Goal: Task Accomplishment & Management: Manage account settings

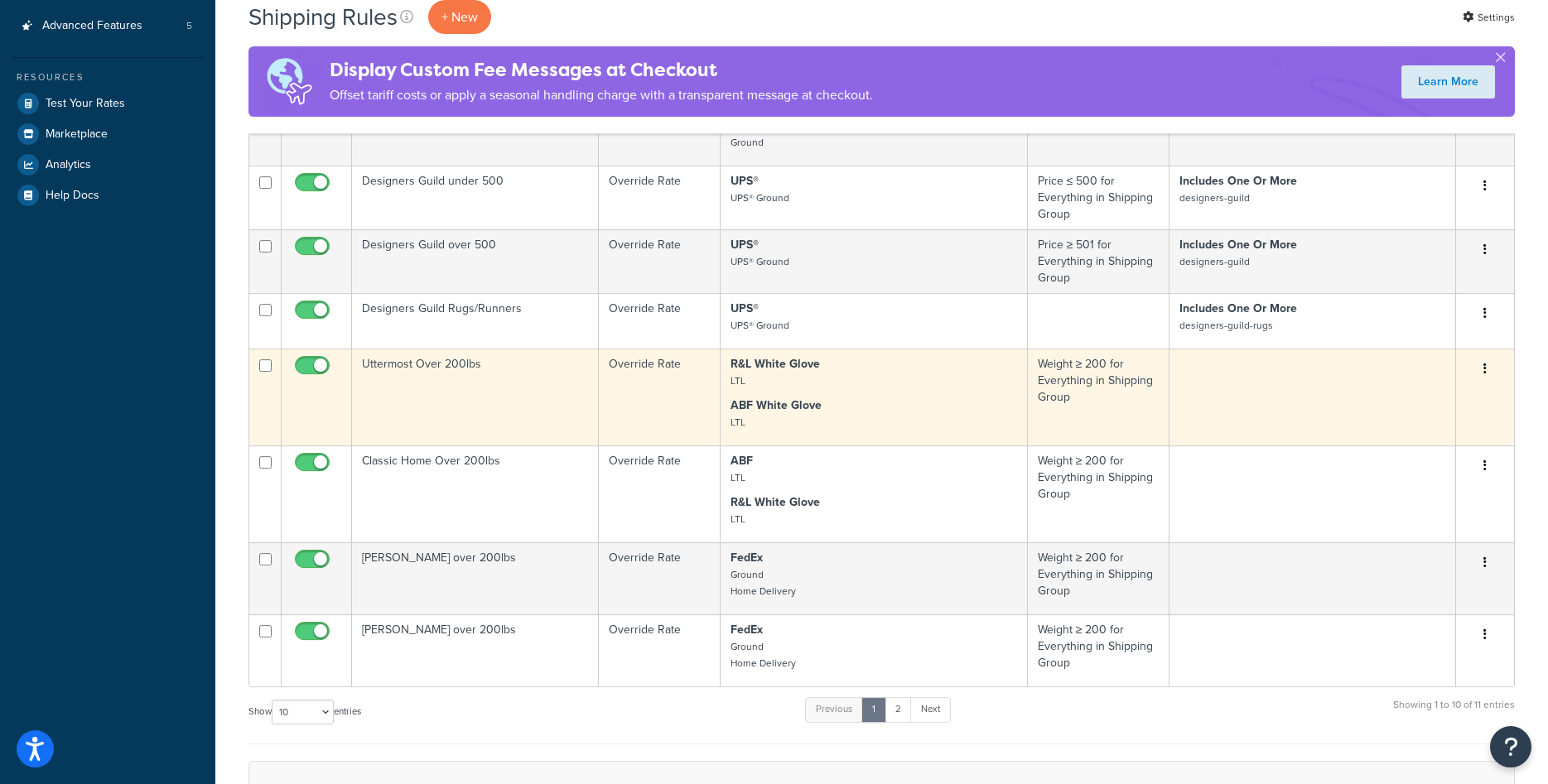
scroll to position [506, 0]
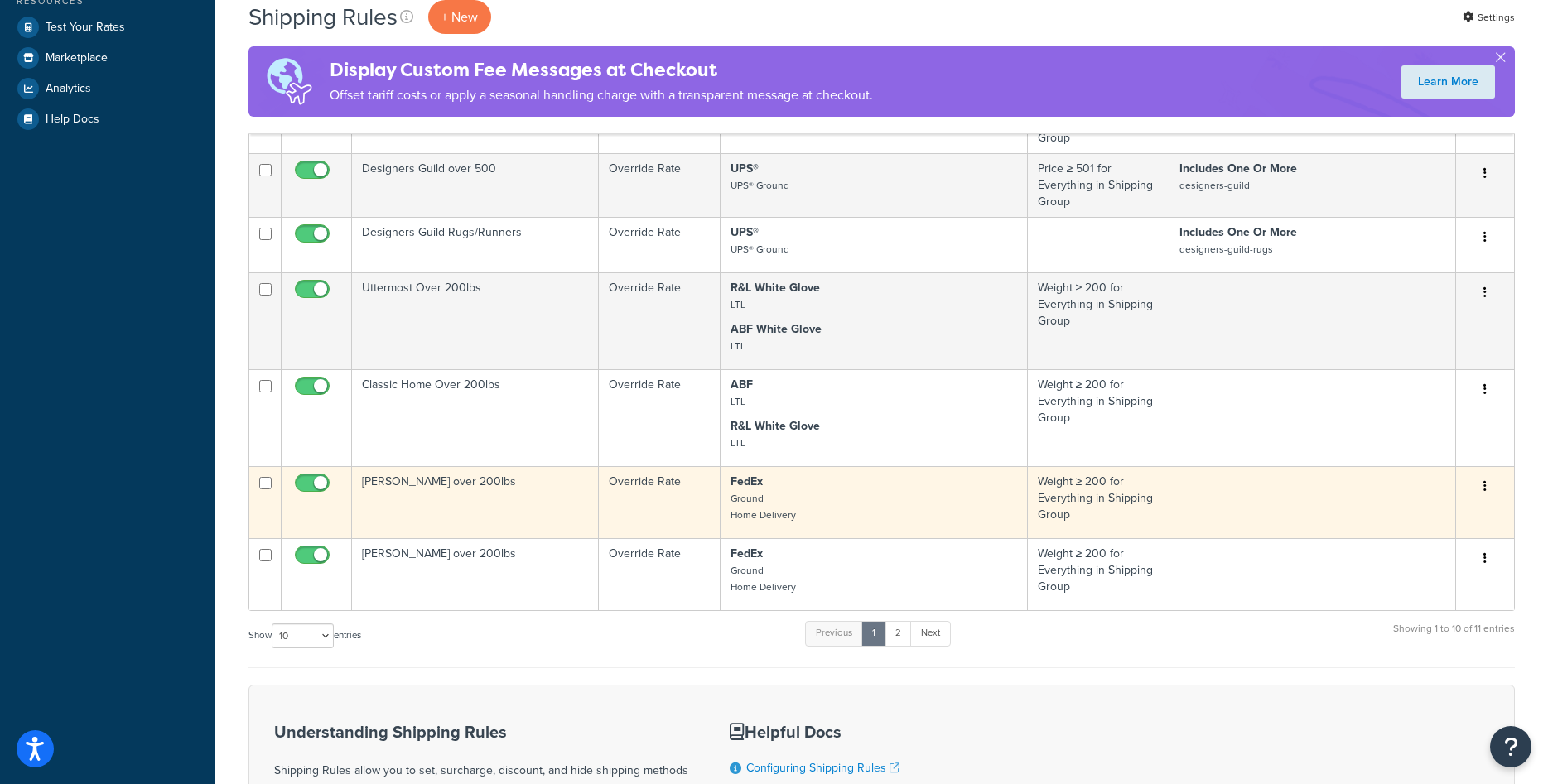
click at [426, 496] on td "[PERSON_NAME] over 200lbs" at bounding box center [474, 502] width 246 height 72
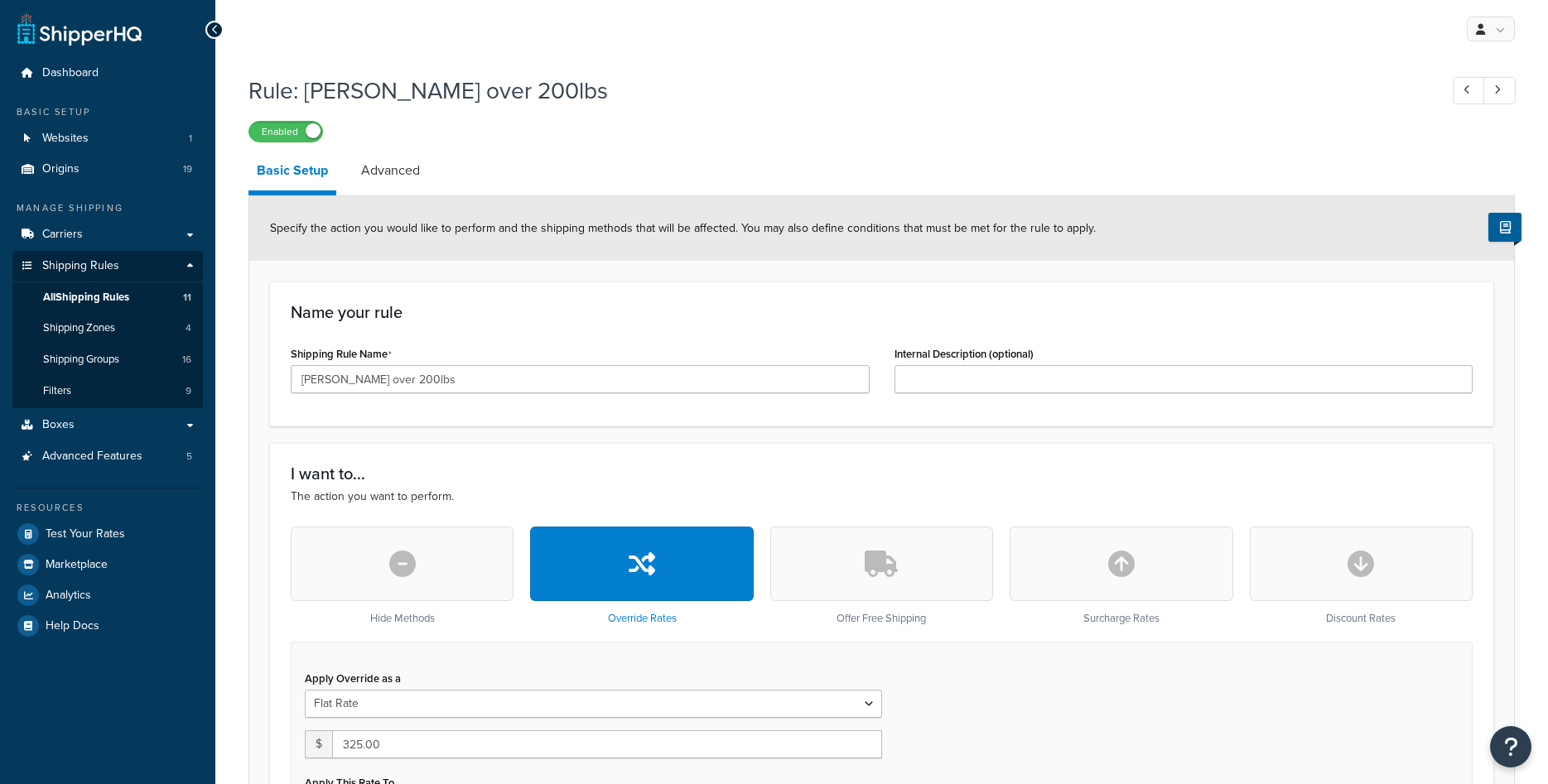
select select "ITEM"
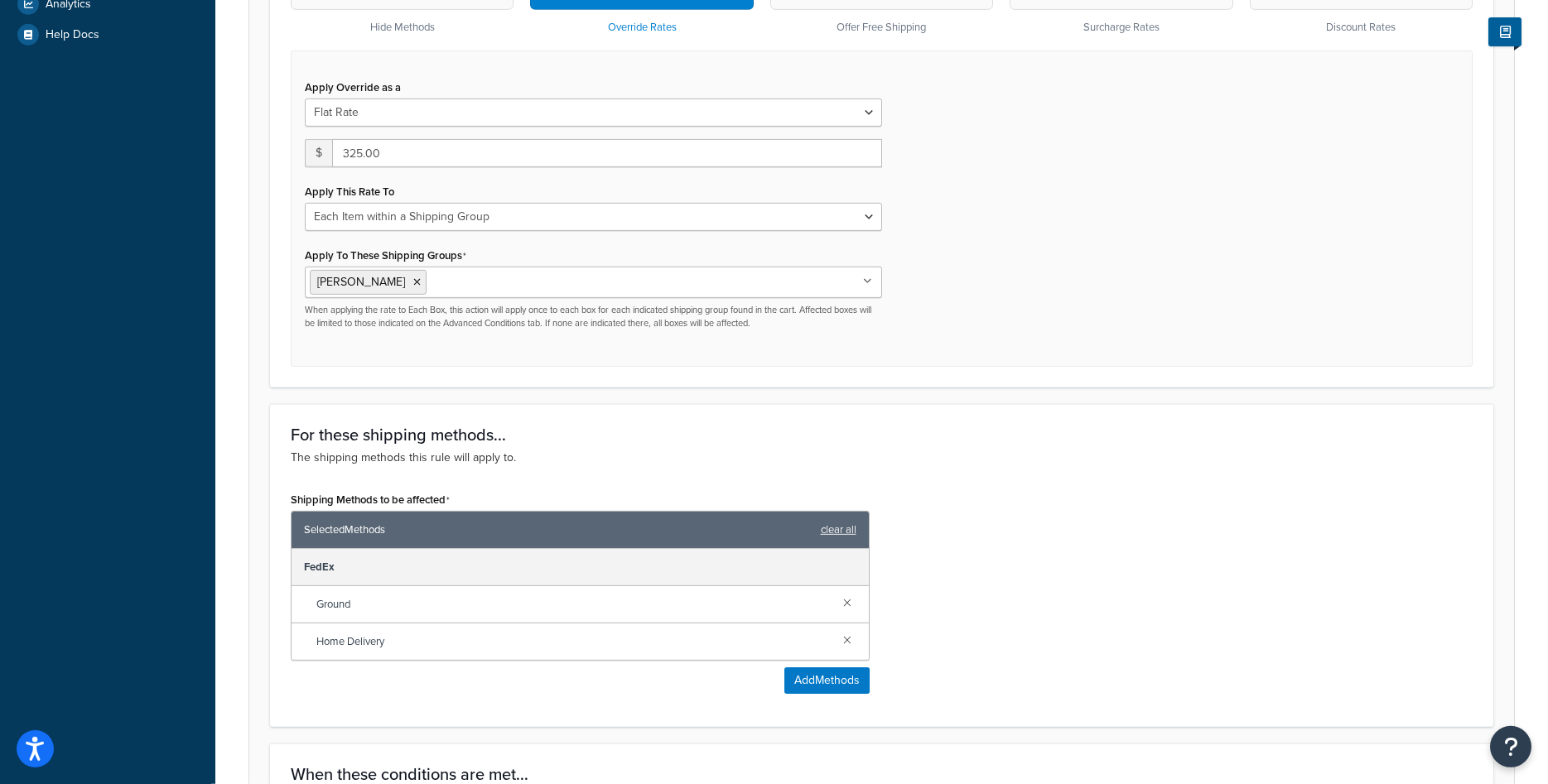
scroll to position [982, 0]
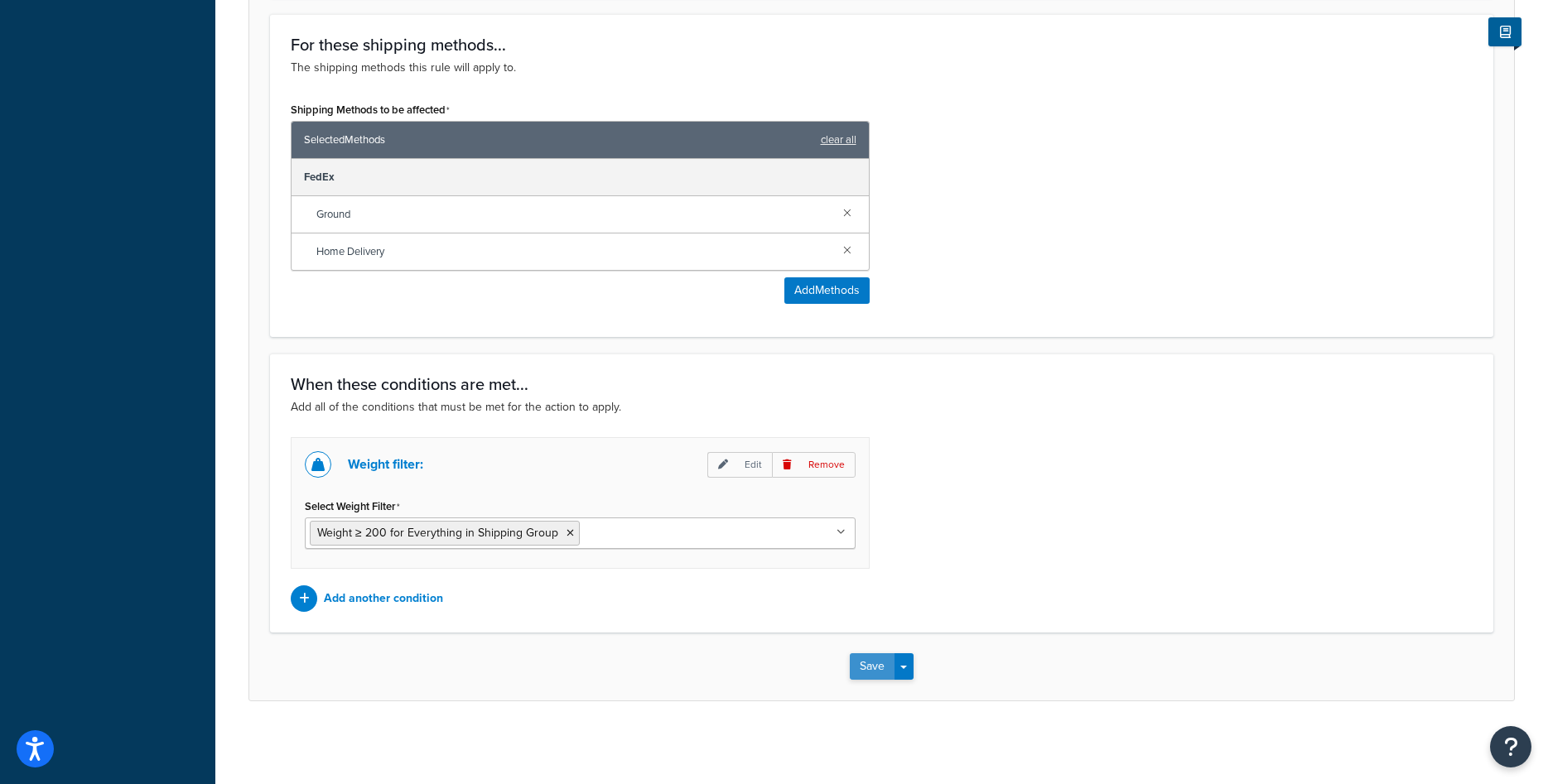
click at [863, 674] on button "Save" at bounding box center [872, 666] width 45 height 27
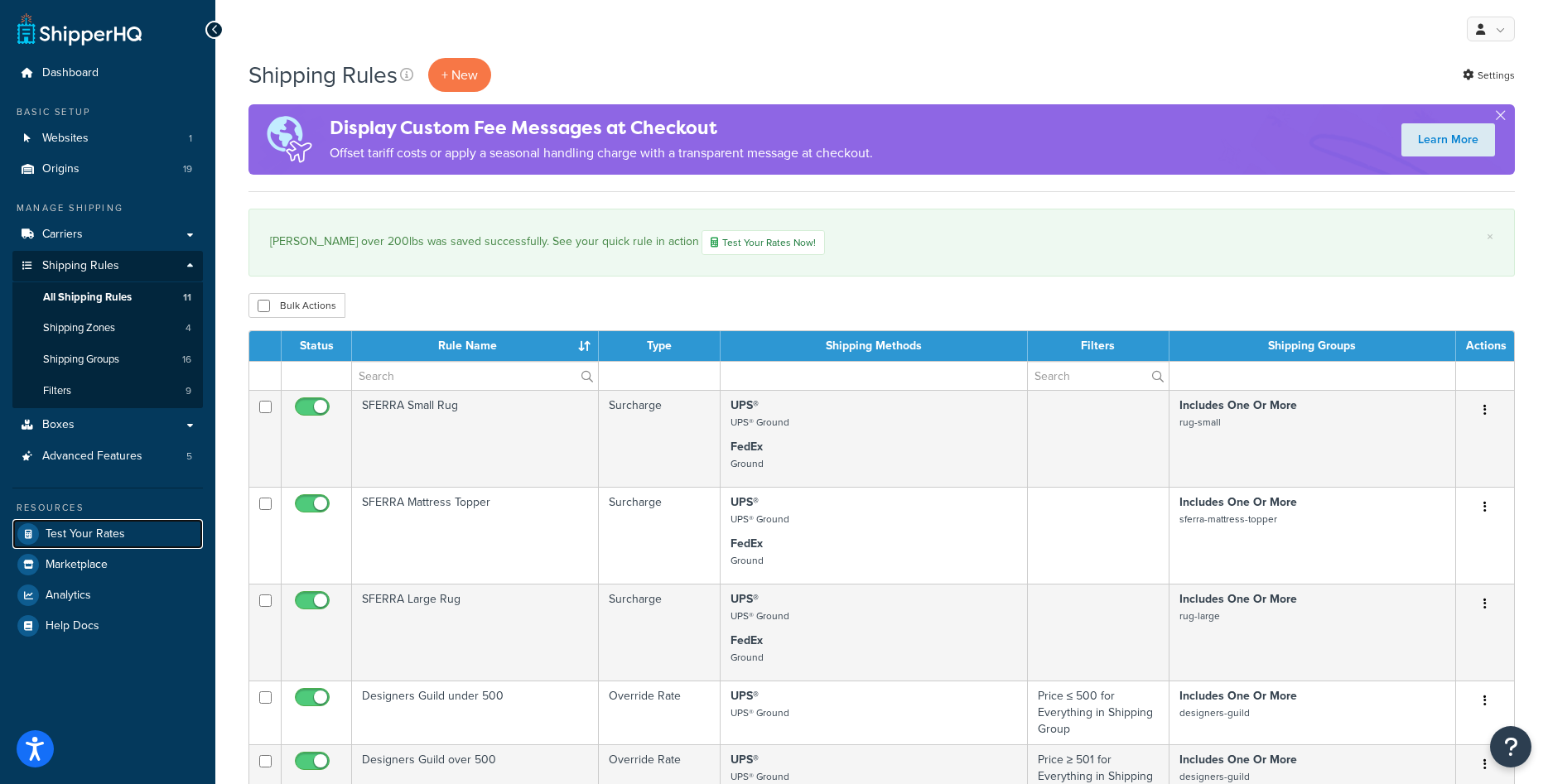
click at [91, 537] on span "Test Your Rates" at bounding box center [85, 534] width 80 height 14
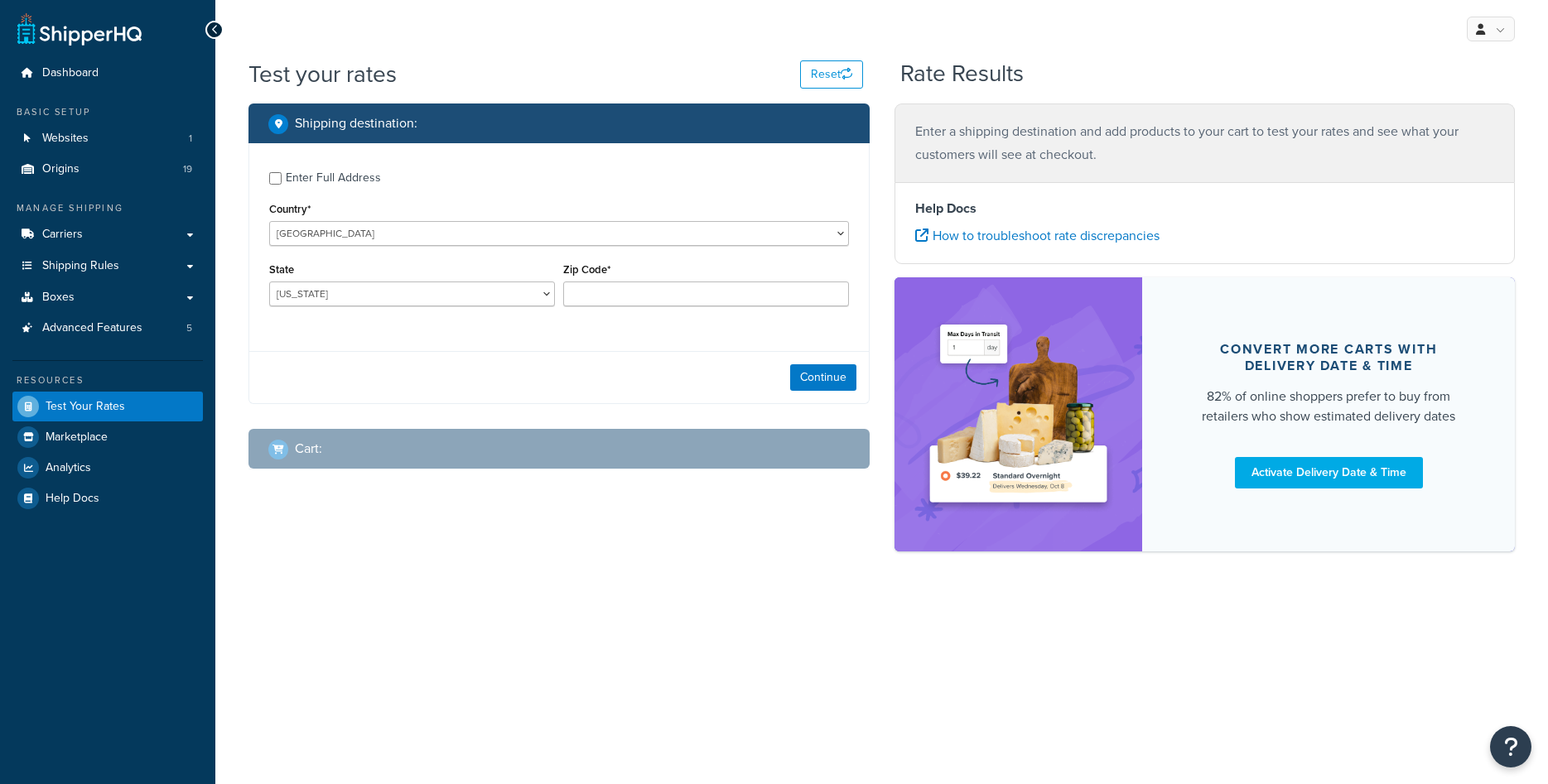
click at [324, 179] on div "Enter Full Address" at bounding box center [333, 178] width 95 height 23
click at [281, 179] on input "Enter Full Address" at bounding box center [276, 179] width 13 height 13
checkbox input "true"
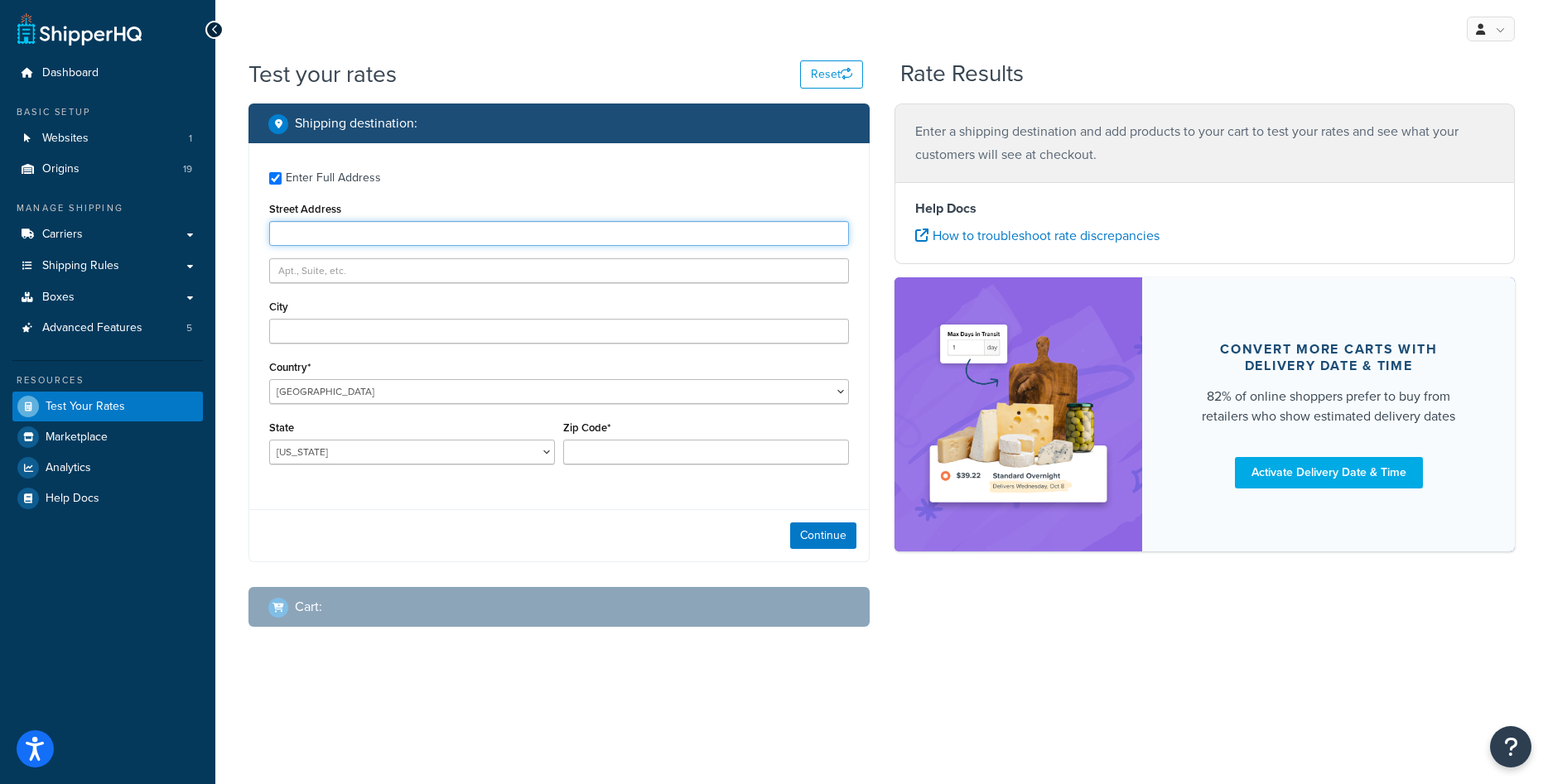
click at [350, 239] on input "Street Address" at bounding box center [559, 233] width 580 height 25
type input "16709 65th Ave Apt 2"
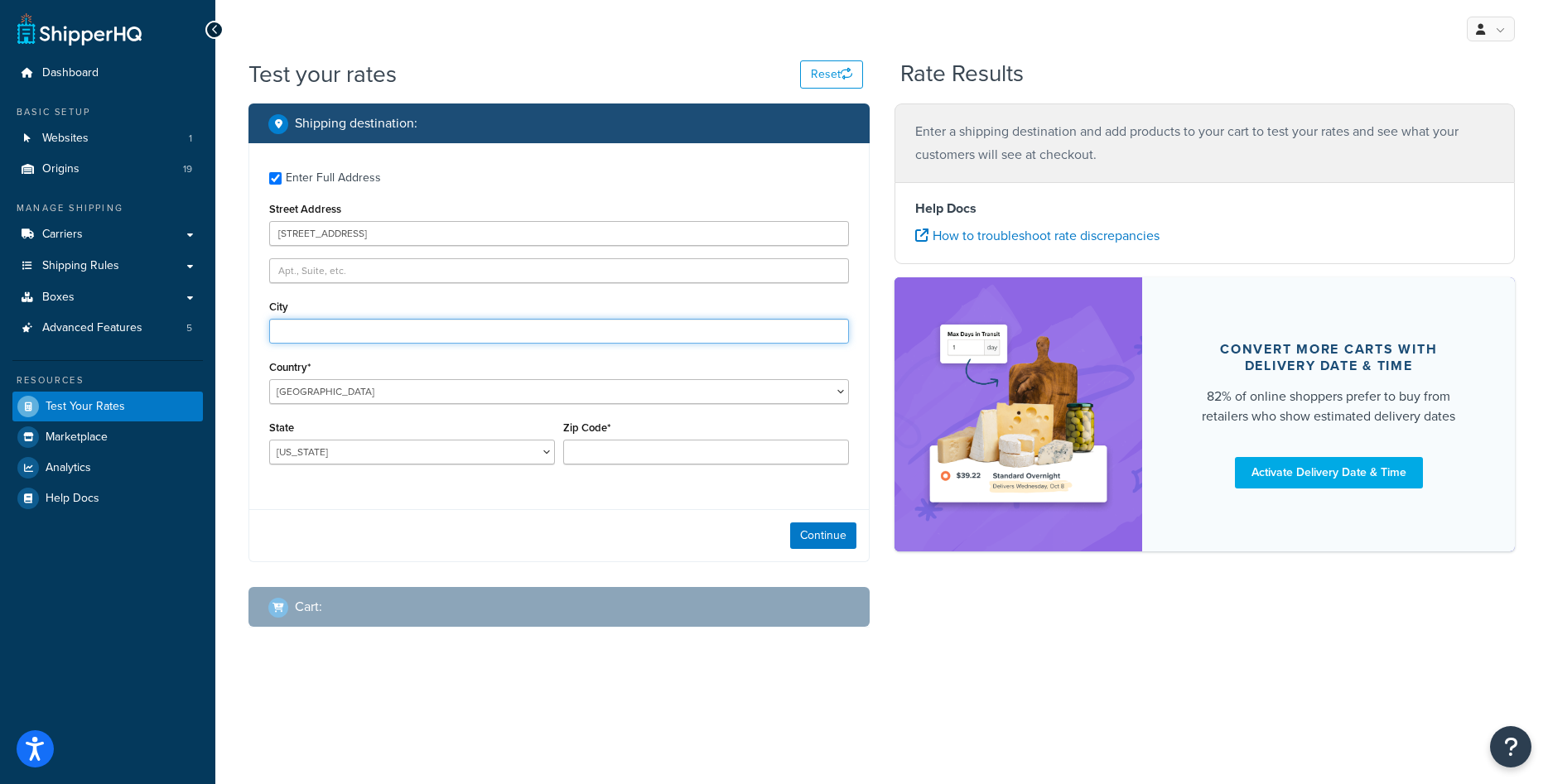
type input "Queens"
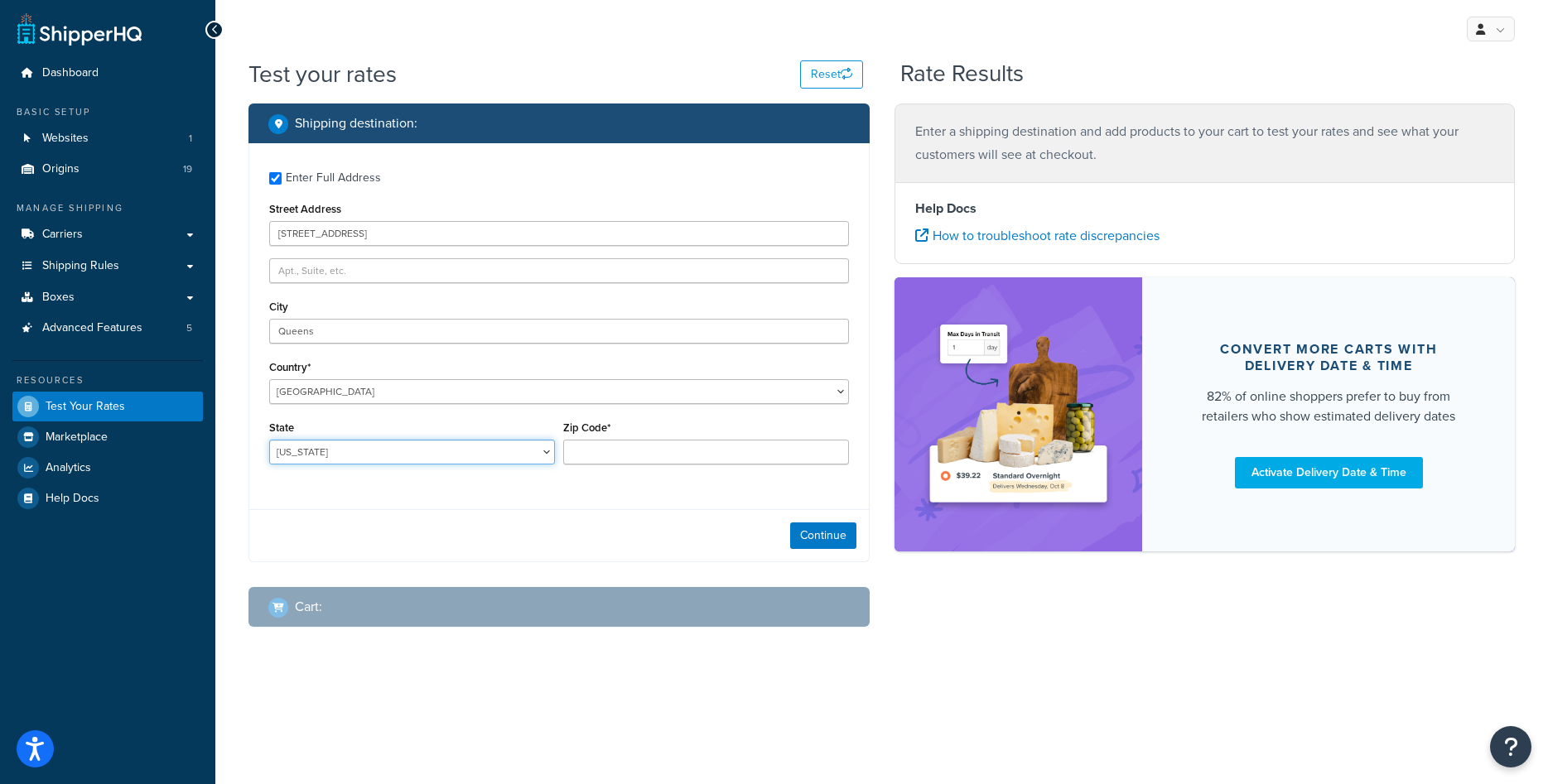
select select "NY"
type input "11365"
click at [817, 540] on button "Continue" at bounding box center [823, 536] width 66 height 27
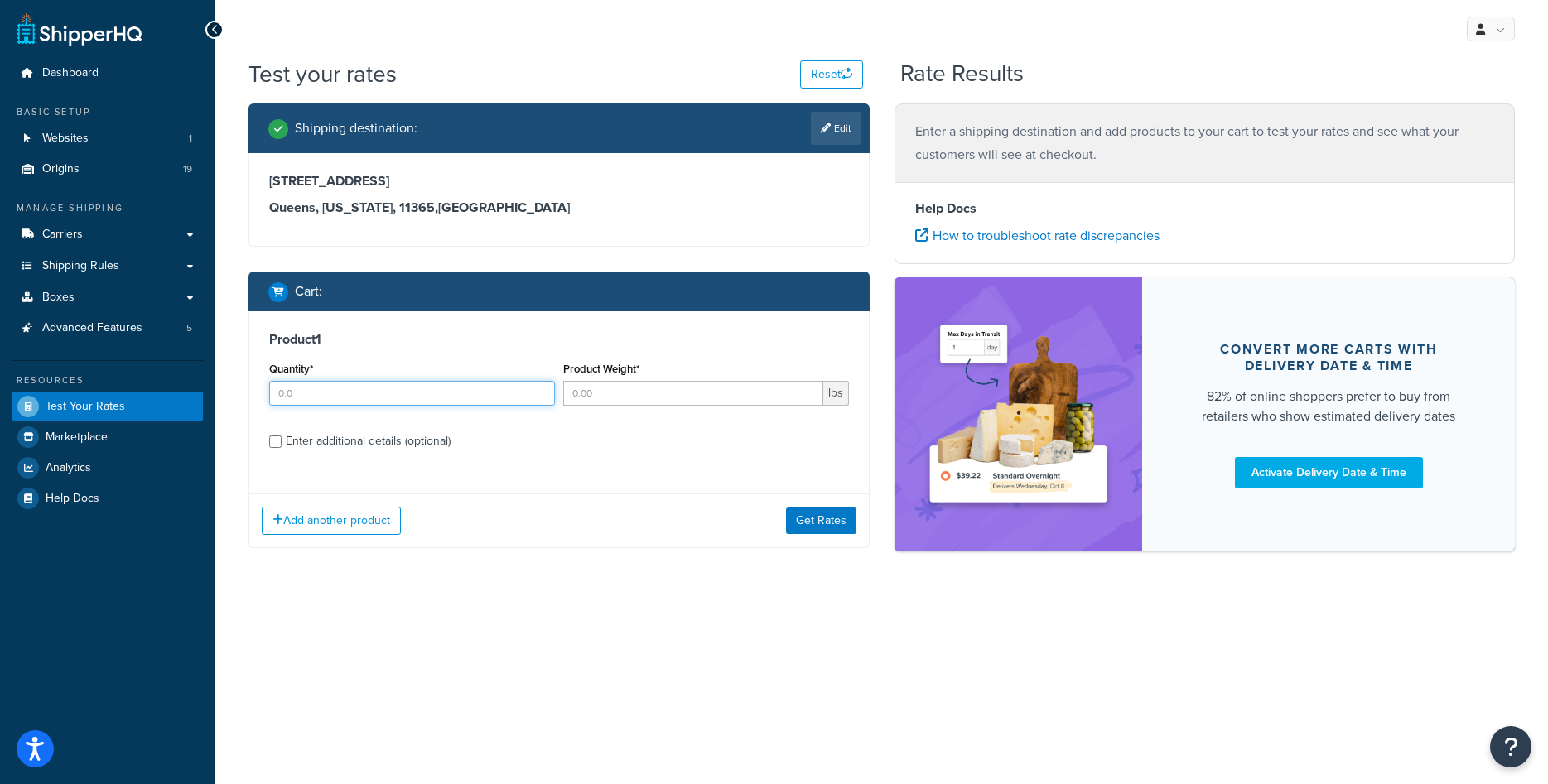
click at [345, 396] on input "Quantity*" at bounding box center [412, 393] width 286 height 25
type input "1"
click at [610, 402] on input "Product Weight*" at bounding box center [693, 393] width 260 height 25
type input "201"
click at [425, 444] on div "Enter additional details (optional)" at bounding box center [368, 441] width 165 height 23
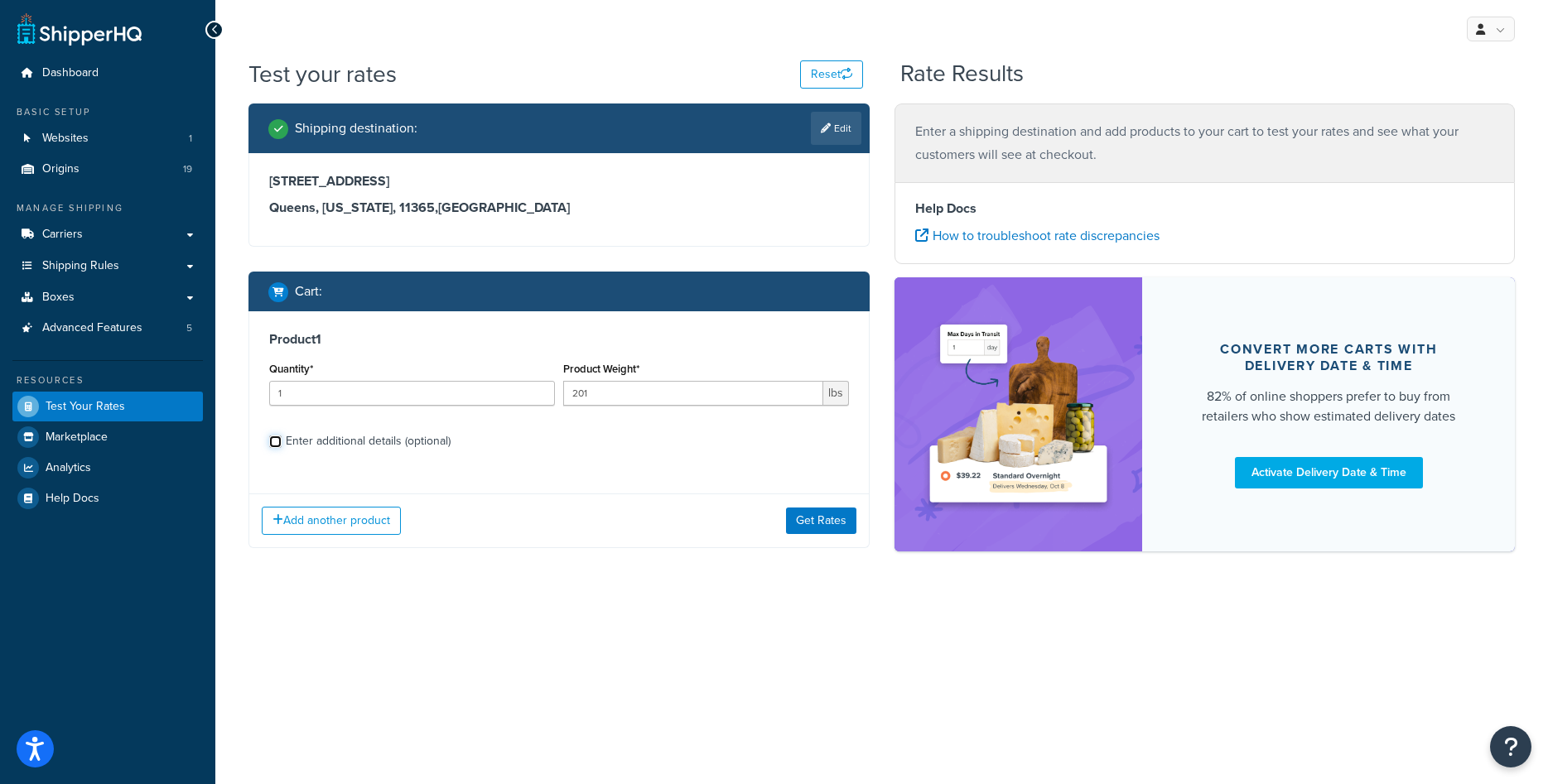
click at [281, 444] on input "Enter additional details (optional)" at bounding box center [276, 442] width 13 height 13
checkbox input "true"
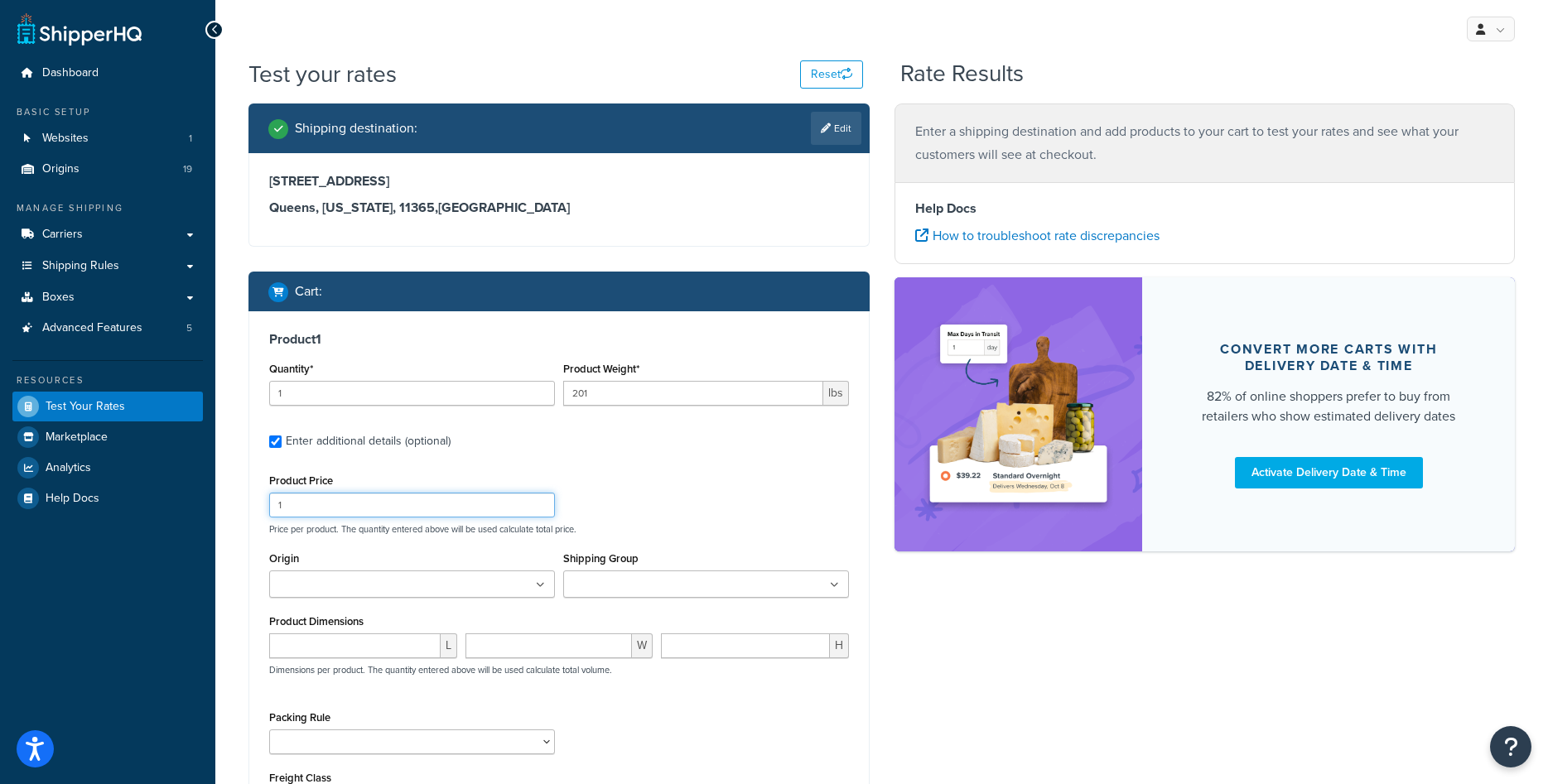
click at [438, 494] on input "1" at bounding box center [412, 505] width 286 height 25
click at [442, 495] on input "1" at bounding box center [412, 505] width 286 height 25
click at [438, 505] on input "1" at bounding box center [412, 505] width 286 height 25
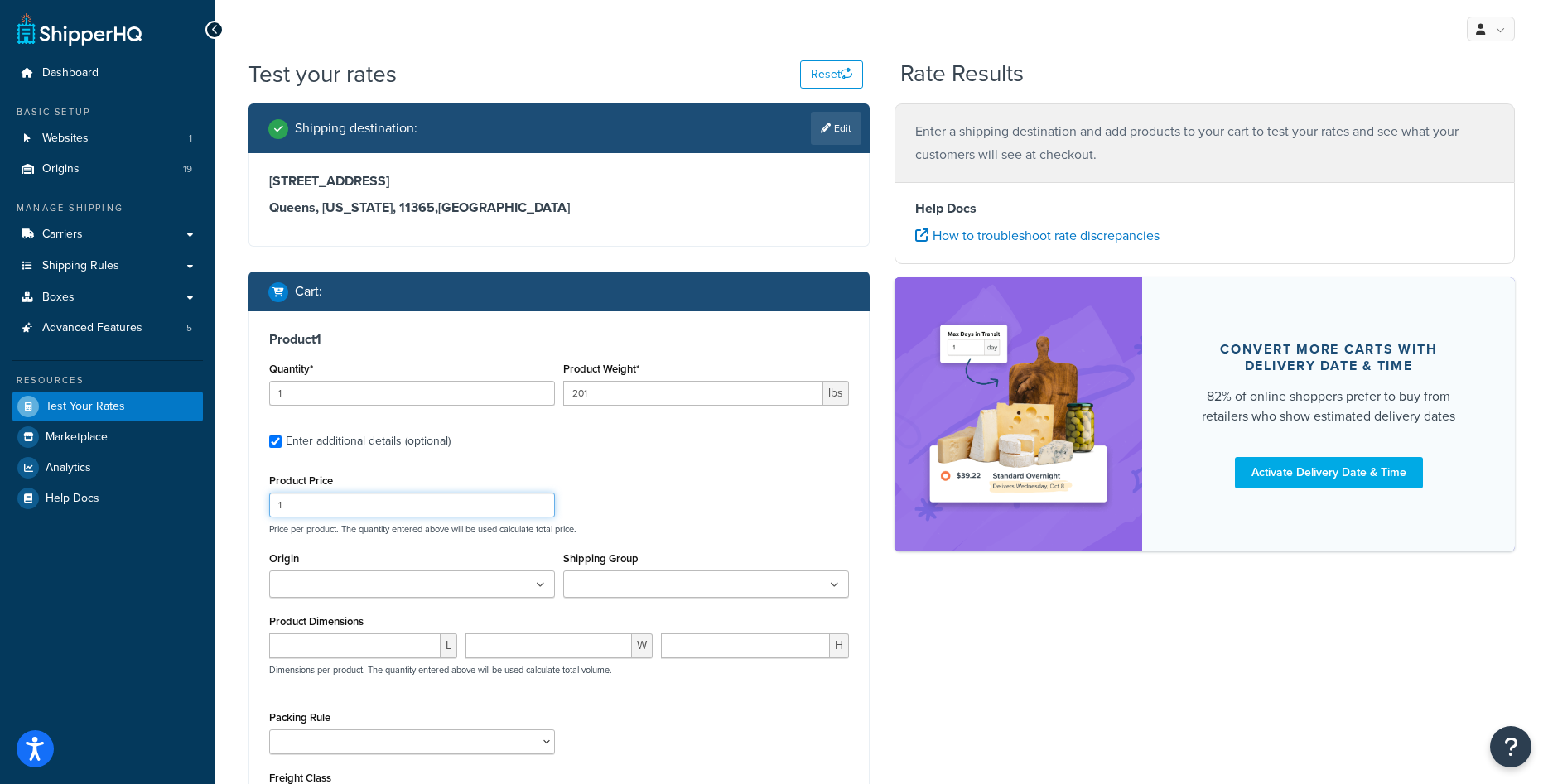
click at [438, 505] on input "1" at bounding box center [412, 505] width 286 height 25
type input "500"
click at [506, 474] on div "Product Price 500" at bounding box center [412, 494] width 286 height 48
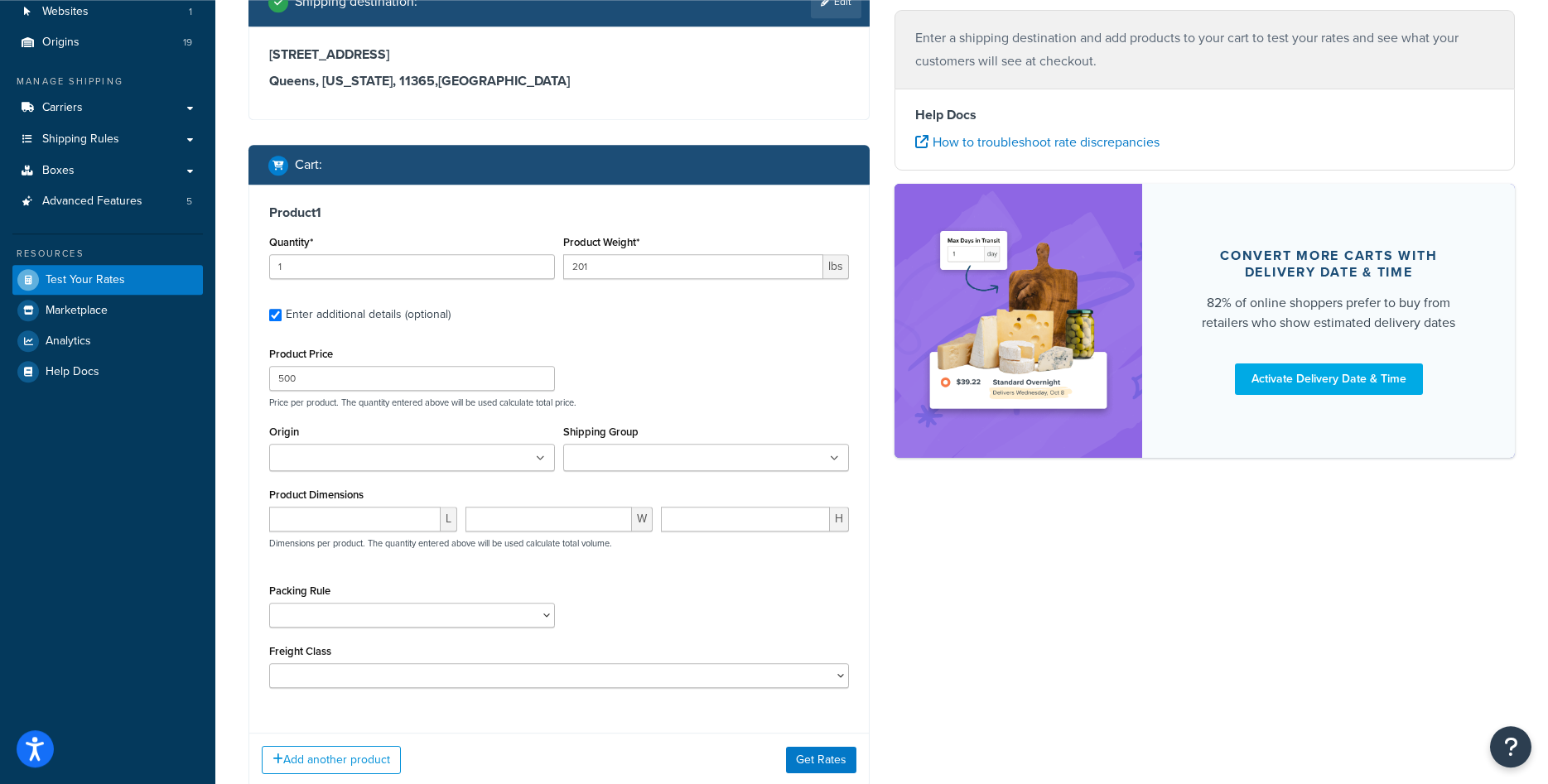
scroll to position [169, 0]
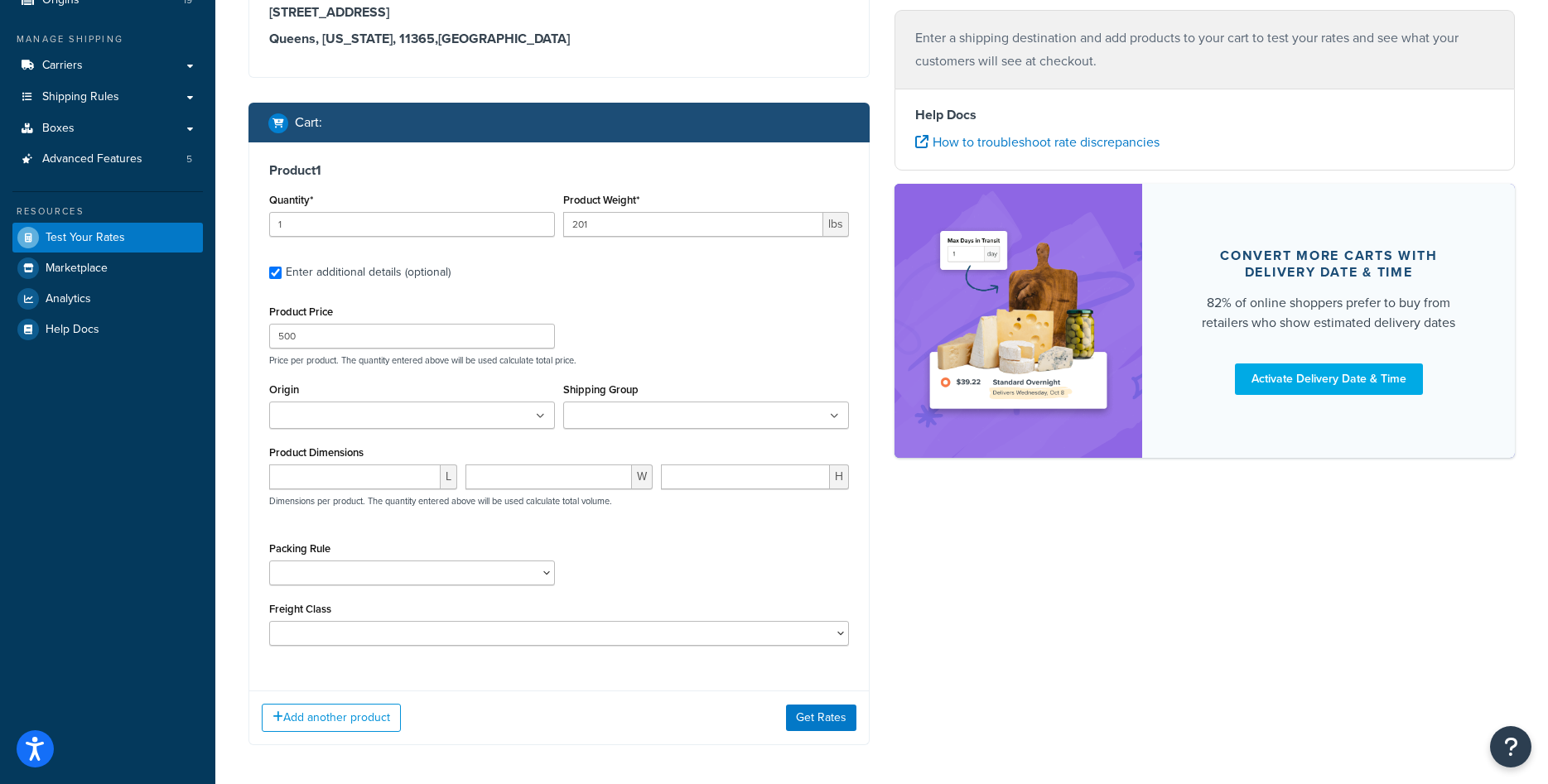
click at [505, 409] on ul at bounding box center [412, 416] width 286 height 27
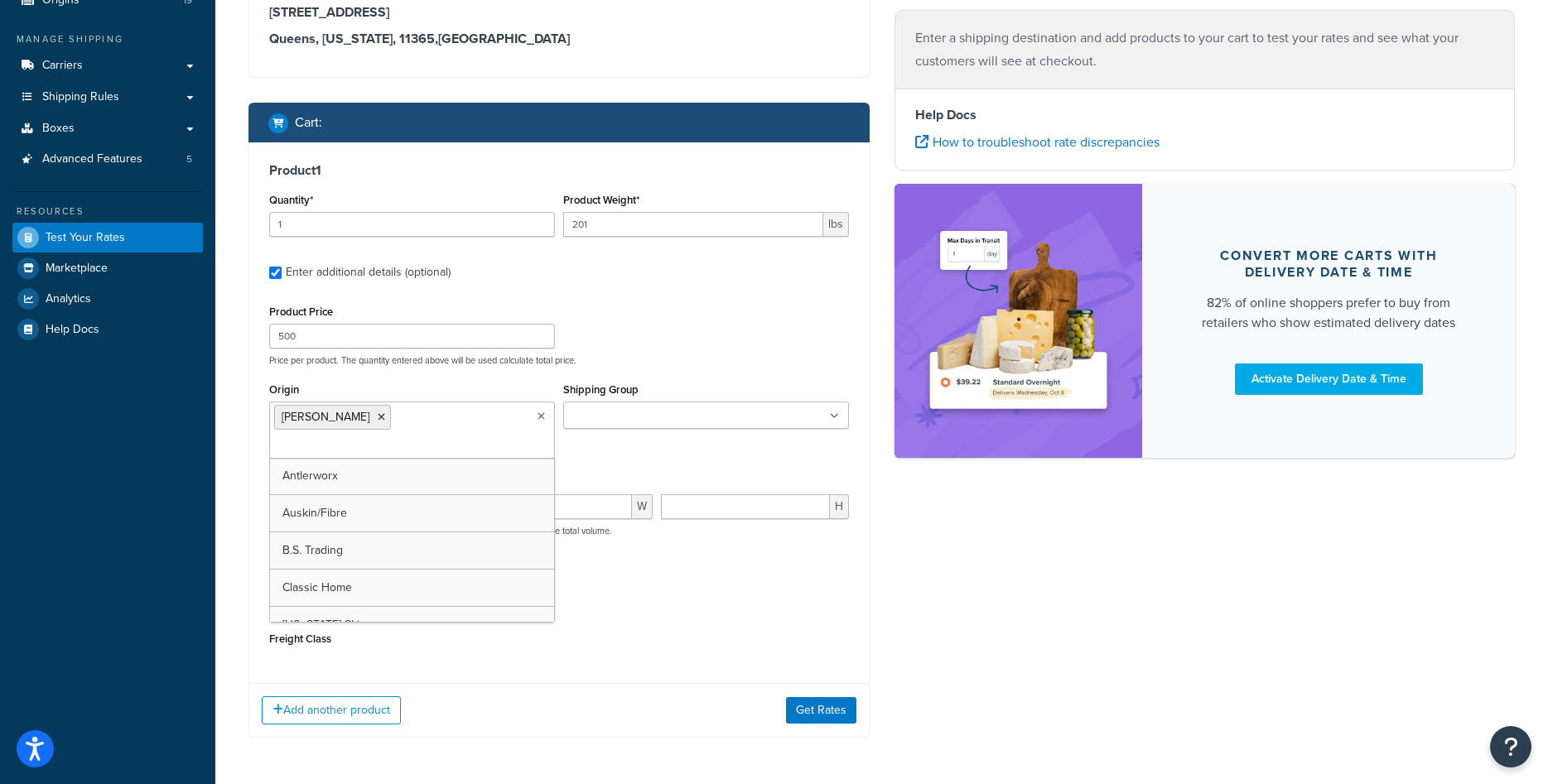
click at [695, 592] on div "Packing Rule" at bounding box center [559, 597] width 588 height 60
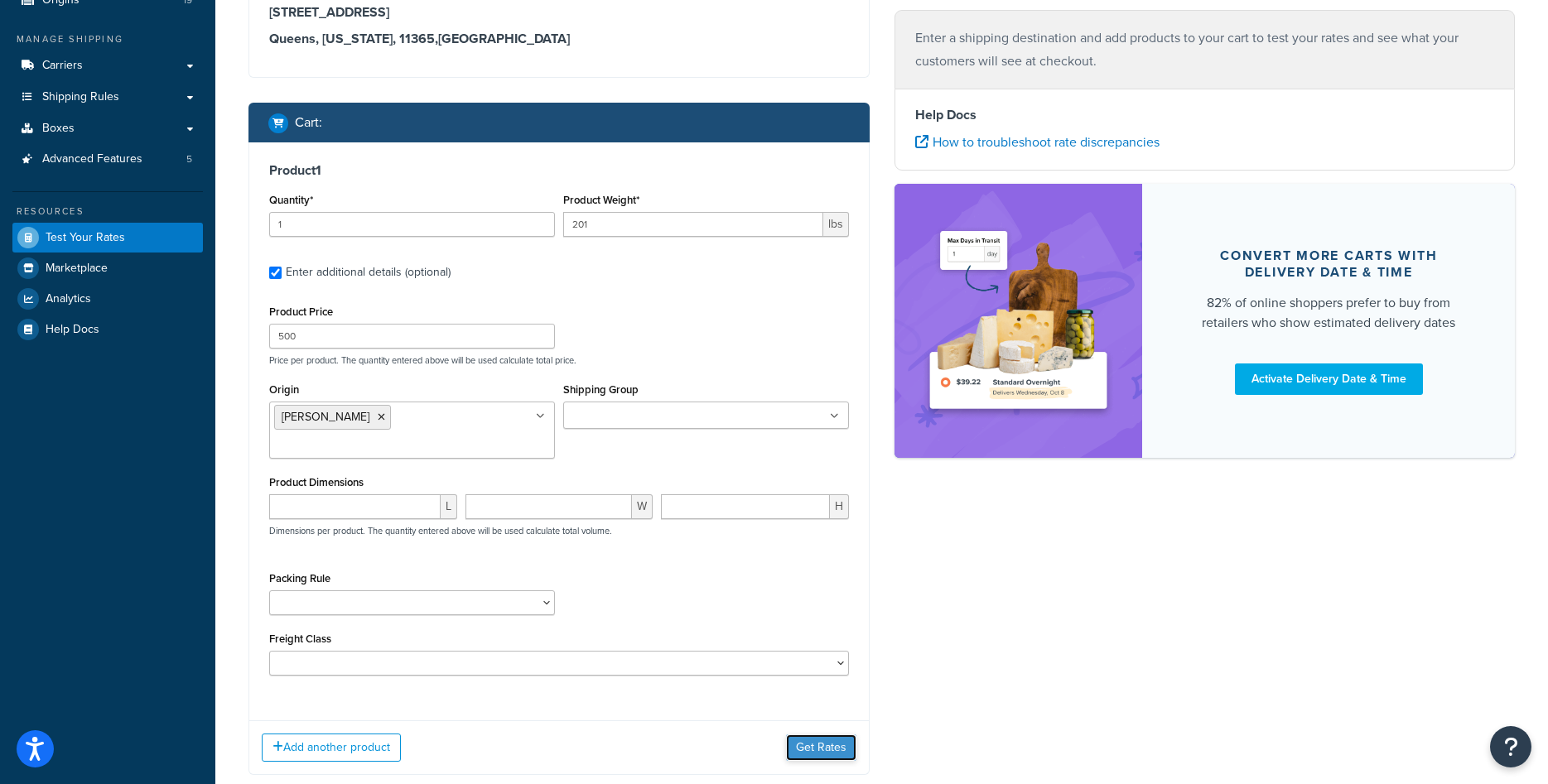
click at [814, 735] on button "Get Rates" at bounding box center [821, 747] width 71 height 27
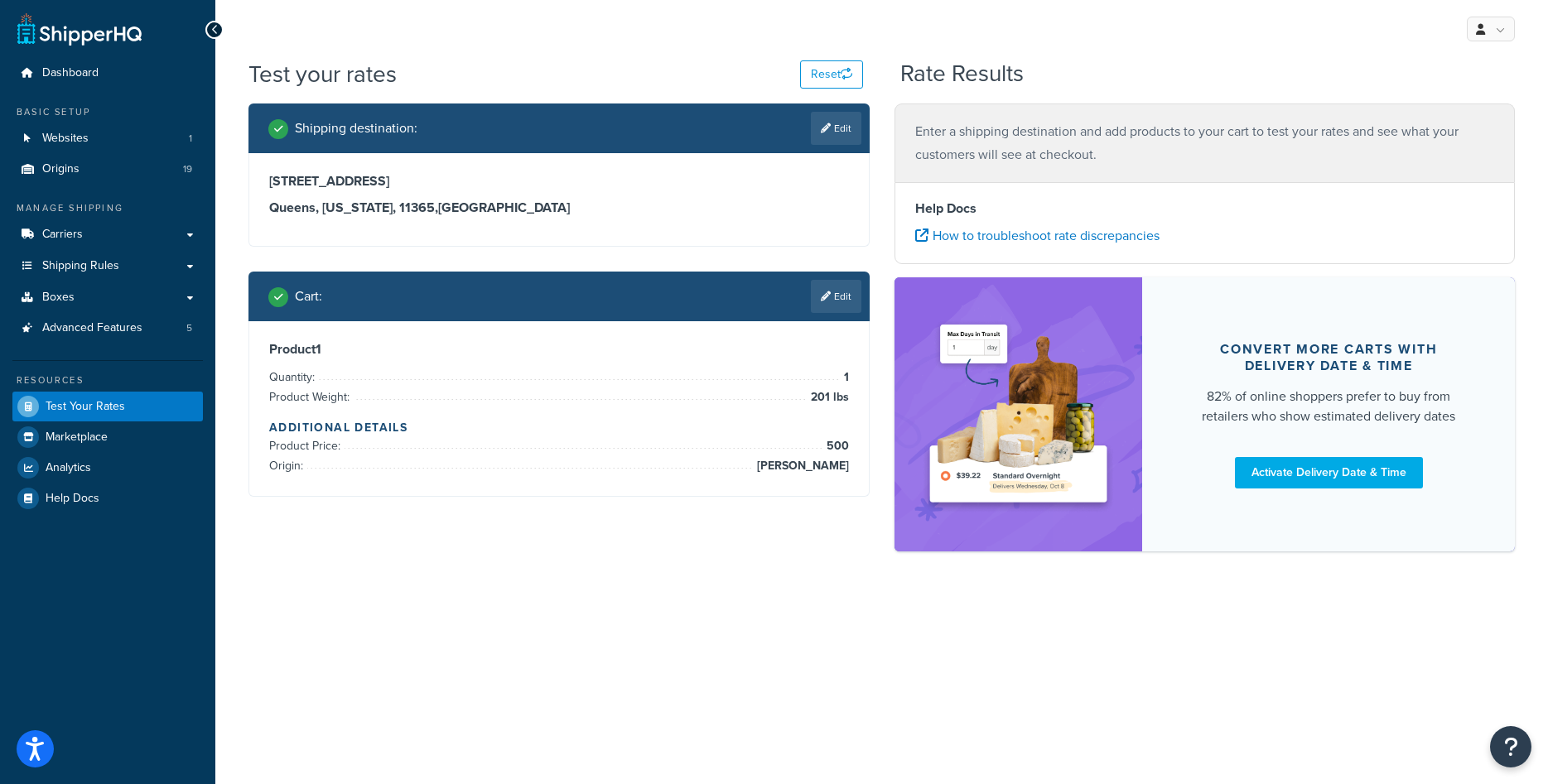
scroll to position [0, 0]
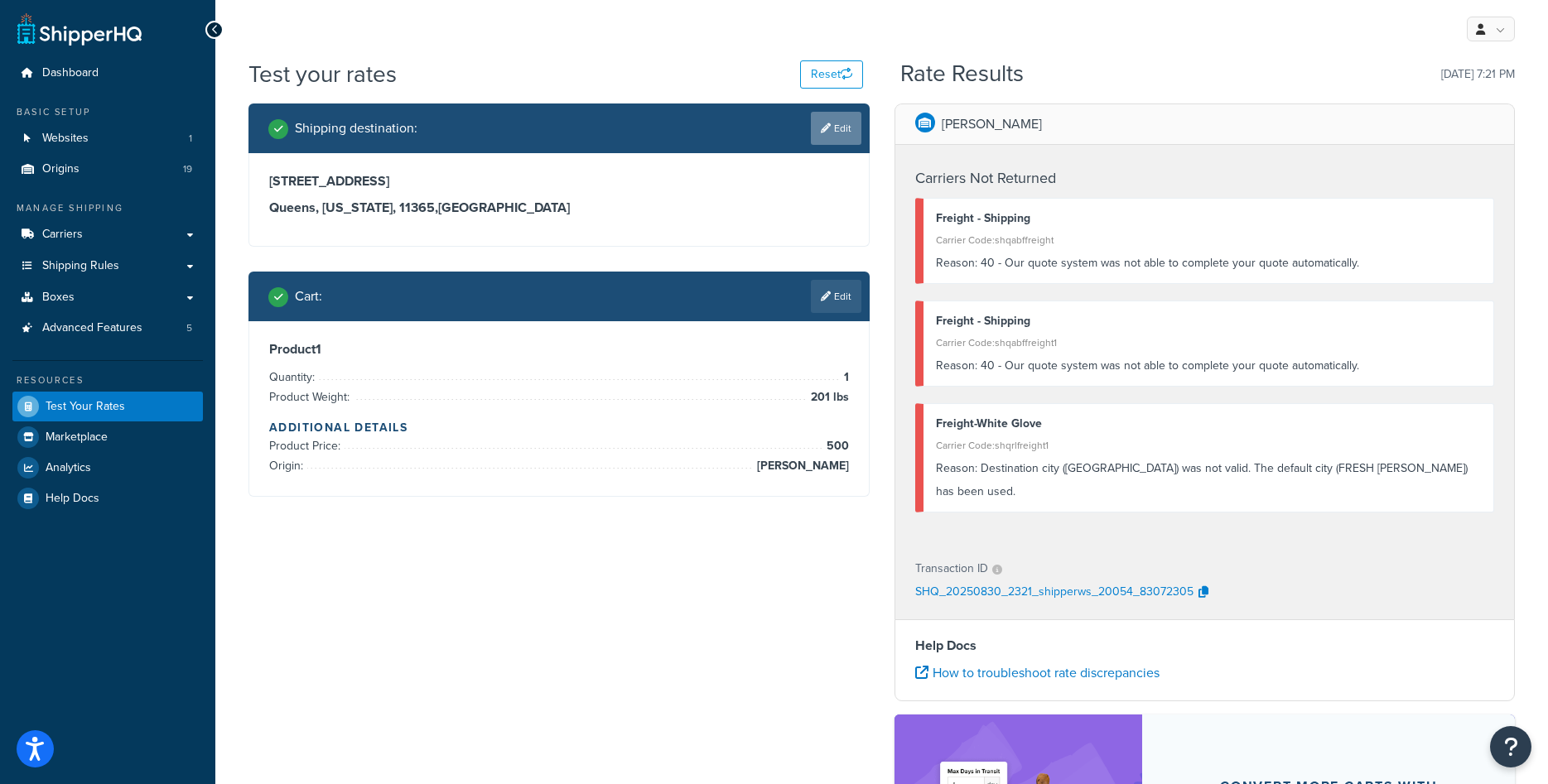
click at [847, 127] on link "Edit" at bounding box center [835, 128] width 50 height 33
select select "NY"
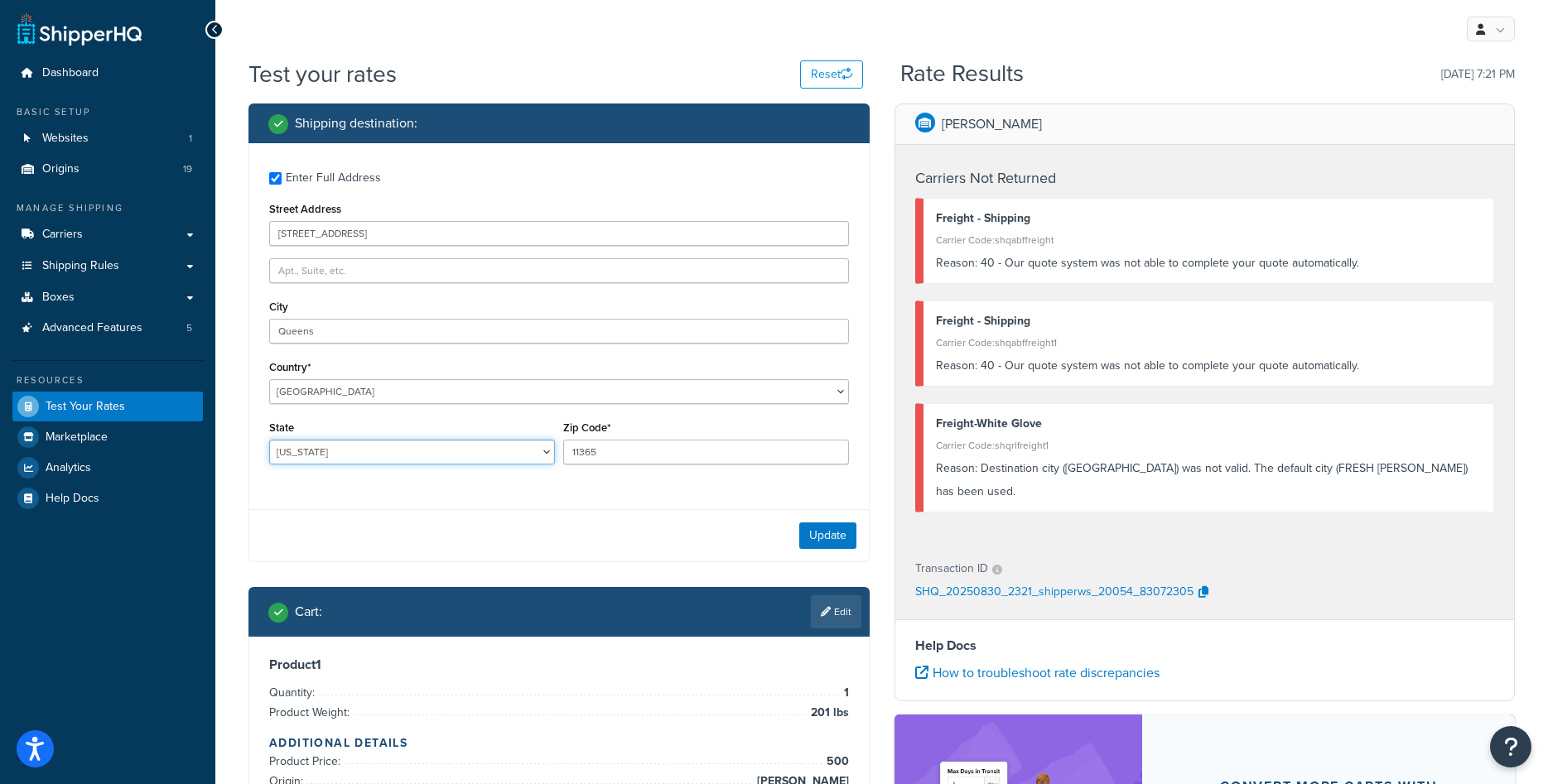
click at [269, 440] on select "Alabama Alaska American Samoa Arizona Arkansas Armed Forces Americas Armed Forc…" at bounding box center [412, 452] width 286 height 25
click at [492, 479] on div "Enter Full Address Street Address 16709 65th Ave Apt 2 City Queens Country* Uni…" at bounding box center [559, 320] width 619 height 354
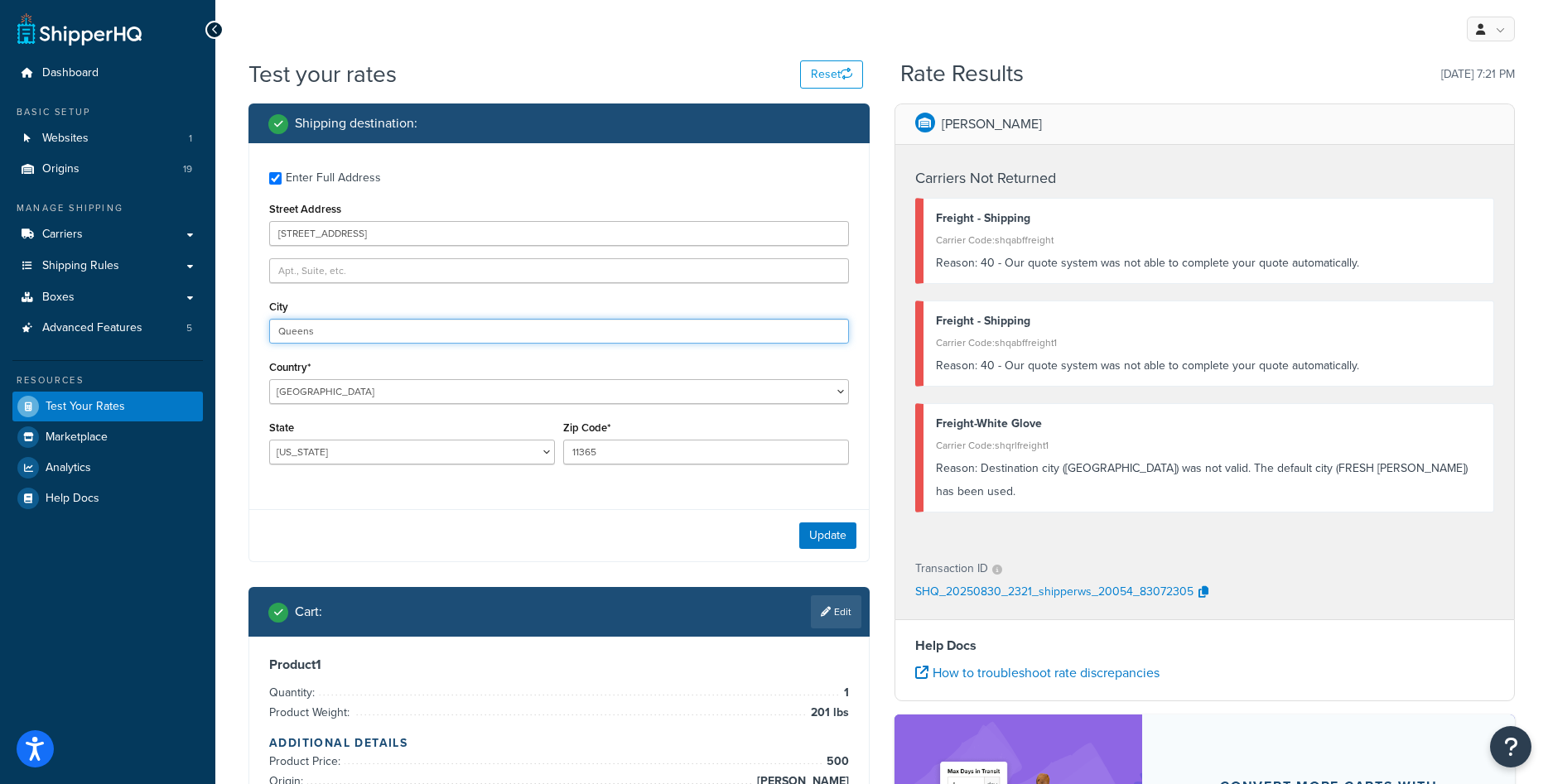
click at [370, 340] on input "Queens" at bounding box center [559, 331] width 580 height 25
type input "Fresh Meadows"
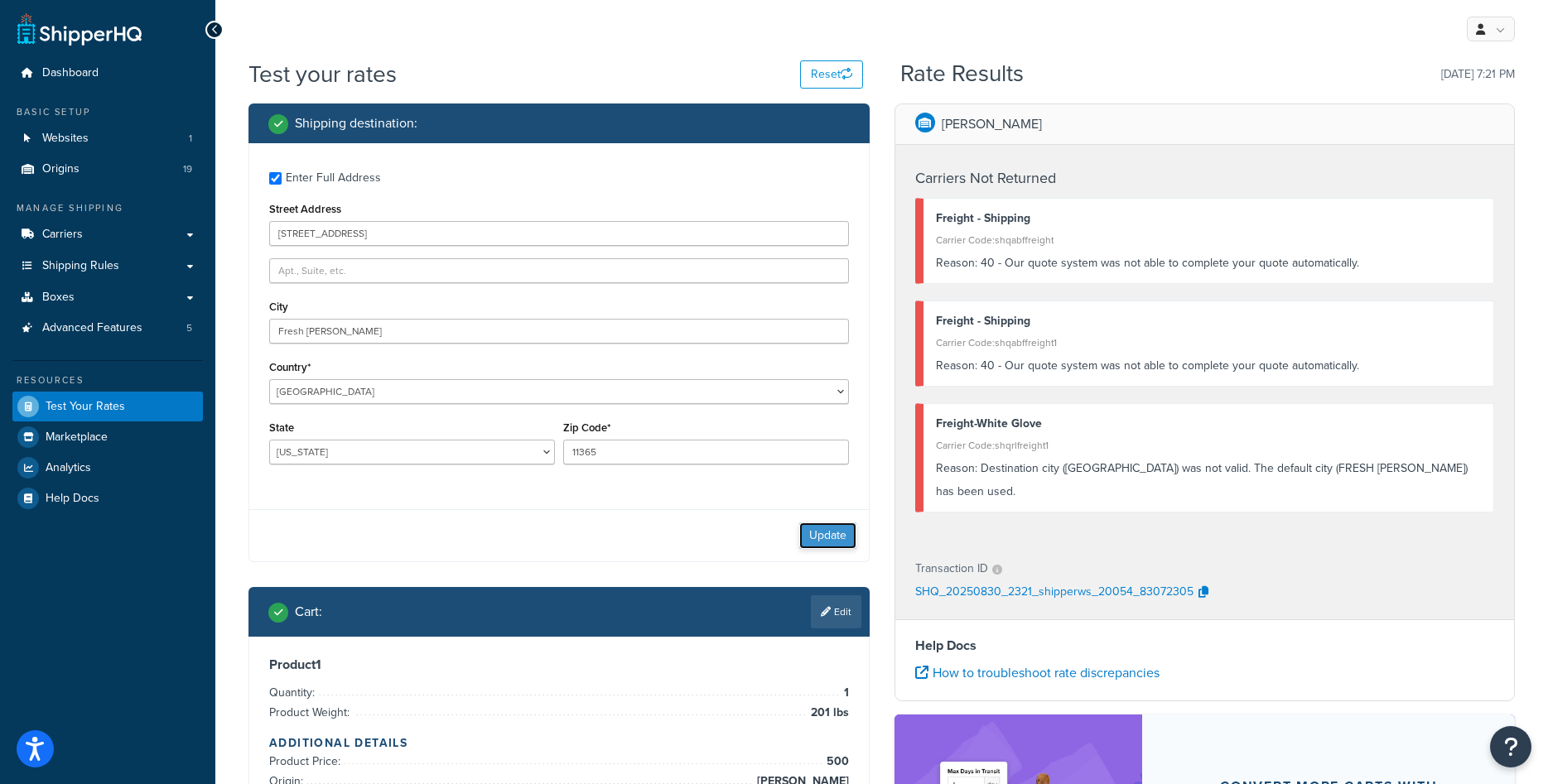
click at [812, 539] on button "Update" at bounding box center [828, 536] width 57 height 27
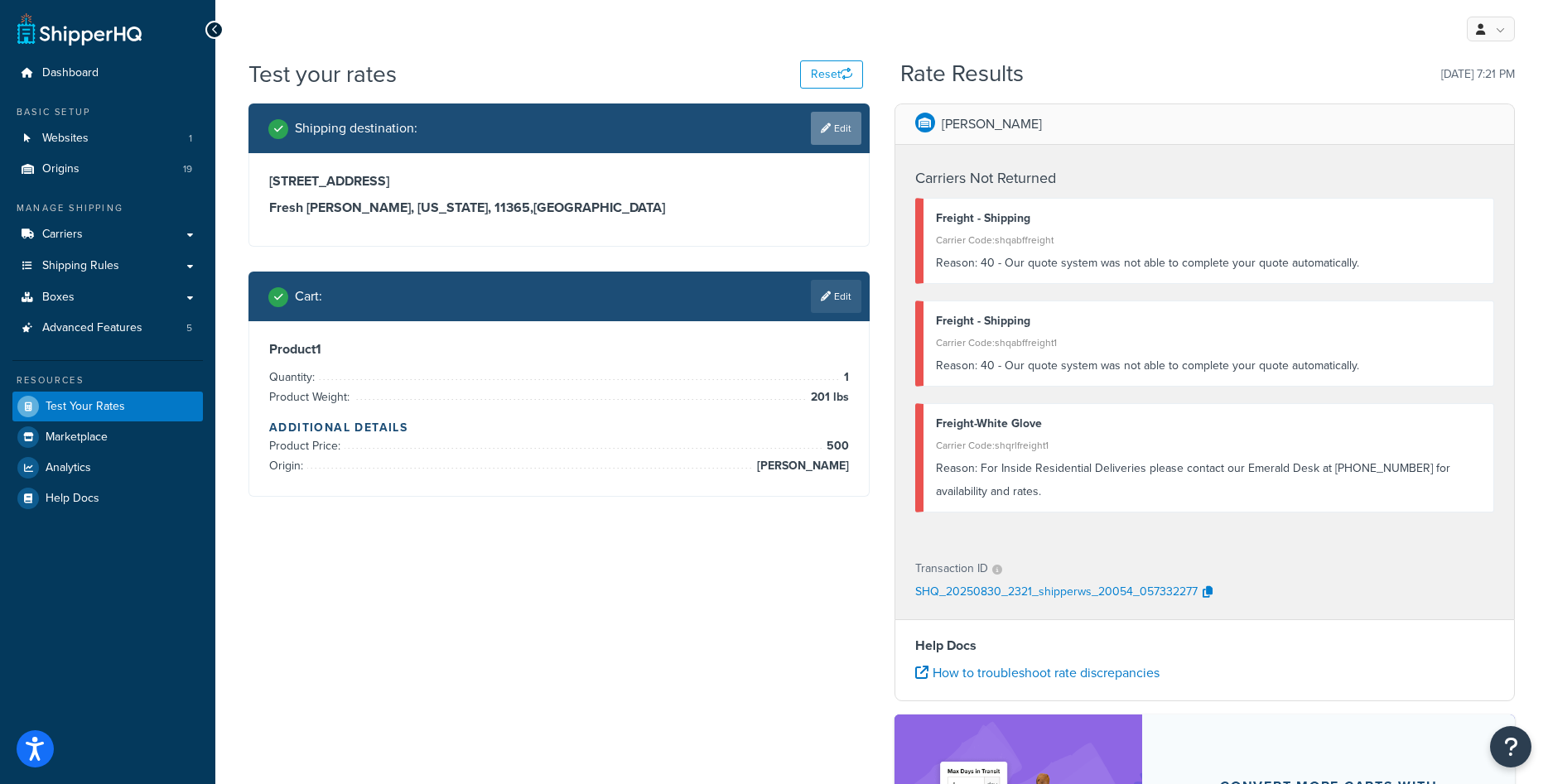
click at [851, 131] on link "Edit" at bounding box center [835, 128] width 50 height 33
select select "NY"
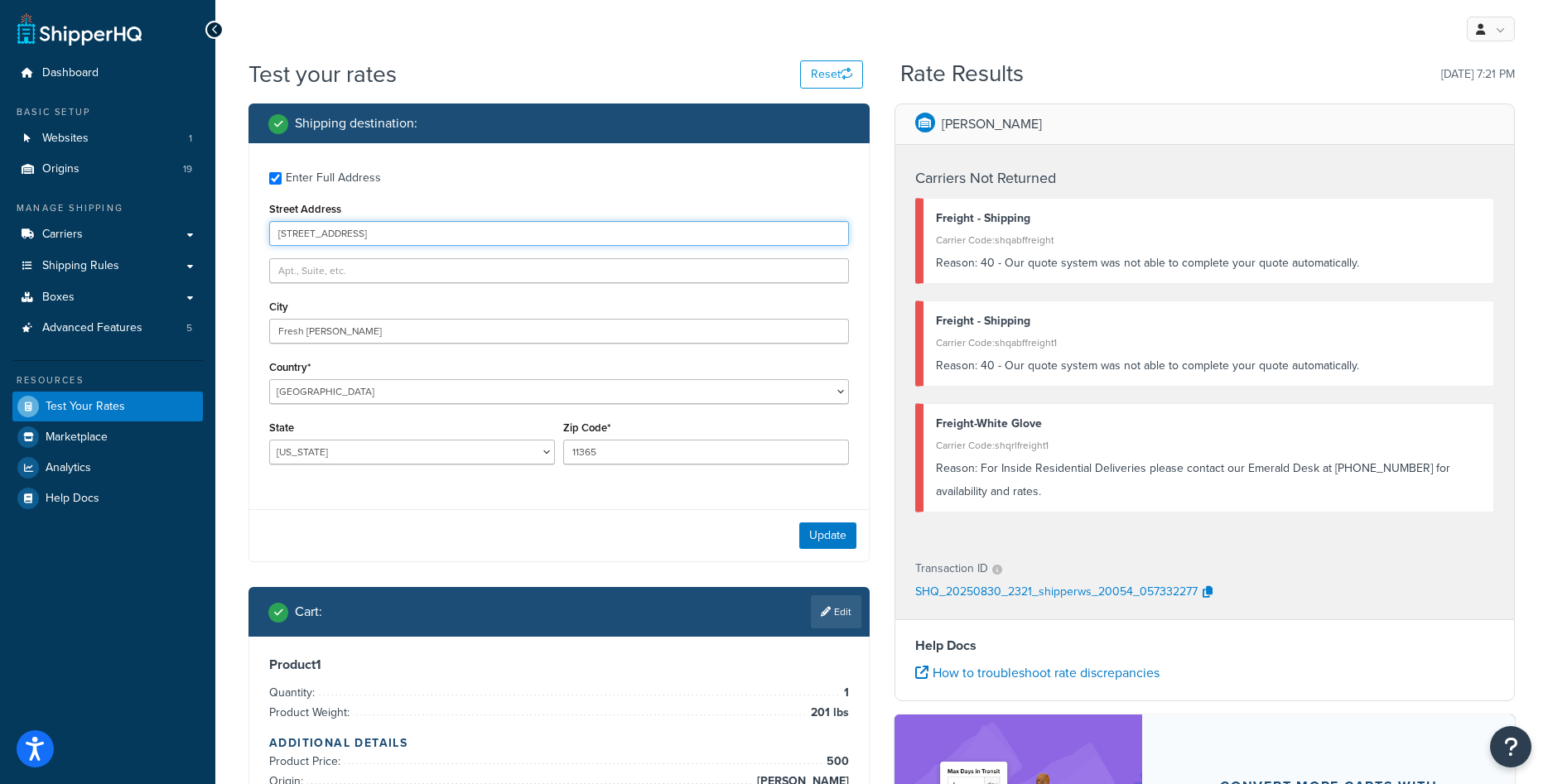
drag, startPoint x: 355, startPoint y: 234, endPoint x: 448, endPoint y: 247, distance: 93.9
click at [448, 247] on div "Enter Full Address Street Address 16709 65th Ave Apt 2 City Fresh Meadows Count…" at bounding box center [559, 320] width 619 height 354
drag, startPoint x: 354, startPoint y: 234, endPoint x: 413, endPoint y: 237, distance: 59.1
click at [412, 237] on input "16709 65th Ave Apt 2" at bounding box center [559, 233] width 580 height 25
type input "16709 65th Ave"
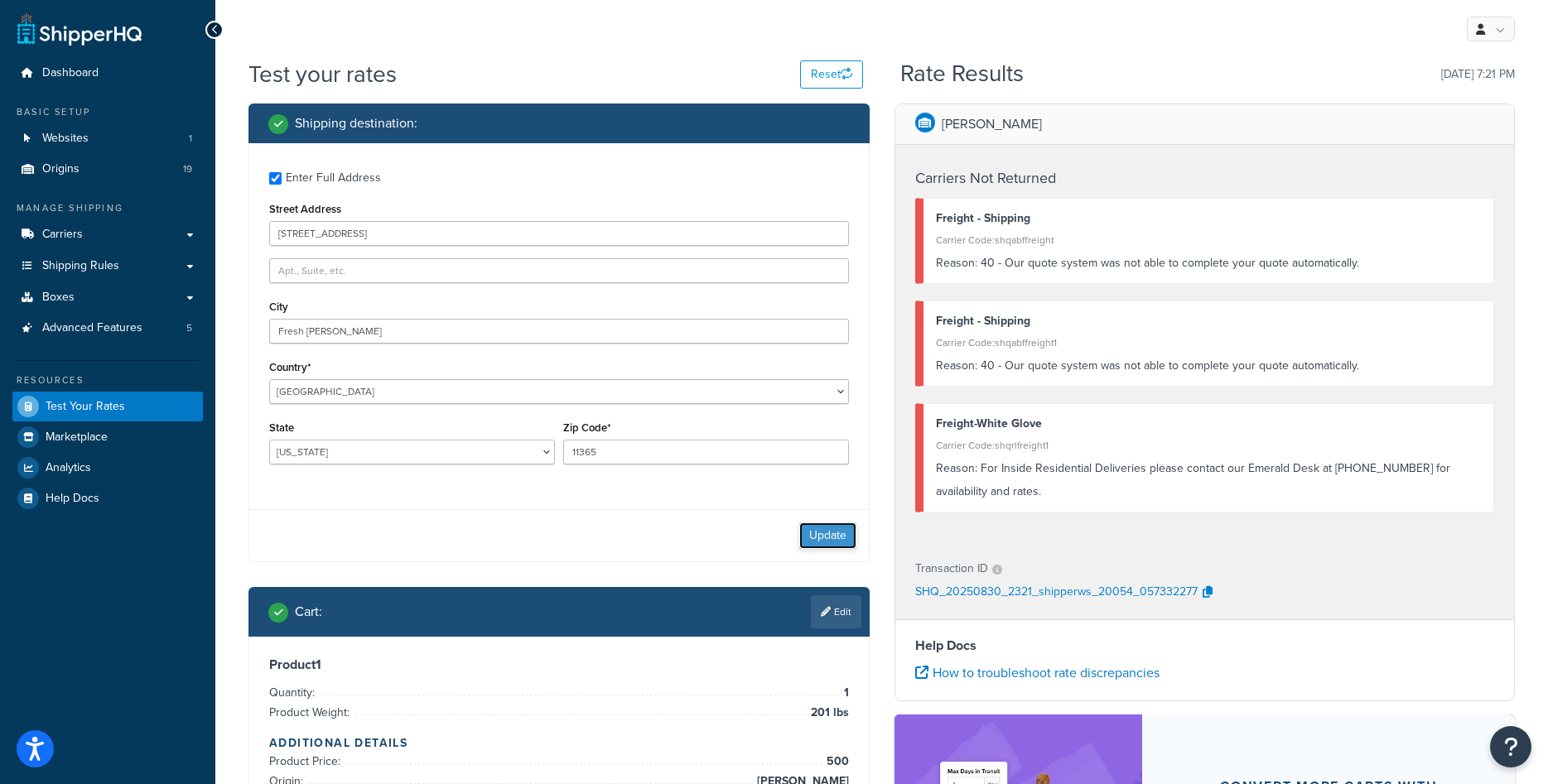
click at [815, 524] on button "Update" at bounding box center [828, 536] width 57 height 27
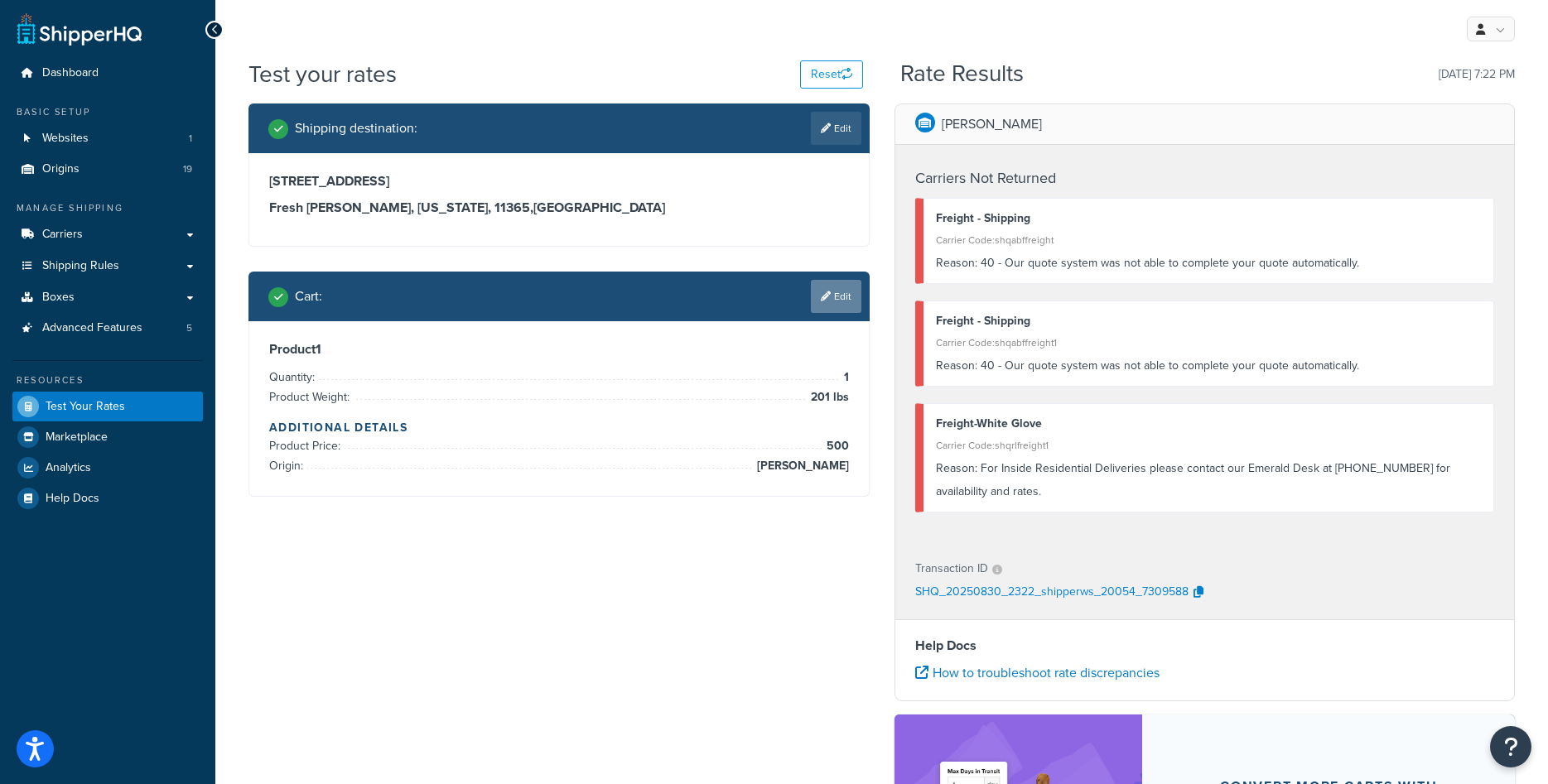
click at [834, 296] on link "Edit" at bounding box center [835, 297] width 50 height 33
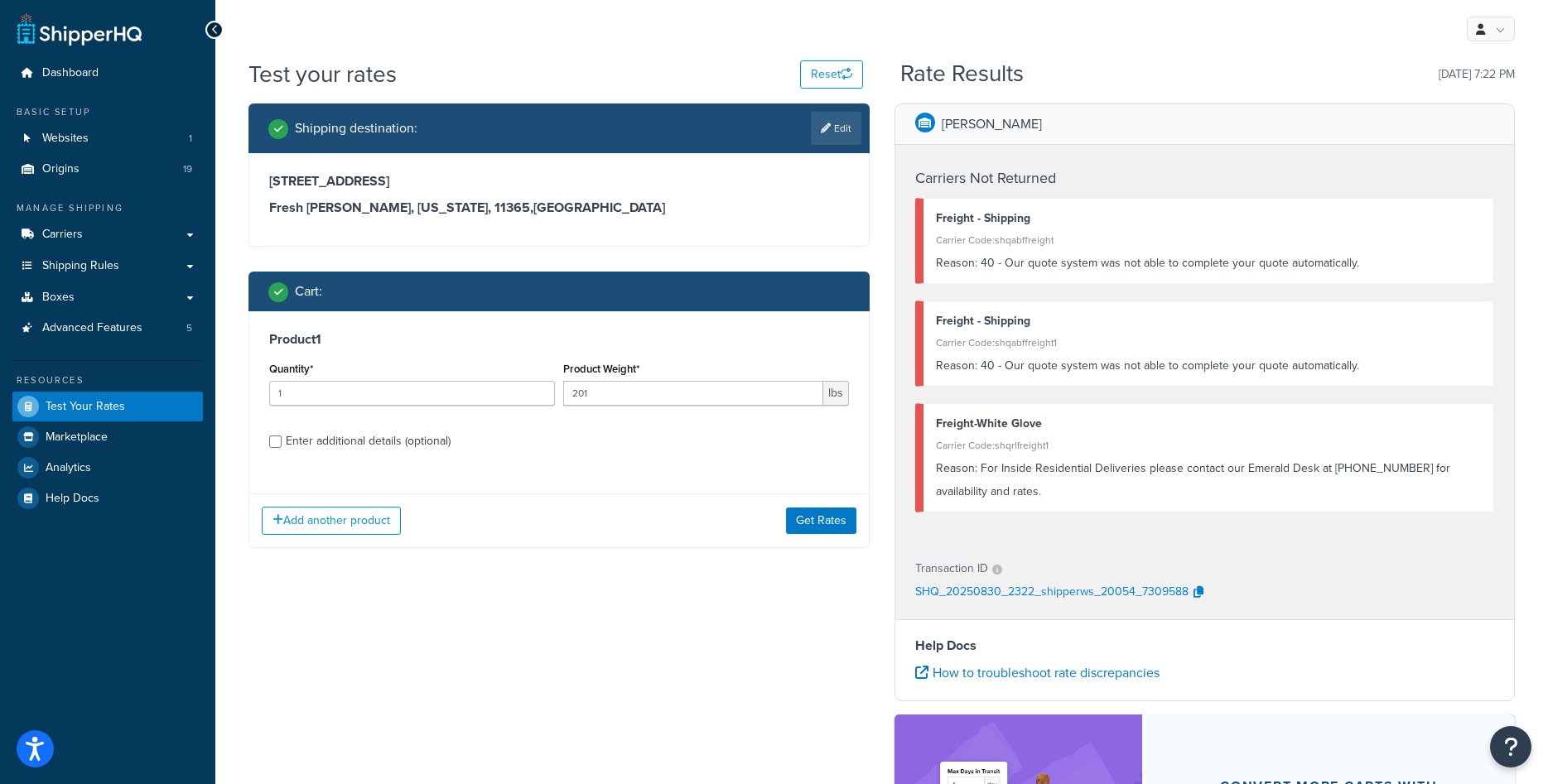
click at [420, 445] on div "Enter additional details (optional)" at bounding box center [368, 441] width 165 height 23
click at [281, 445] on input "Enter additional details (optional)" at bounding box center [276, 442] width 13 height 13
checkbox input "true"
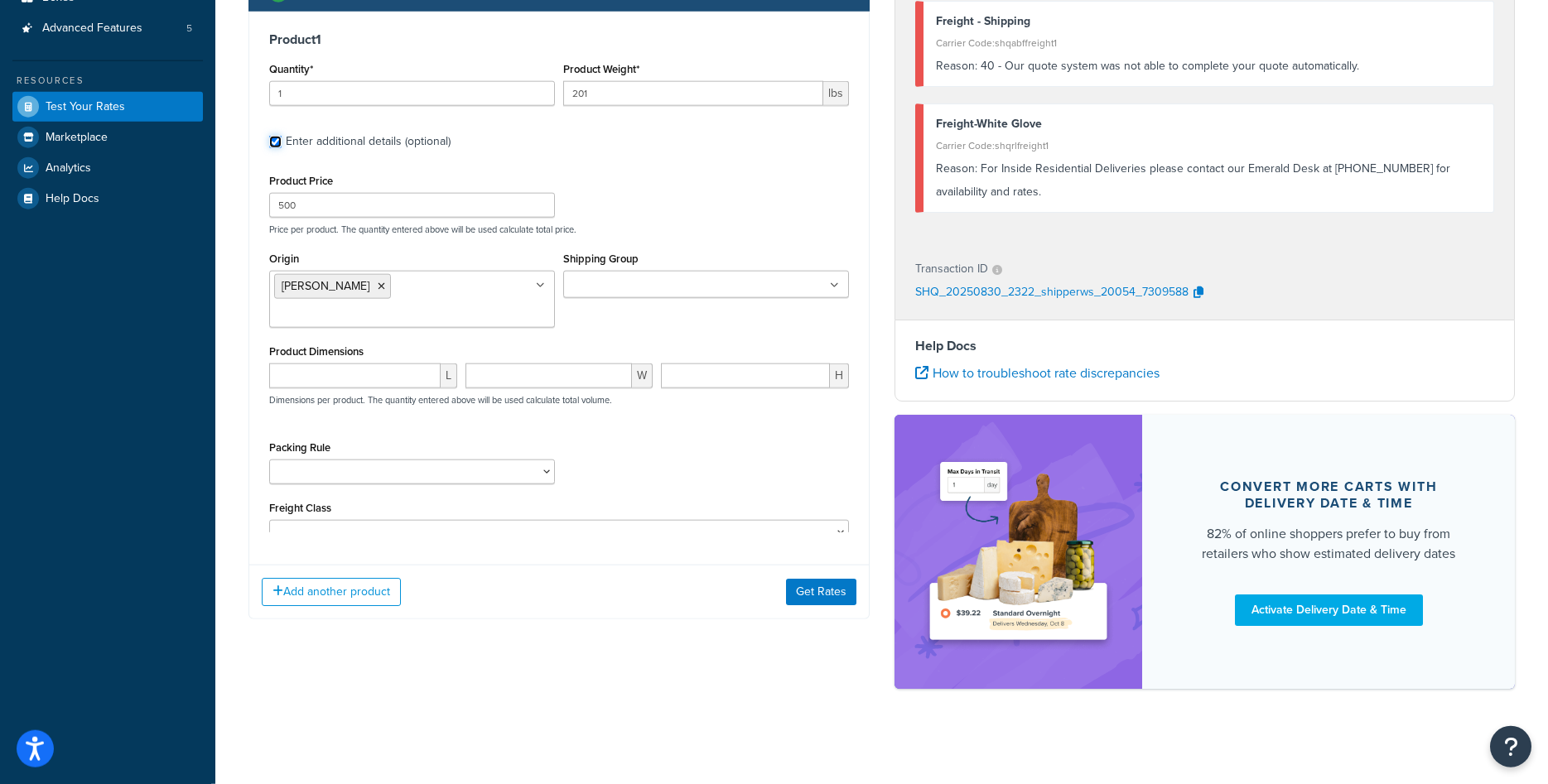
scroll to position [304, 0]
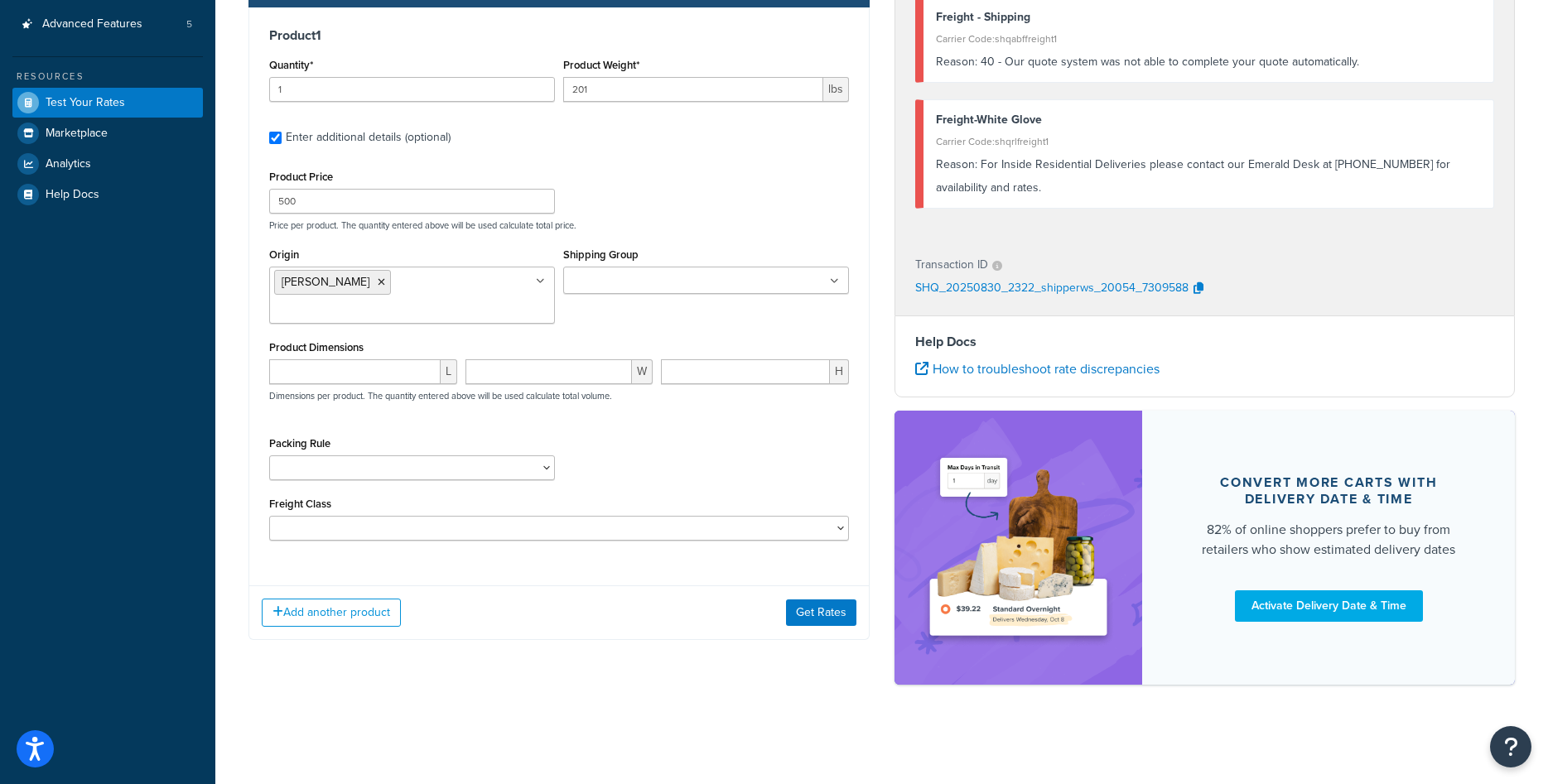
click at [689, 287] on input "Shipping Group" at bounding box center [641, 281] width 147 height 18
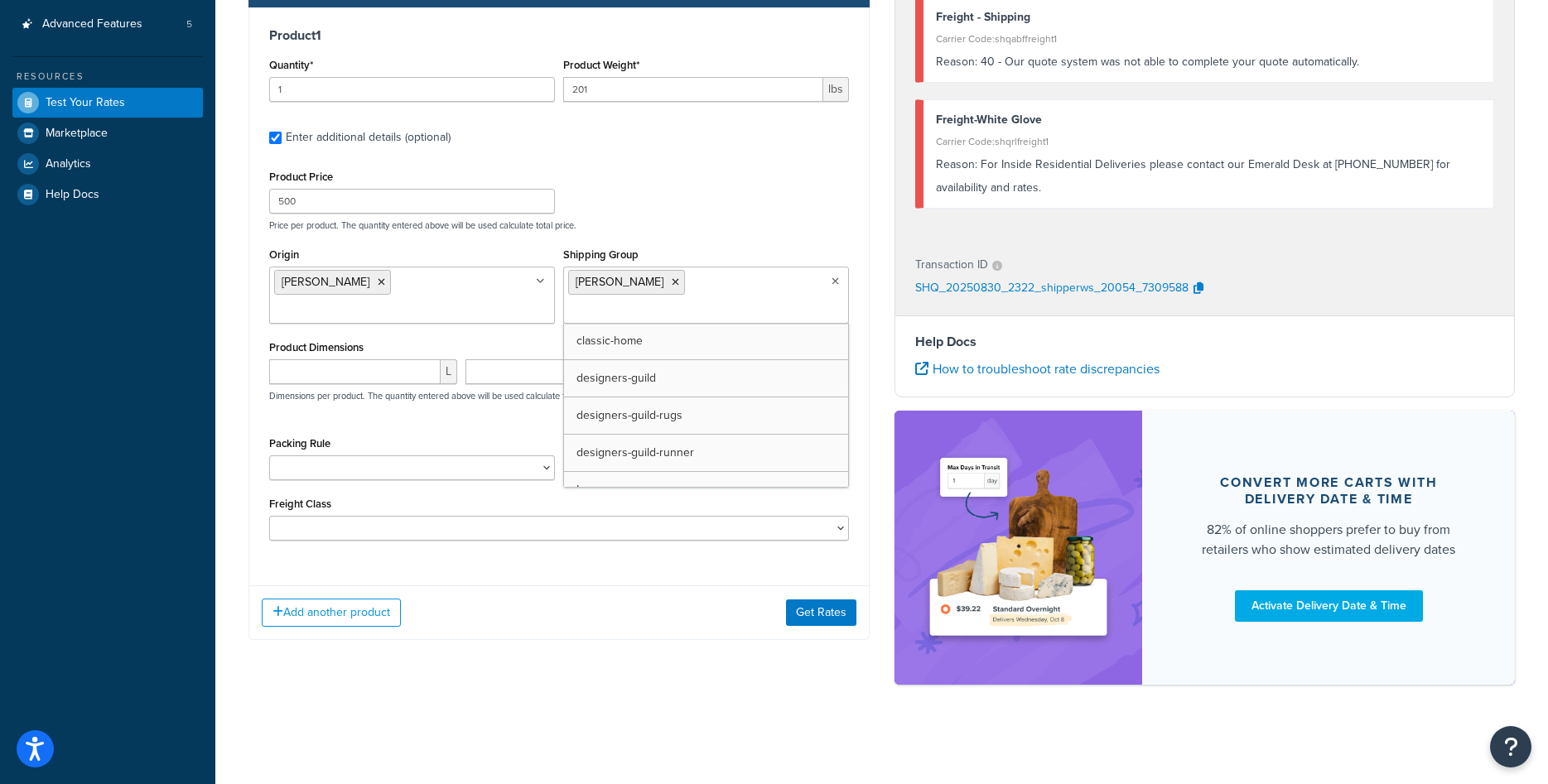
click at [602, 559] on div "Product 1 Quantity* 1 Product Weight* 201 lbs Enter additional details (optiona…" at bounding box center [559, 323] width 621 height 633
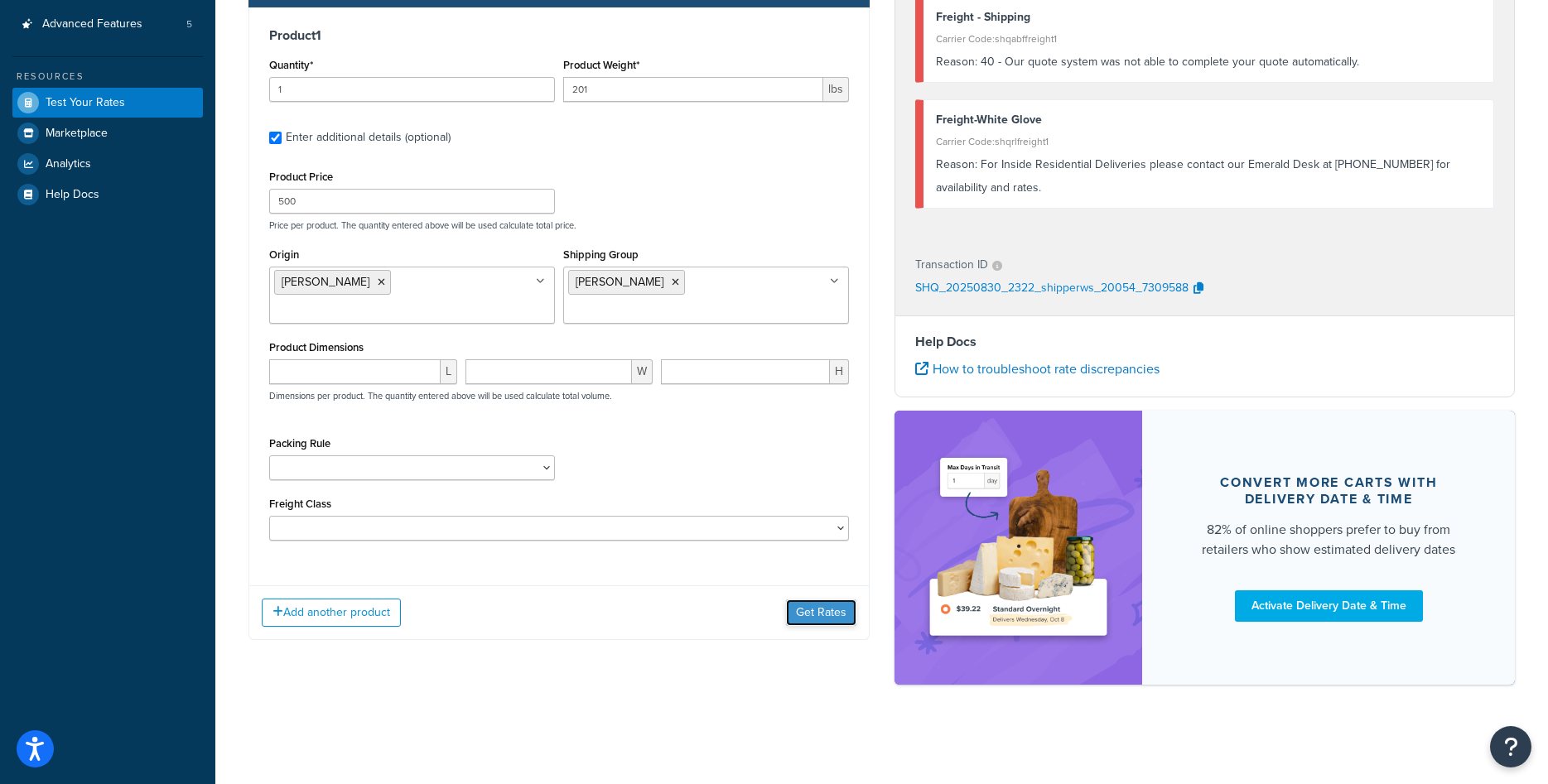
click at [799, 600] on button "Get Rates" at bounding box center [821, 613] width 71 height 27
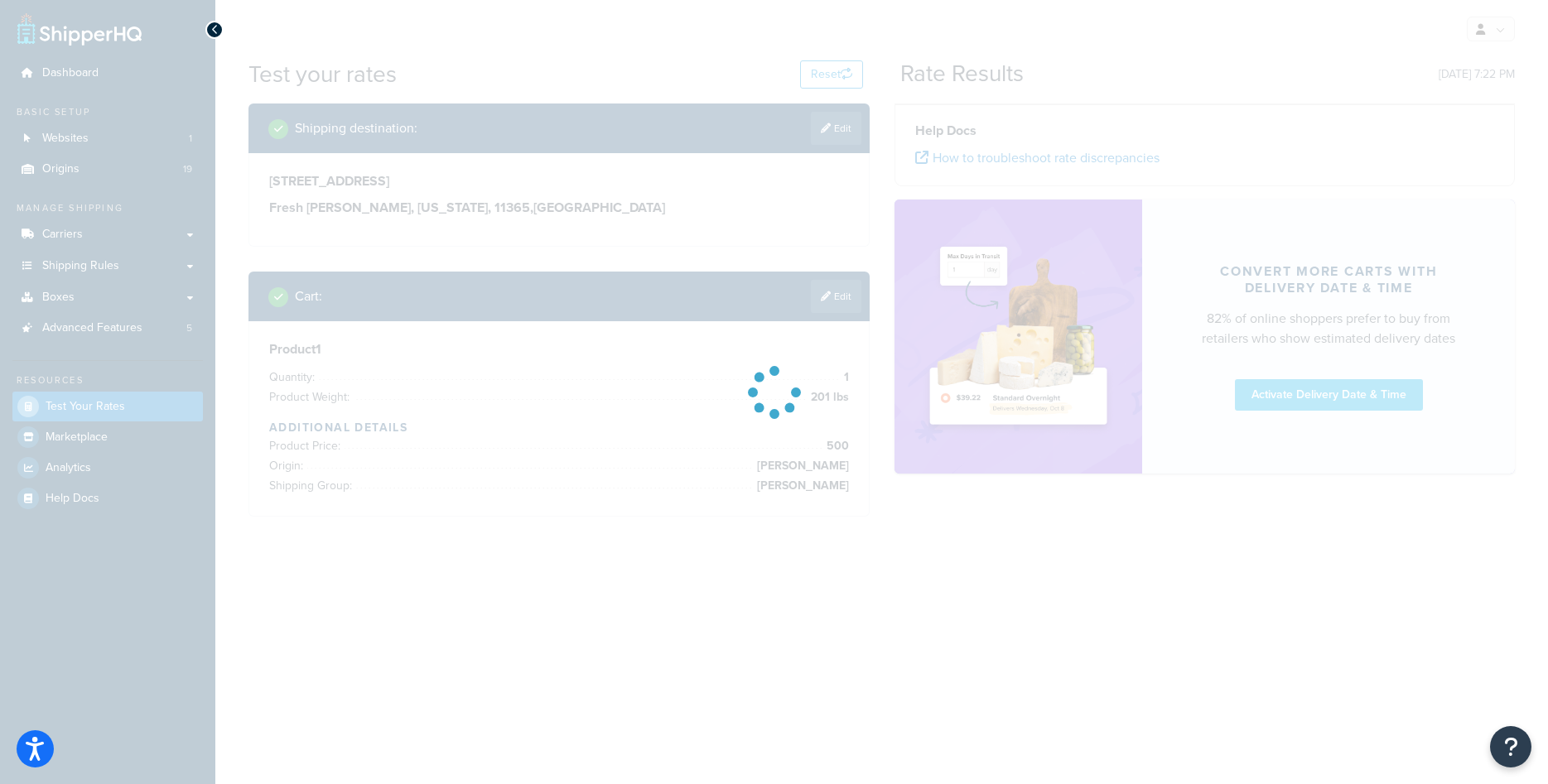
scroll to position [0, 0]
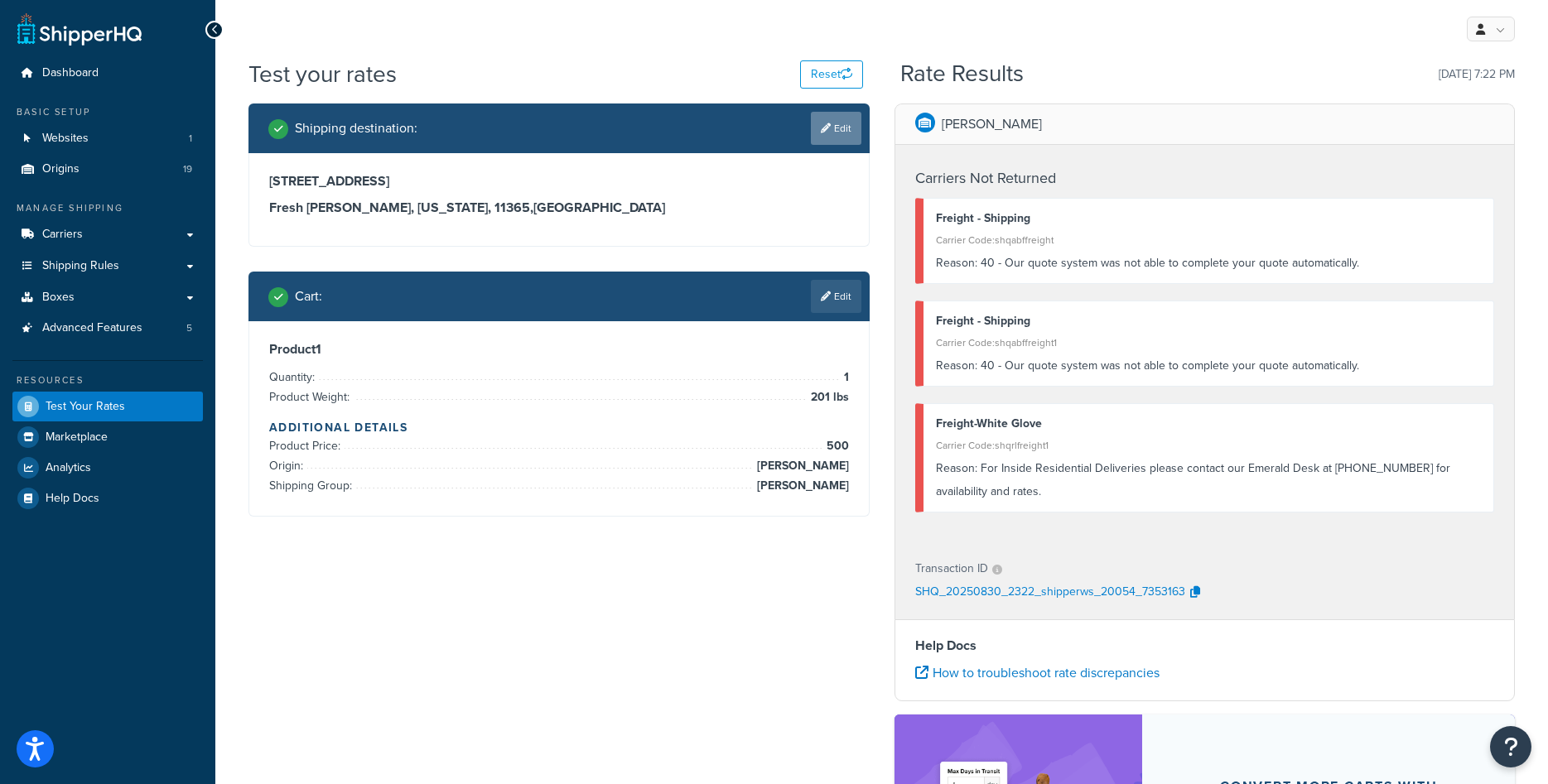
click at [823, 134] on link "Edit" at bounding box center [835, 128] width 50 height 33
select select "NY"
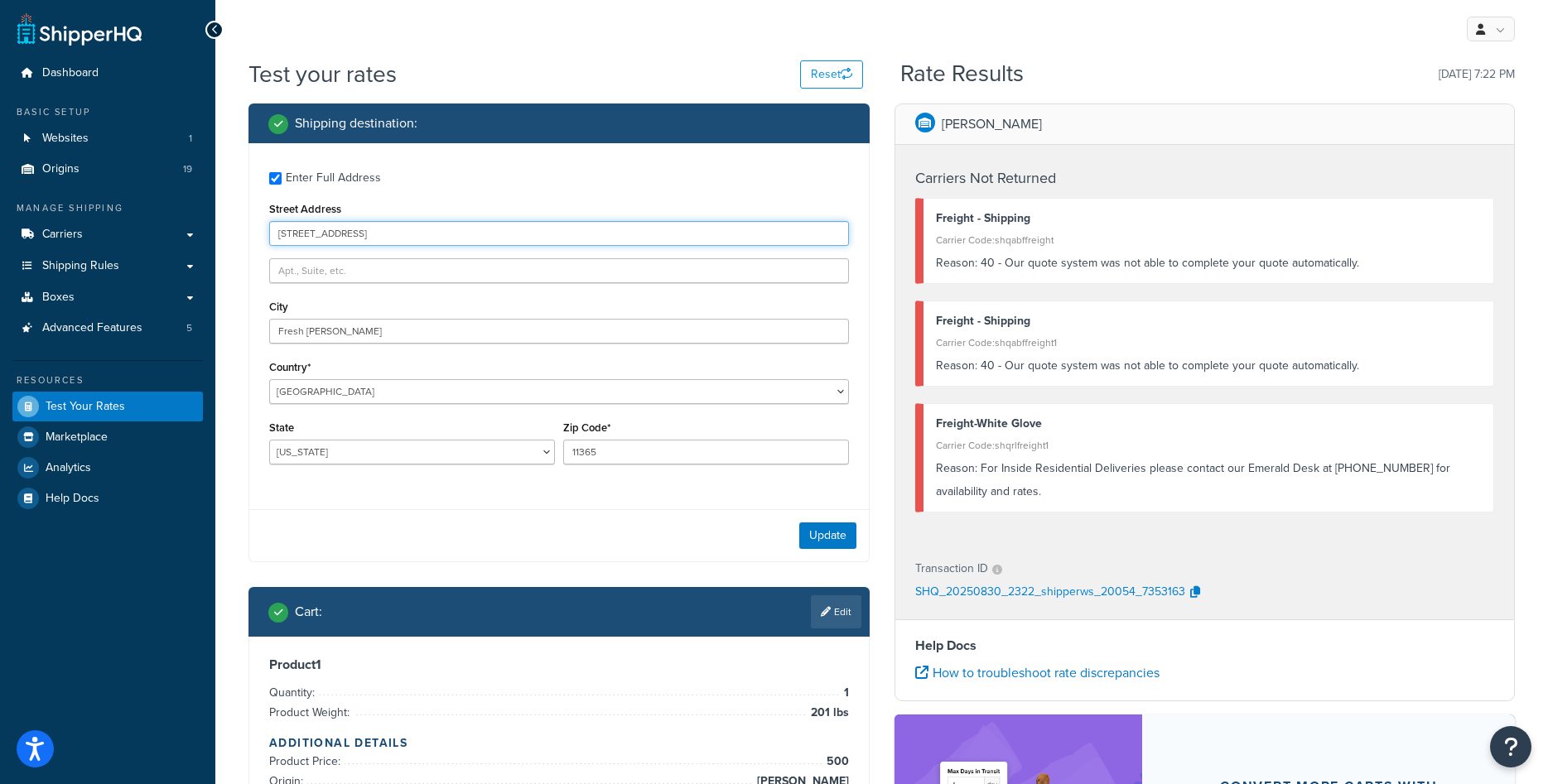
click at [308, 224] on input "16709 65th Ave" at bounding box center [559, 233] width 580 height 25
type input "1416 Whittier Drive"
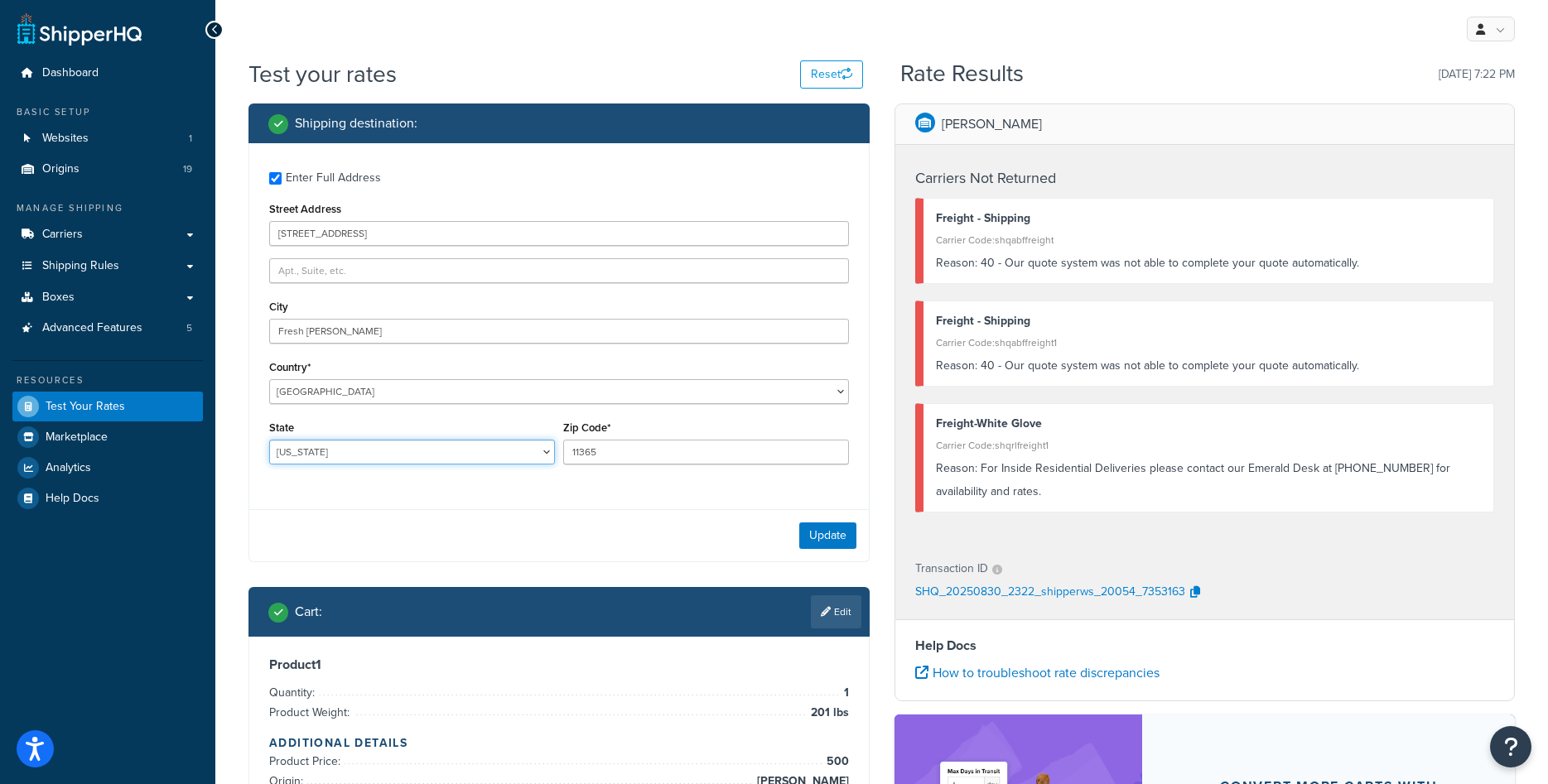
click at [269, 440] on select "Alabama Alaska American Samoa Arizona Arkansas Armed Forces Americas Armed Forc…" at bounding box center [412, 452] width 286 height 25
select select "MI"
click option "Michigan" at bounding box center [0, 0] width 0 height 0
click at [585, 453] on input "11365" at bounding box center [706, 452] width 286 height 25
click at [584, 453] on input "11365" at bounding box center [706, 452] width 286 height 25
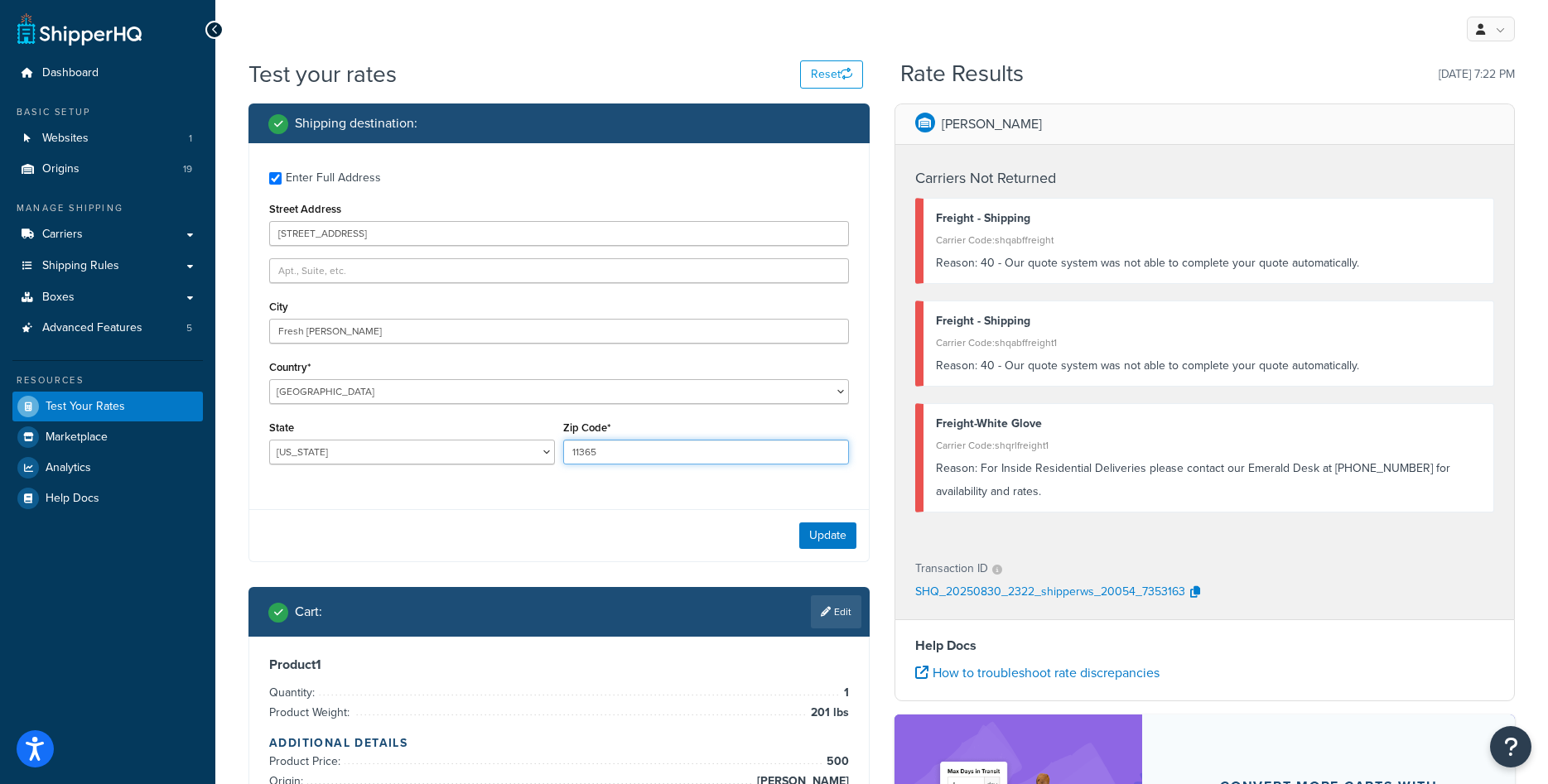
click at [583, 453] on input "11365" at bounding box center [706, 452] width 286 height 25
type input "48187"
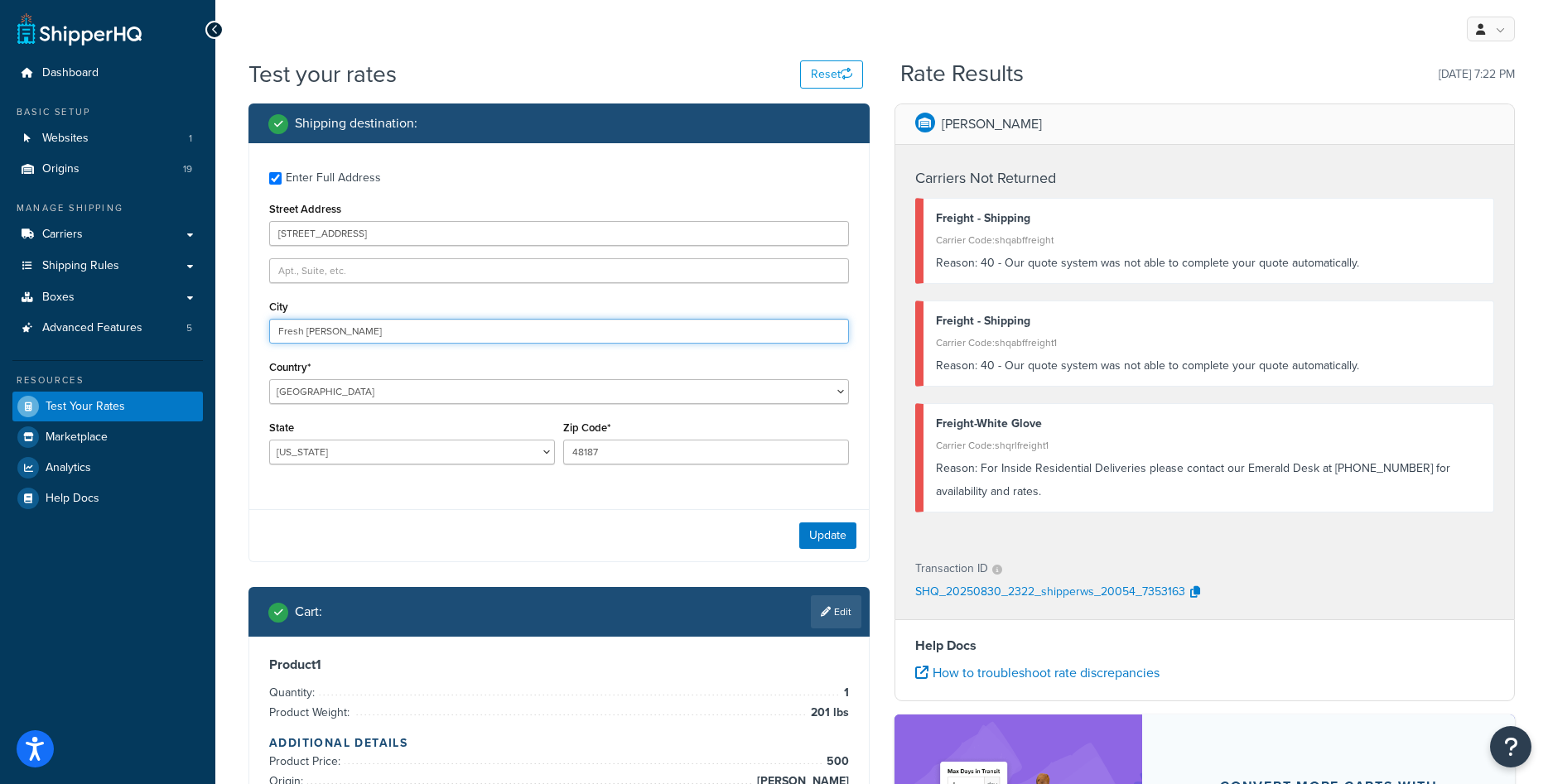
click at [324, 324] on input "Fresh Meadows" at bounding box center [559, 331] width 580 height 25
type input "Canton"
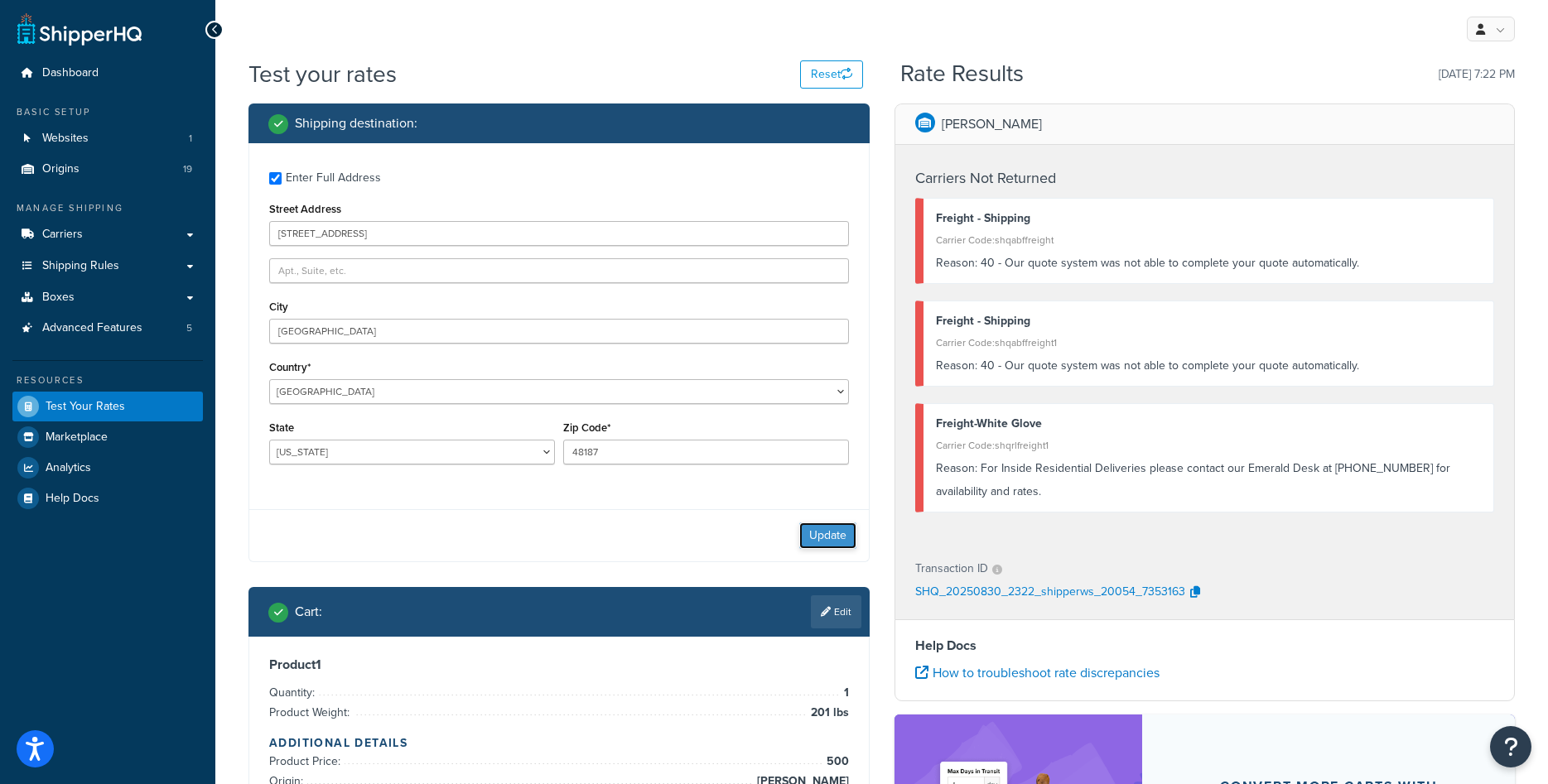
click at [816, 527] on button "Update" at bounding box center [828, 536] width 57 height 27
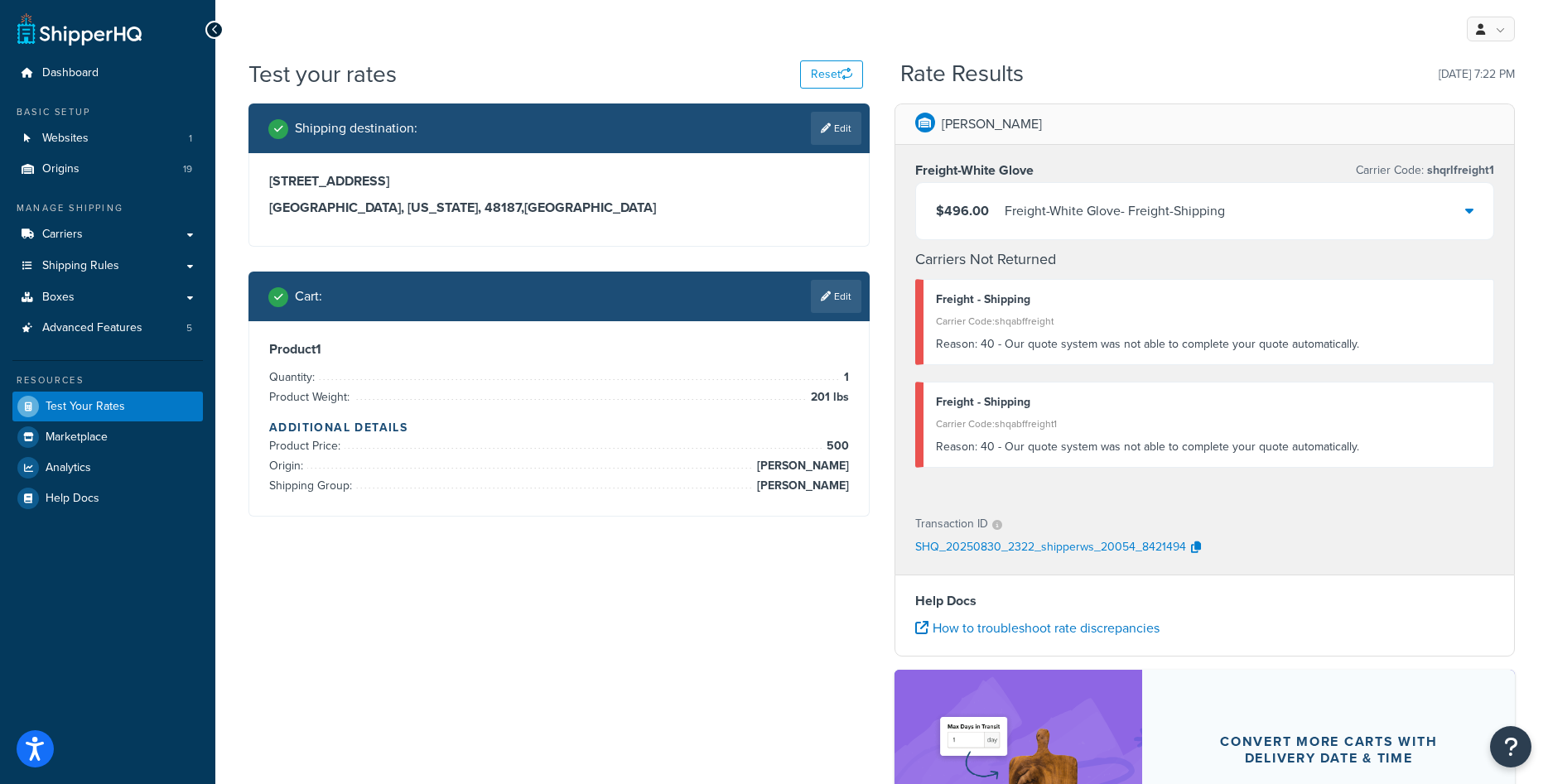
click at [1478, 221] on div "$496.00 Freight-White Glove - Freight-Shipping" at bounding box center [1205, 211] width 578 height 56
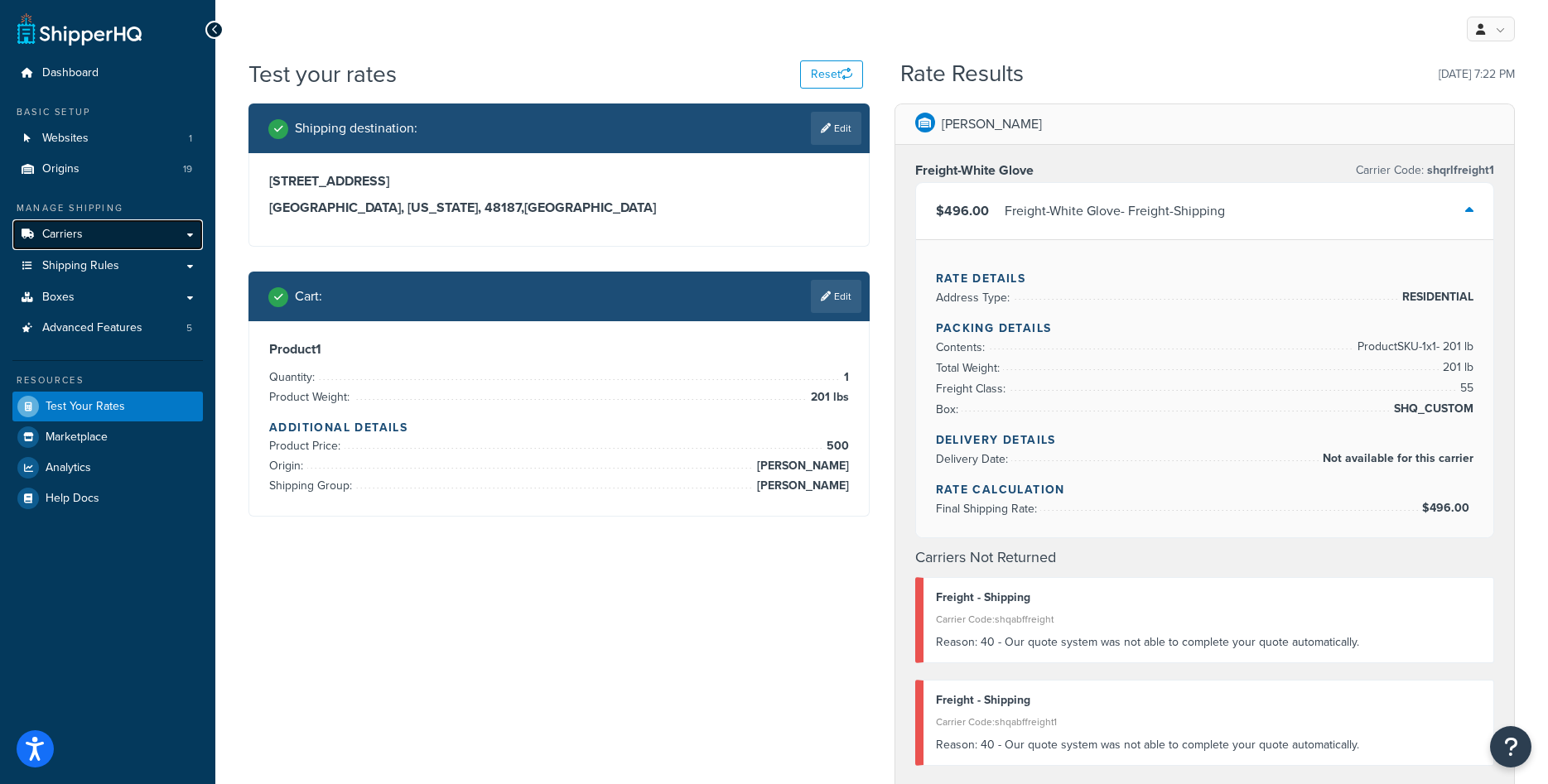
click at [96, 238] on link "Carriers" at bounding box center [108, 234] width 191 height 30
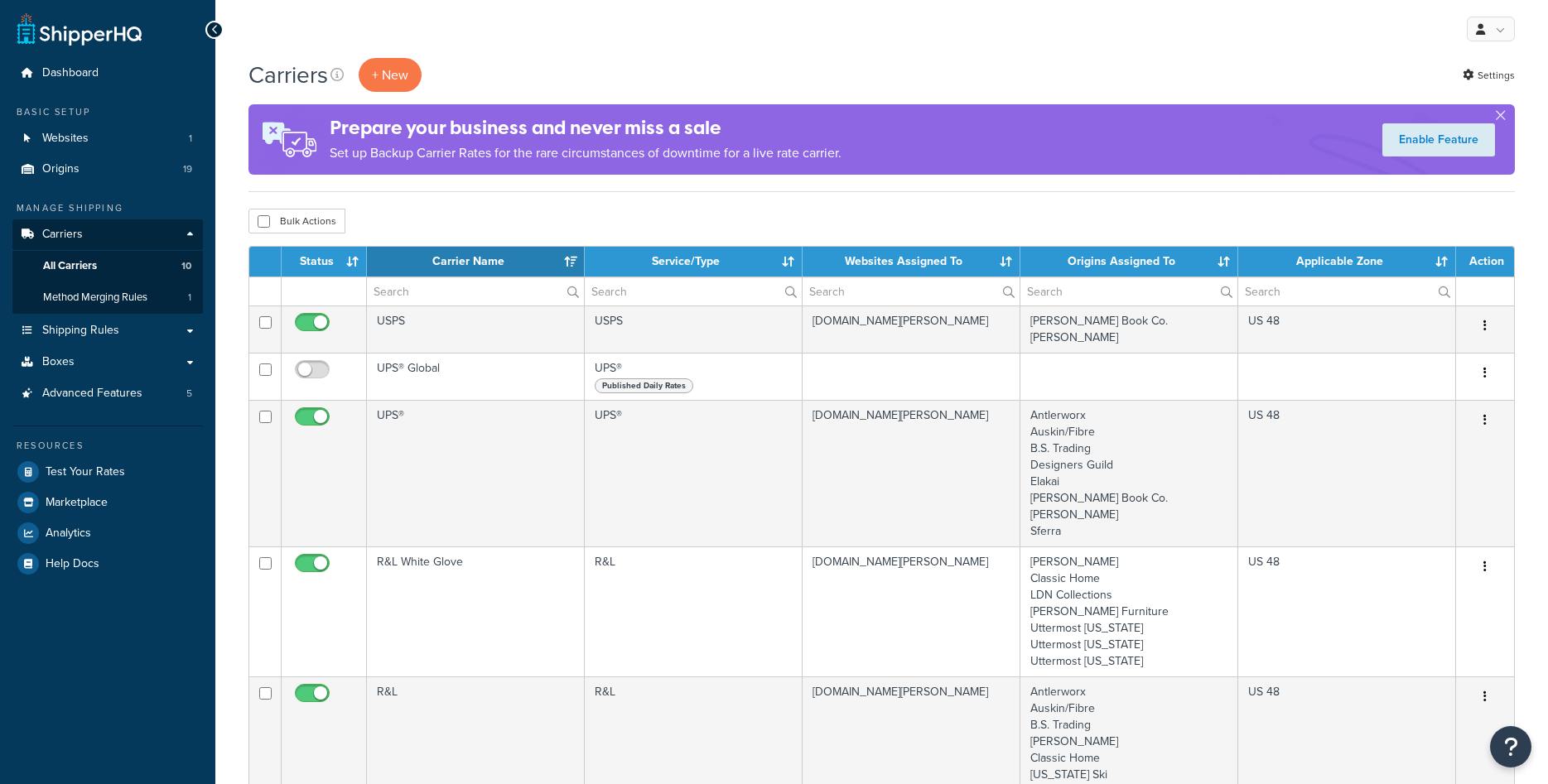
select select "15"
click at [131, 336] on link "Shipping Rules" at bounding box center [108, 331] width 191 height 30
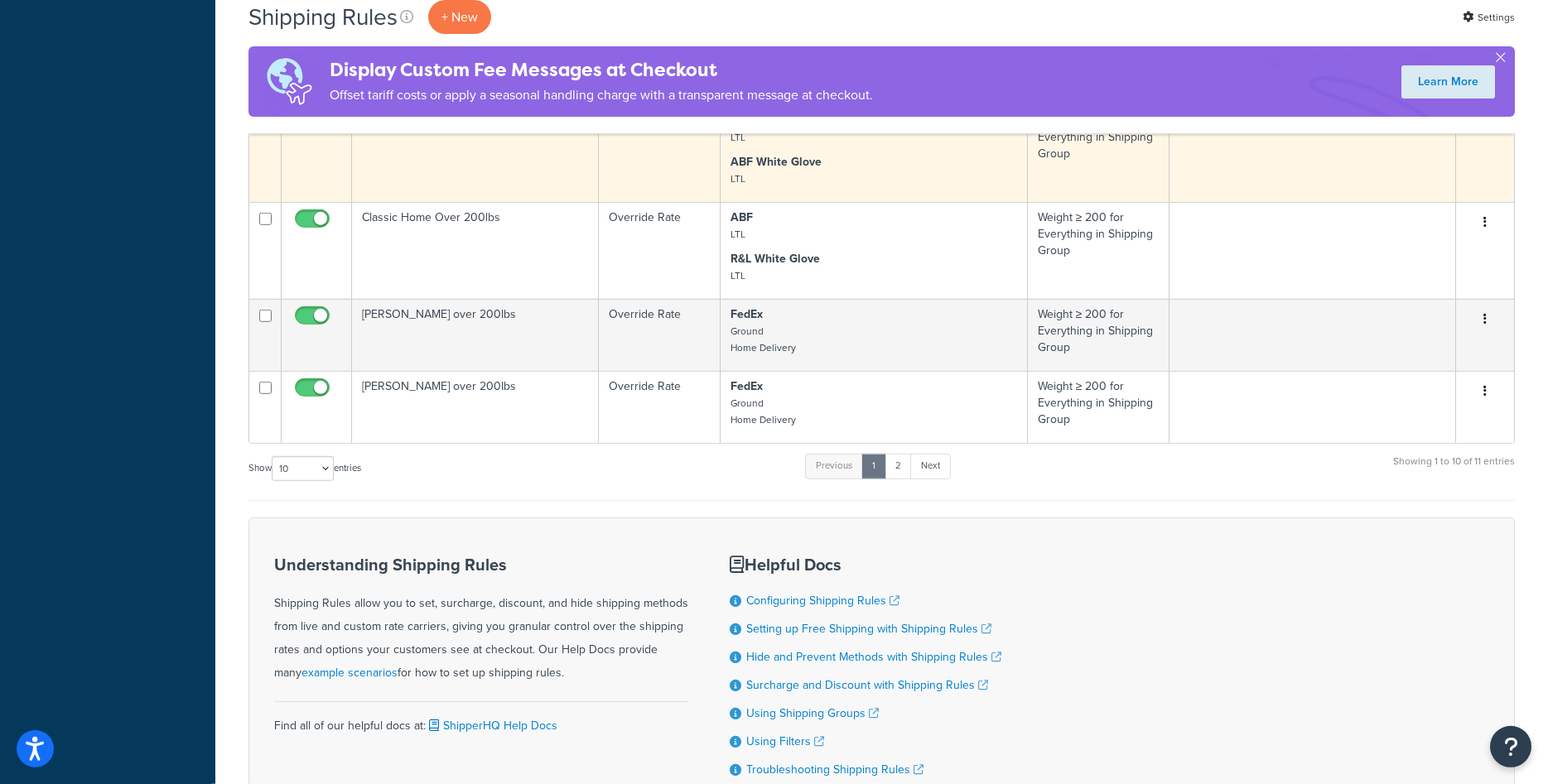
scroll to position [676, 0]
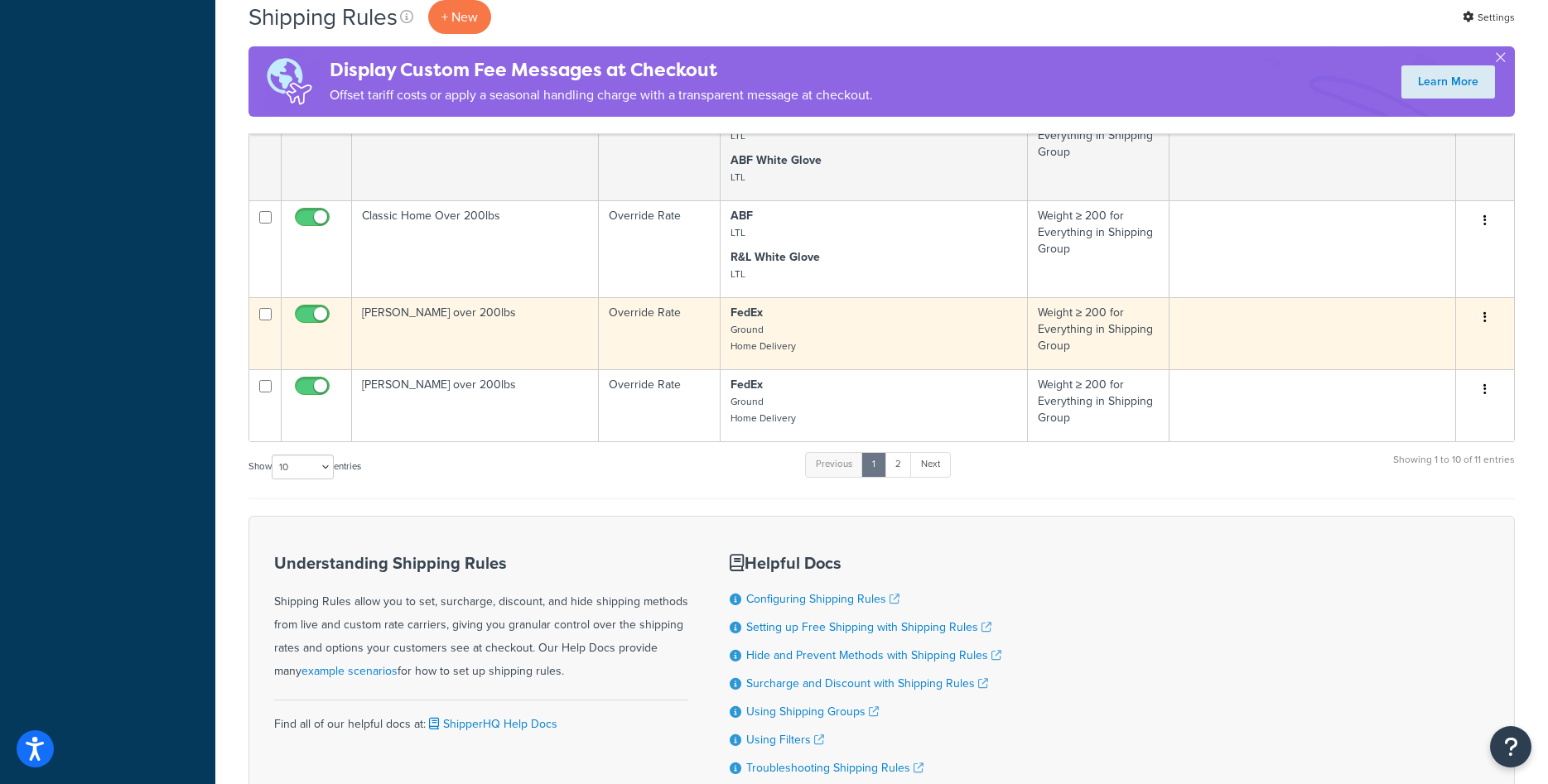
click at [512, 342] on td "[PERSON_NAME] over 200lbs" at bounding box center [474, 333] width 246 height 72
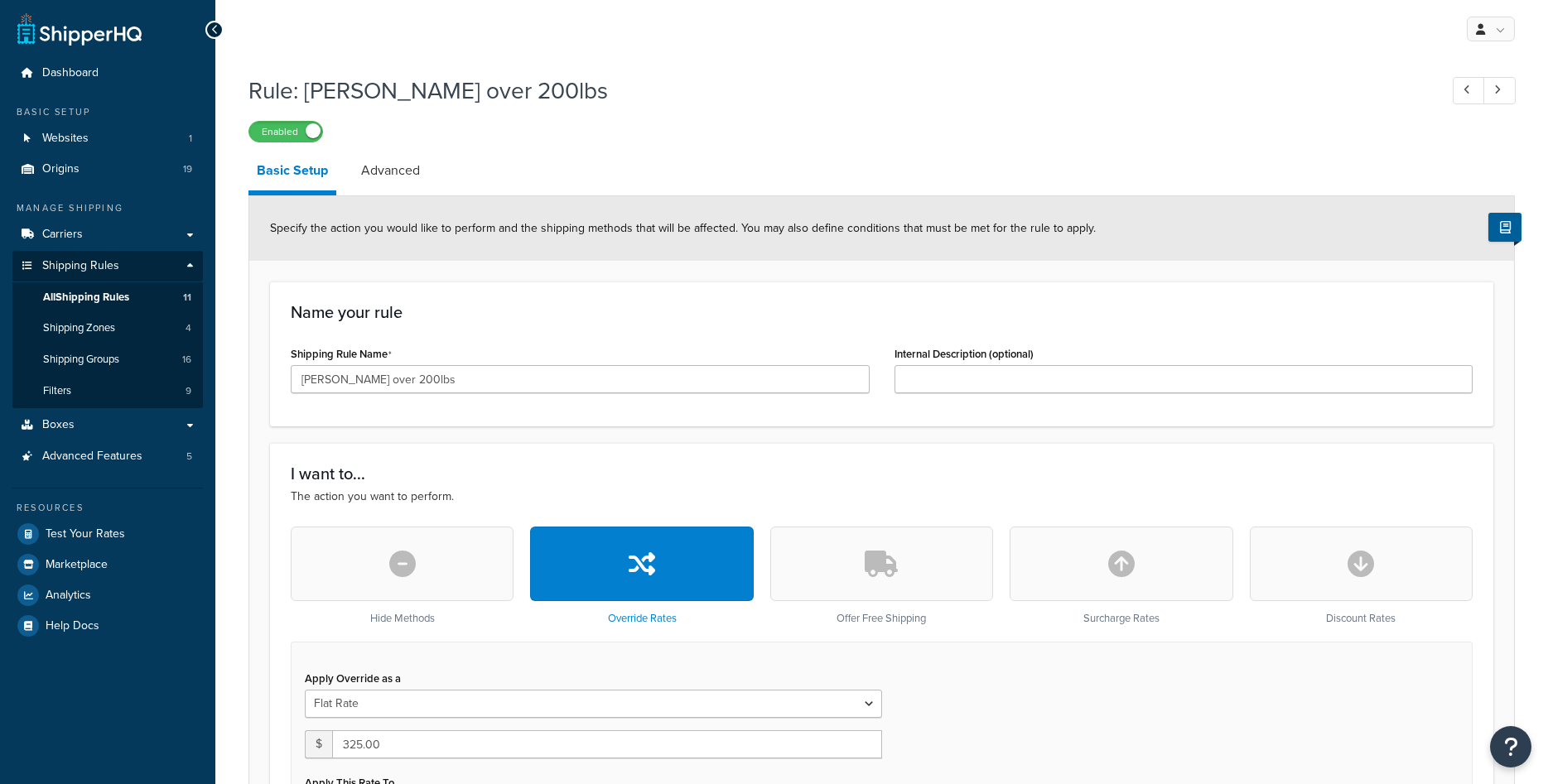
select select "ITEM"
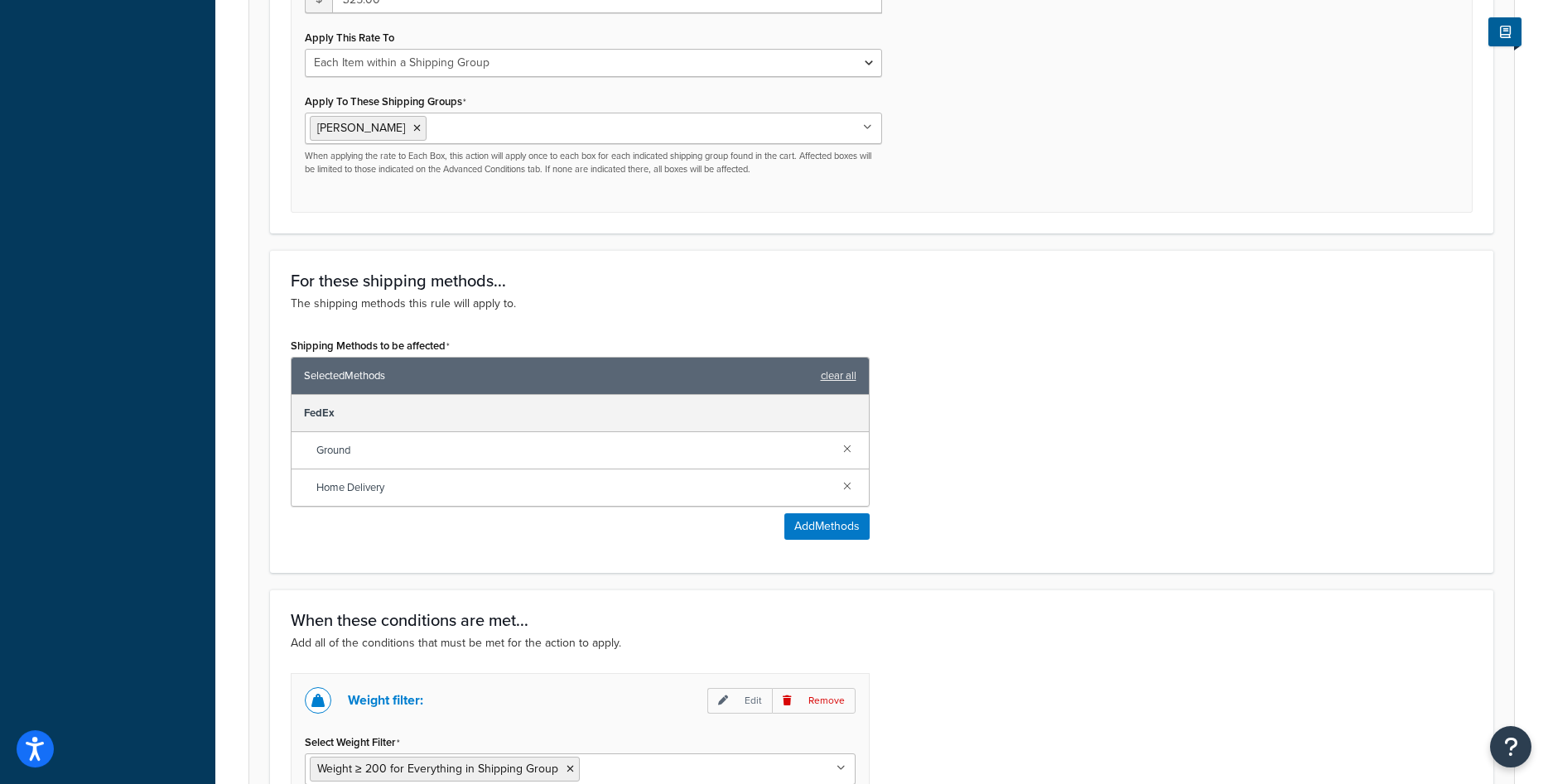
scroll to position [844, 0]
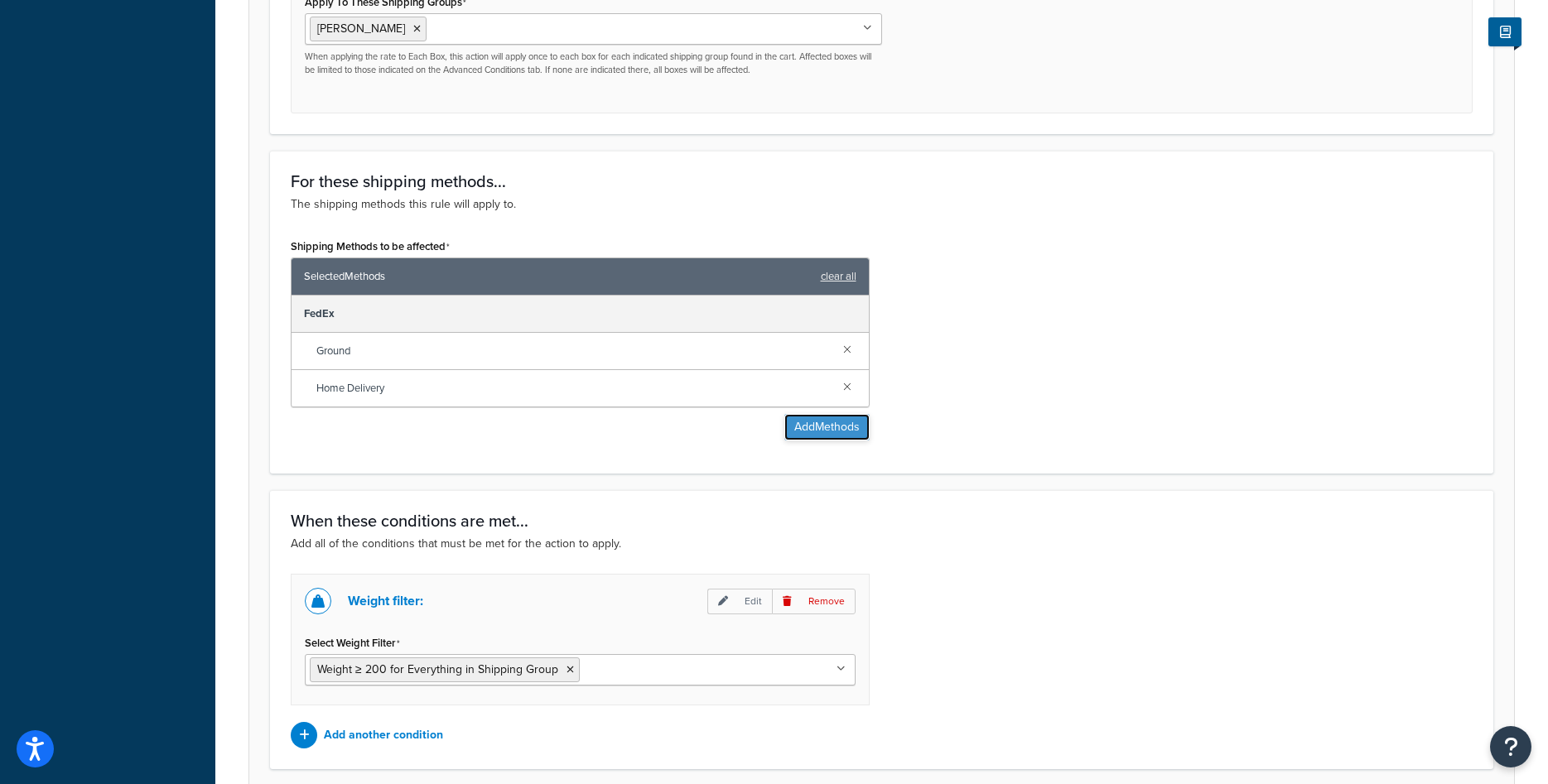
click at [810, 424] on button "Add Methods" at bounding box center [826, 427] width 85 height 27
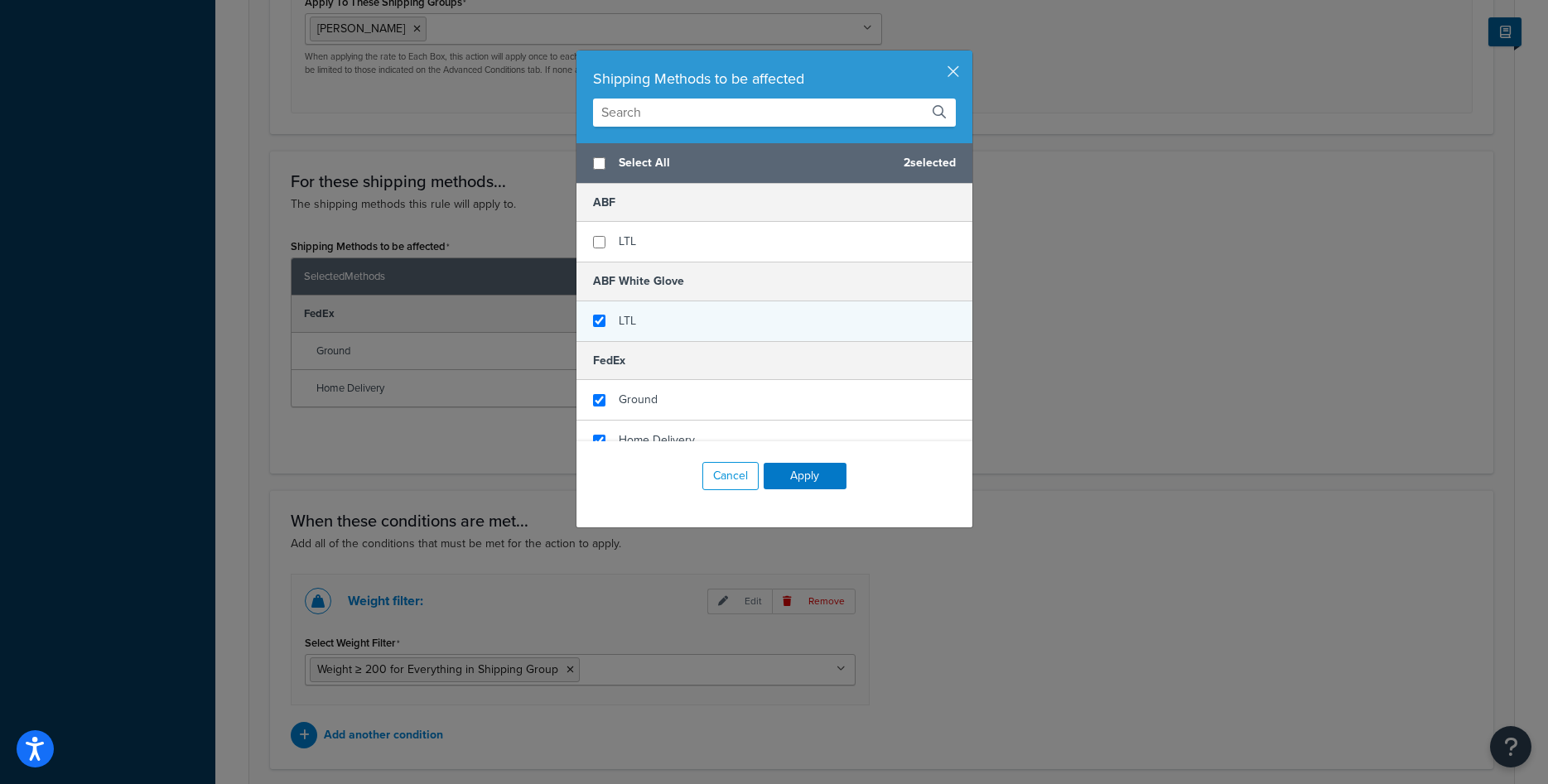
checkbox input "true"
click at [628, 321] on span "LTL" at bounding box center [627, 321] width 17 height 17
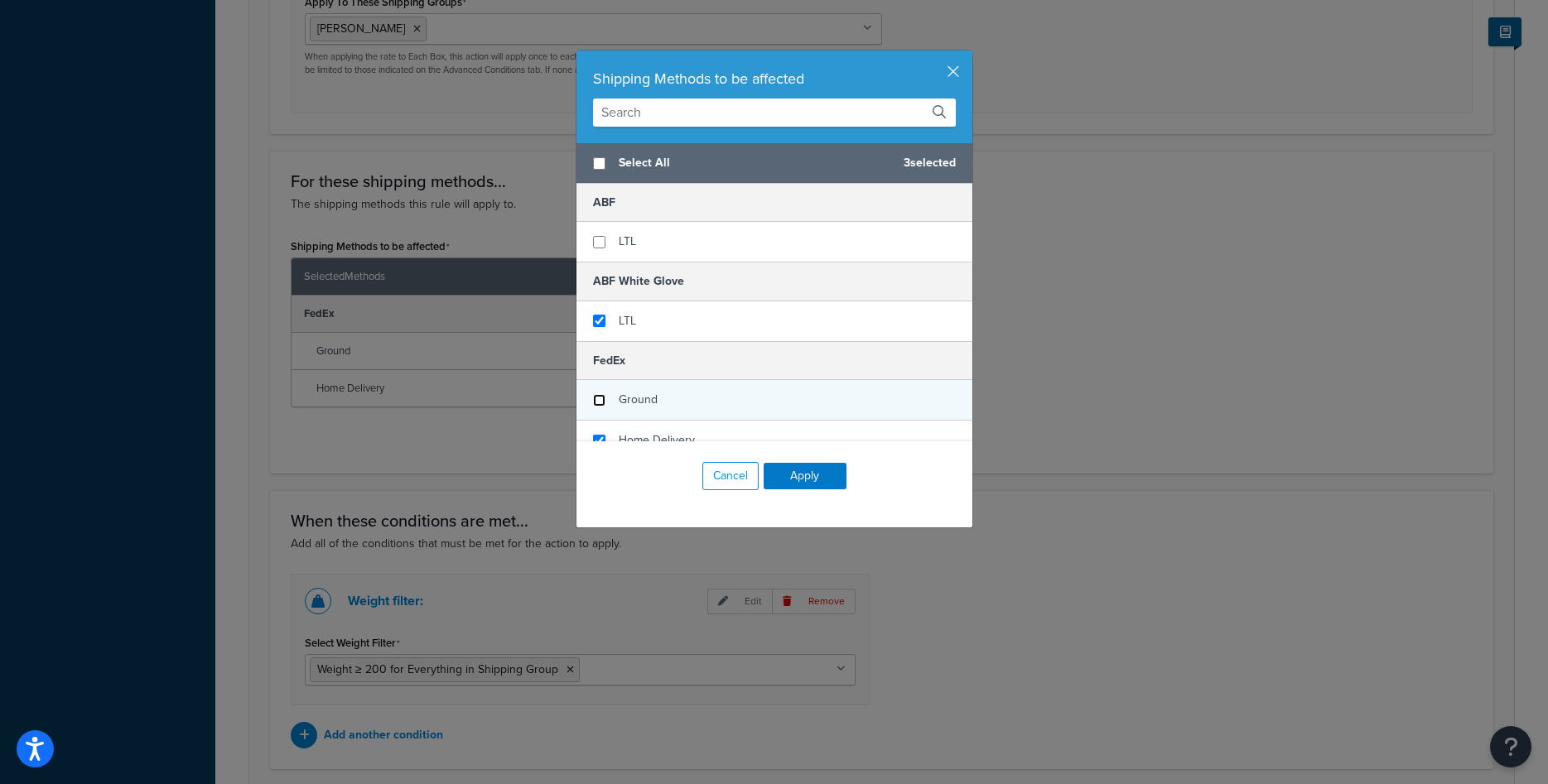
click at [594, 397] on input "checkbox" at bounding box center [599, 400] width 13 height 13
checkbox input "false"
click at [597, 435] on input "checkbox" at bounding box center [599, 441] width 13 height 13
checkbox input "false"
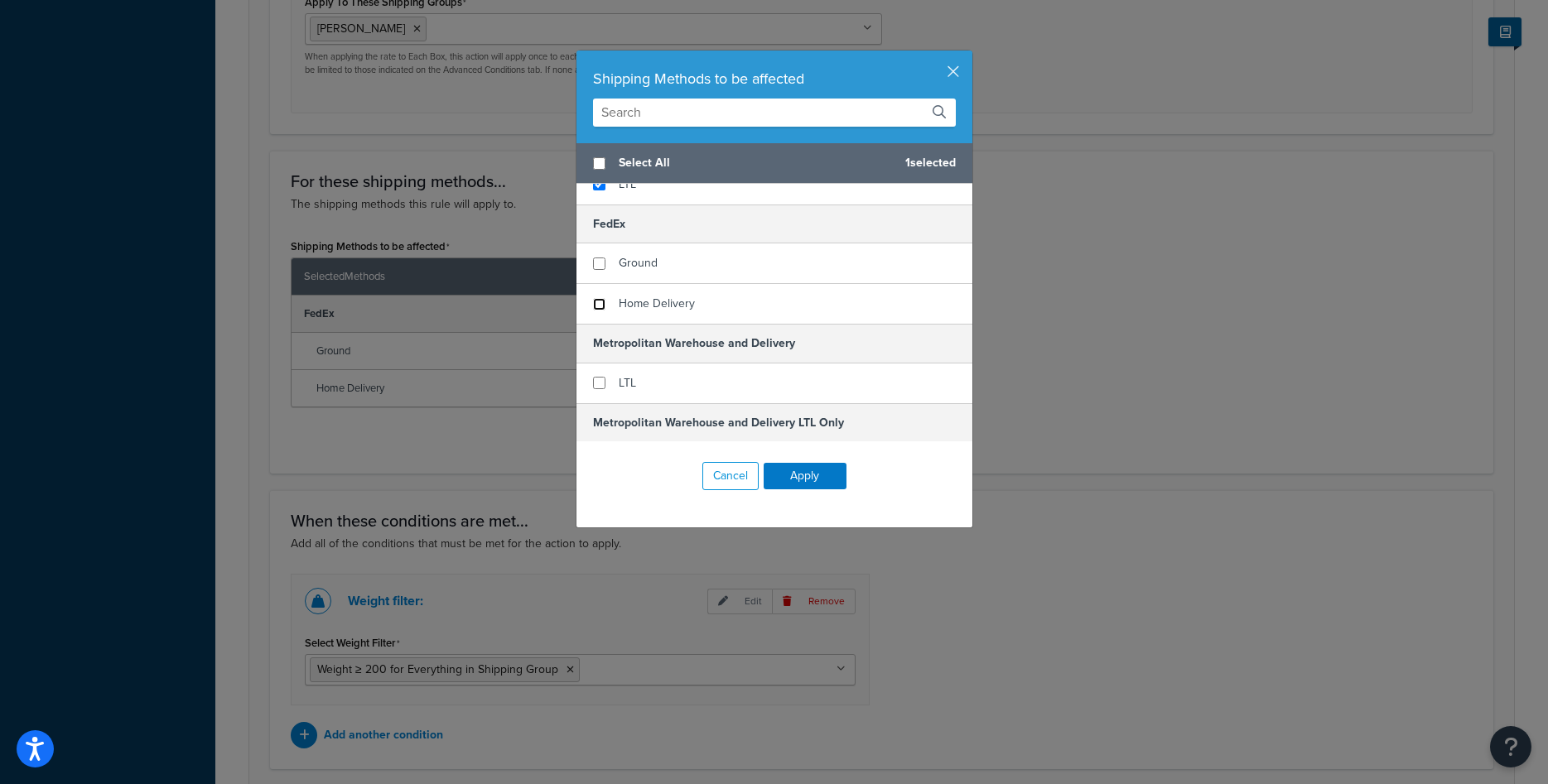
scroll to position [209, 0]
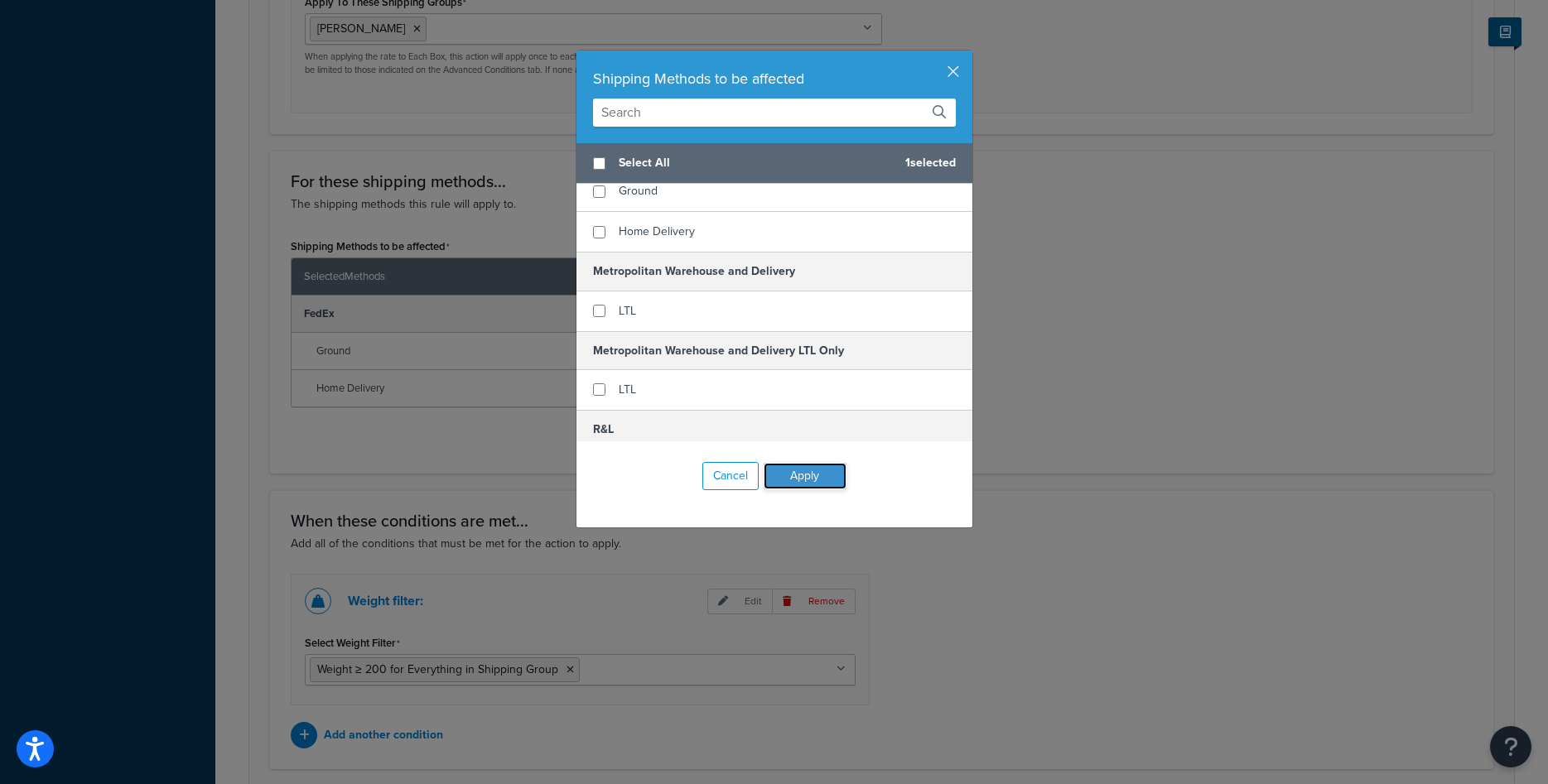
click at [805, 481] on button "Apply" at bounding box center [805, 475] width 82 height 27
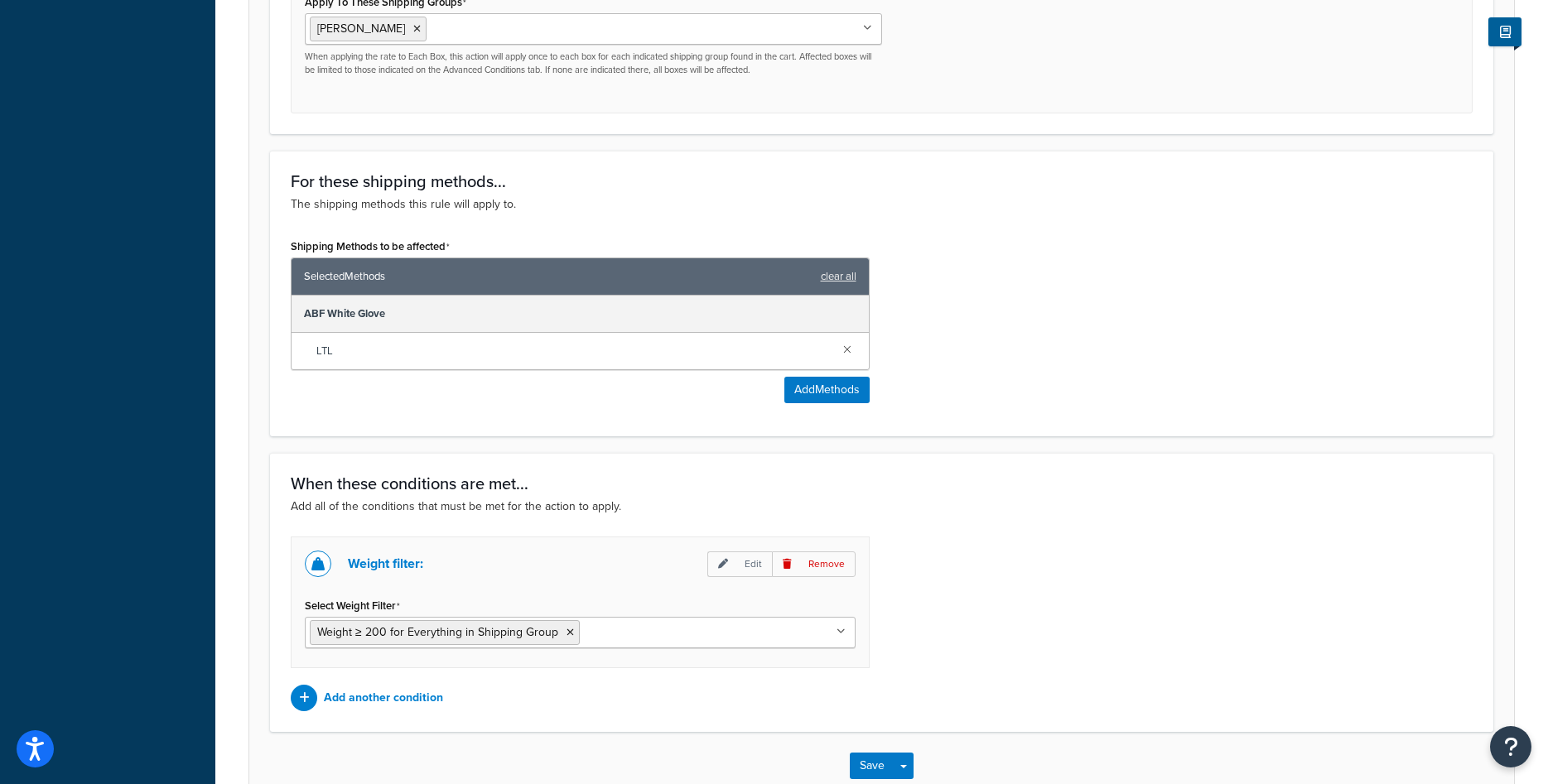
scroll to position [945, 0]
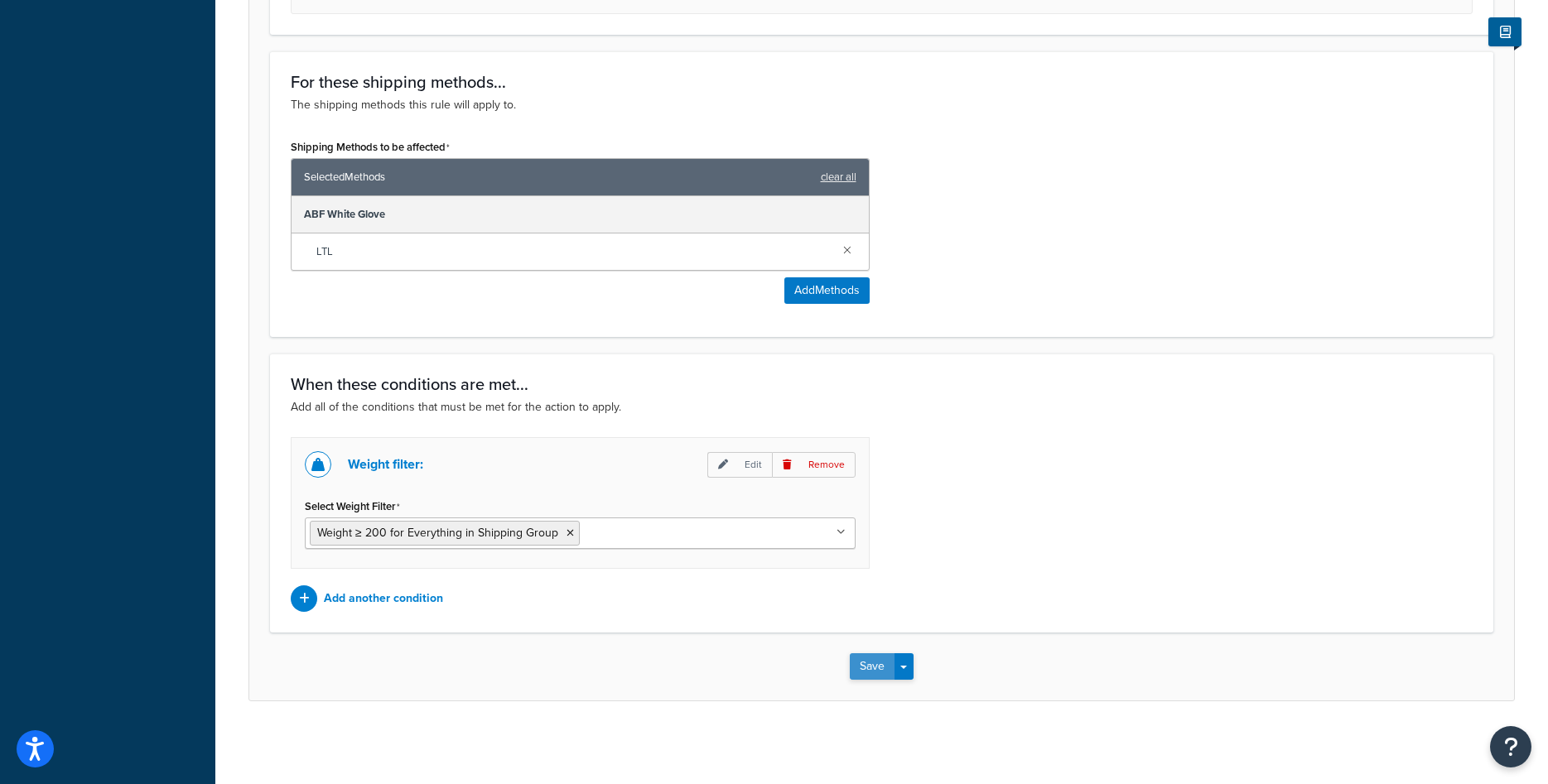
click at [878, 661] on button "Save" at bounding box center [872, 666] width 45 height 27
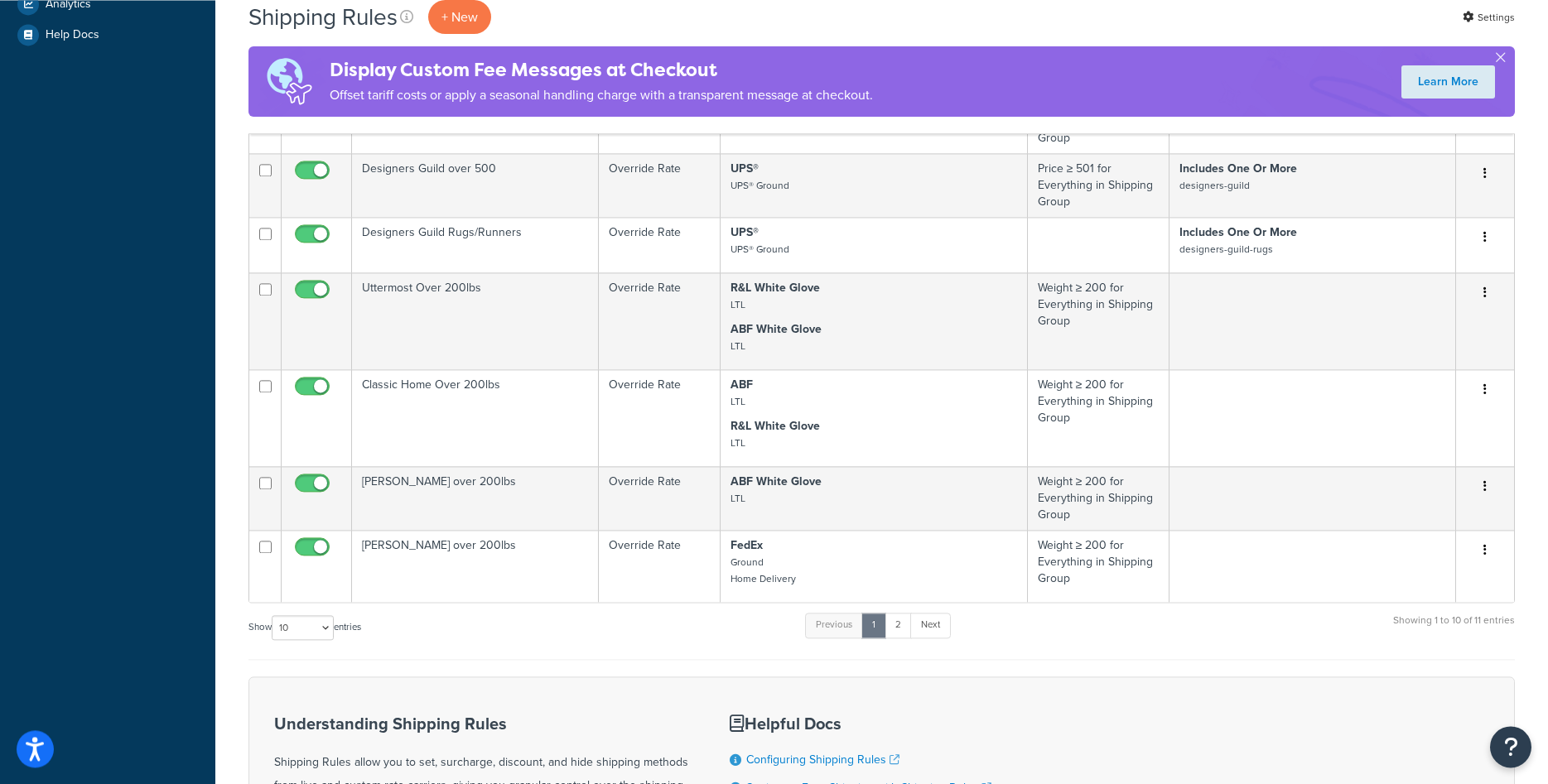
scroll to position [760, 0]
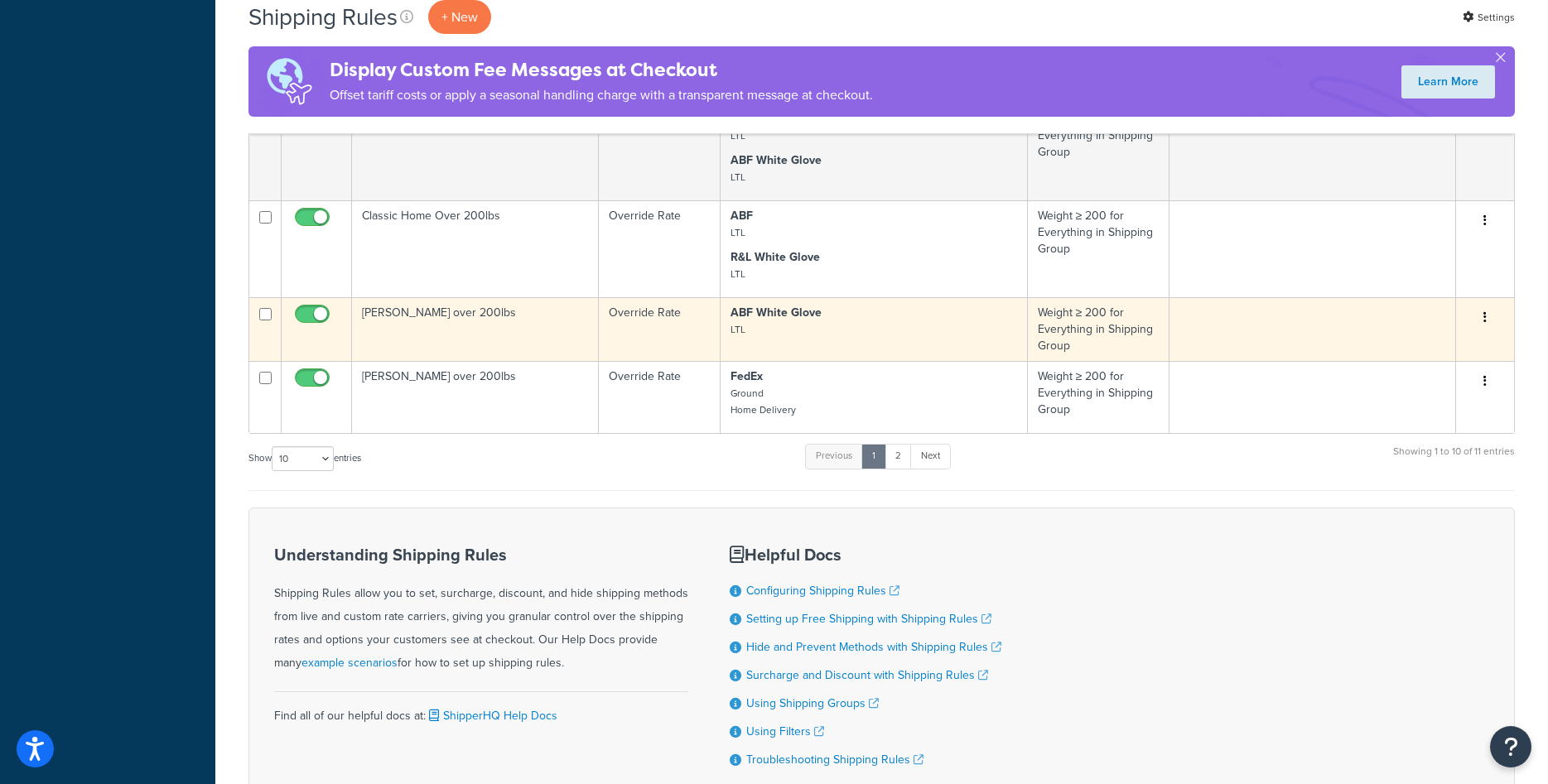
click at [462, 328] on td "[PERSON_NAME] over 200lbs" at bounding box center [474, 330] width 246 height 64
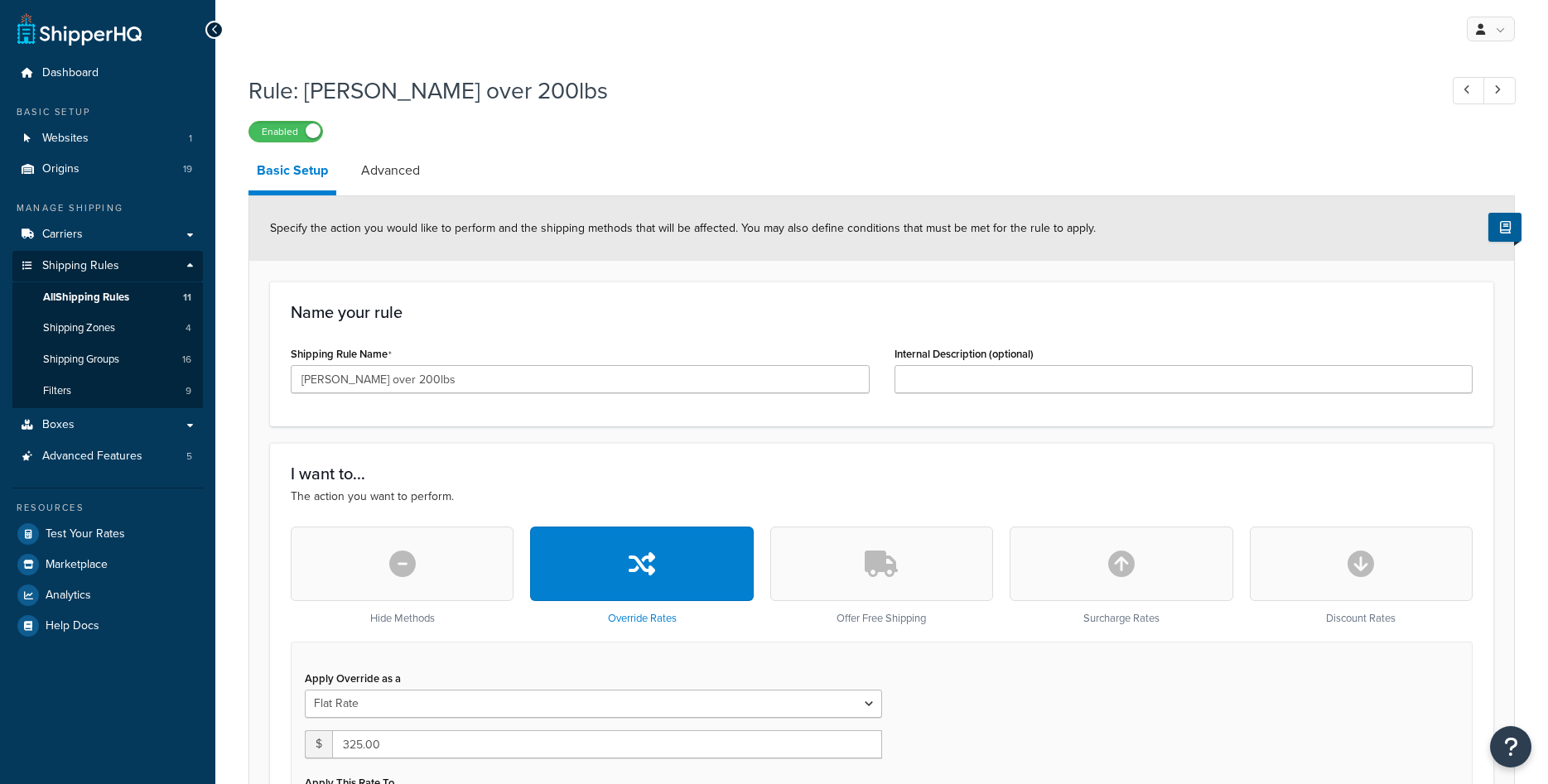
select select "ITEM"
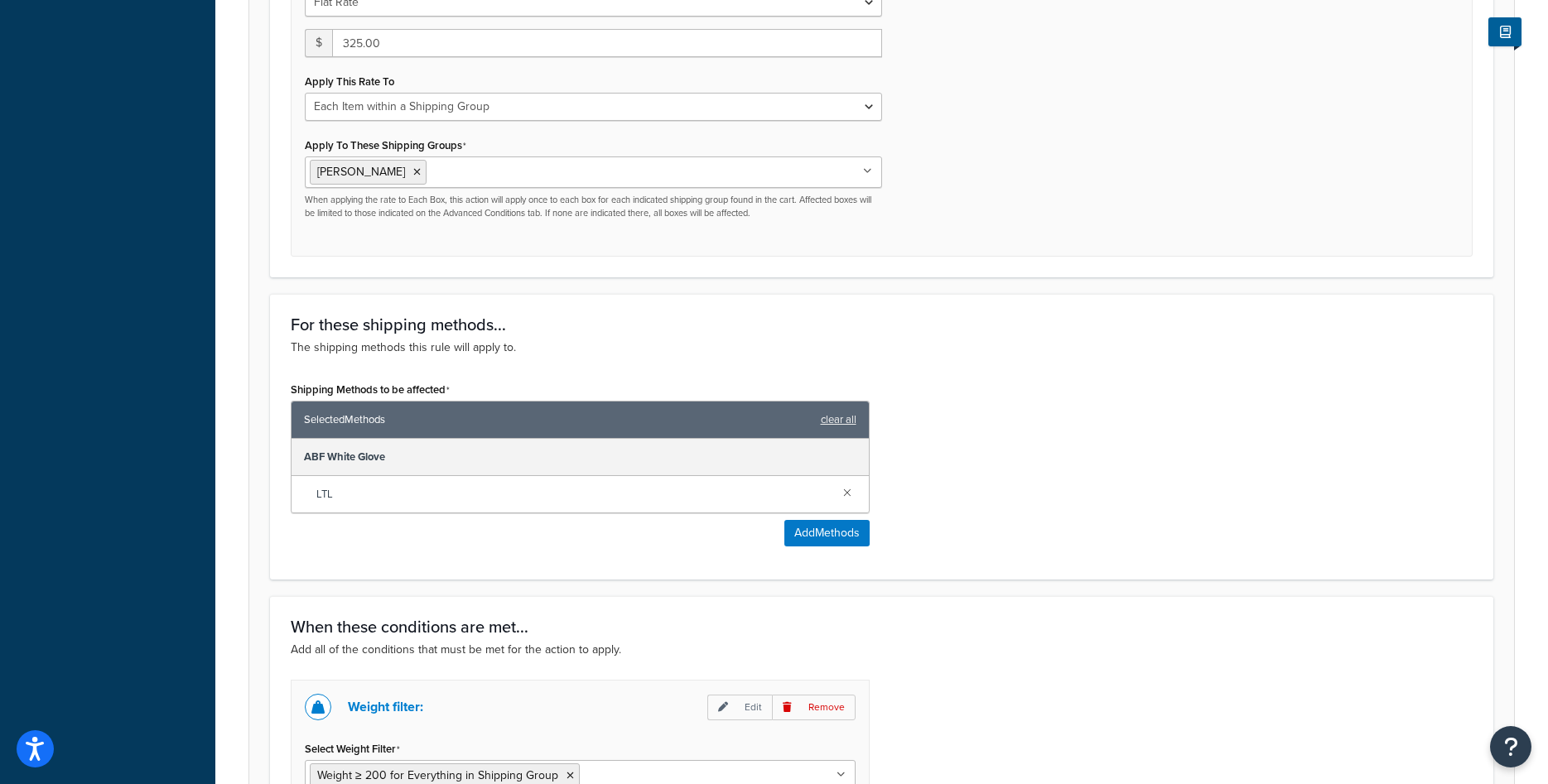
scroll to position [776, 0]
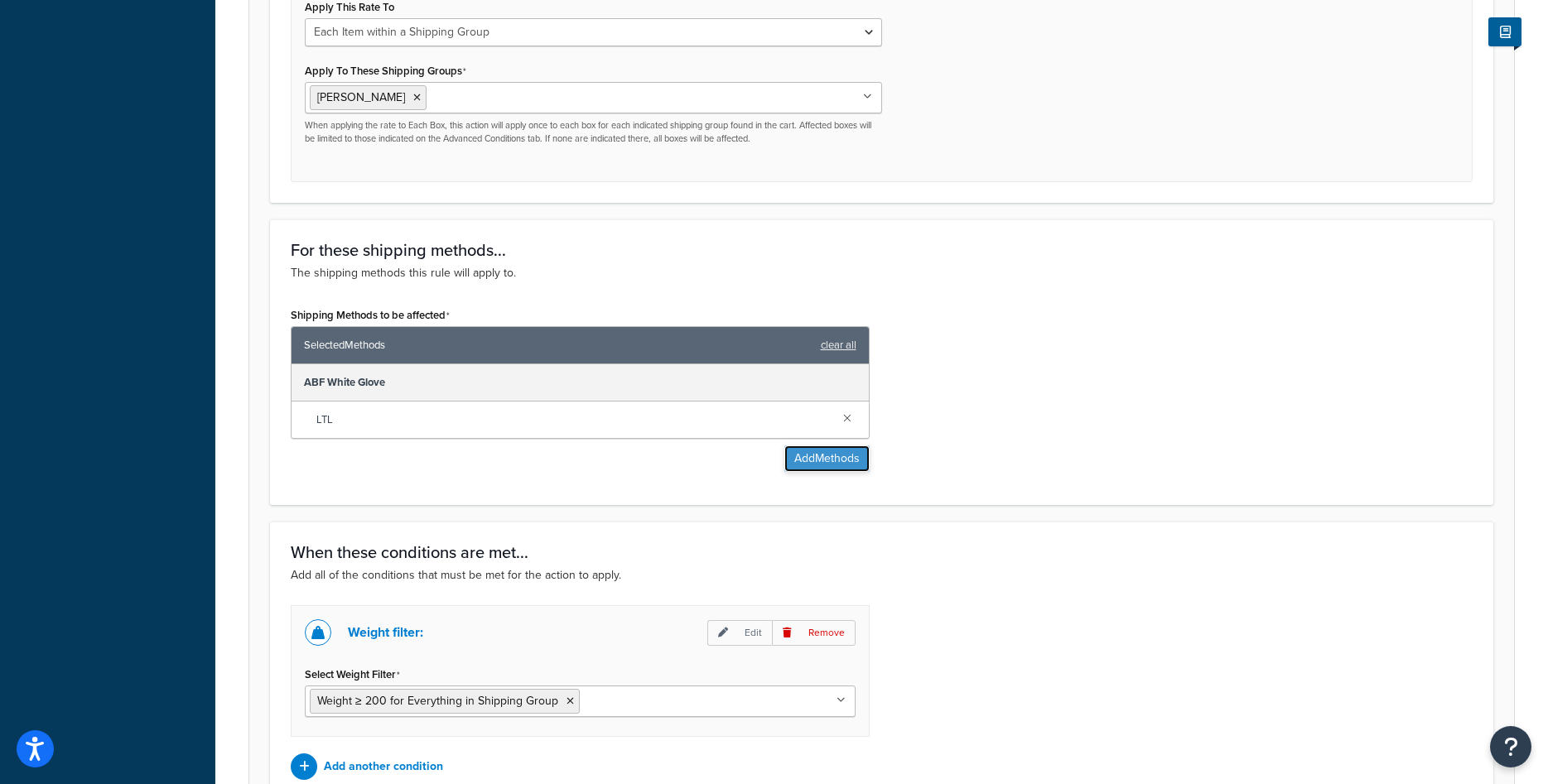
click at [791, 461] on button "Add Methods" at bounding box center [826, 458] width 85 height 27
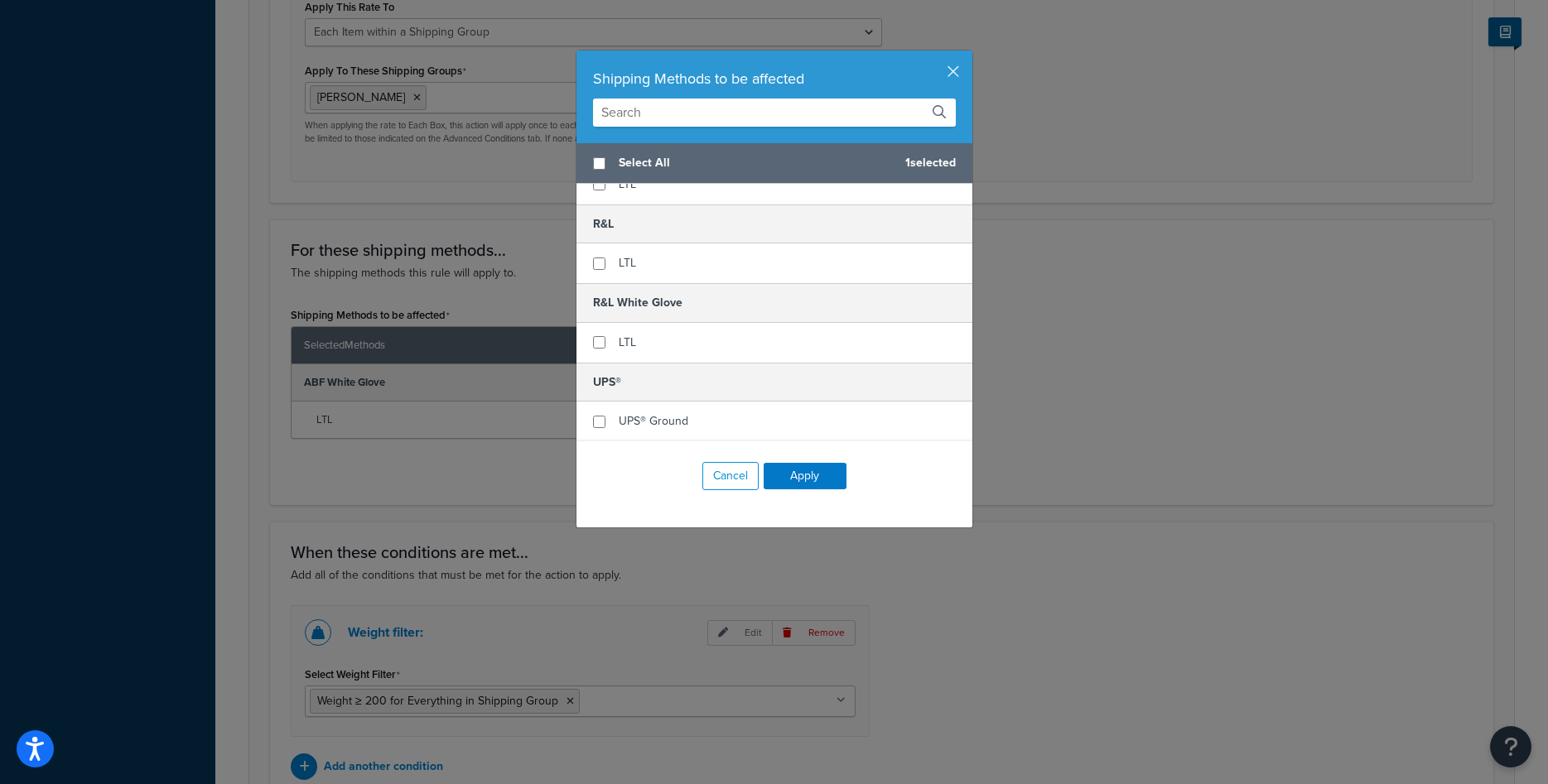
scroll to position [418, 0]
checkbox input "true"
click at [625, 343] on span "LTL" at bounding box center [627, 339] width 17 height 17
click at [798, 477] on button "Apply" at bounding box center [805, 475] width 82 height 27
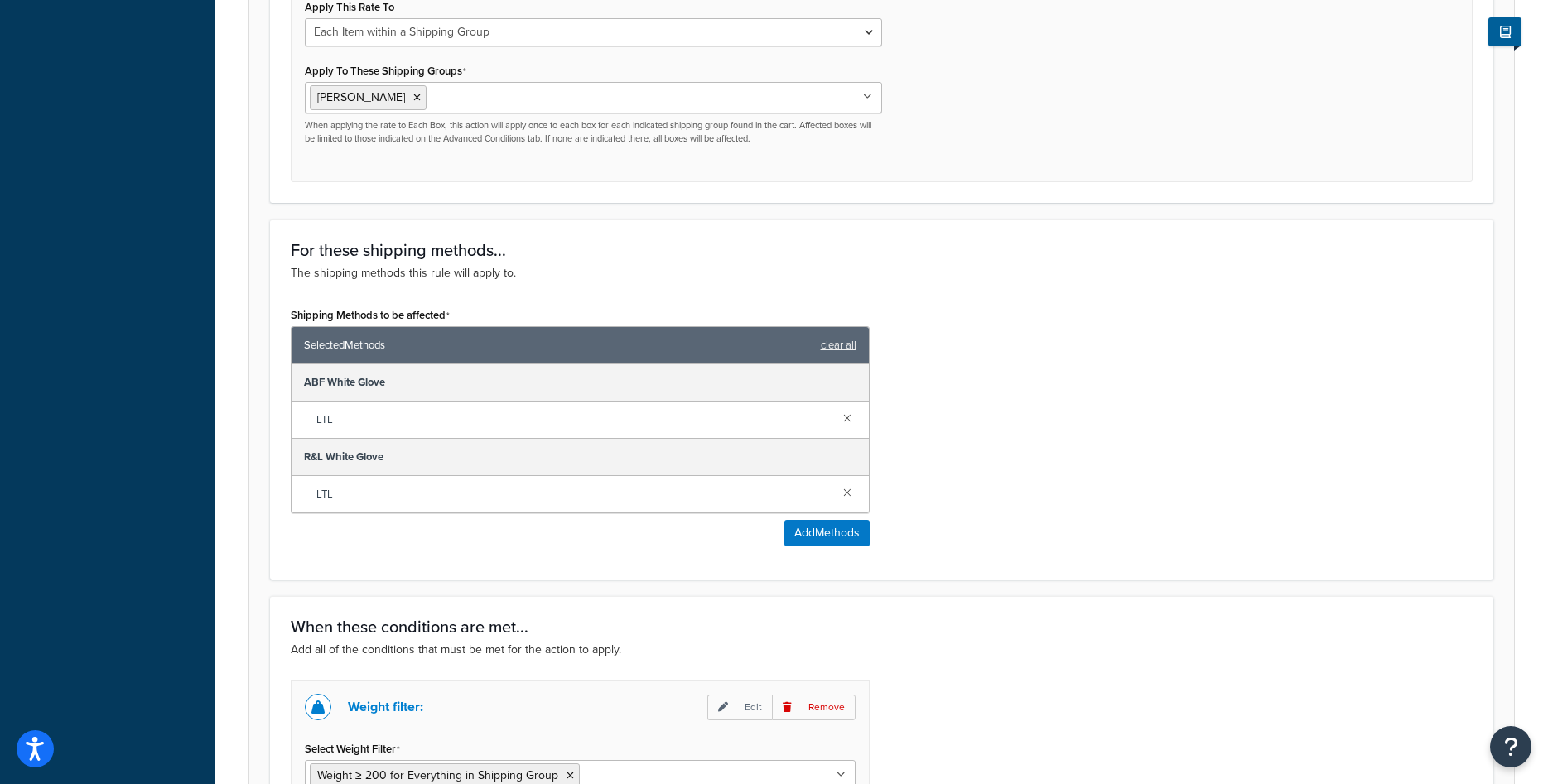
scroll to position [1019, 0]
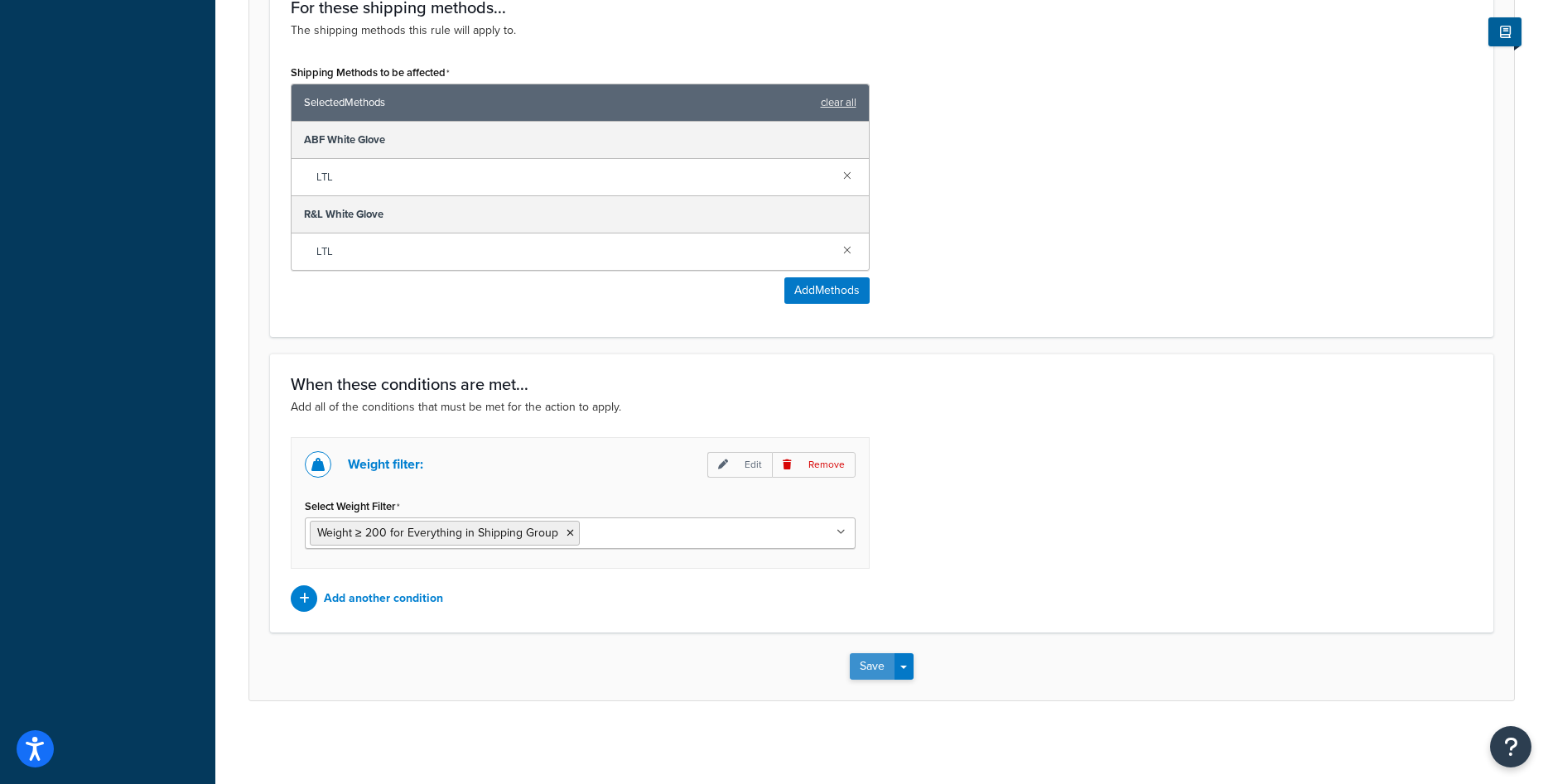
click at [869, 665] on button "Save" at bounding box center [872, 666] width 45 height 27
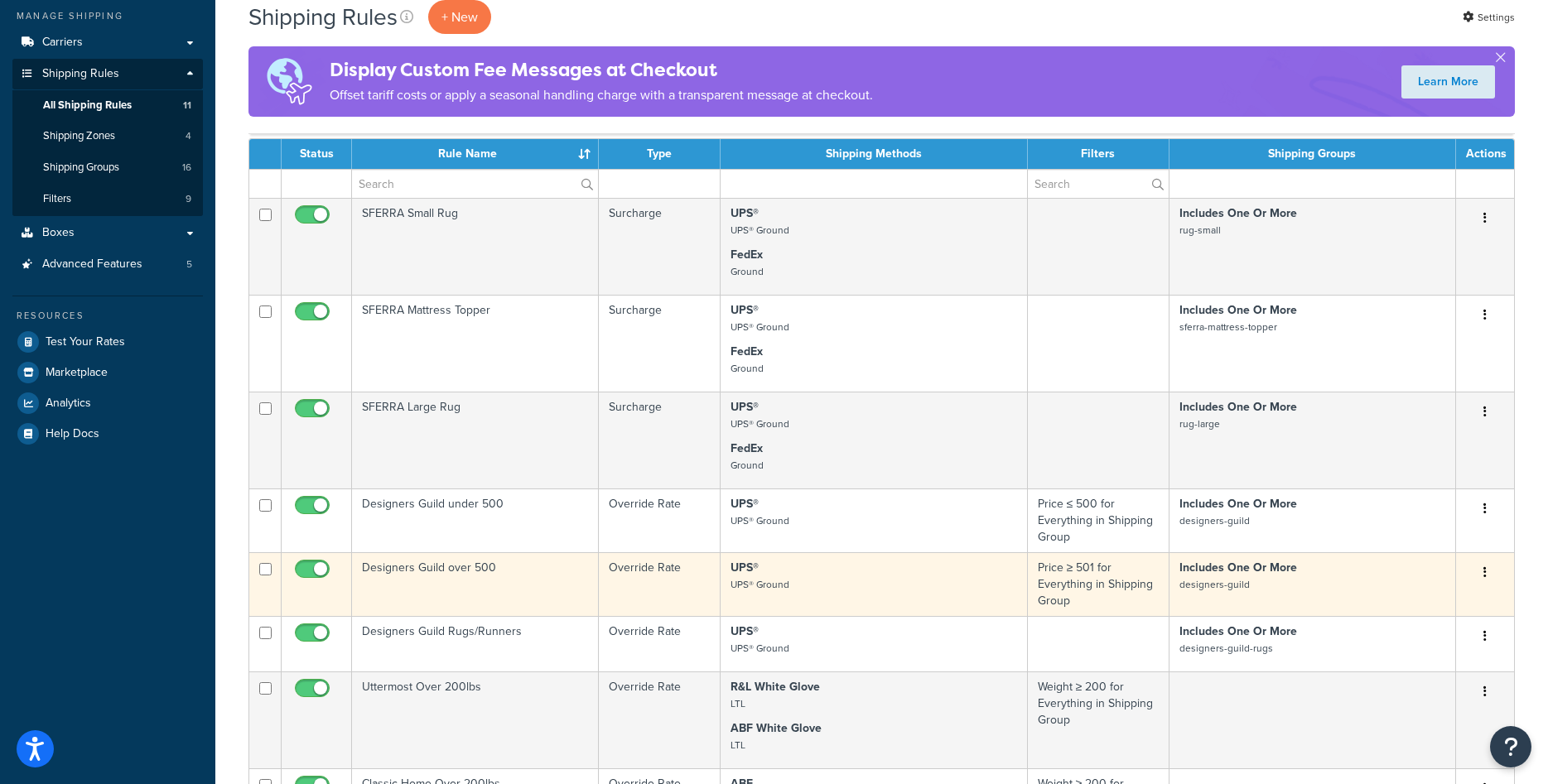
scroll to position [530, 0]
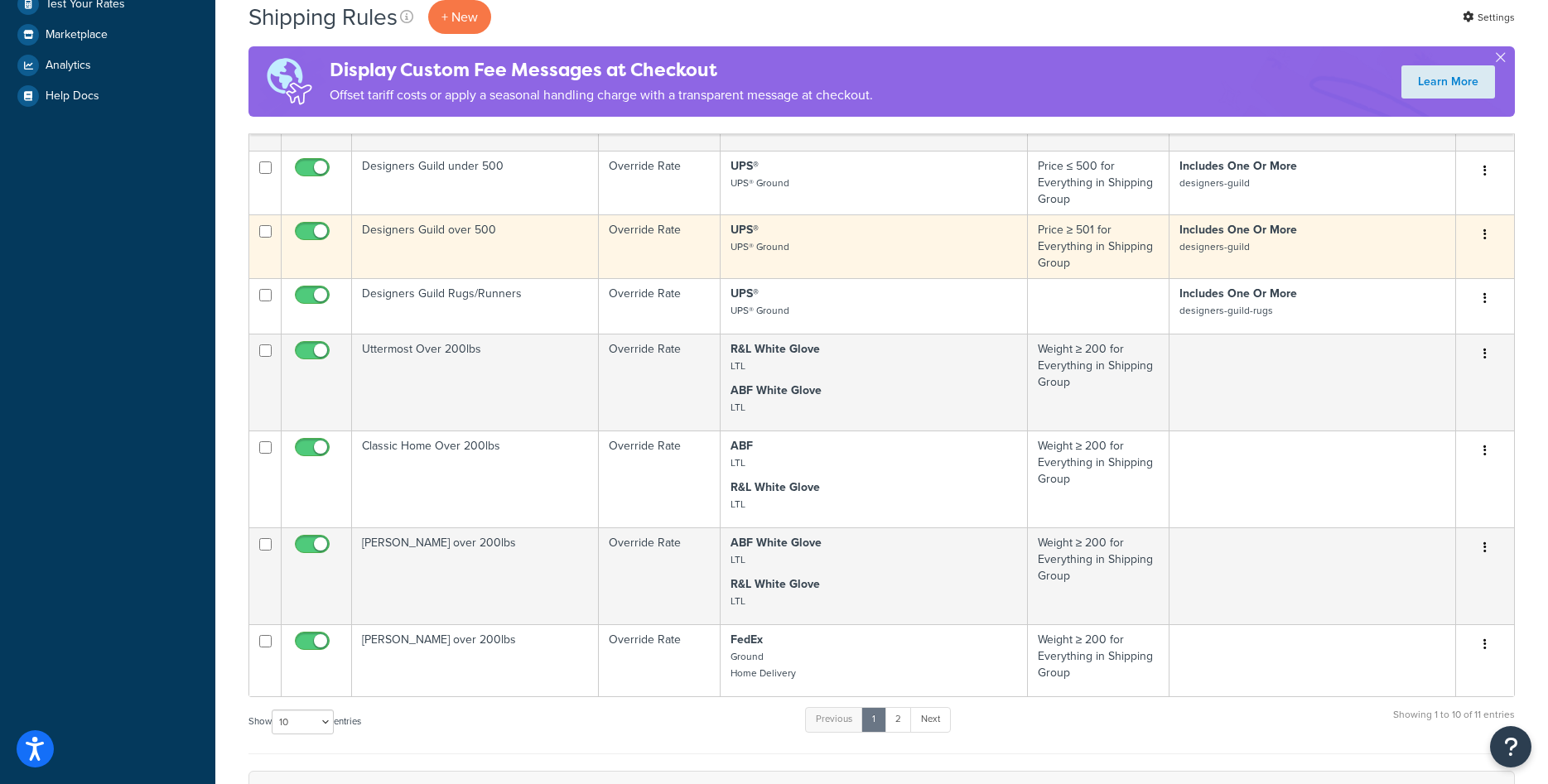
click at [411, 592] on td "[PERSON_NAME] over 200lbs" at bounding box center [474, 576] width 246 height 97
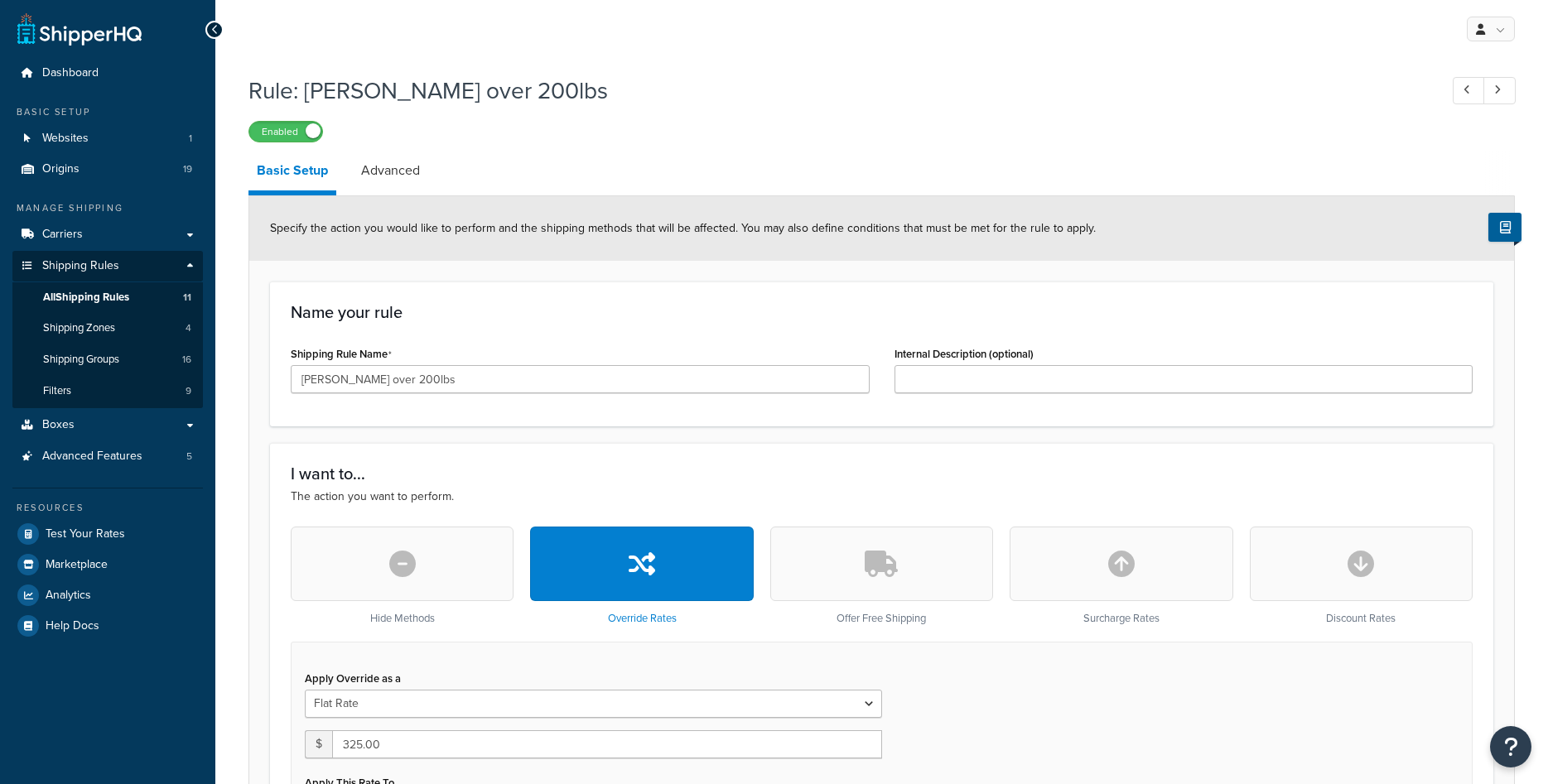
select select "ITEM"
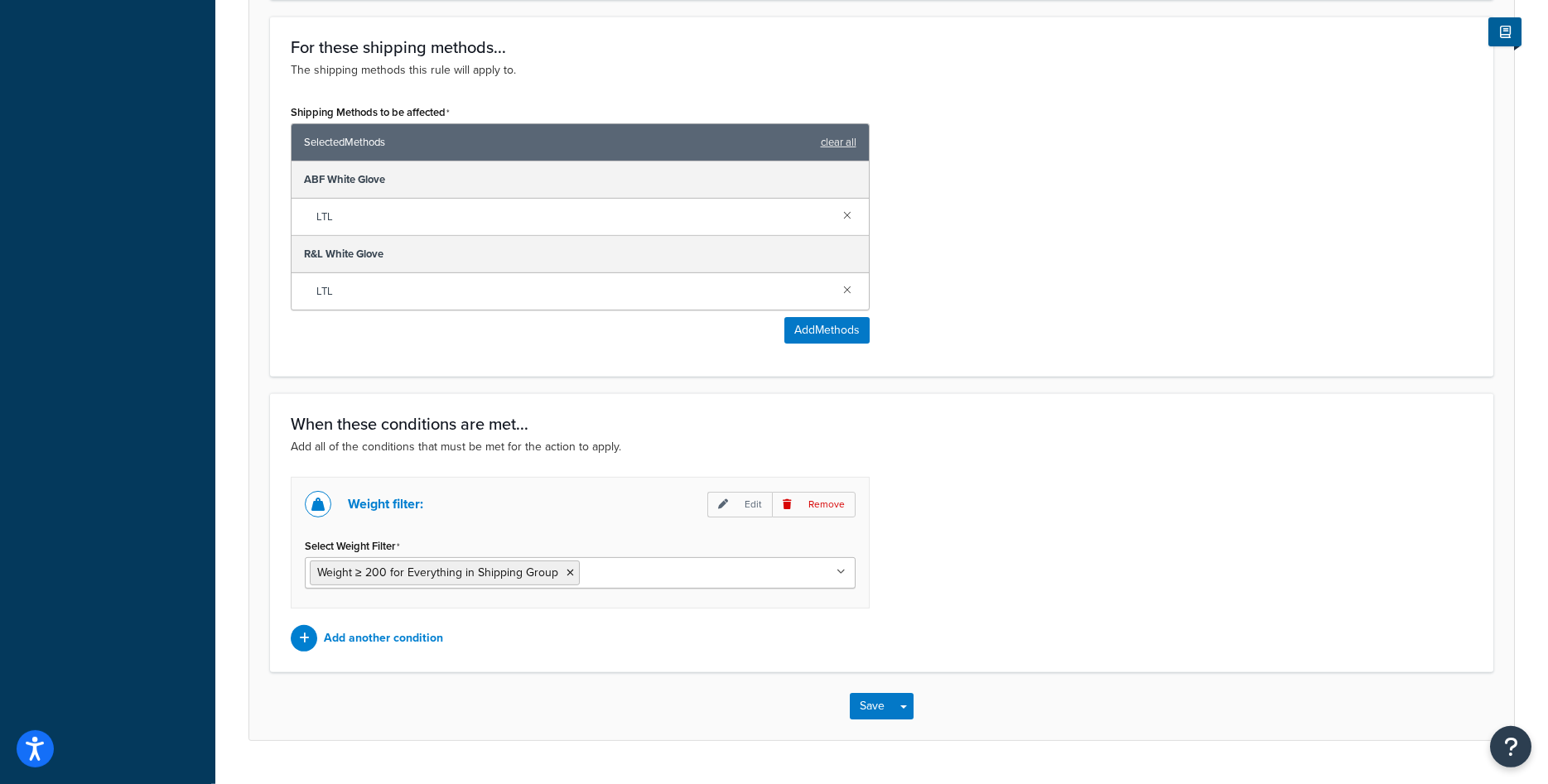
scroll to position [1019, 0]
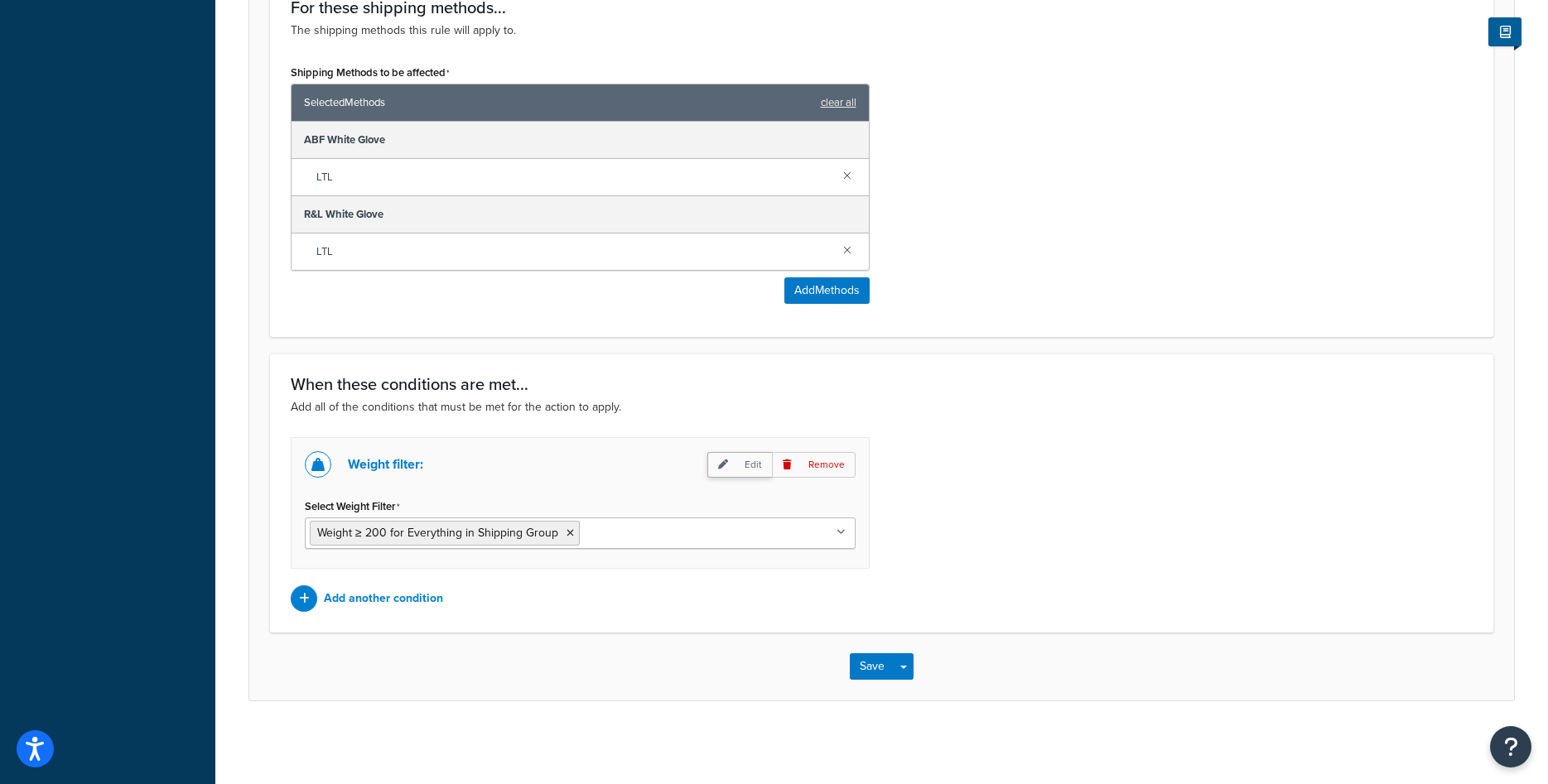
click at [736, 467] on p "Edit" at bounding box center [739, 465] width 65 height 26
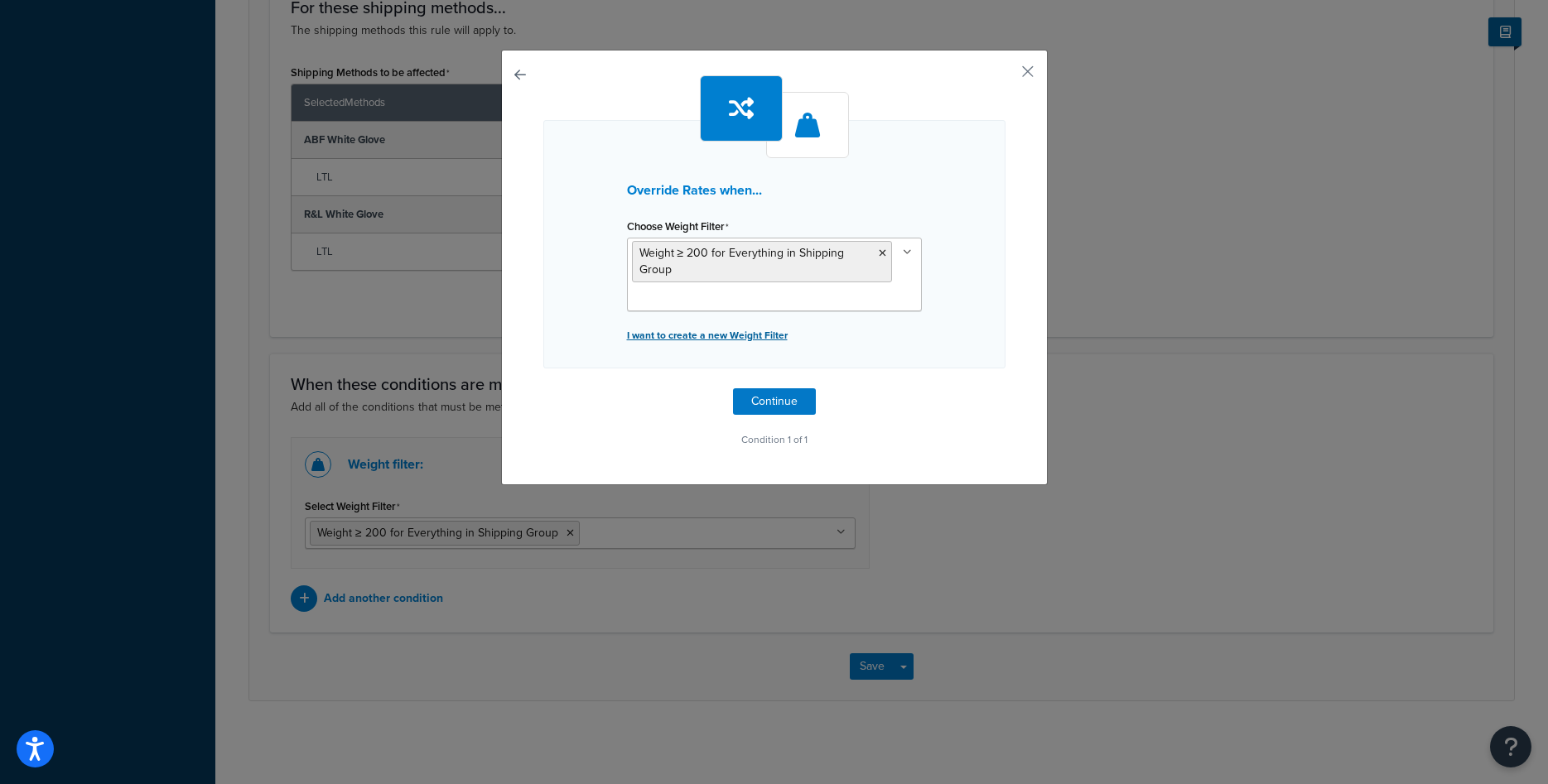
click at [752, 343] on p "I want to create a new Weight Filter" at bounding box center [775, 335] width 295 height 23
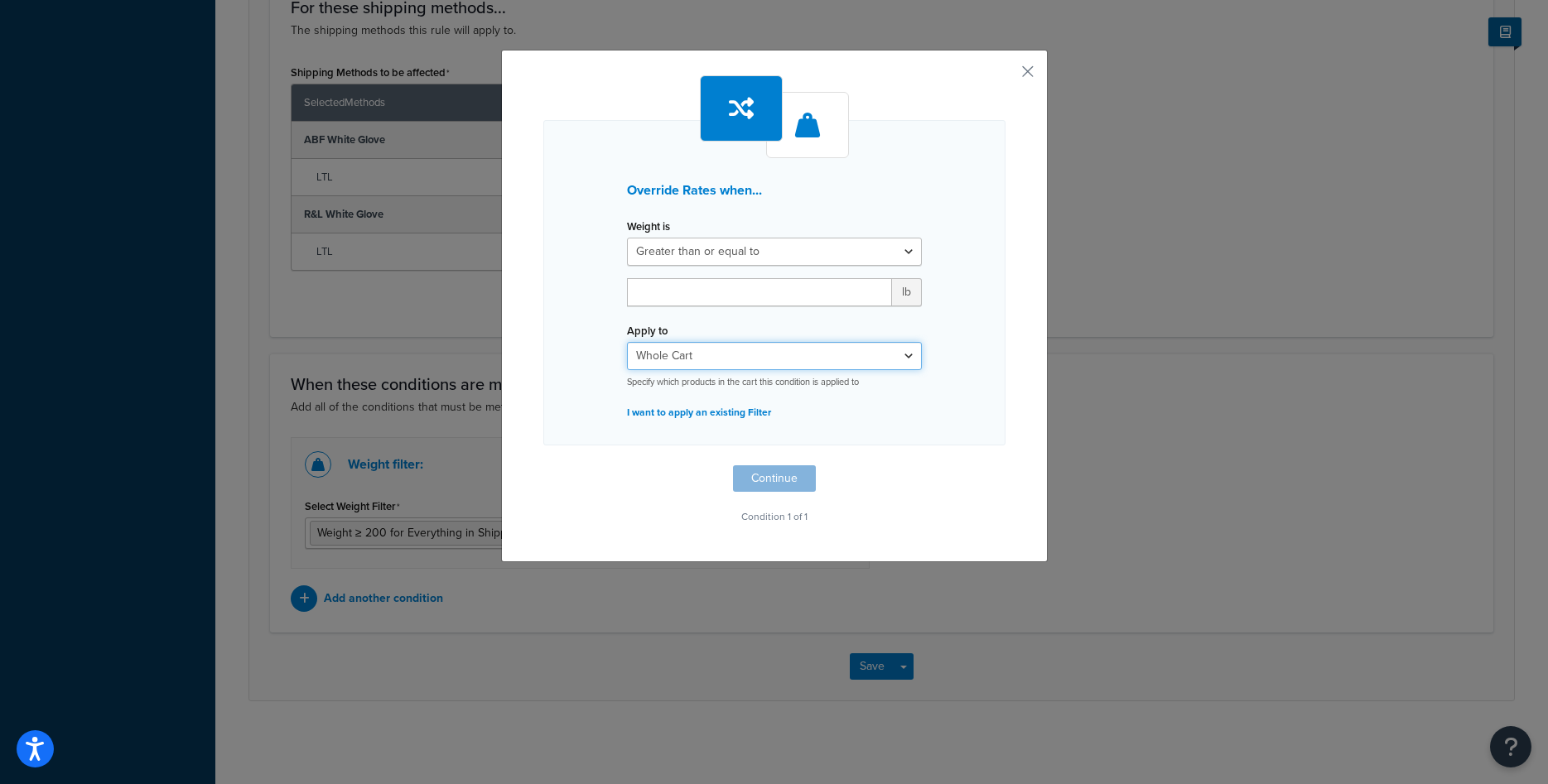
click at [627, 342] on select "Whole Cart Everything in Shipping Group Everything at Origin Each Item within S…" at bounding box center [775, 355] width 295 height 28
click at [957, 289] on div "Override Rates when... Weight is Greater than or equal to Between or equal to L…" at bounding box center [774, 282] width 463 height 325
click at [1006, 75] on button "button" at bounding box center [1003, 77] width 5 height 5
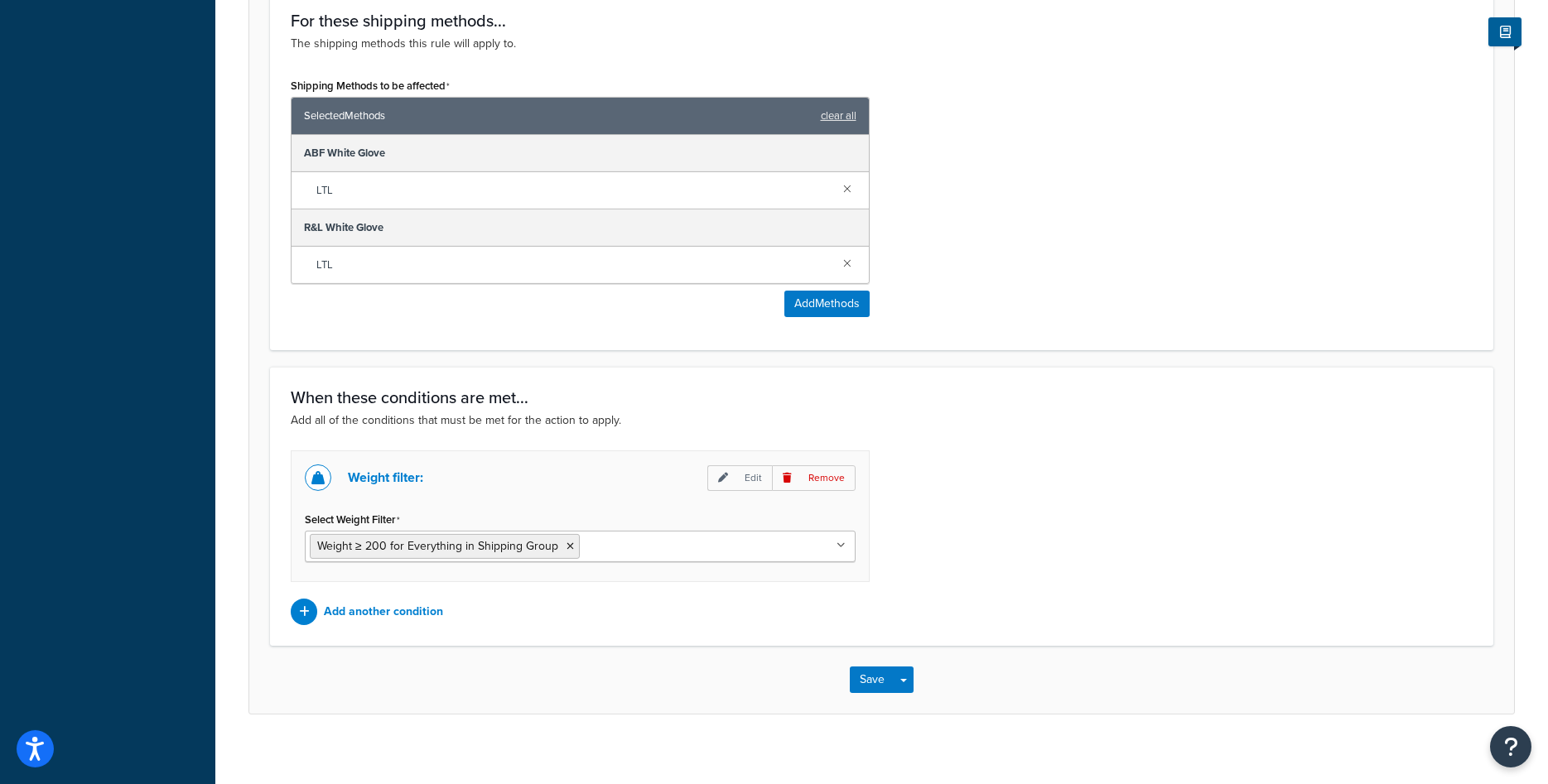
scroll to position [1019, 0]
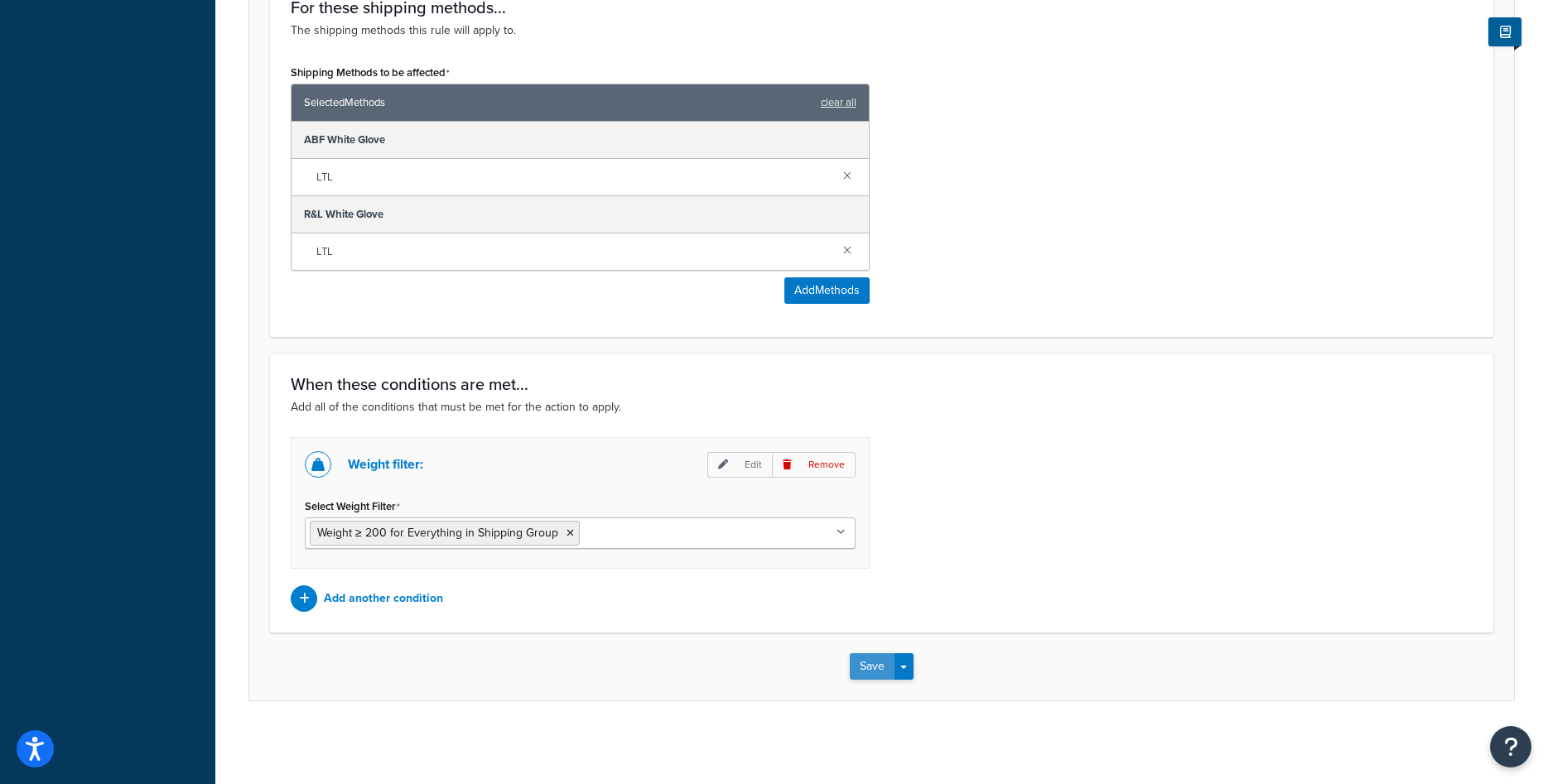
click at [867, 659] on button "Save" at bounding box center [872, 666] width 45 height 27
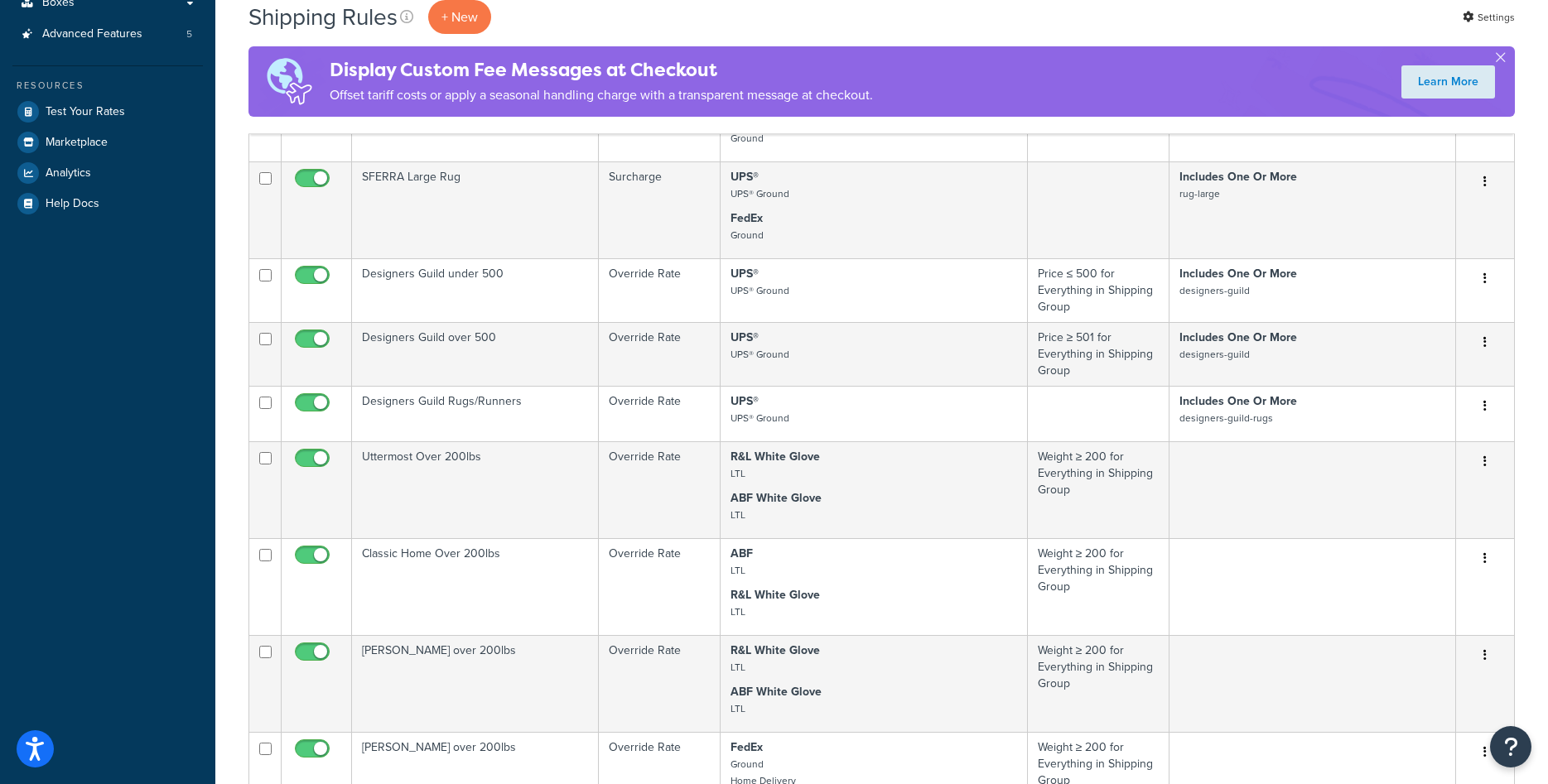
scroll to position [760, 0]
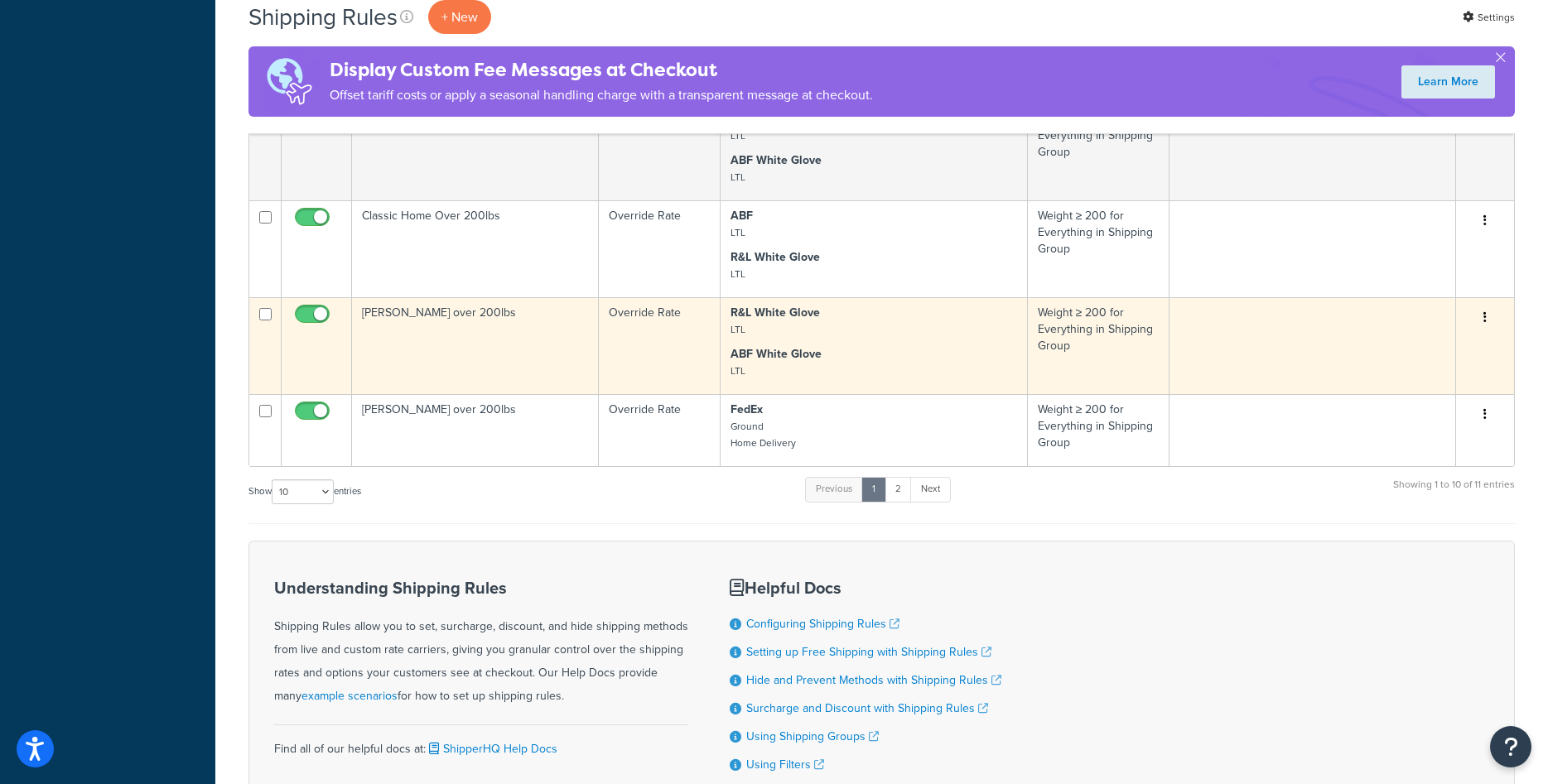
click at [442, 336] on td "[PERSON_NAME] over 200lbs" at bounding box center [474, 346] width 246 height 97
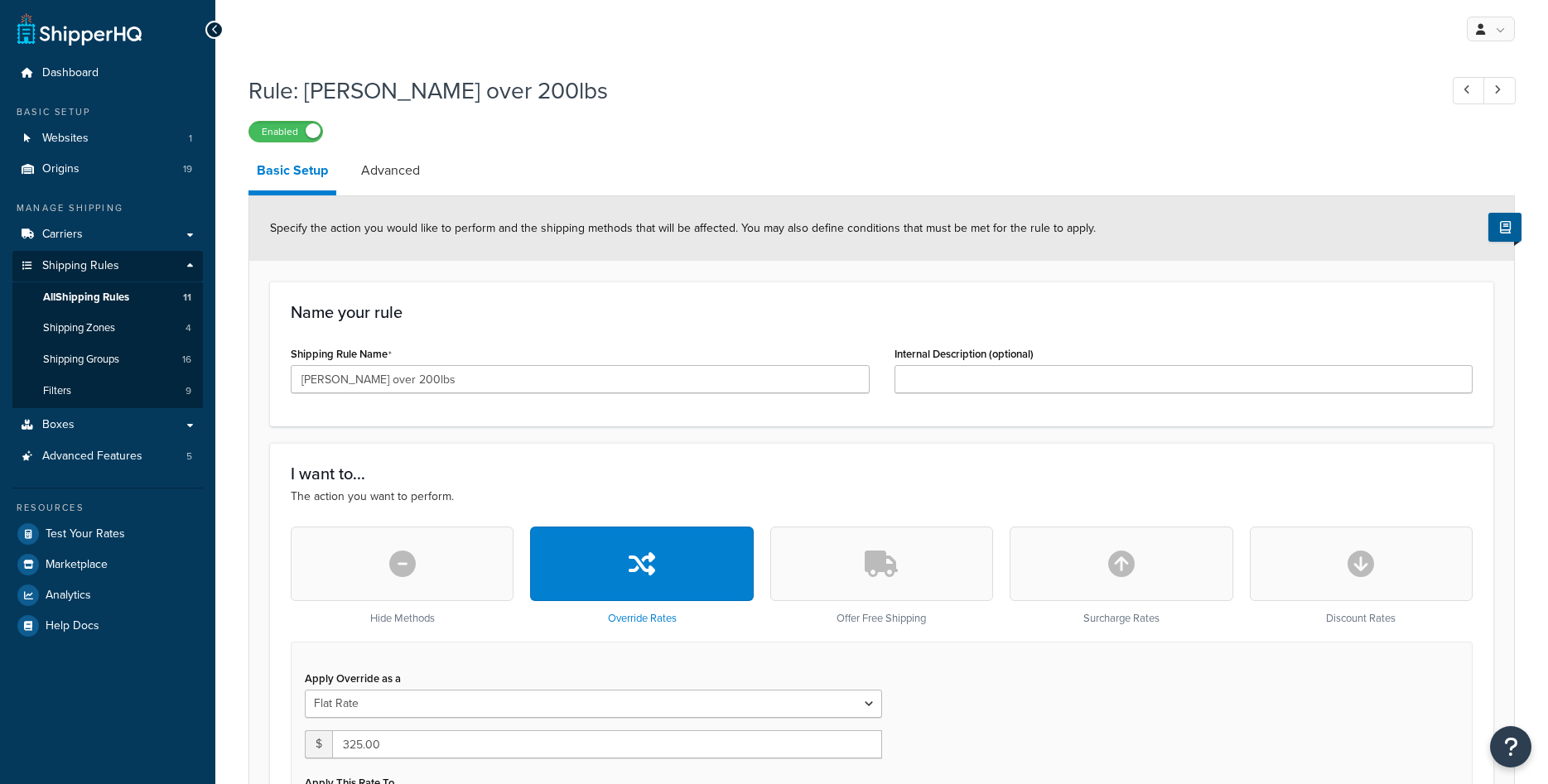
select select "ITEM"
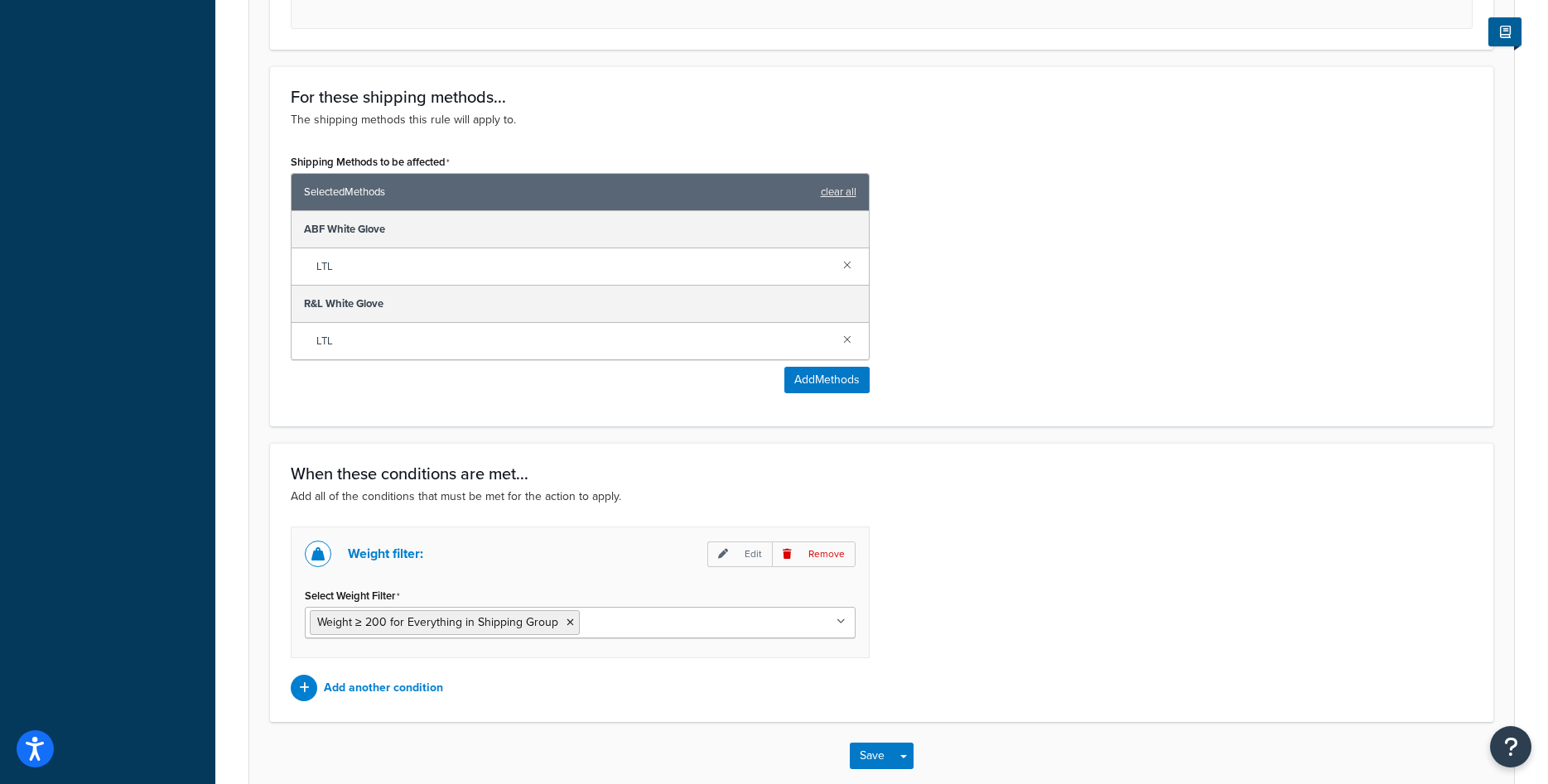
scroll to position [1019, 0]
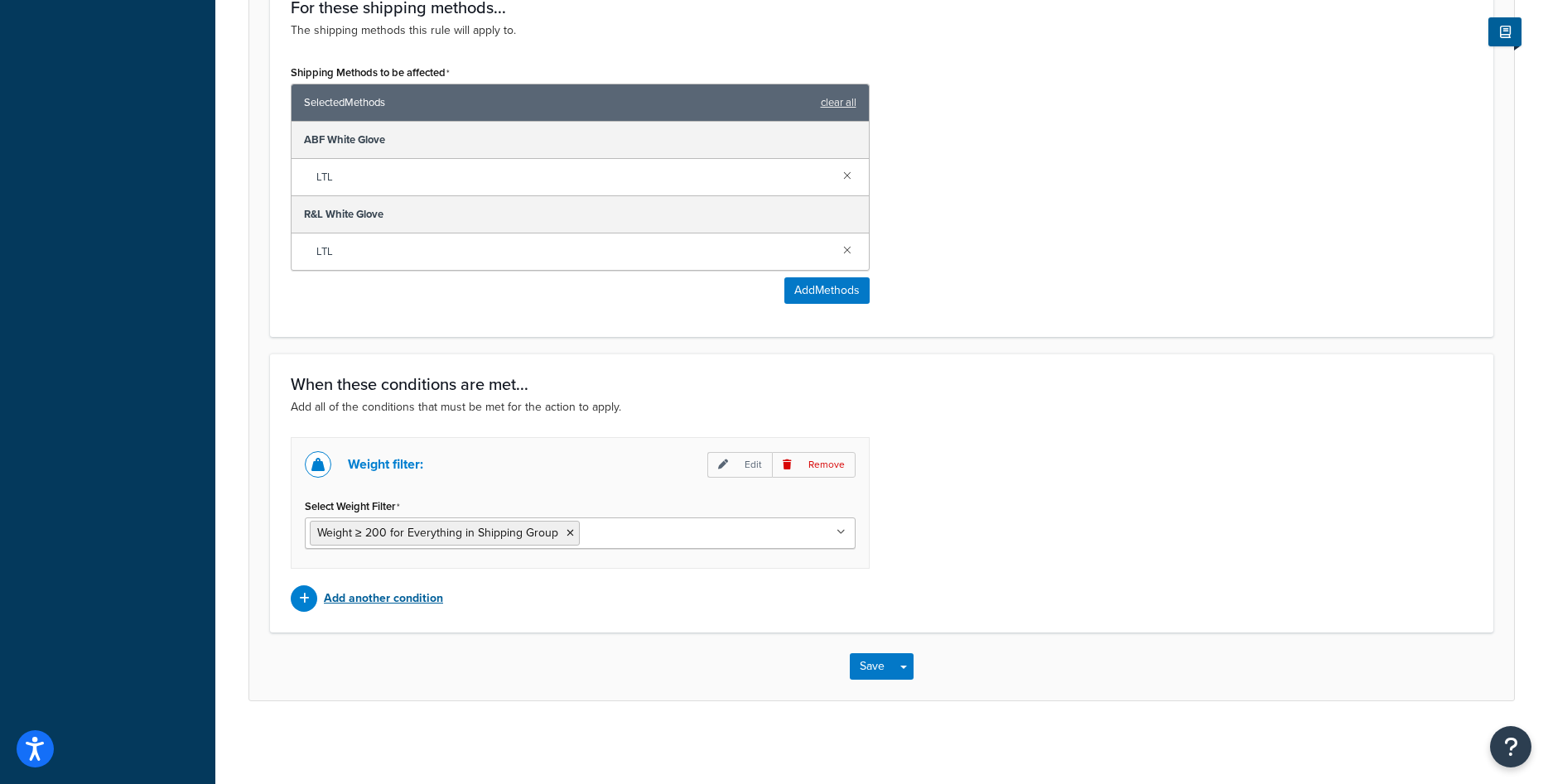
click at [383, 598] on p "Add another condition" at bounding box center [384, 598] width 119 height 23
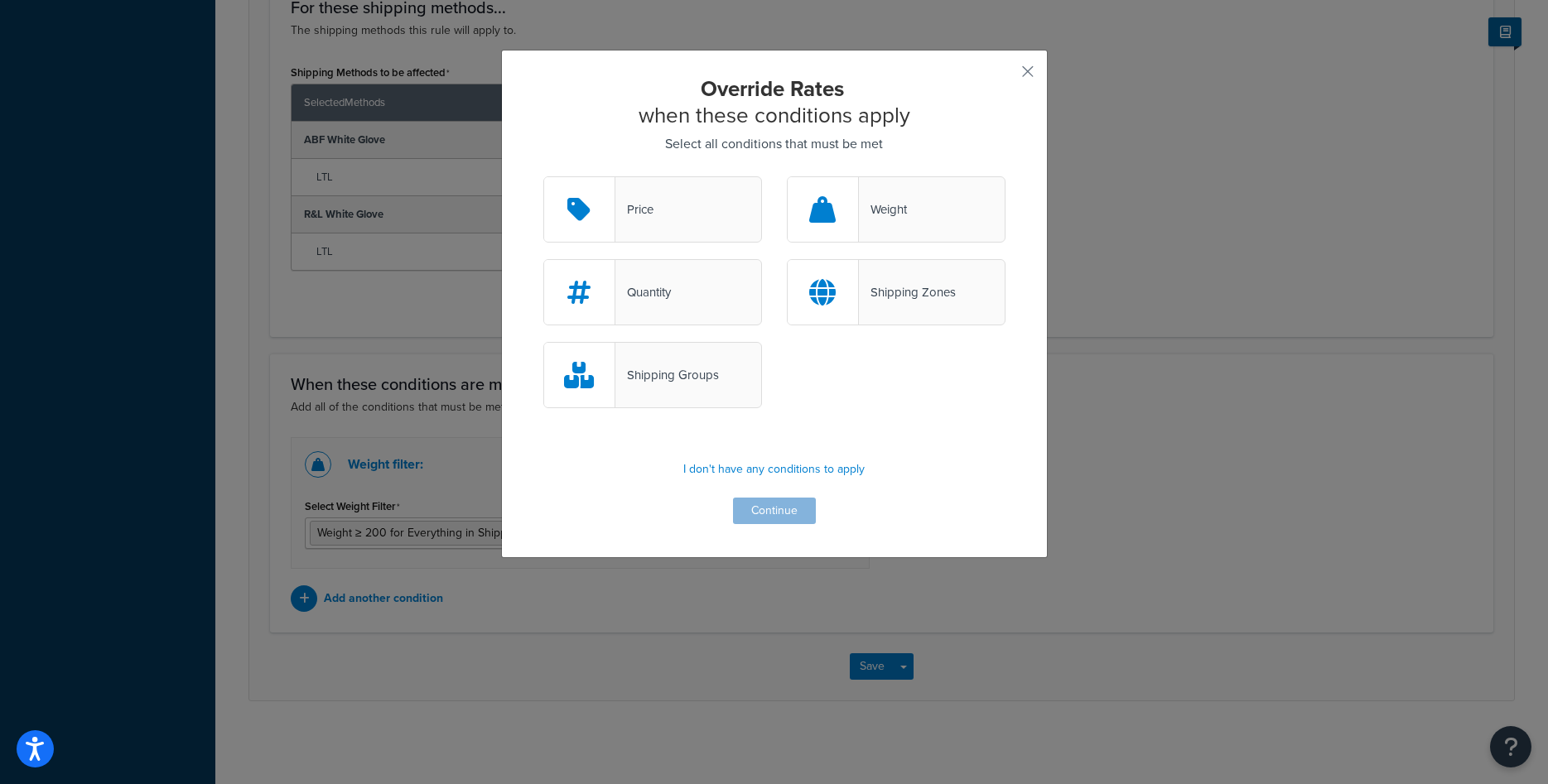
click at [661, 376] on div "Shipping Groups" at bounding box center [667, 375] width 104 height 23
click at [0, 0] on input "Shipping Groups" at bounding box center [0, 0] width 0 height 0
click at [799, 513] on button "Continue" at bounding box center [774, 510] width 82 height 27
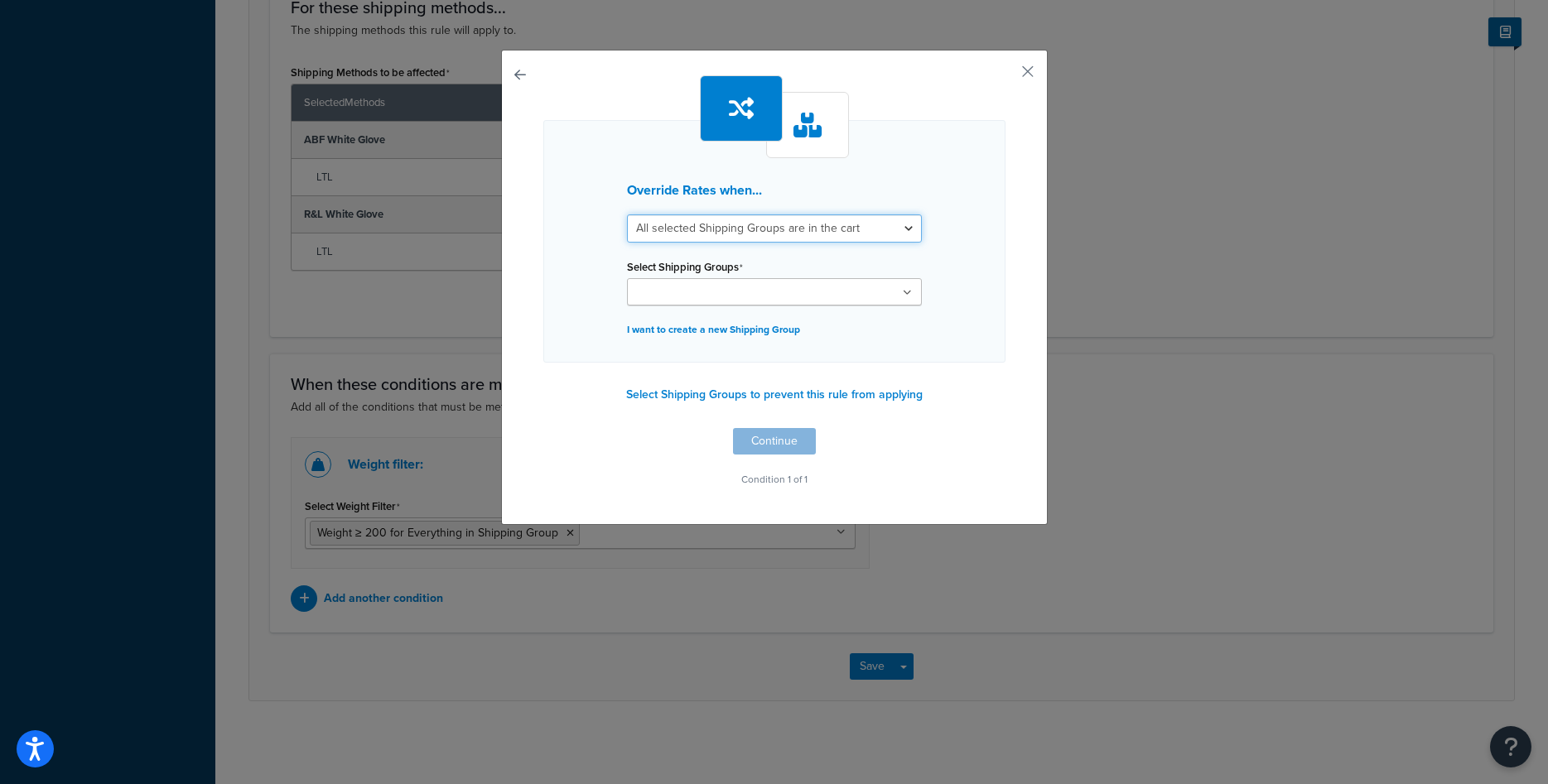
click at [627, 214] on select "All selected Shipping Groups are in the cart Any selected Shipping Groups are i…" at bounding box center [775, 228] width 295 height 28
select select "any"
click option "Any selected Shipping Groups are in the cart" at bounding box center [0, 0] width 0 height 0
click at [832, 303] on ul at bounding box center [775, 292] width 295 height 27
type input "bern"
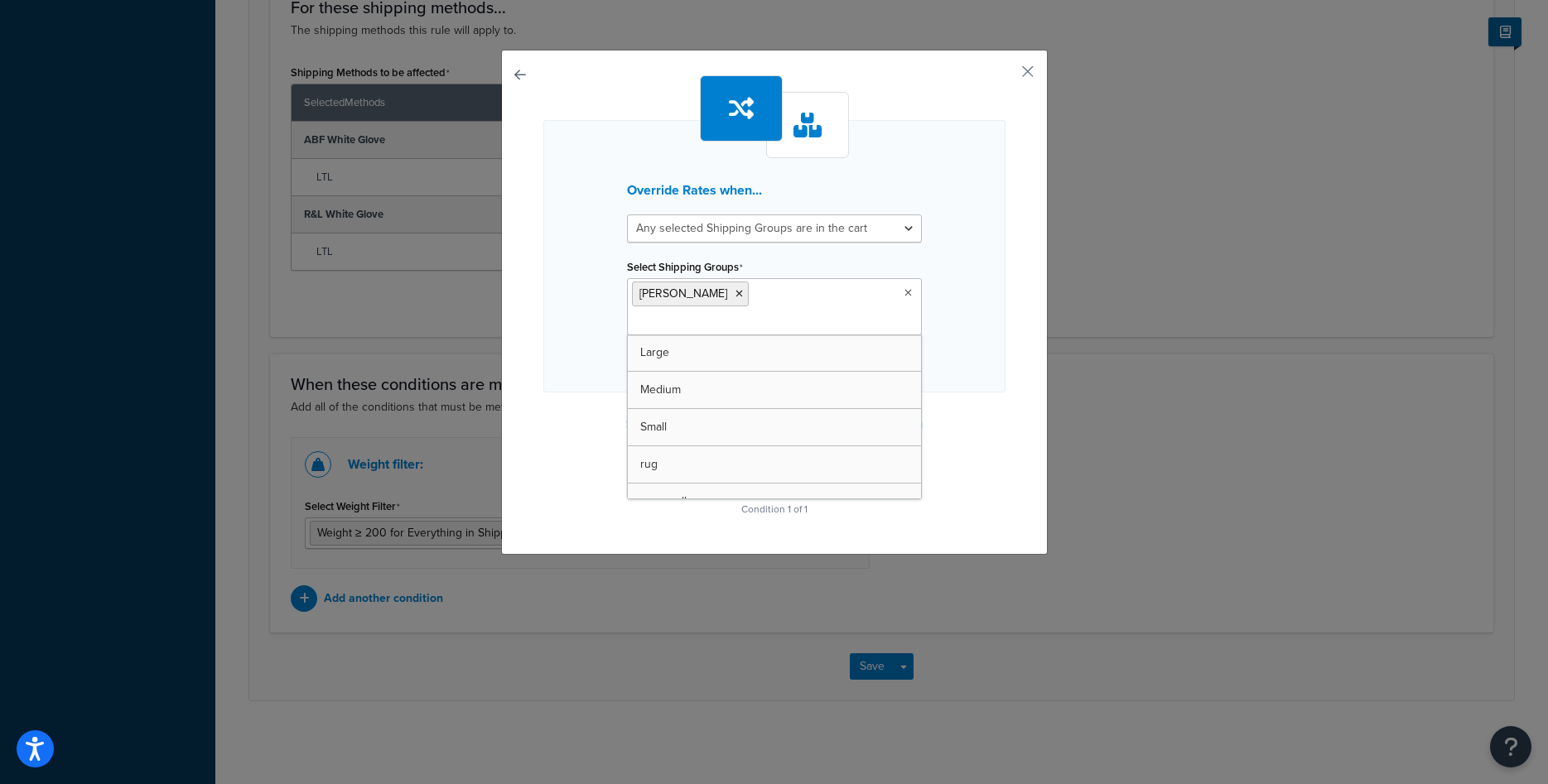
click at [938, 290] on div "Override Rates when... All selected Shipping Groups are in the cart Any selecte…" at bounding box center [774, 256] width 463 height 272
click at [787, 458] on button "Continue" at bounding box center [774, 471] width 82 height 27
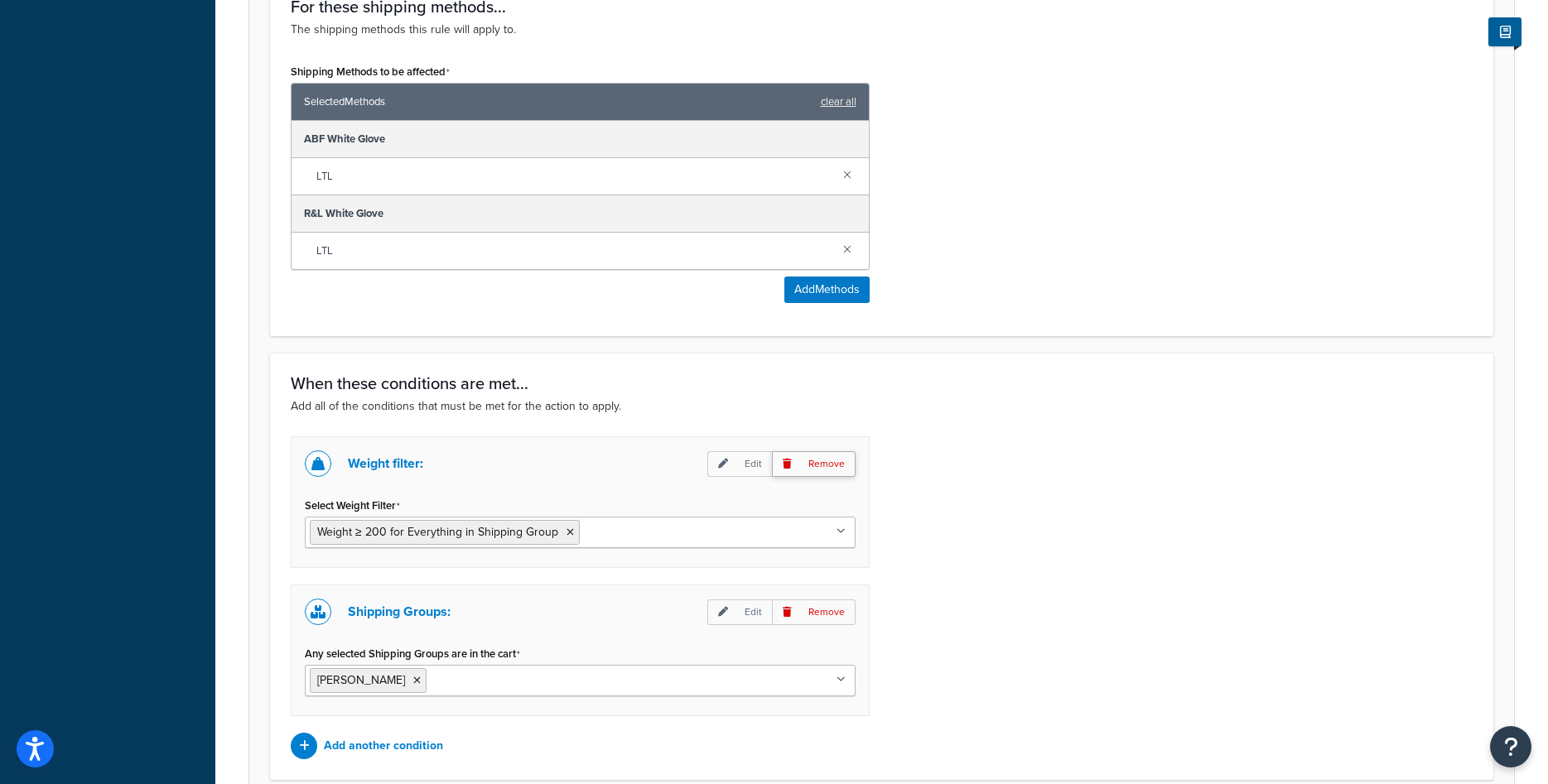
click at [808, 460] on p "Remove" at bounding box center [813, 464] width 83 height 26
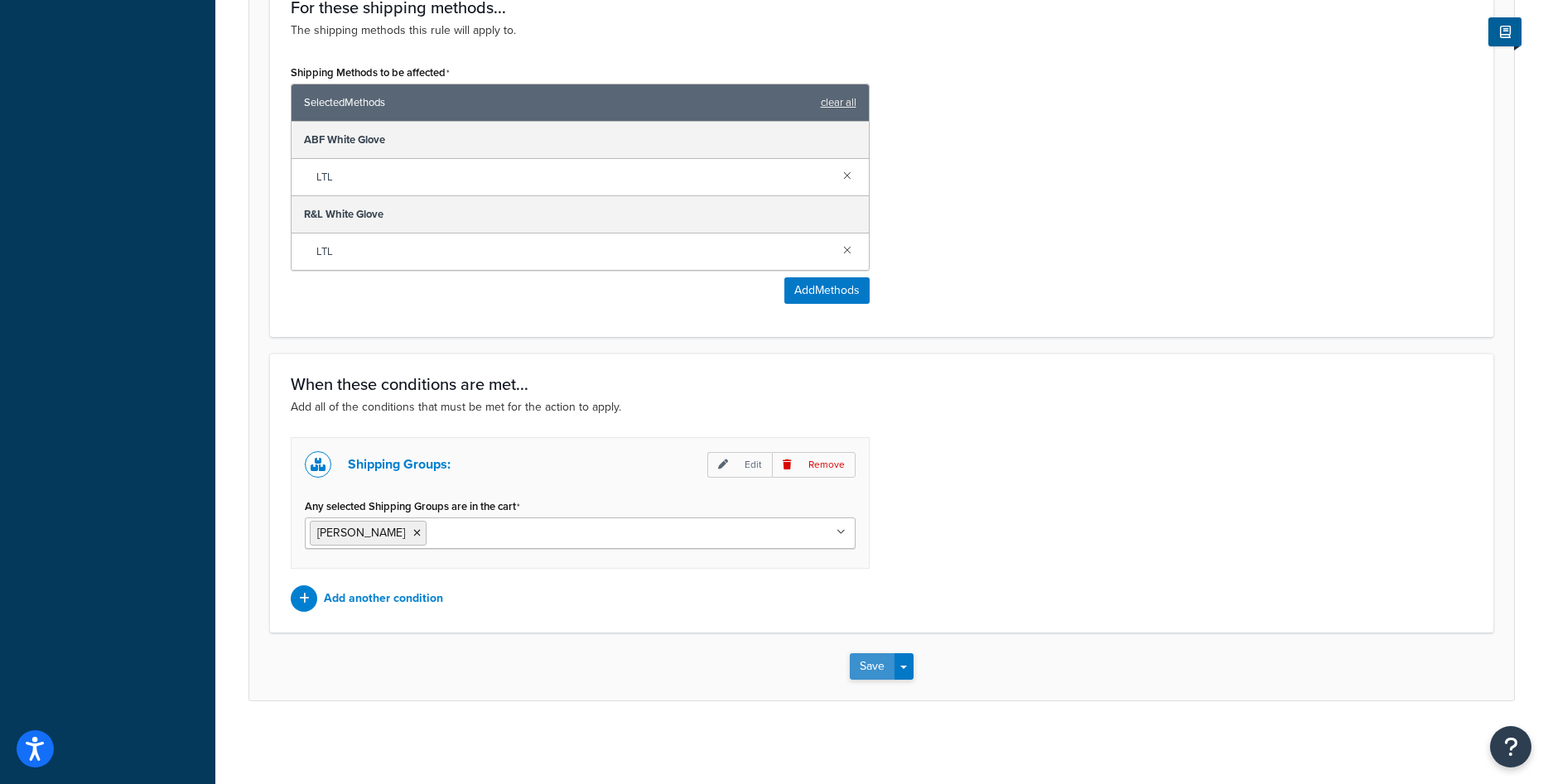
click at [873, 661] on button "Save" at bounding box center [872, 666] width 45 height 27
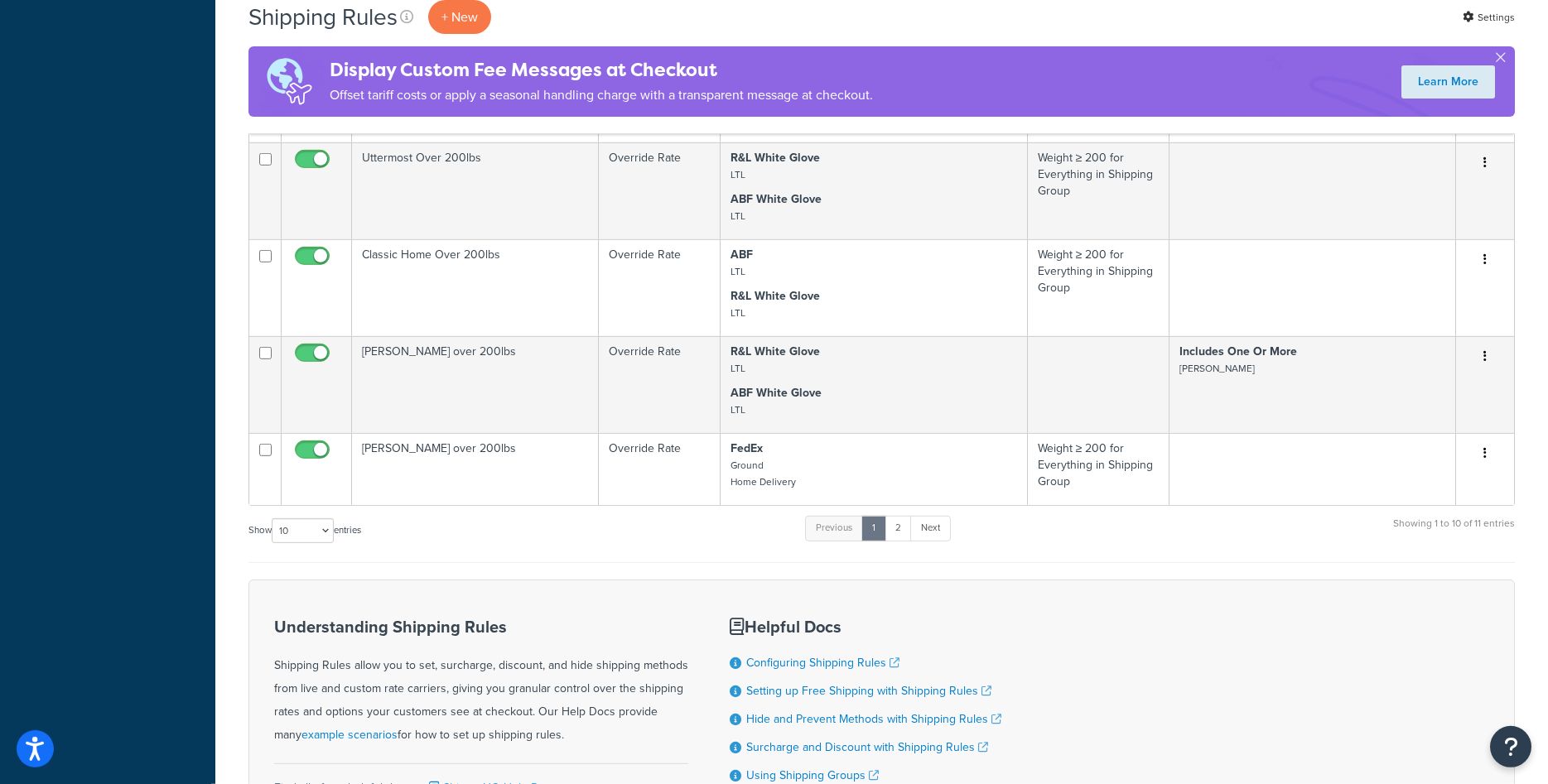
scroll to position [660, 0]
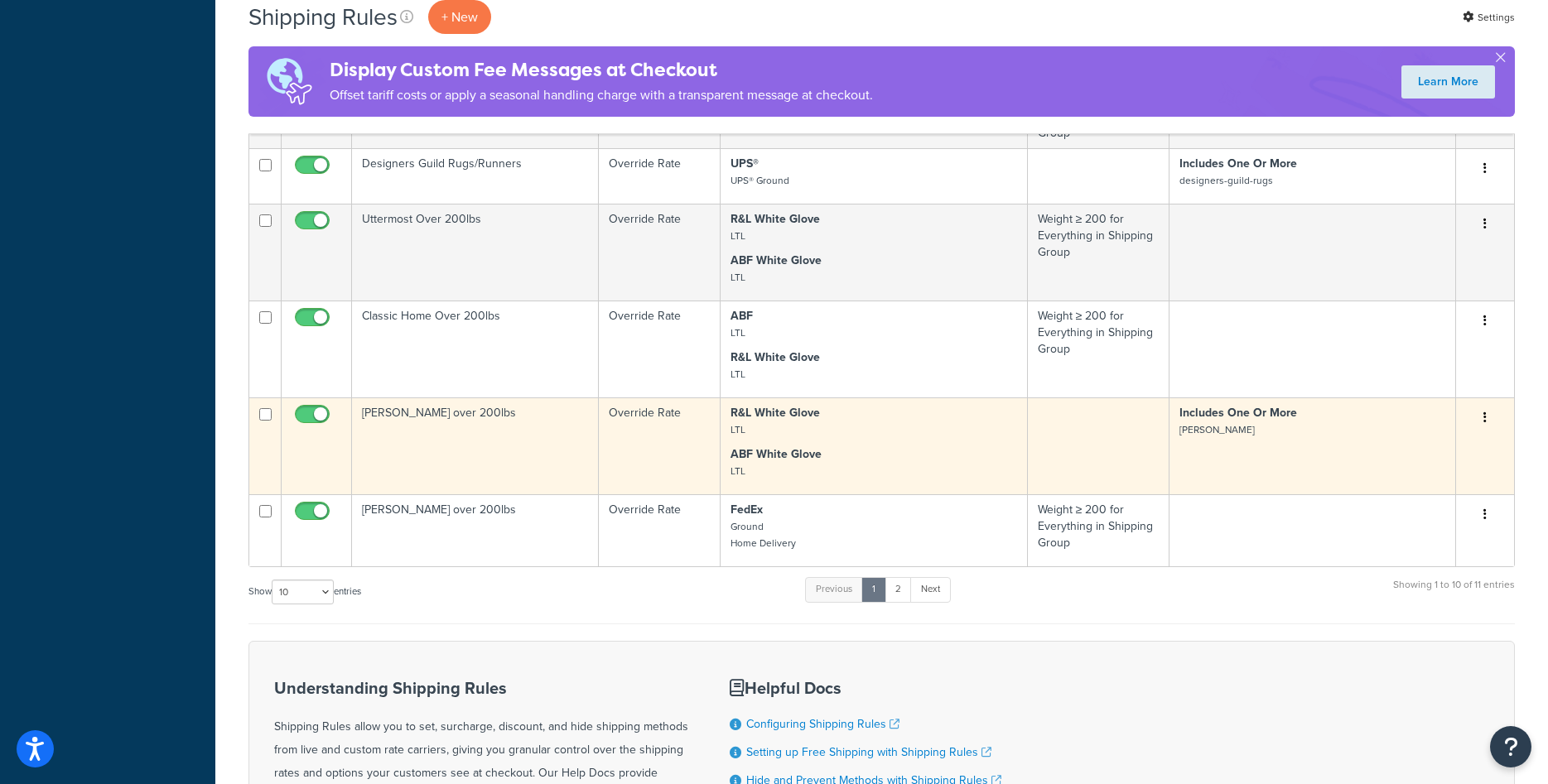
click at [410, 445] on td "Bernhardt over 200lbs" at bounding box center [474, 446] width 246 height 97
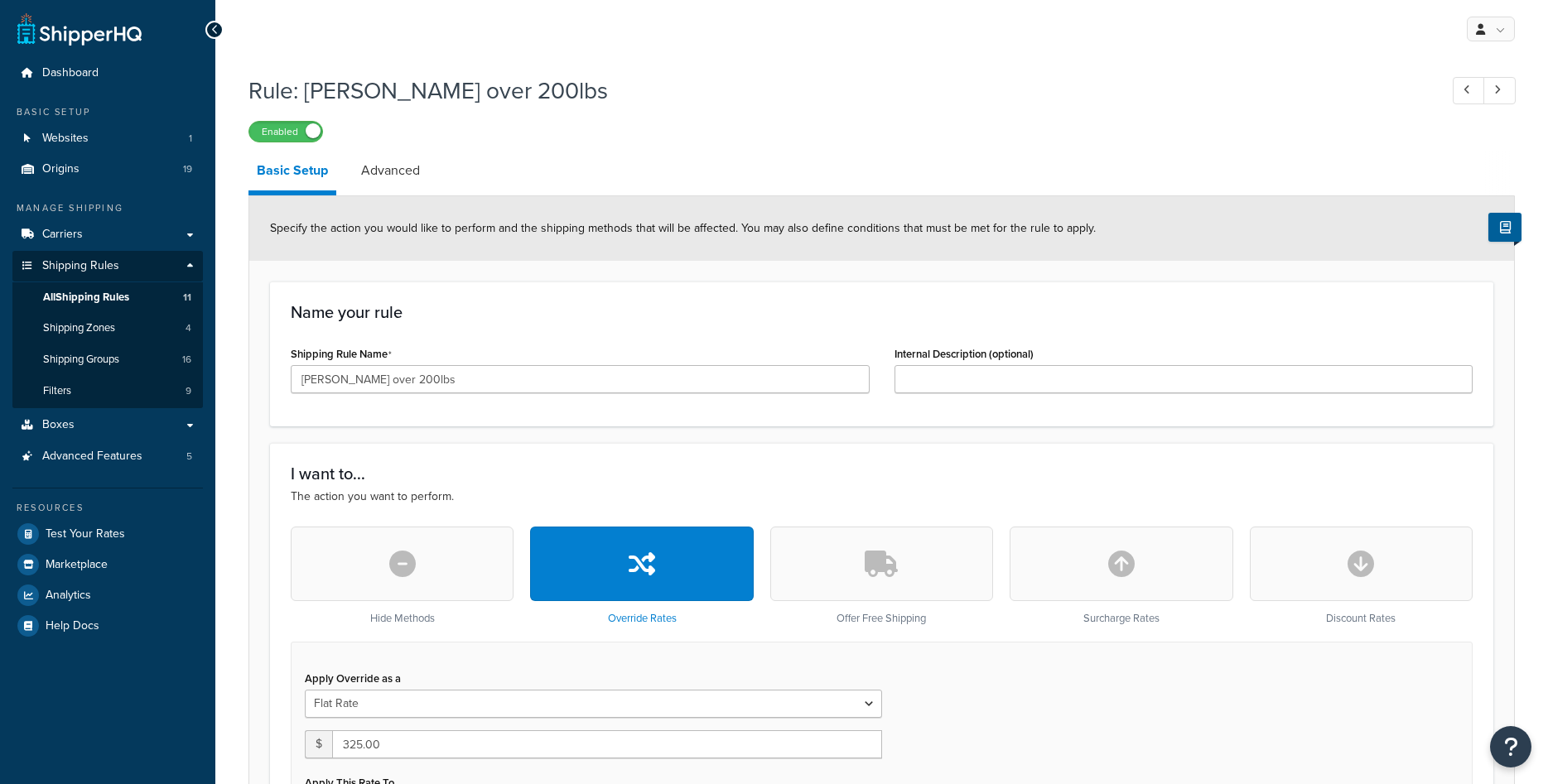
select select "ITEM"
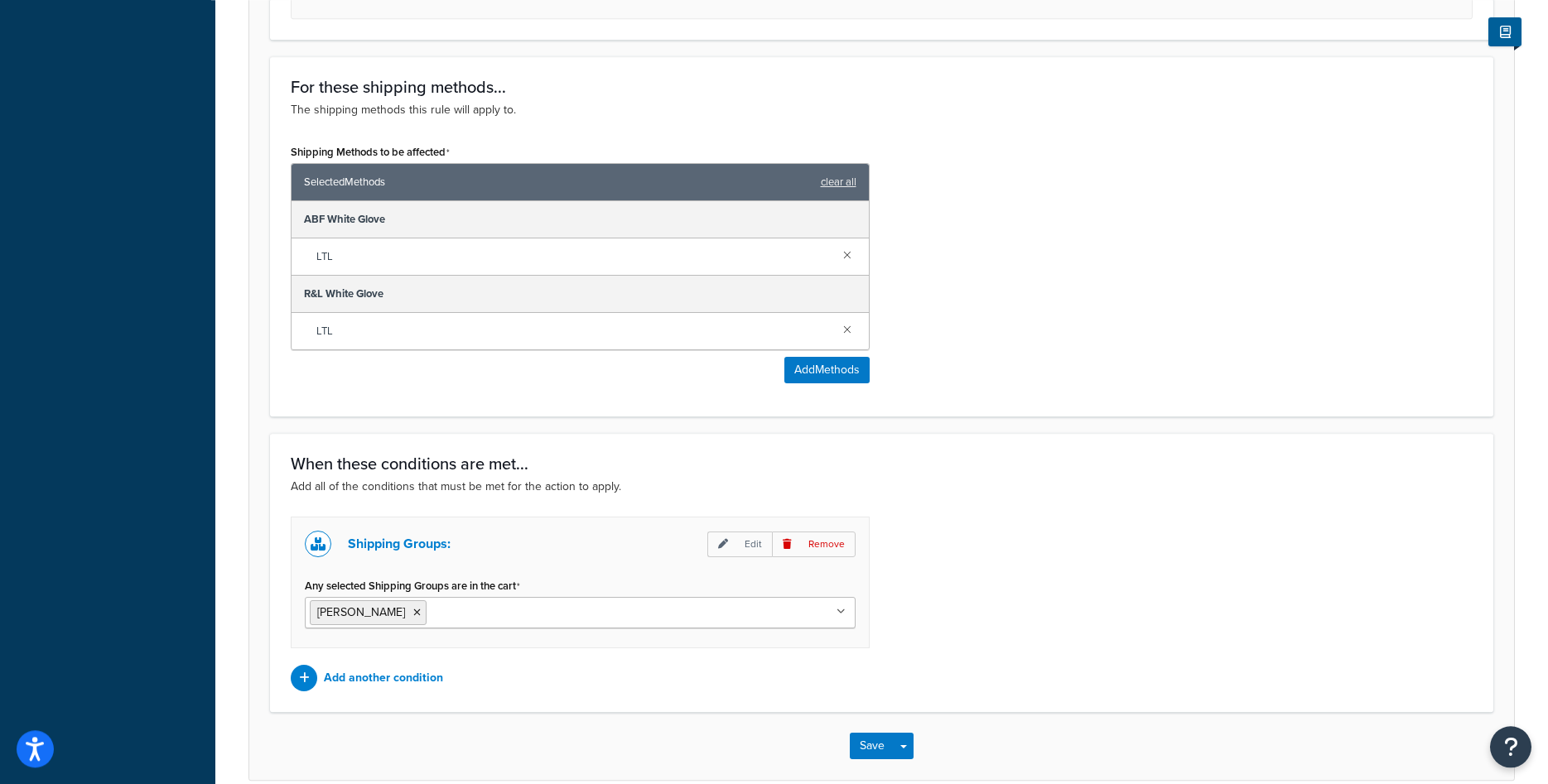
scroll to position [1019, 0]
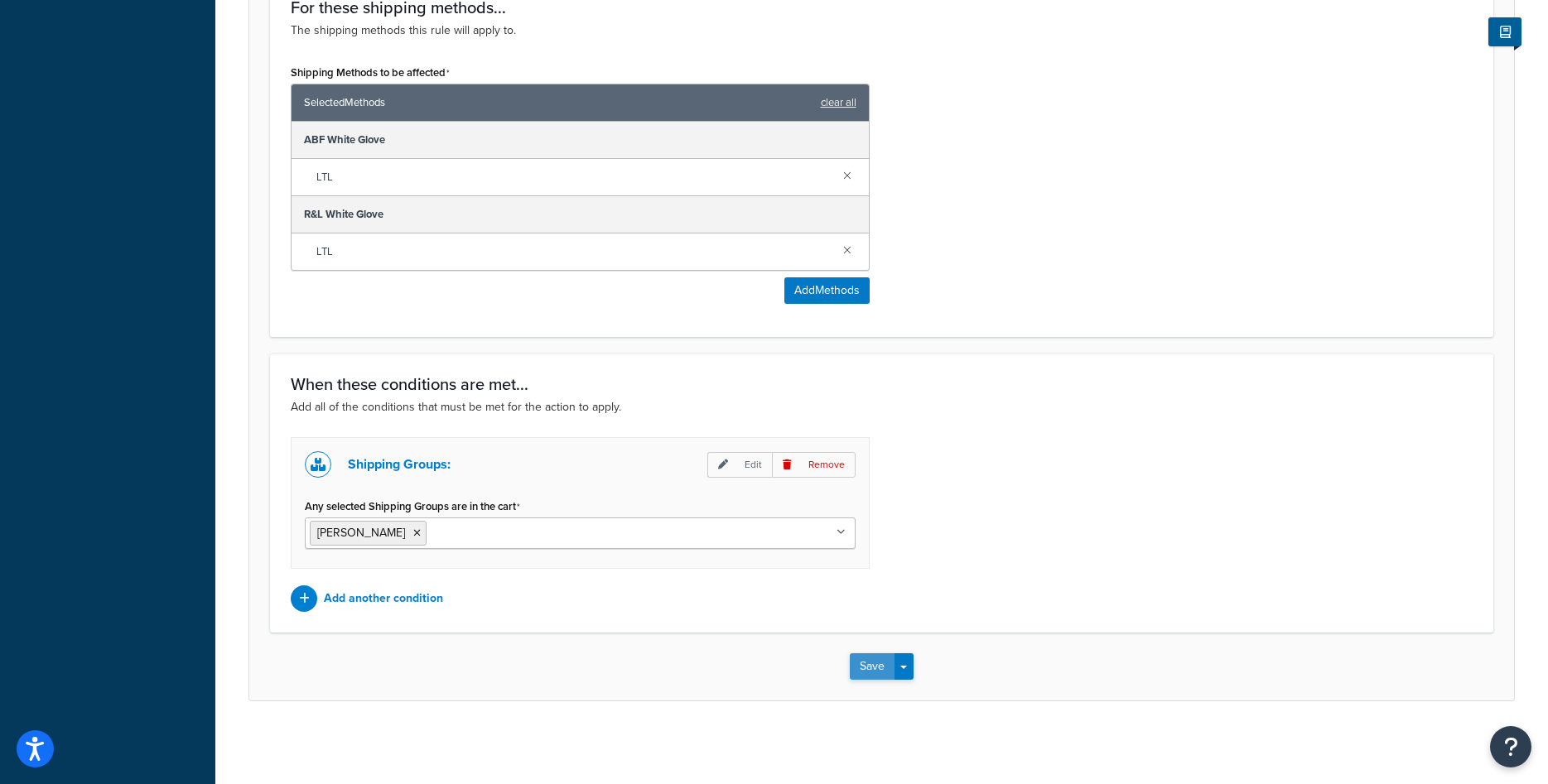
click at [864, 664] on button "Save" at bounding box center [872, 666] width 45 height 27
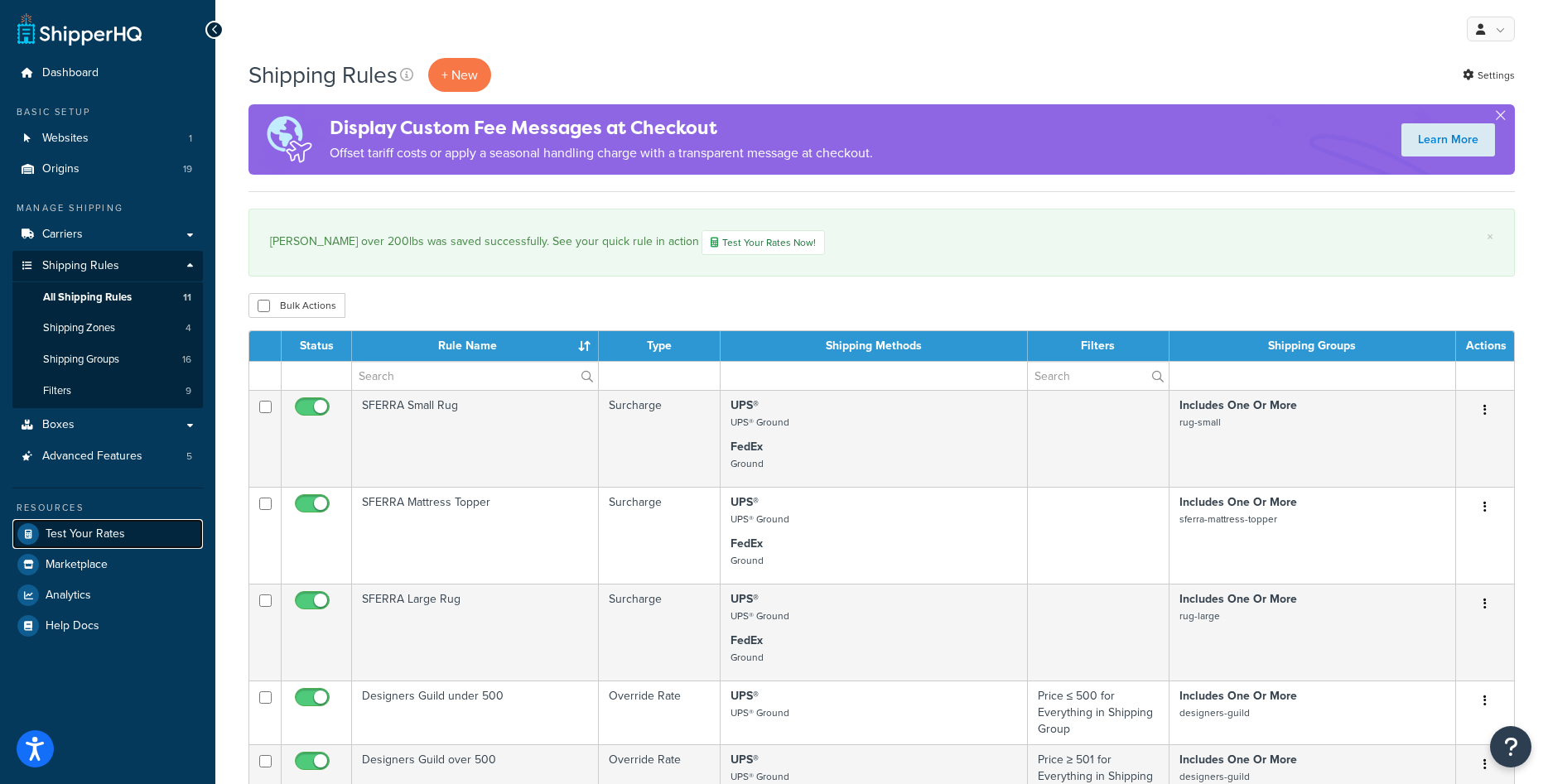
click at [91, 528] on span "Test Your Rates" at bounding box center [85, 534] width 80 height 14
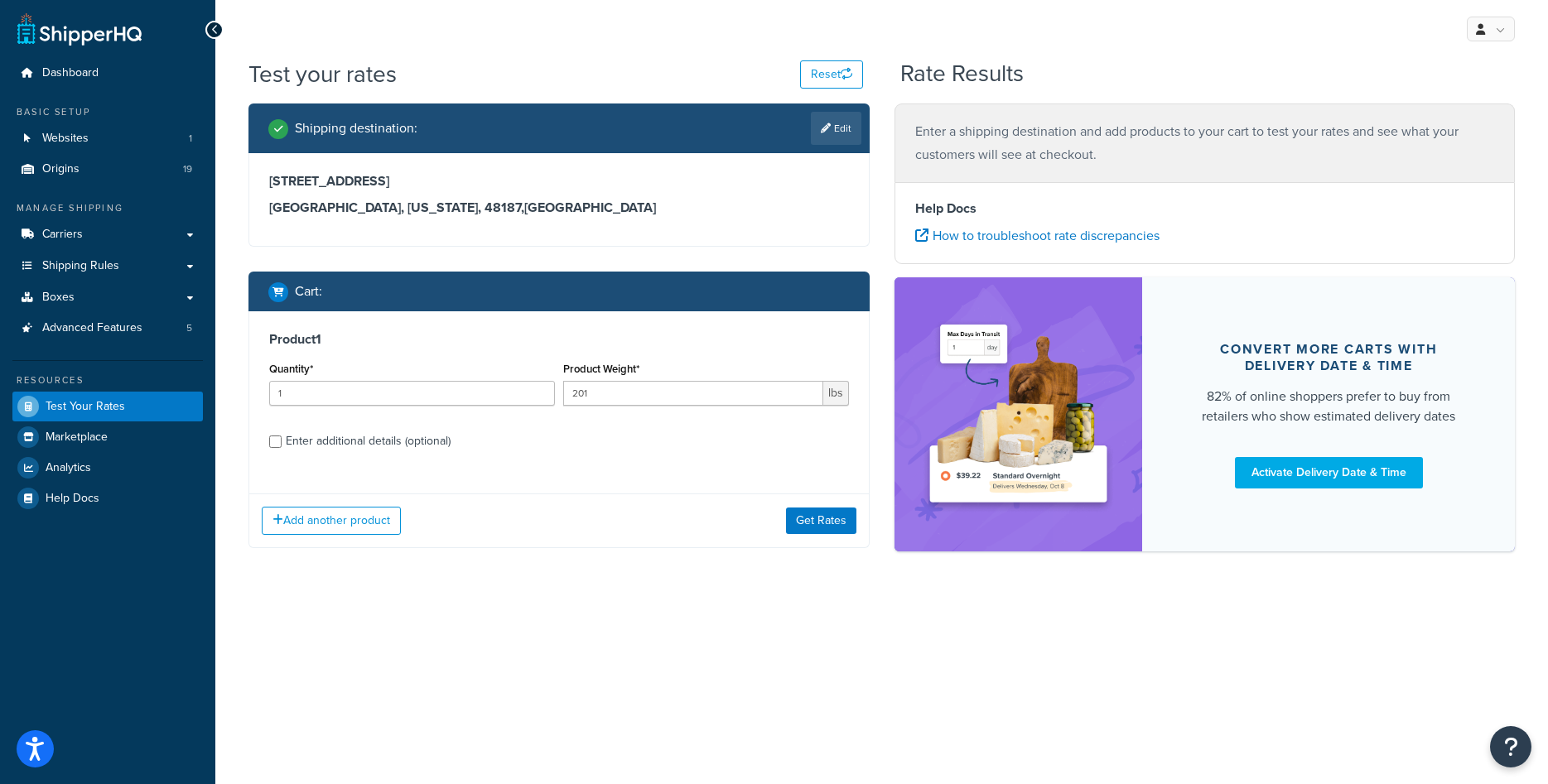
click at [377, 445] on div "Enter additional details (optional)" at bounding box center [368, 441] width 165 height 23
click at [281, 445] on input "Enter additional details (optional)" at bounding box center [276, 442] width 13 height 13
checkbox input "true"
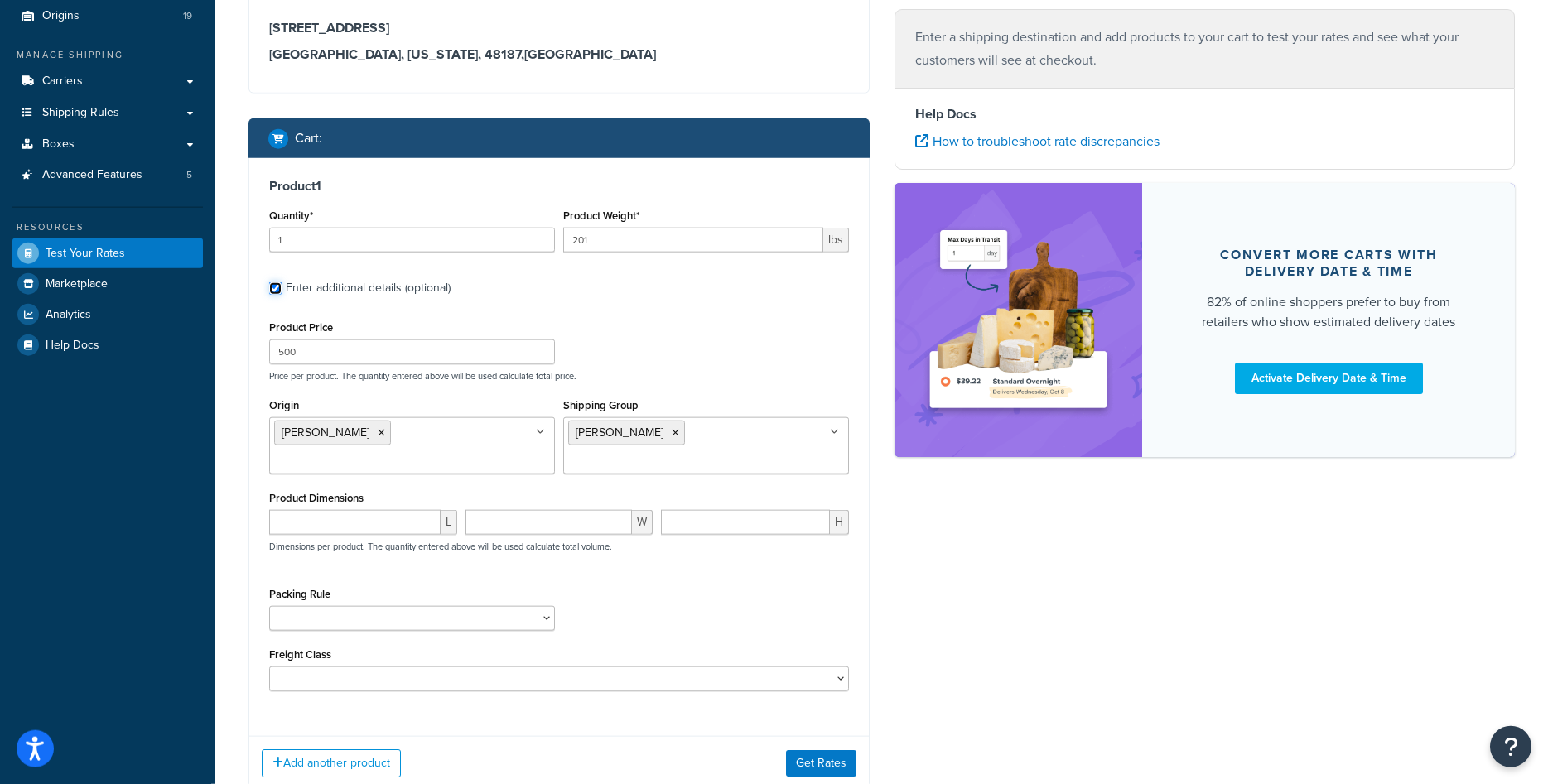
scroll to position [169, 0]
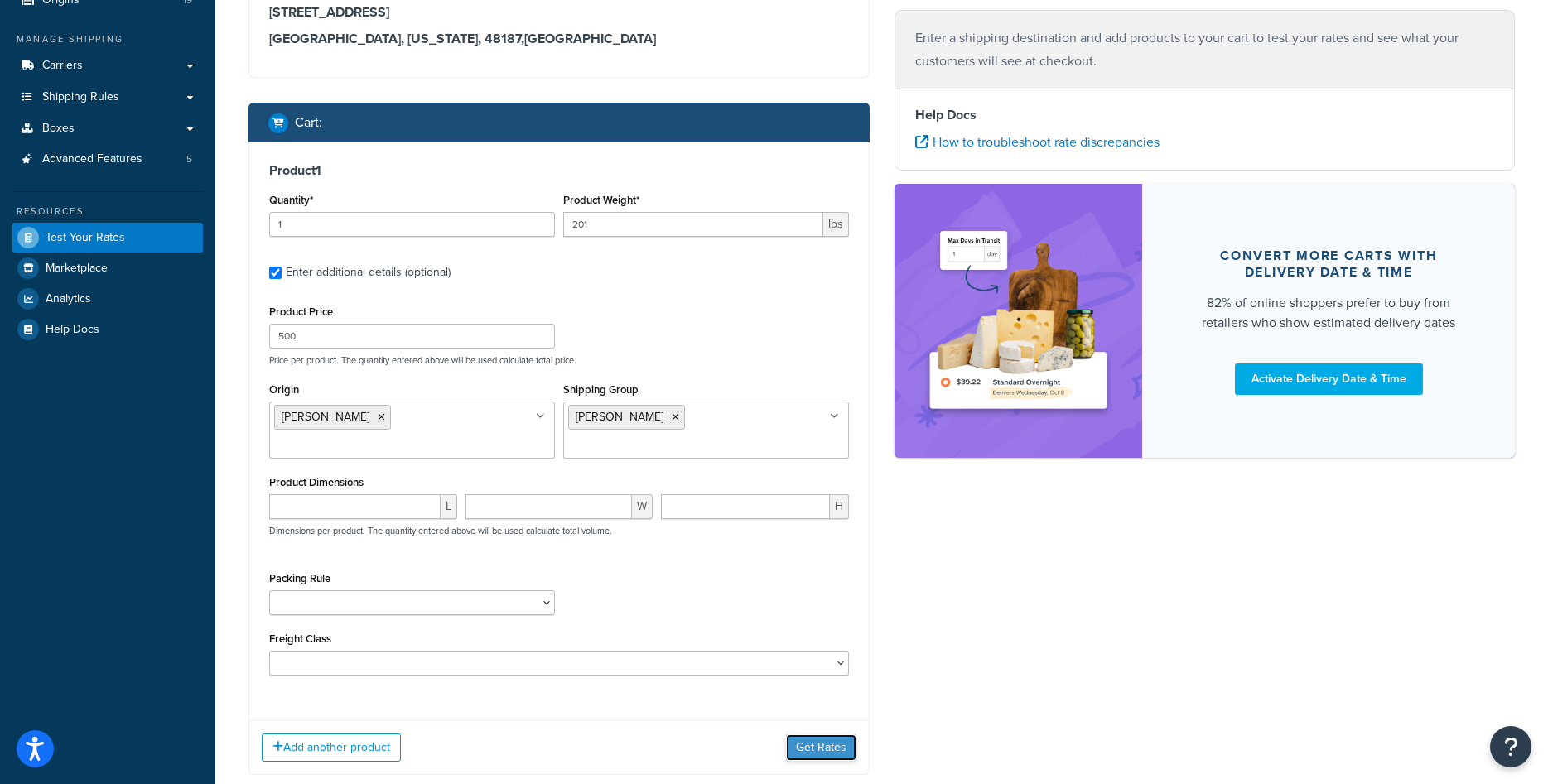
click at [799, 735] on button "Get Rates" at bounding box center [821, 747] width 71 height 27
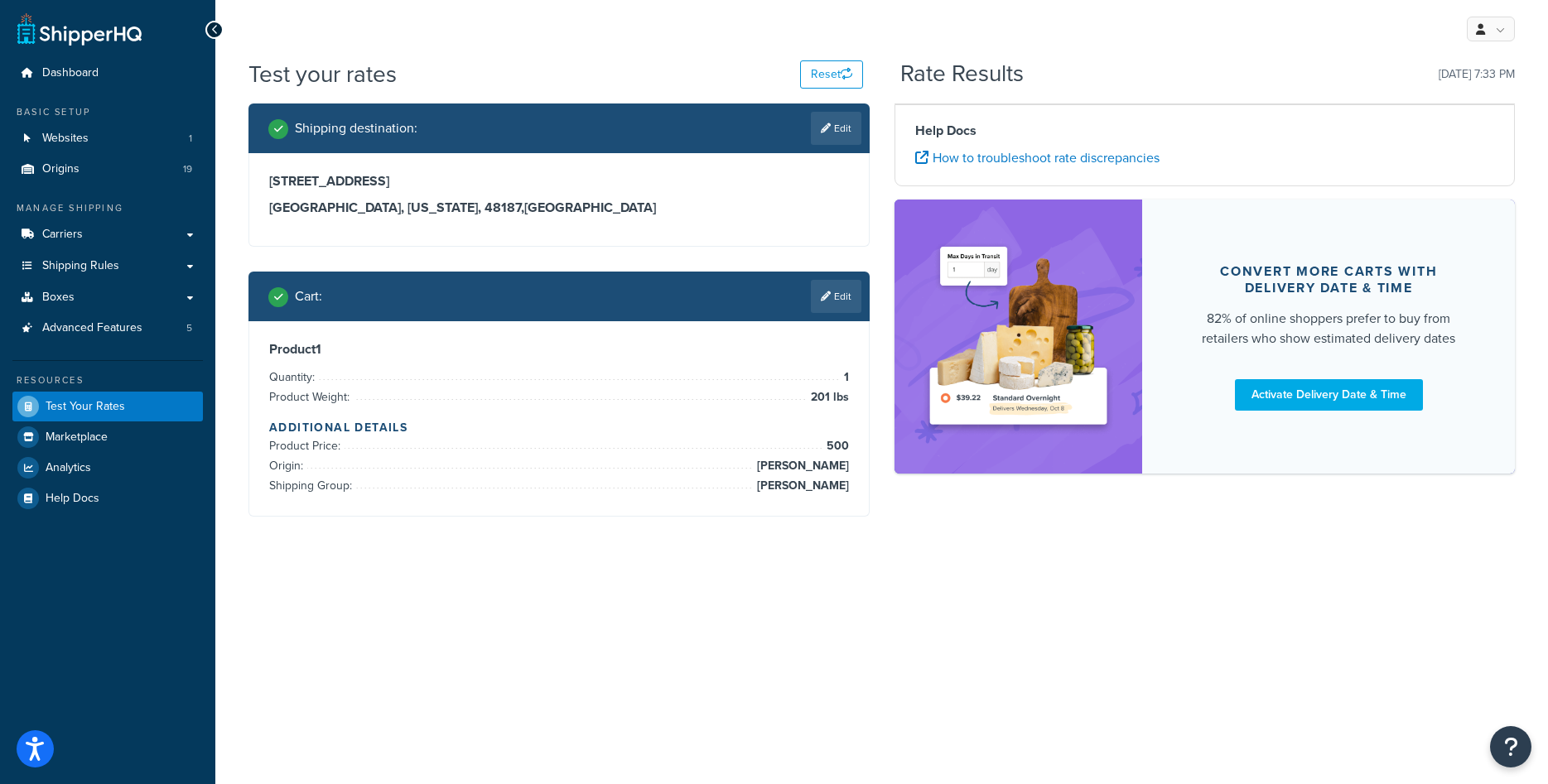
scroll to position [0, 0]
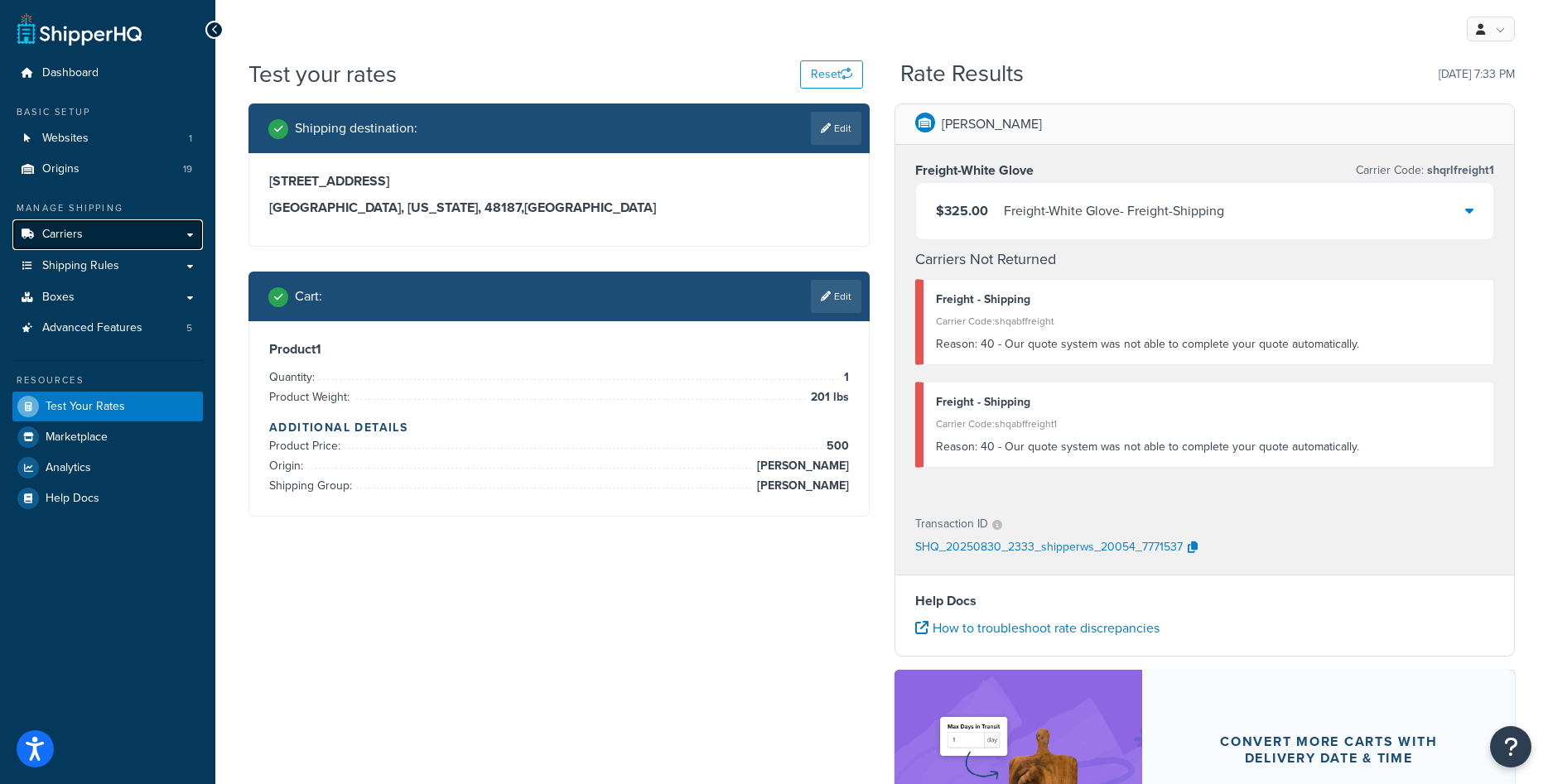
click at [125, 243] on link "Carriers" at bounding box center [108, 234] width 191 height 30
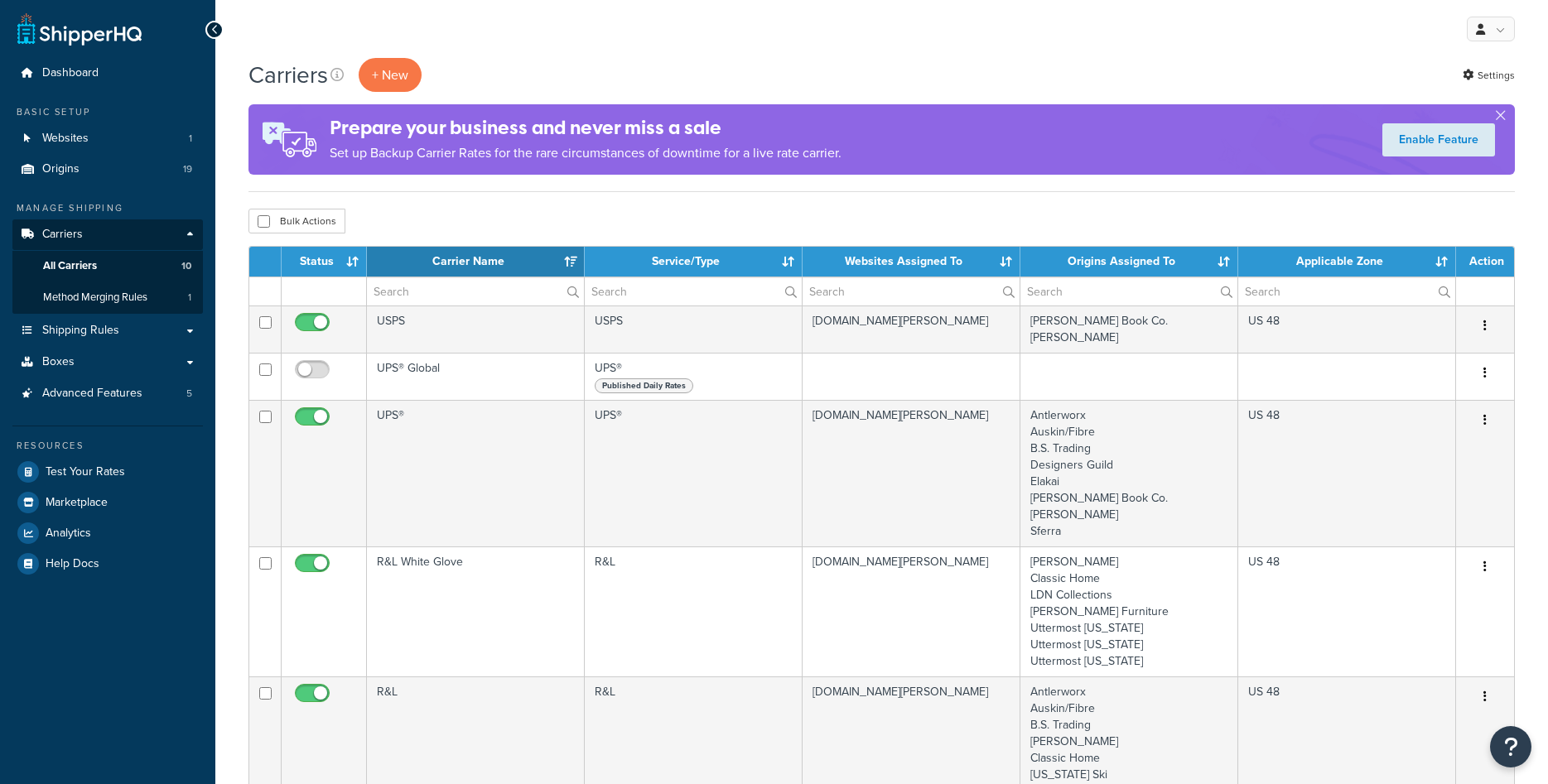
select select "15"
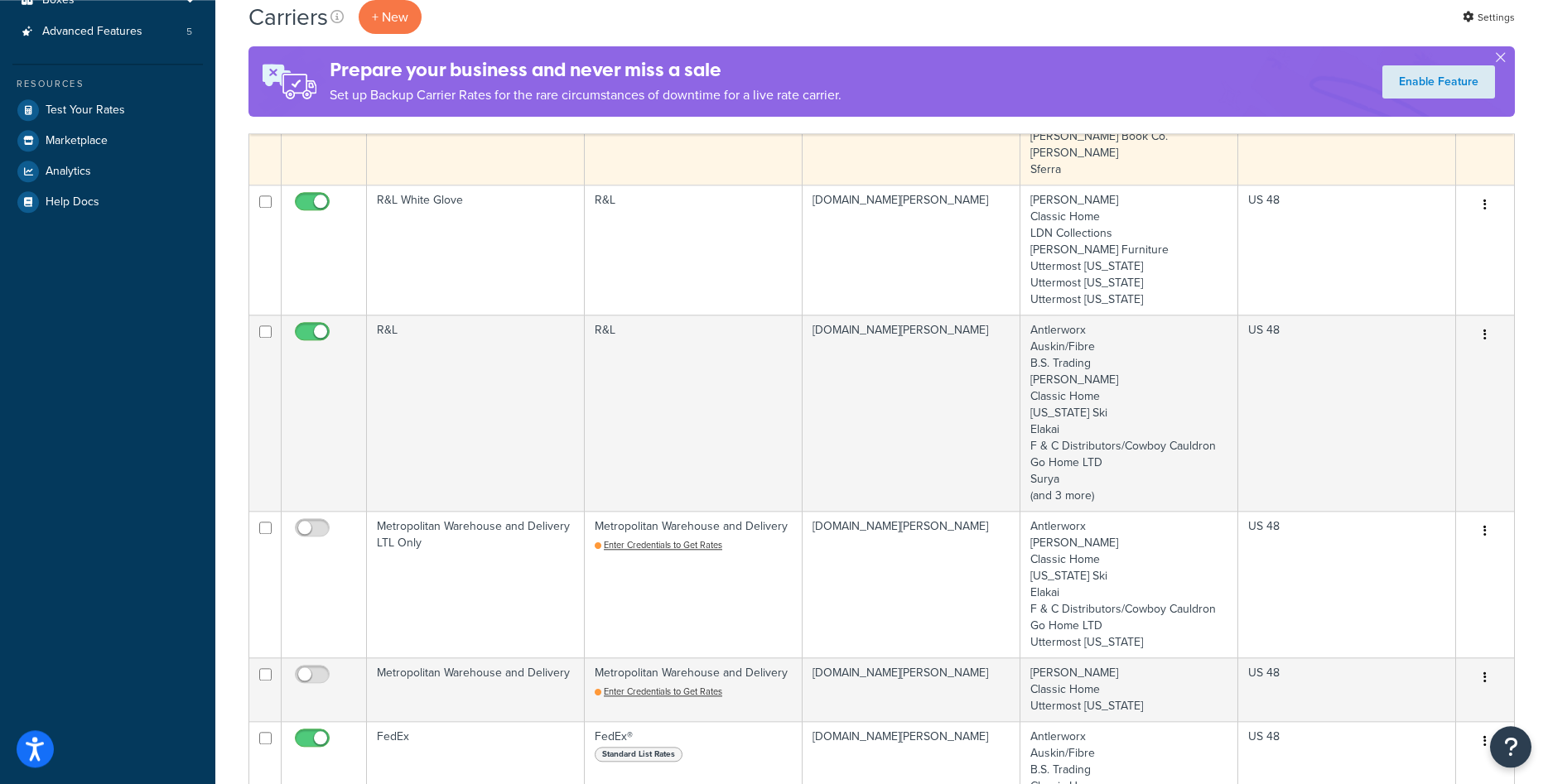
scroll to position [169, 0]
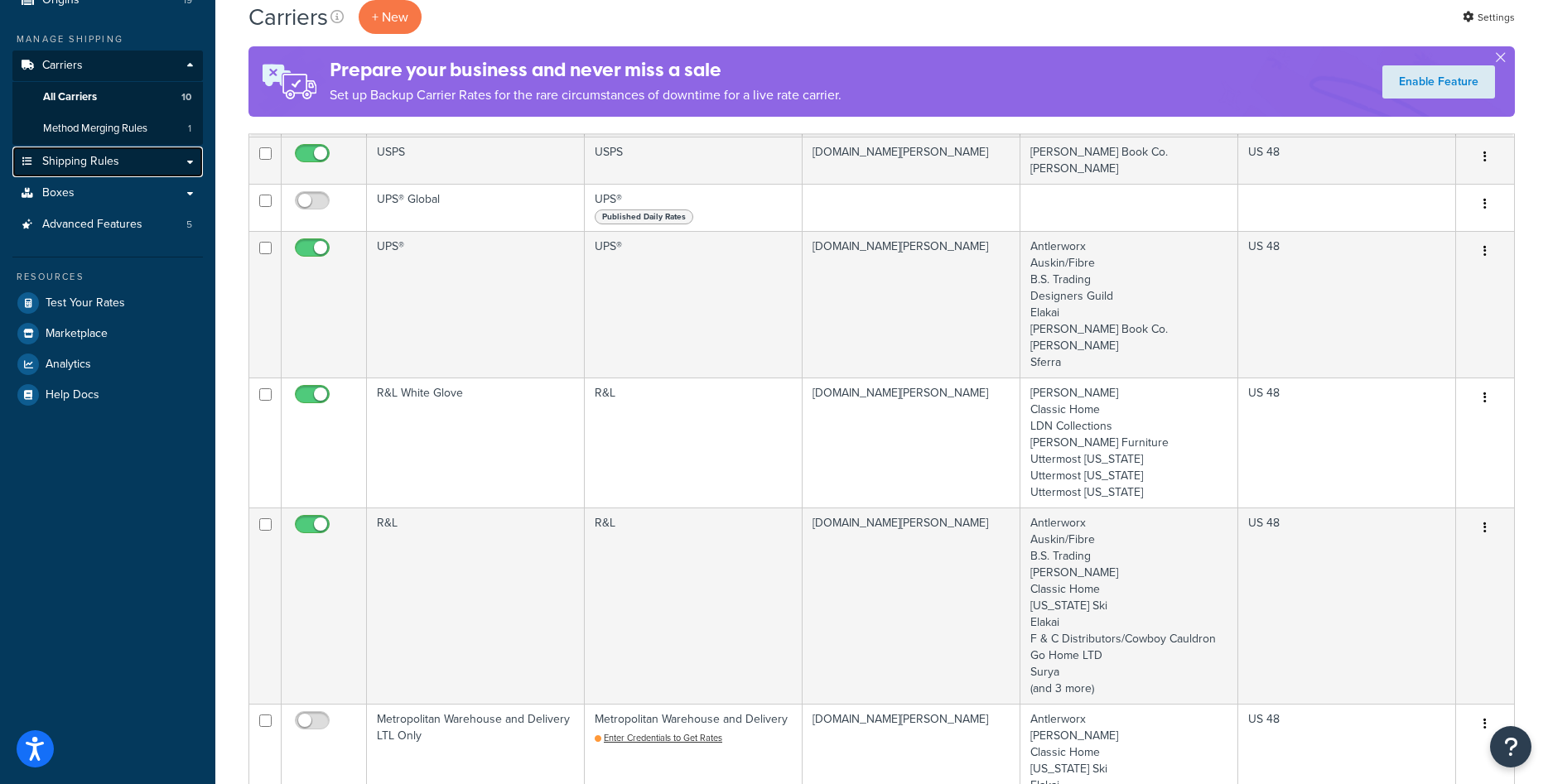
click at [108, 172] on link "Shipping Rules" at bounding box center [108, 161] width 191 height 30
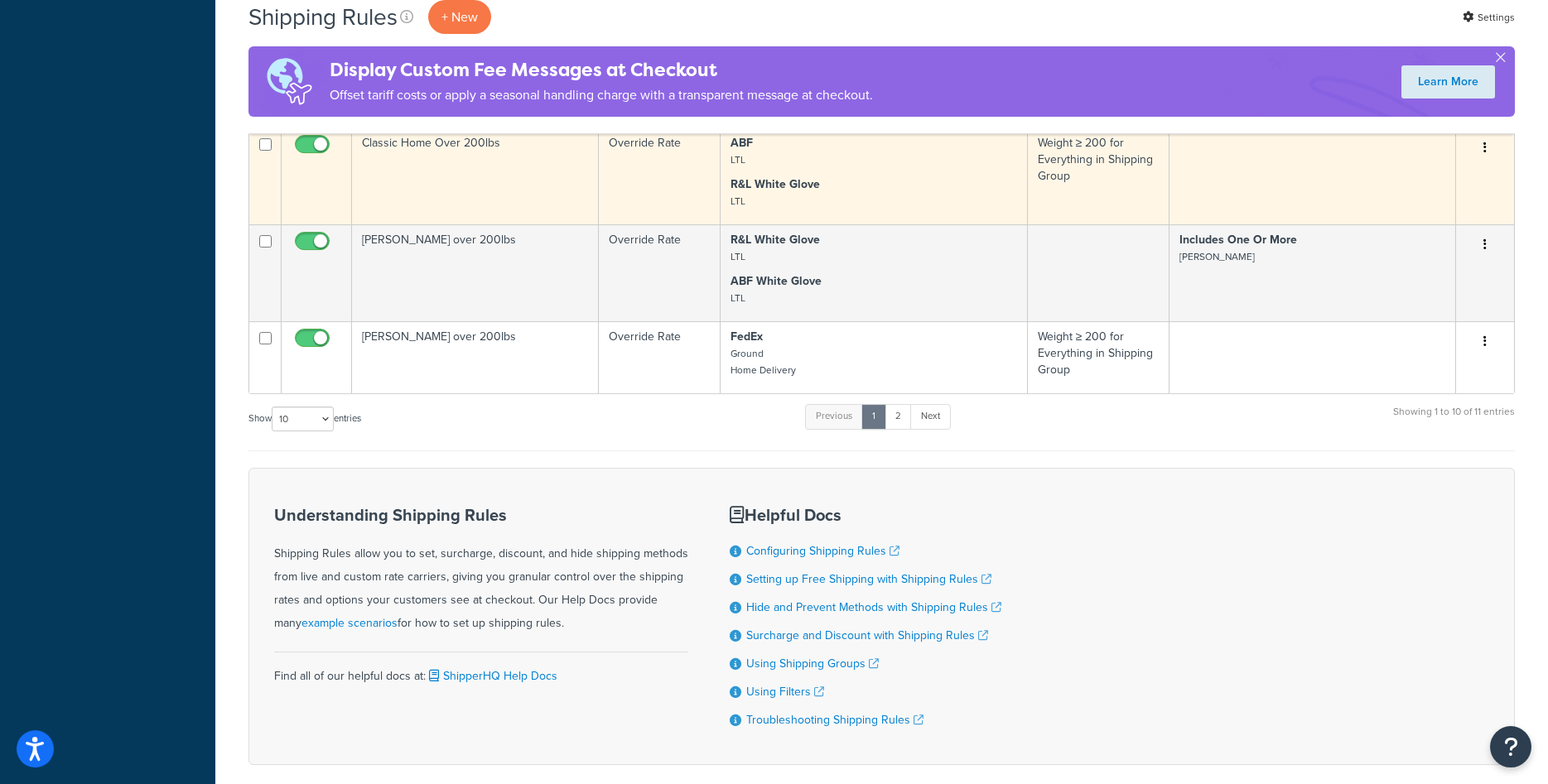
scroll to position [760, 0]
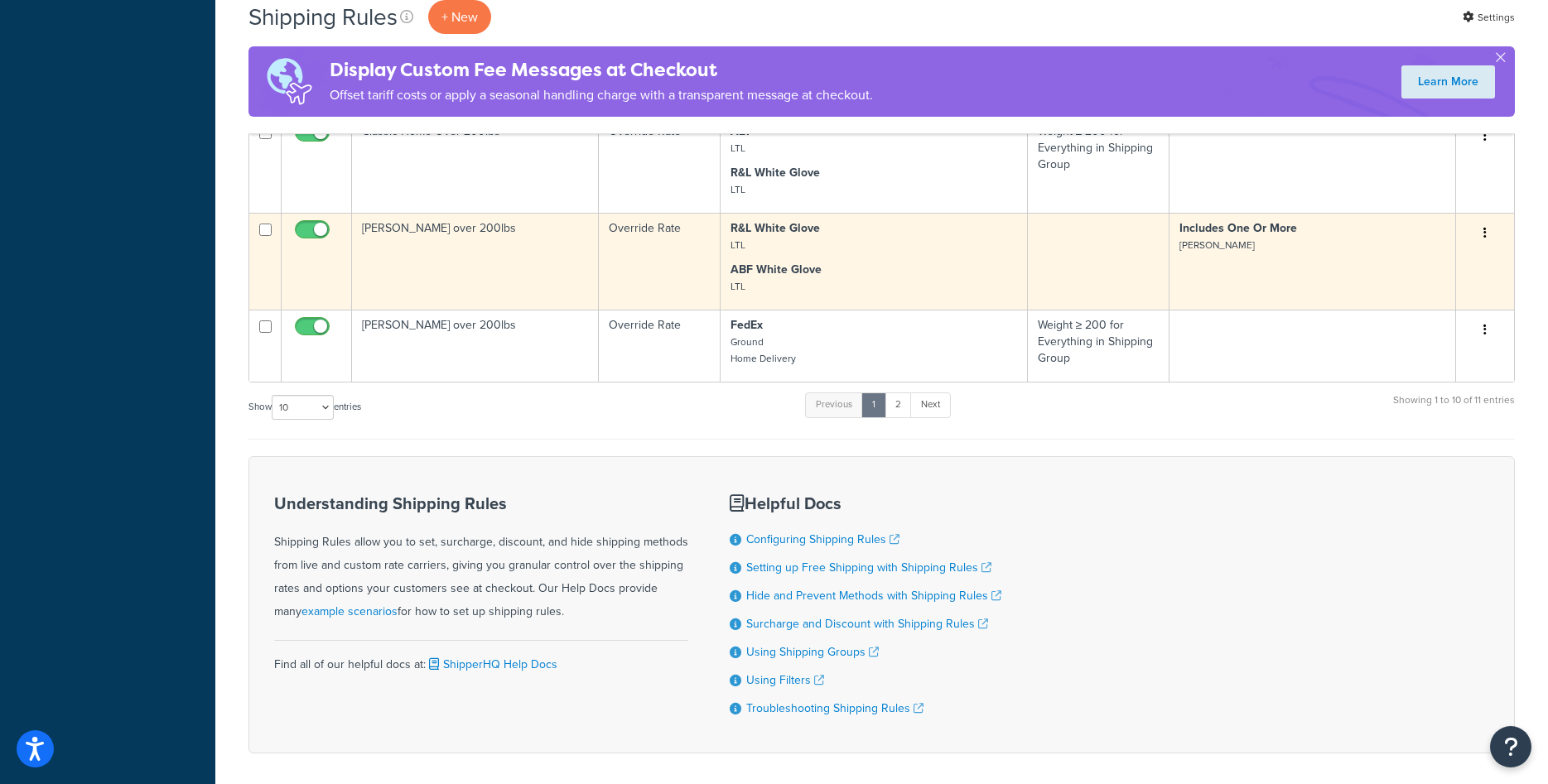
click at [498, 258] on td "Bernhardt over 200lbs" at bounding box center [474, 261] width 246 height 97
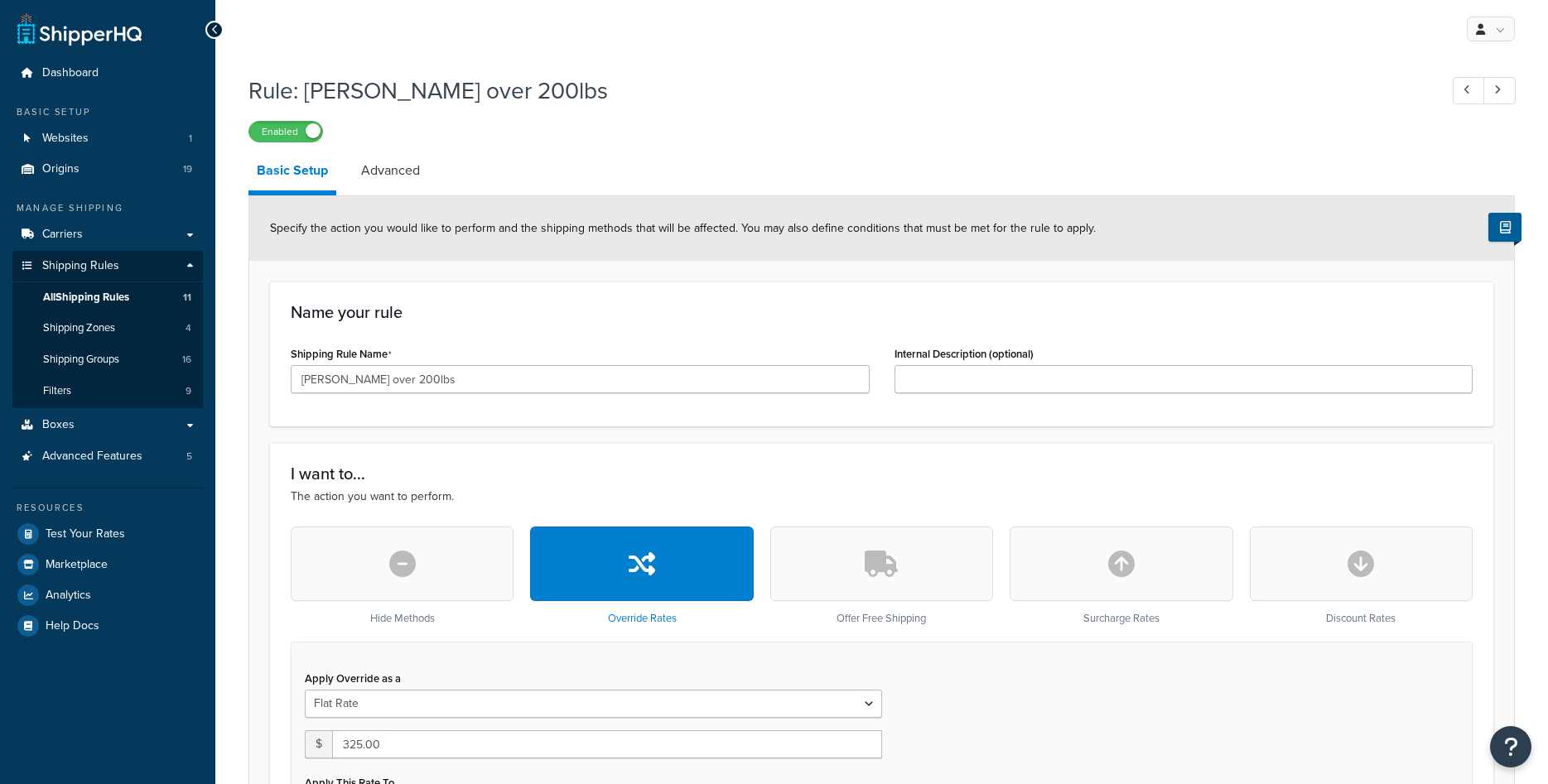
select select "ITEM"
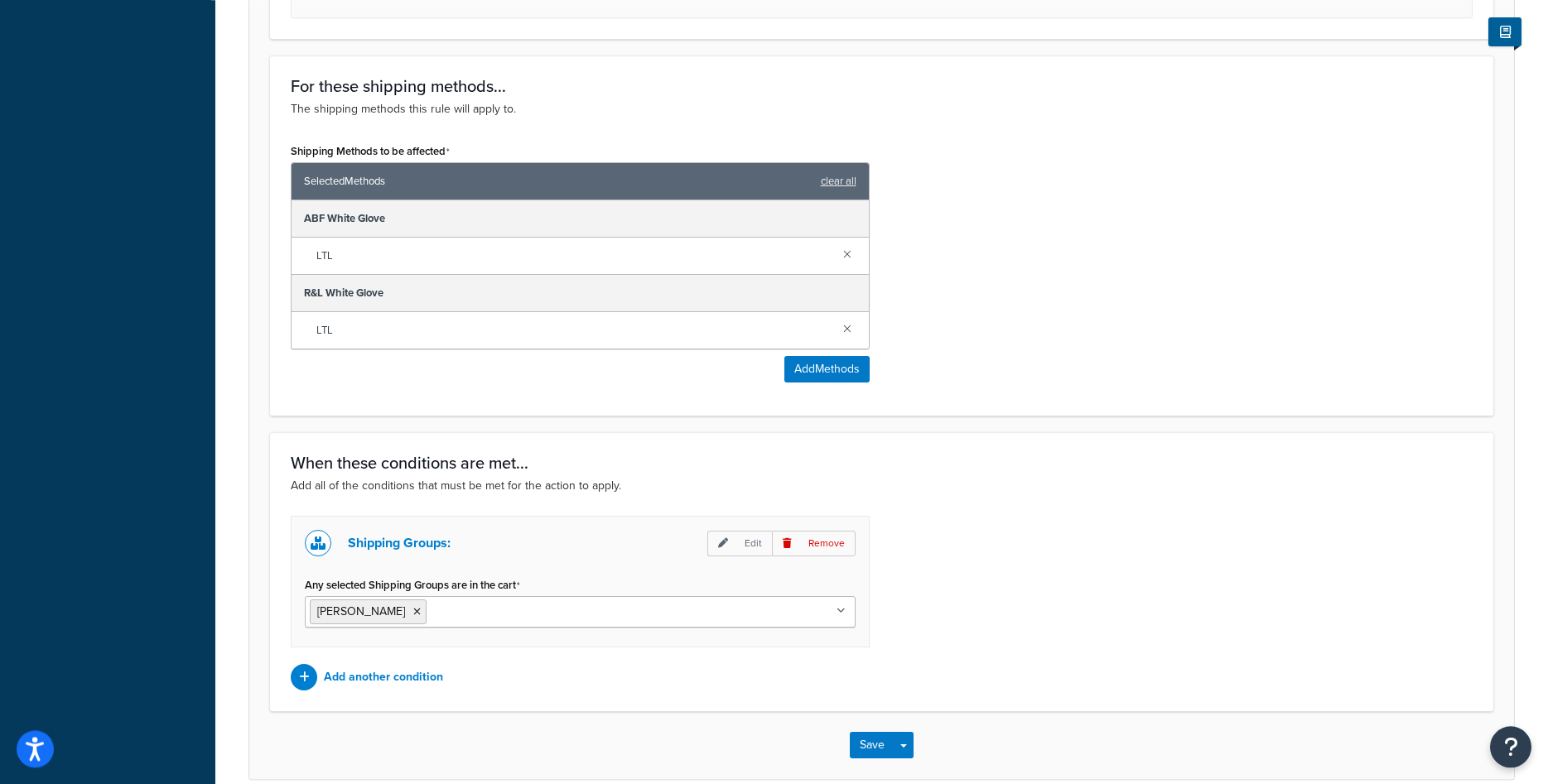
scroll to position [1019, 0]
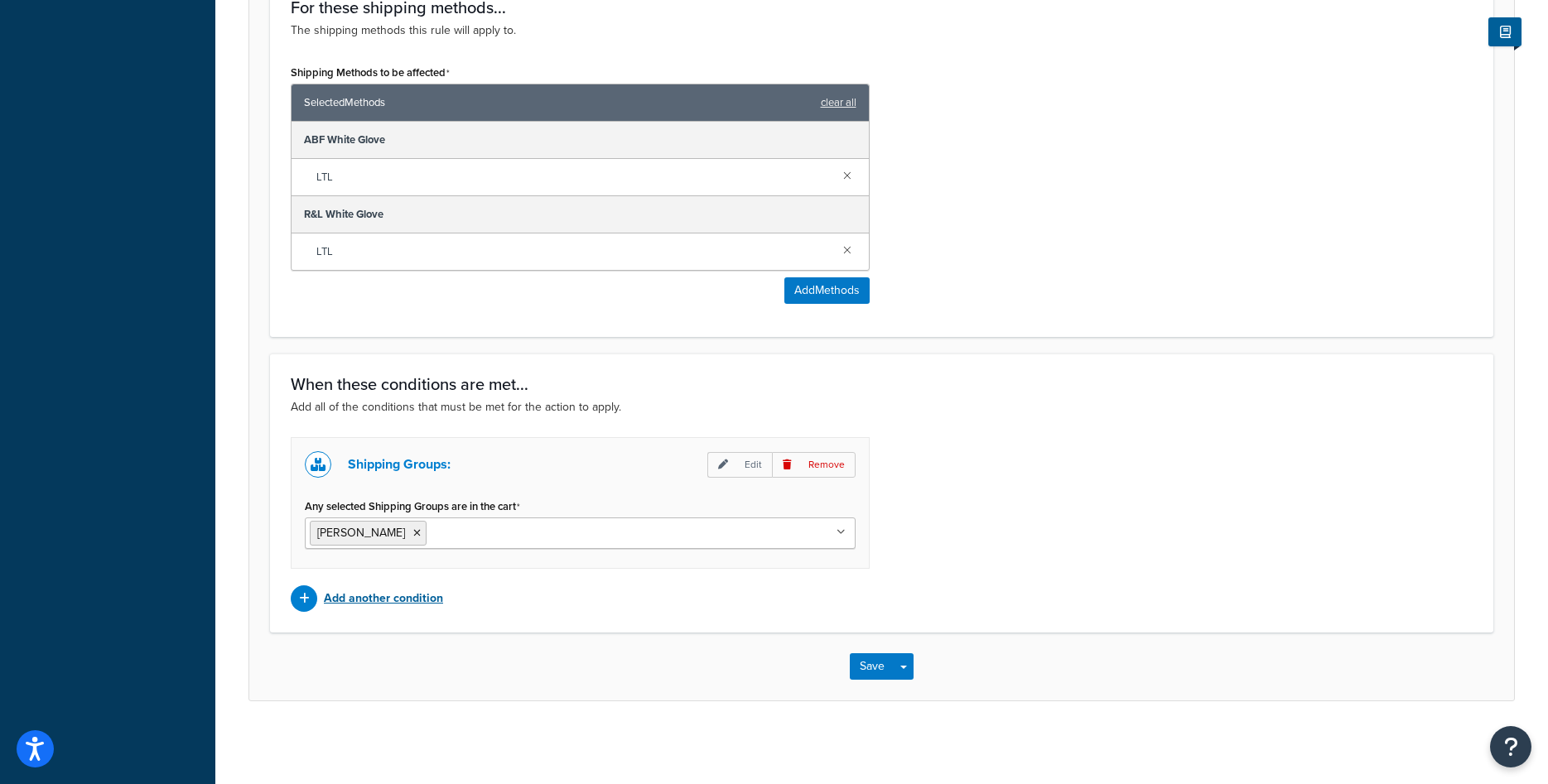
click at [388, 601] on p "Add another condition" at bounding box center [384, 598] width 119 height 23
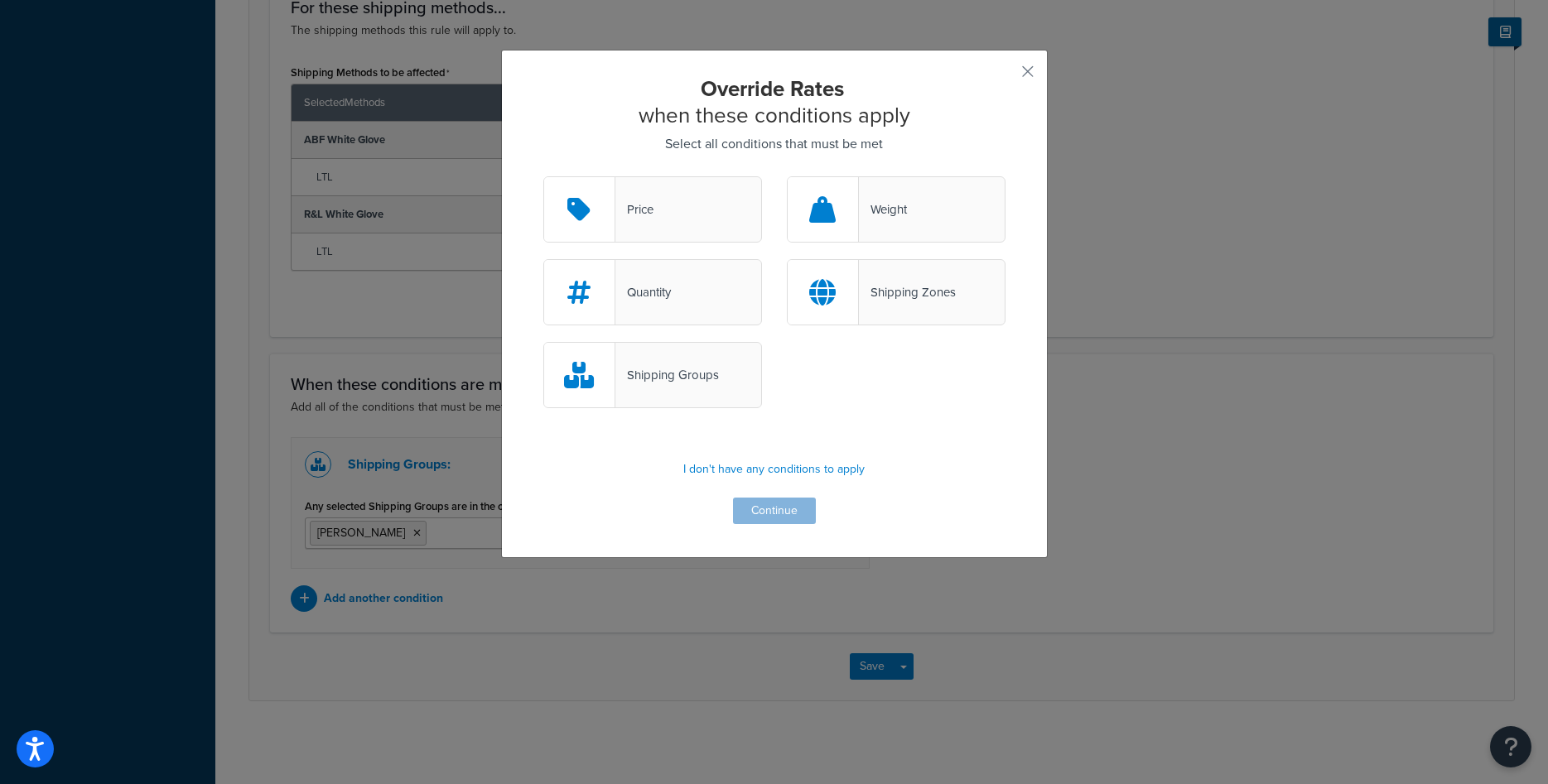
click at [925, 288] on div "Shipping Zones" at bounding box center [908, 292] width 97 height 23
click at [0, 0] on input "Shipping Zones" at bounding box center [0, 0] width 0 height 0
click at [751, 502] on button "Continue" at bounding box center [774, 510] width 82 height 27
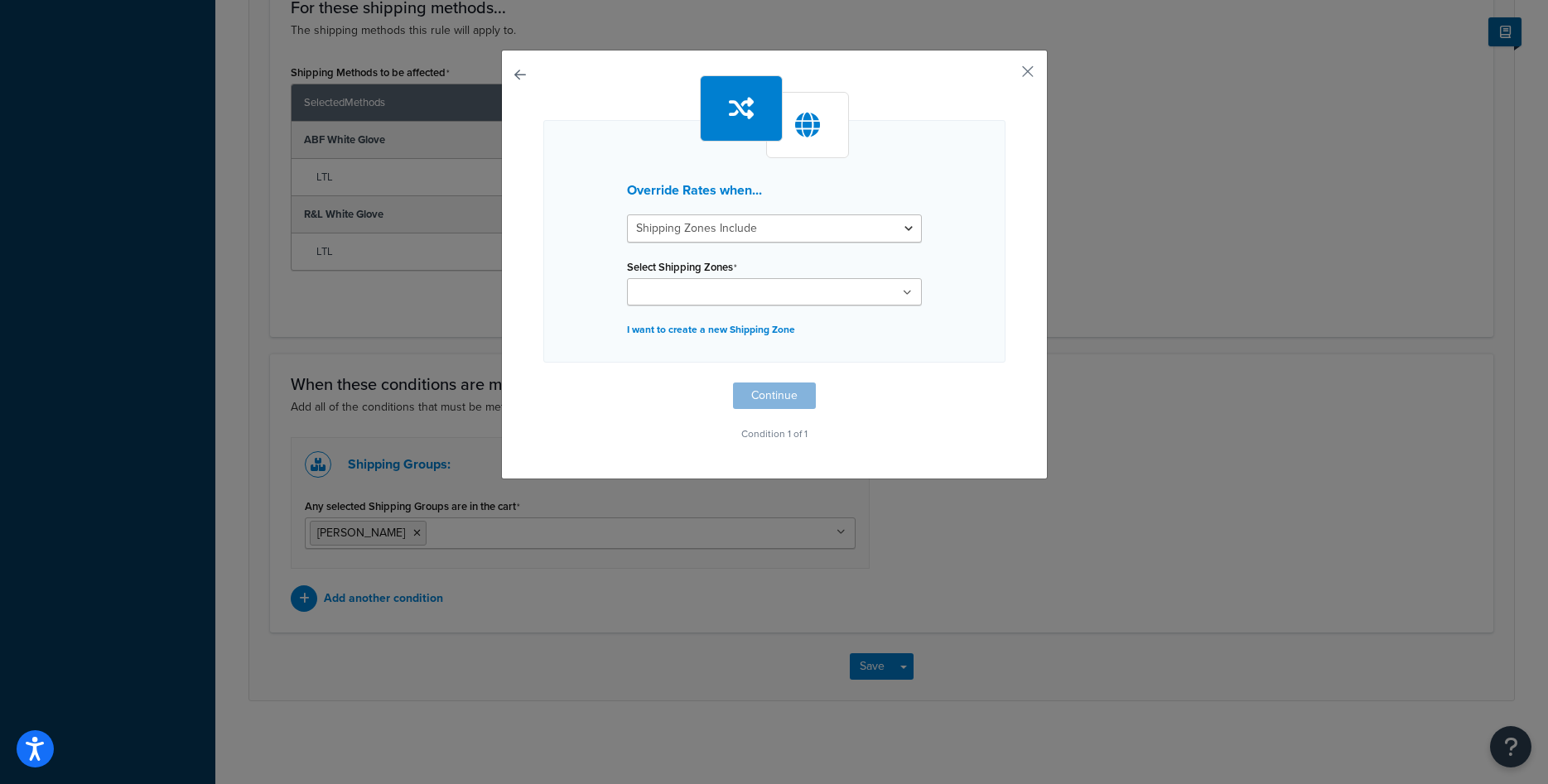
click at [849, 289] on ul at bounding box center [775, 292] width 295 height 27
click at [537, 96] on div "Override Rates when... Shipping Zones Include Shipping Zones Do Not Include Sel…" at bounding box center [774, 264] width 547 height 430
click at [526, 77] on div "Override Rates when... Shipping Zones Include Shipping Zones Do Not Include Sel…" at bounding box center [774, 264] width 547 height 430
click at [543, 383] on button "button" at bounding box center [543, 383] width 0 height 0
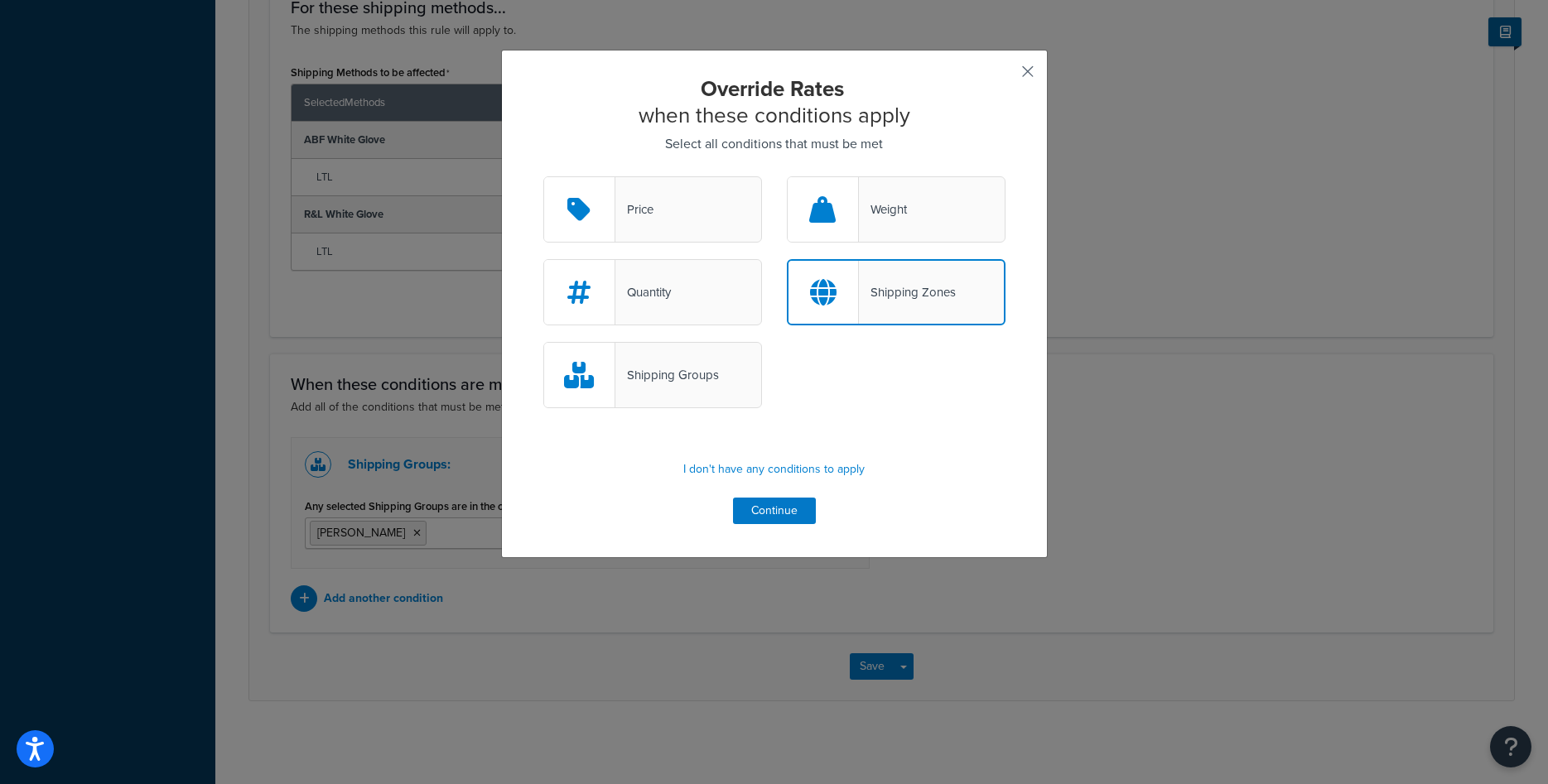
click at [1006, 75] on button "button" at bounding box center [1003, 77] width 5 height 5
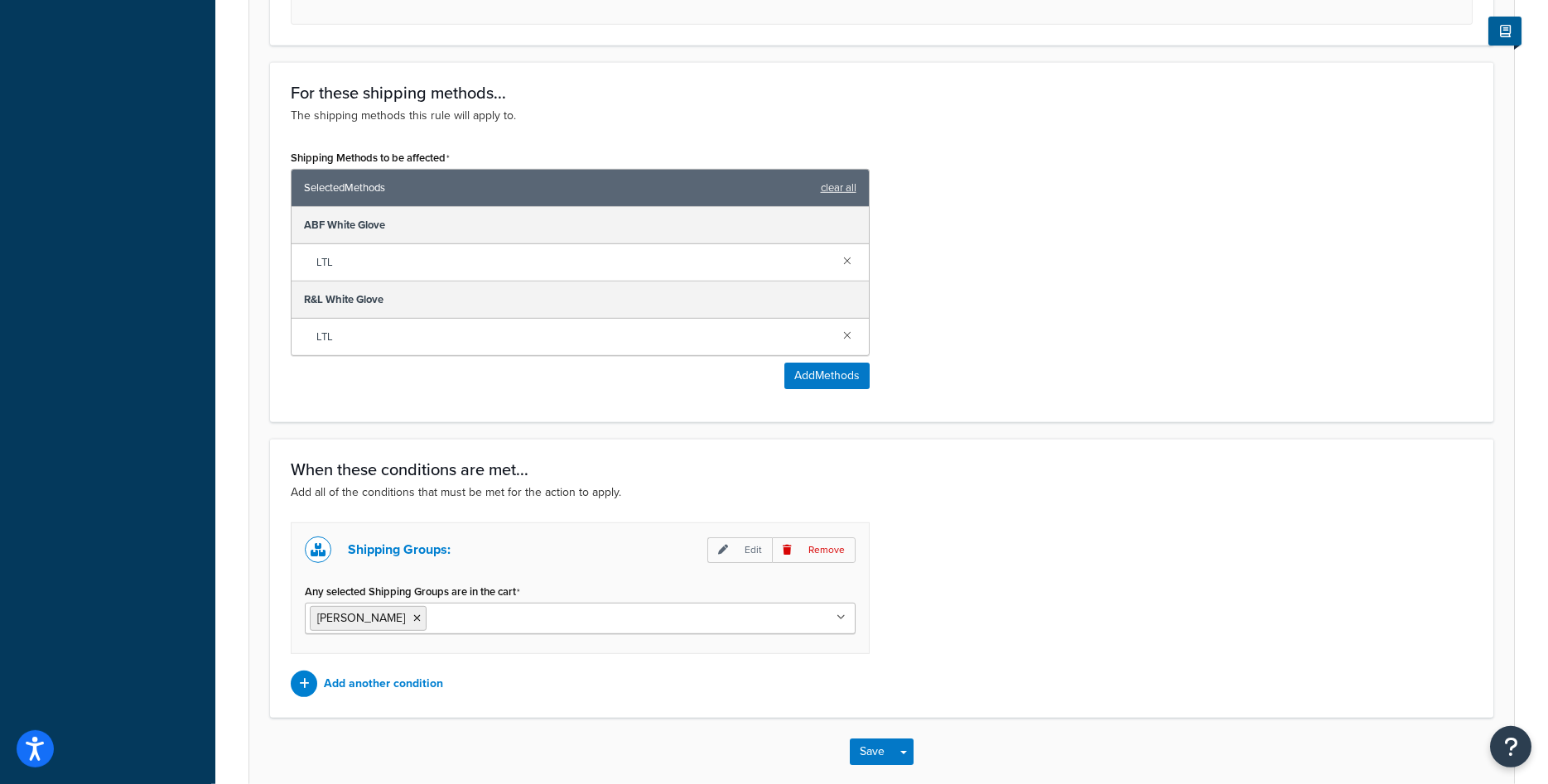
scroll to position [1019, 0]
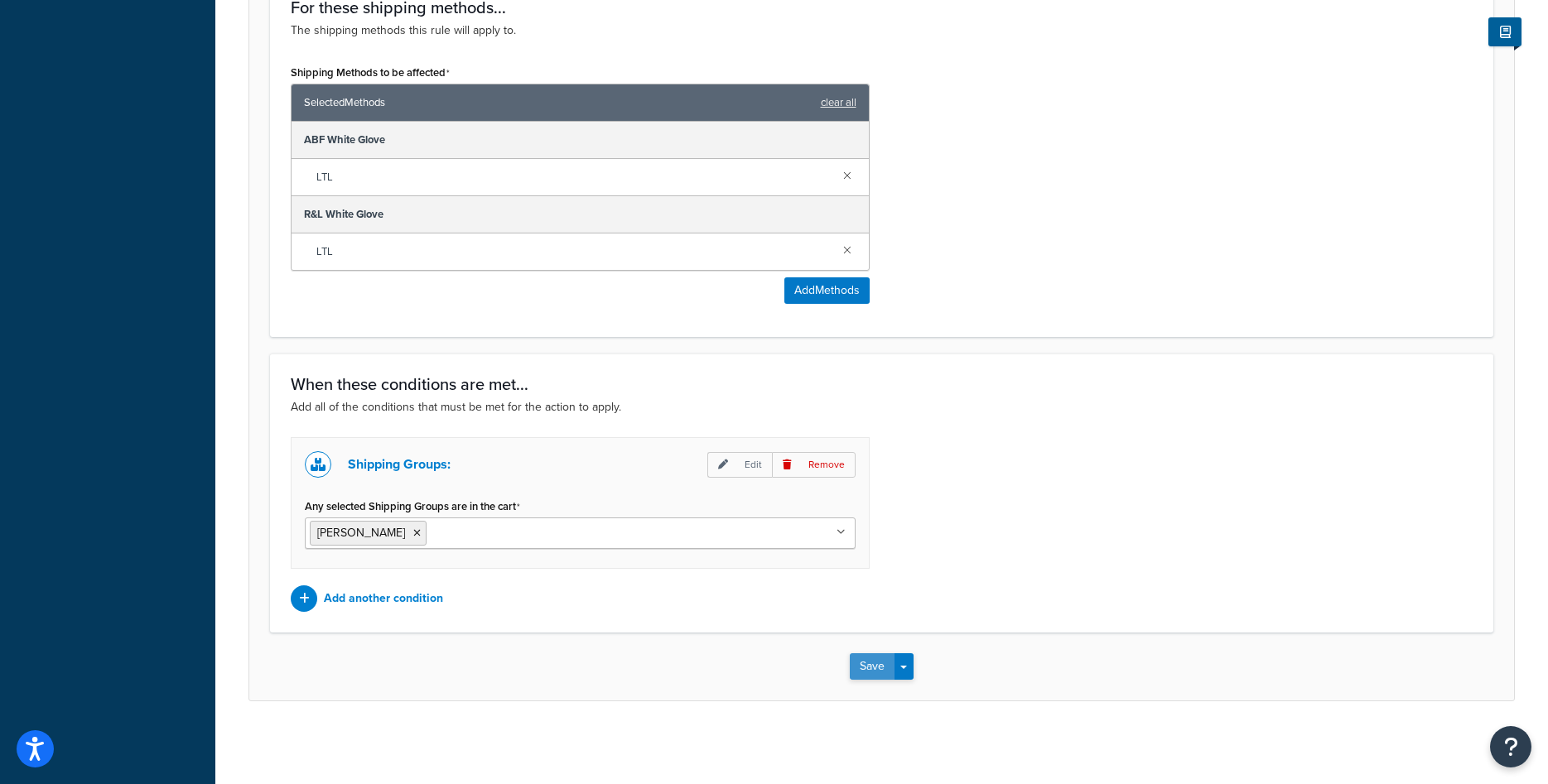
click at [877, 662] on button "Save" at bounding box center [872, 666] width 45 height 27
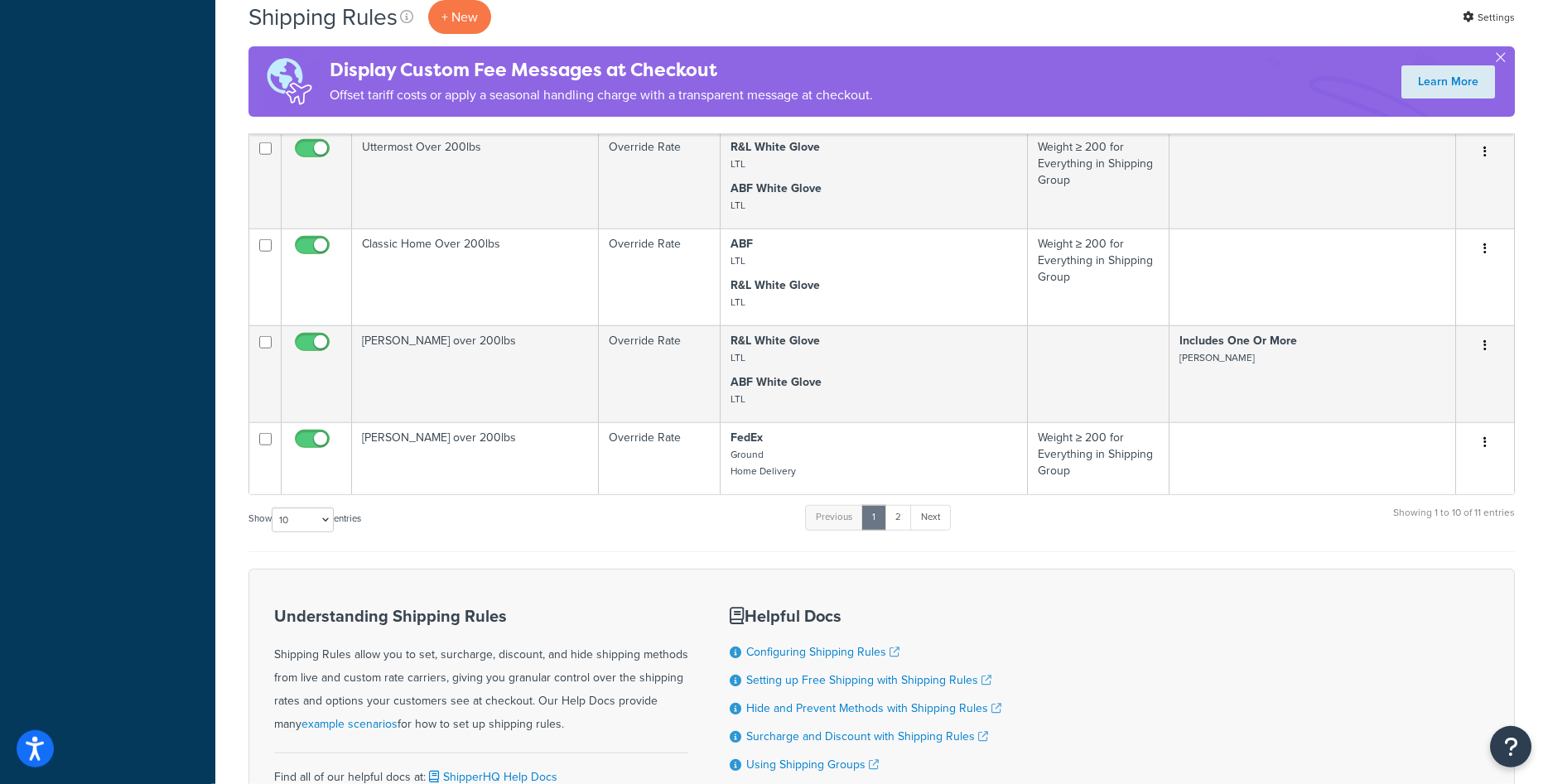
scroll to position [676, 0]
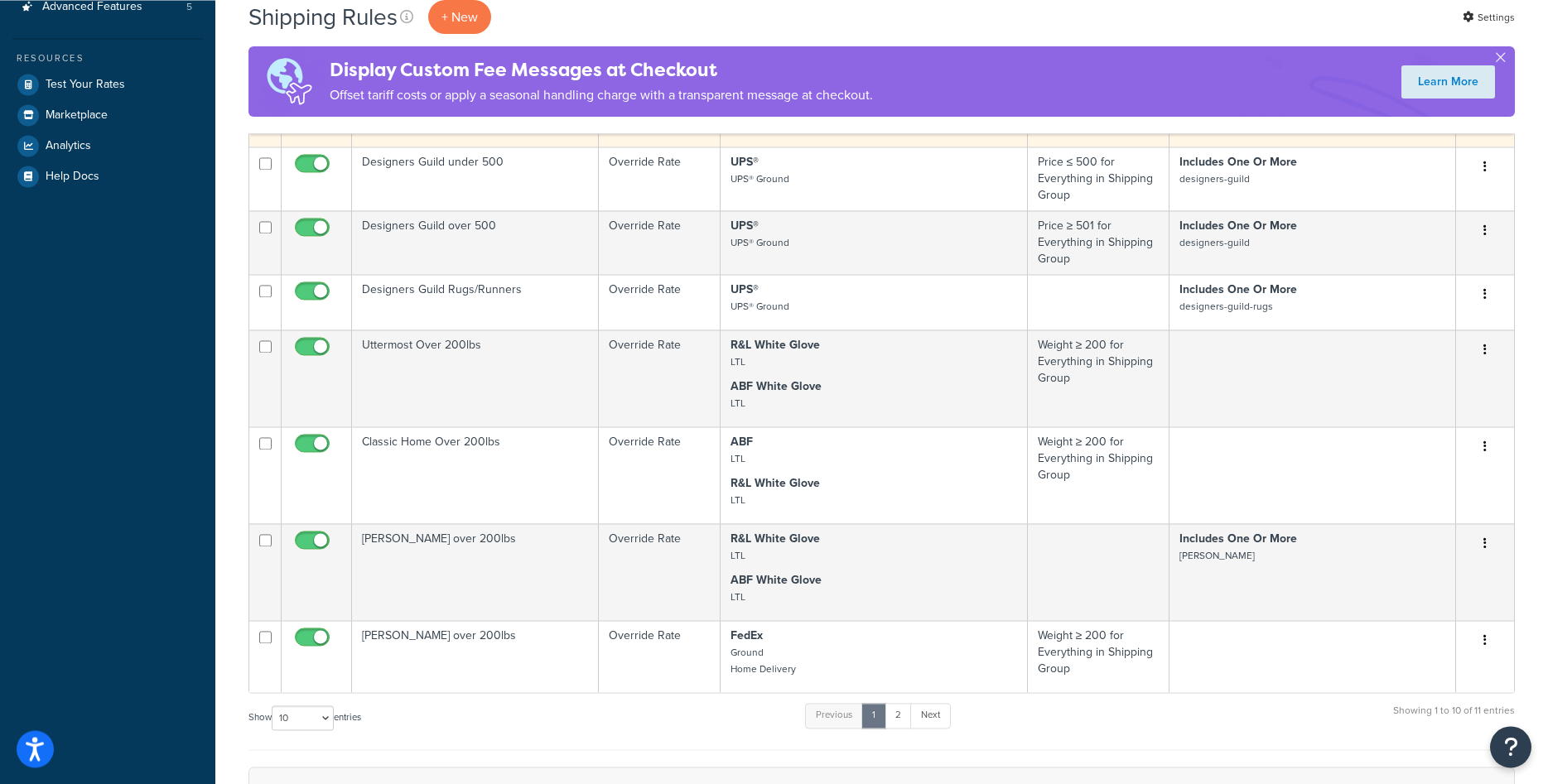
scroll to position [506, 0]
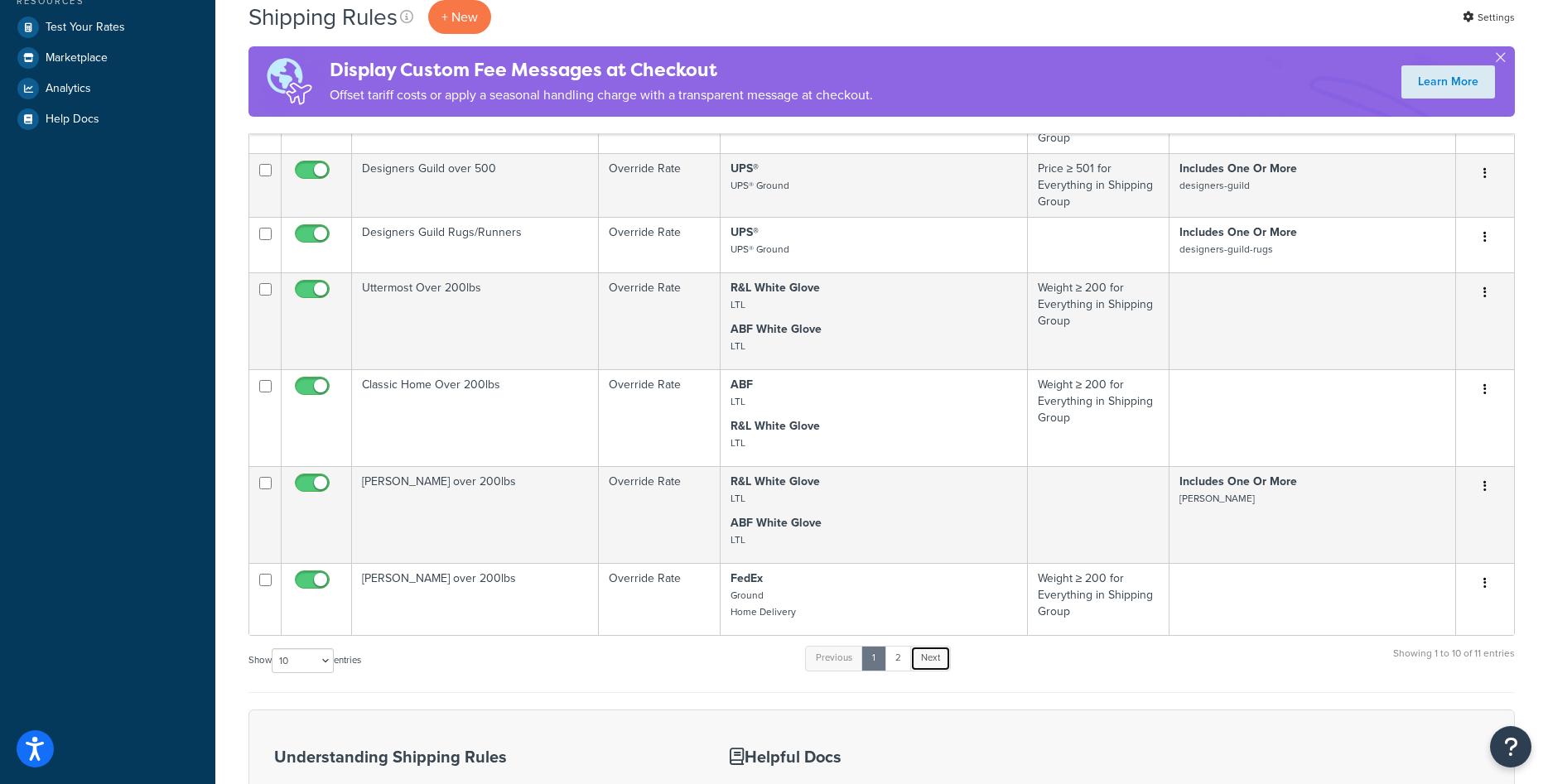
click at [921, 656] on link "Next" at bounding box center [931, 658] width 40 height 25
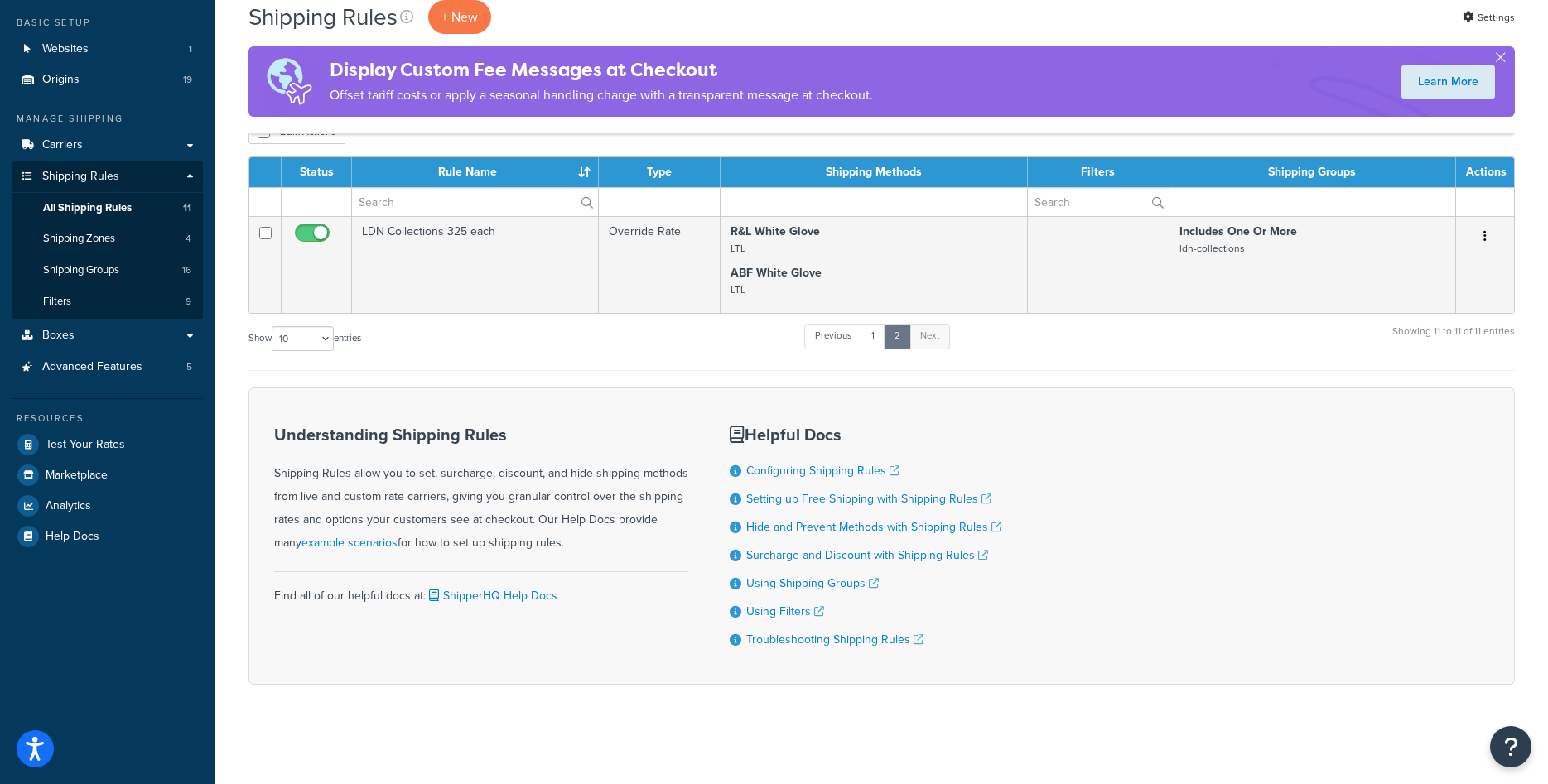
scroll to position [90, 0]
click at [835, 341] on link "Previous" at bounding box center [833, 336] width 58 height 25
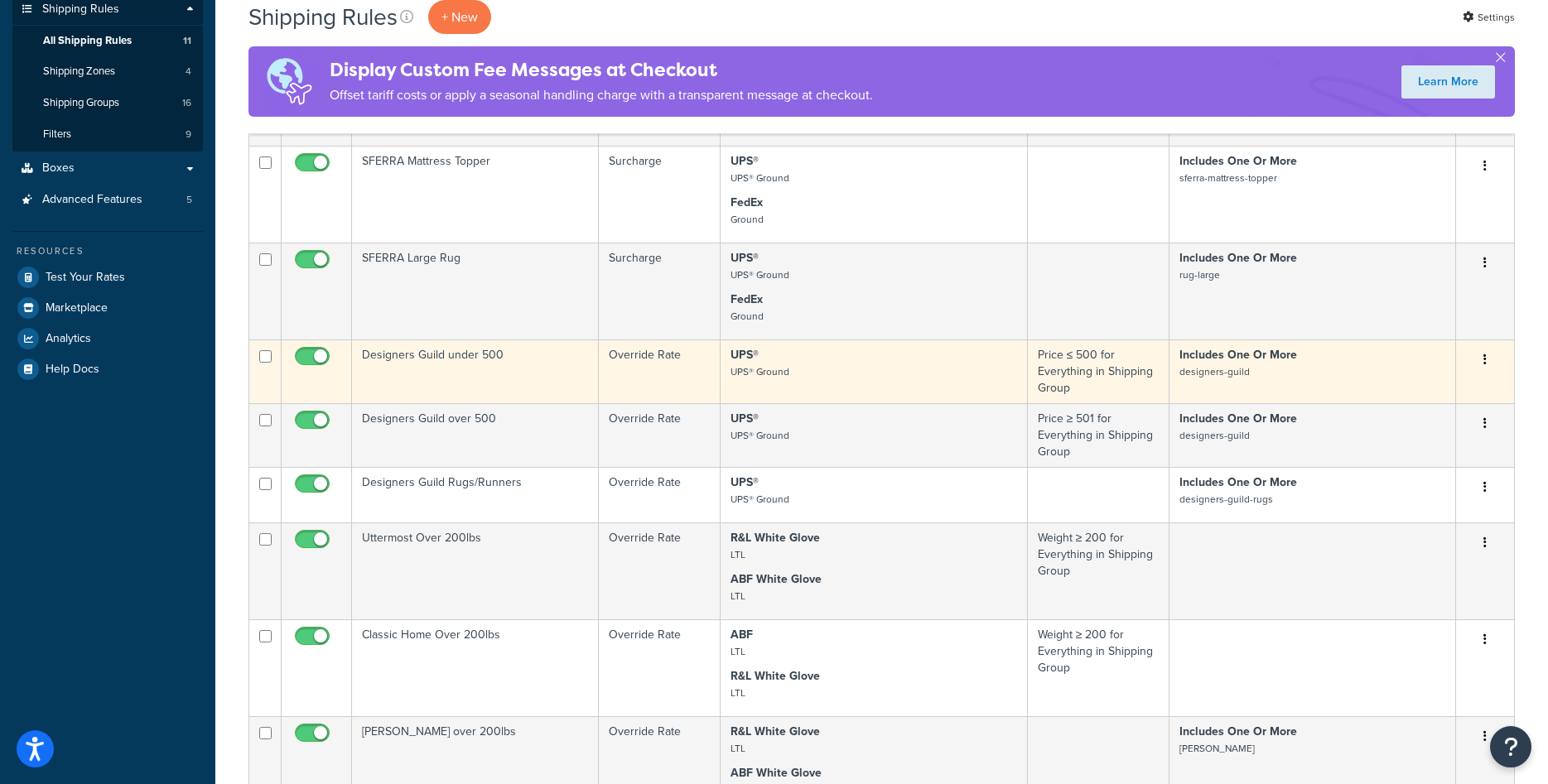
scroll to position [512, 0]
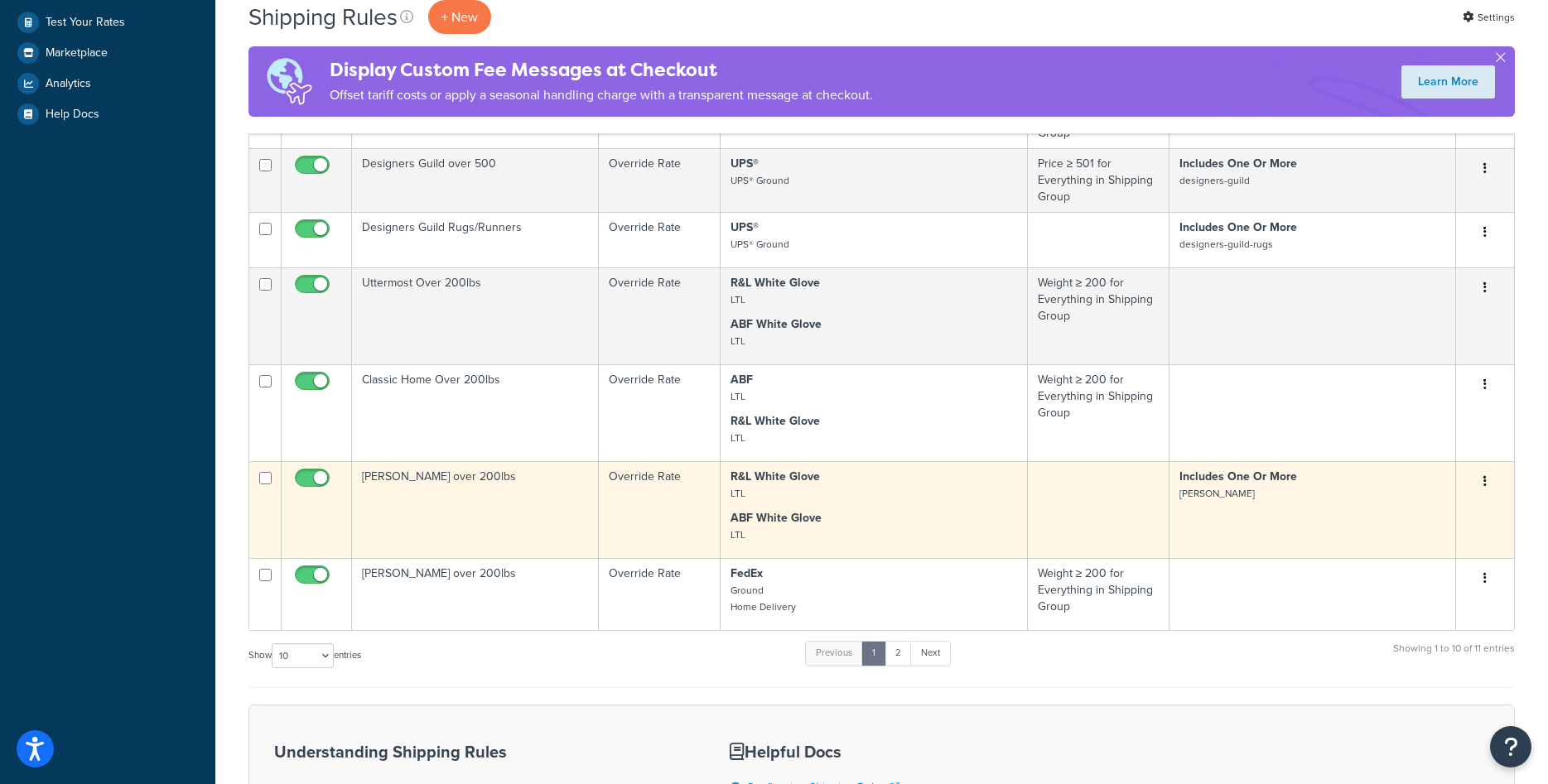
click at [507, 496] on td "Bernhardt over 200lbs" at bounding box center [474, 510] width 246 height 97
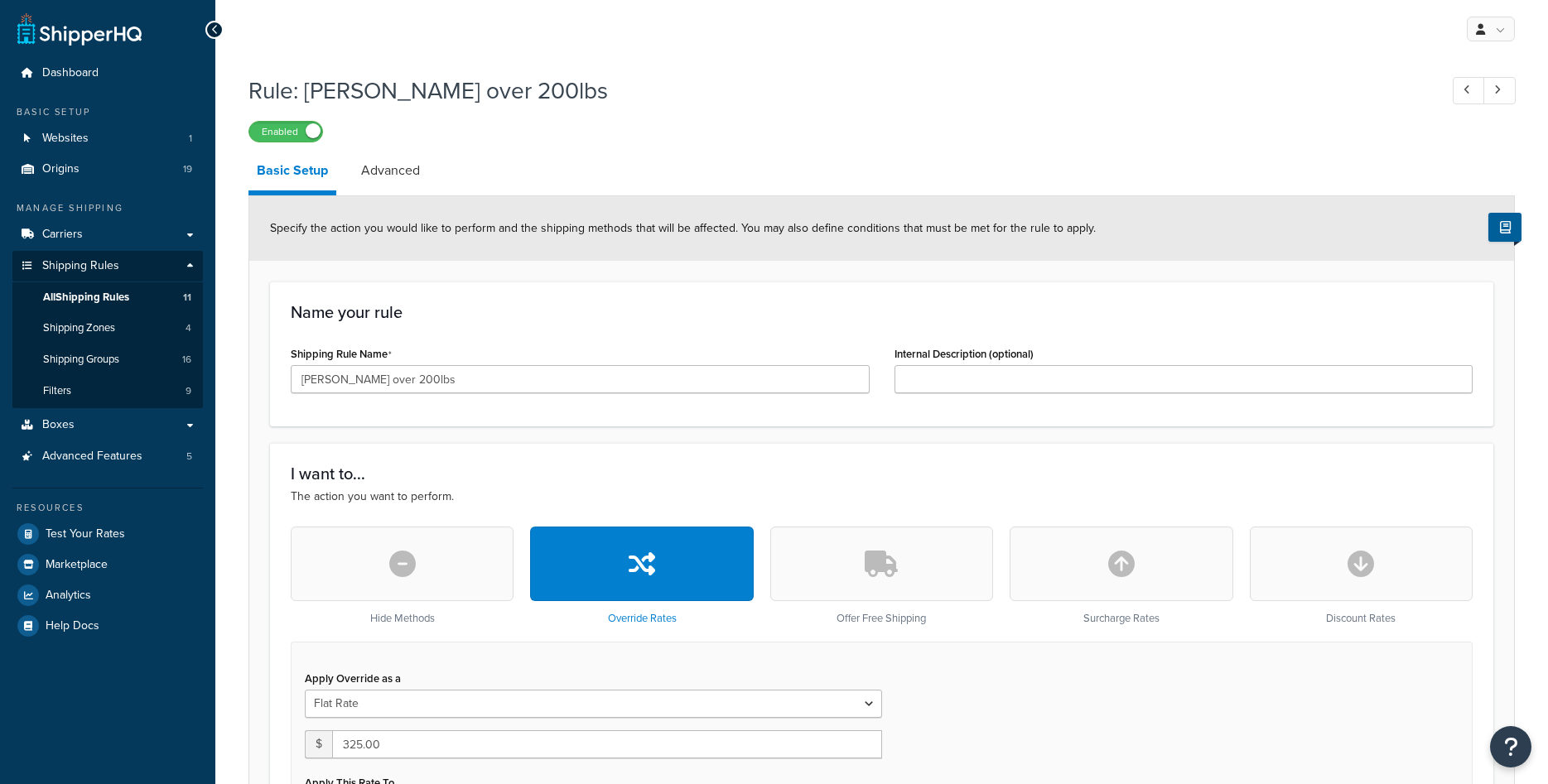
select select "ITEM"
click at [71, 245] on link "Carriers" at bounding box center [108, 234] width 191 height 30
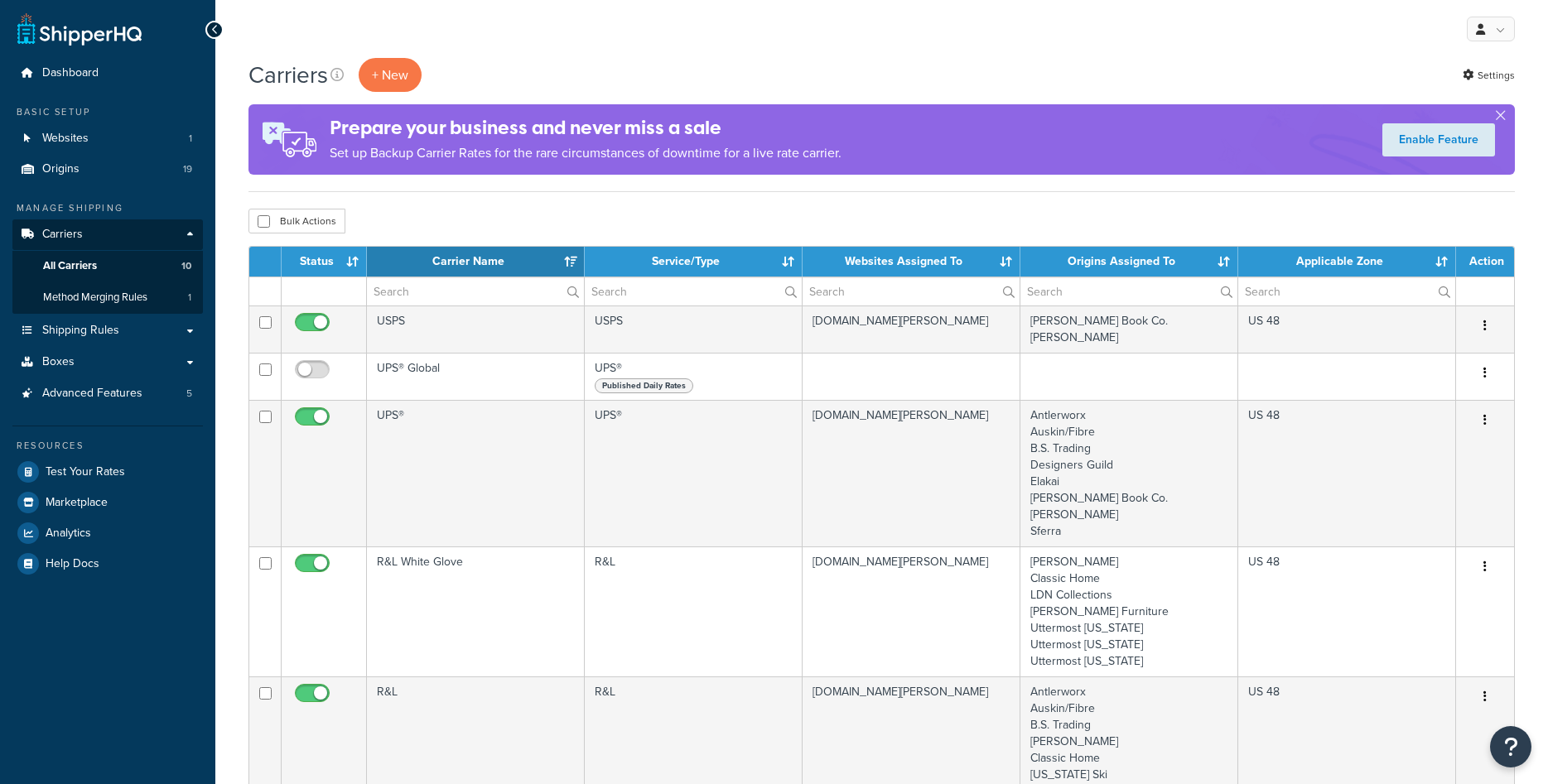
select select "15"
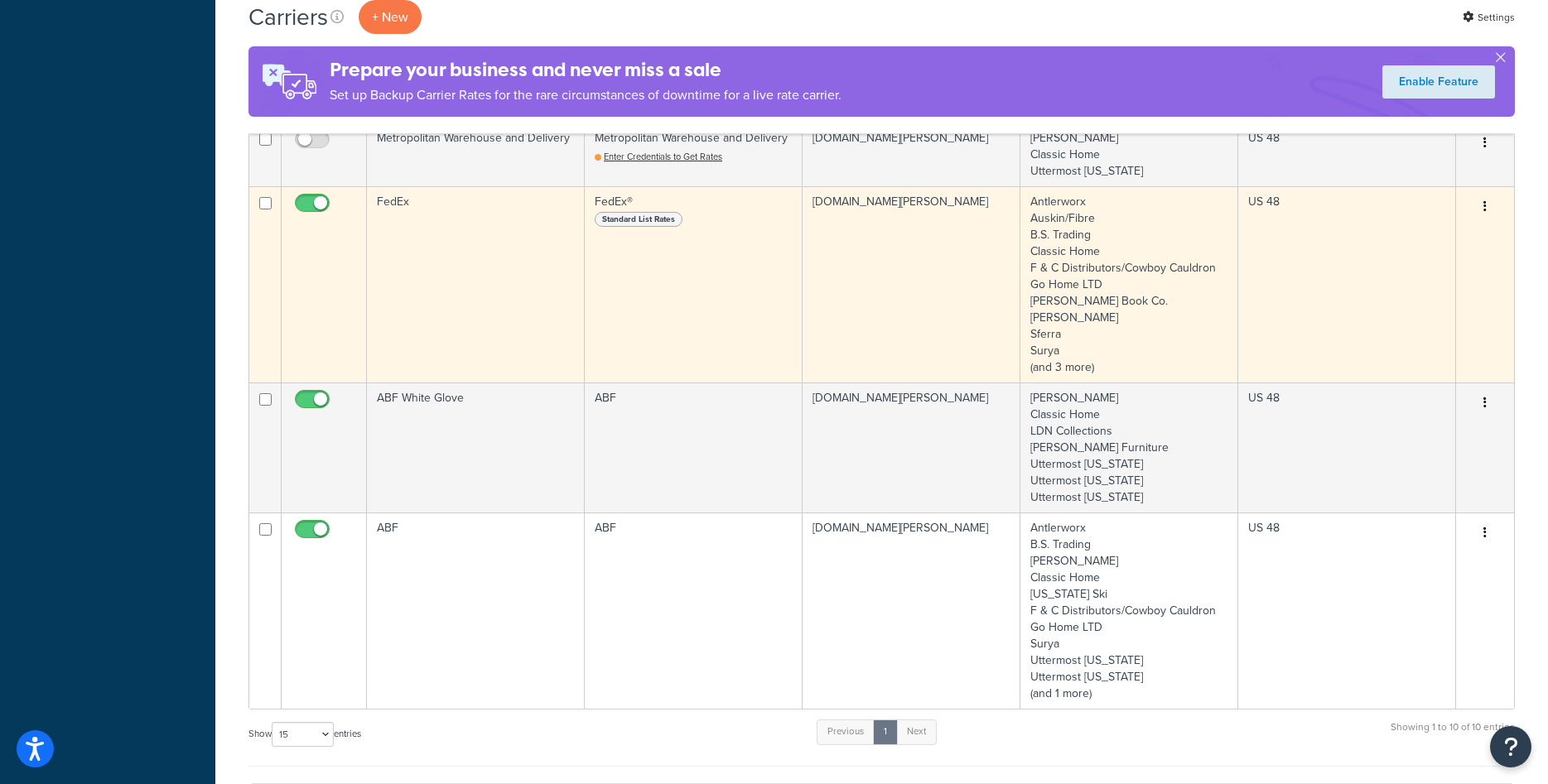
scroll to position [1014, 0]
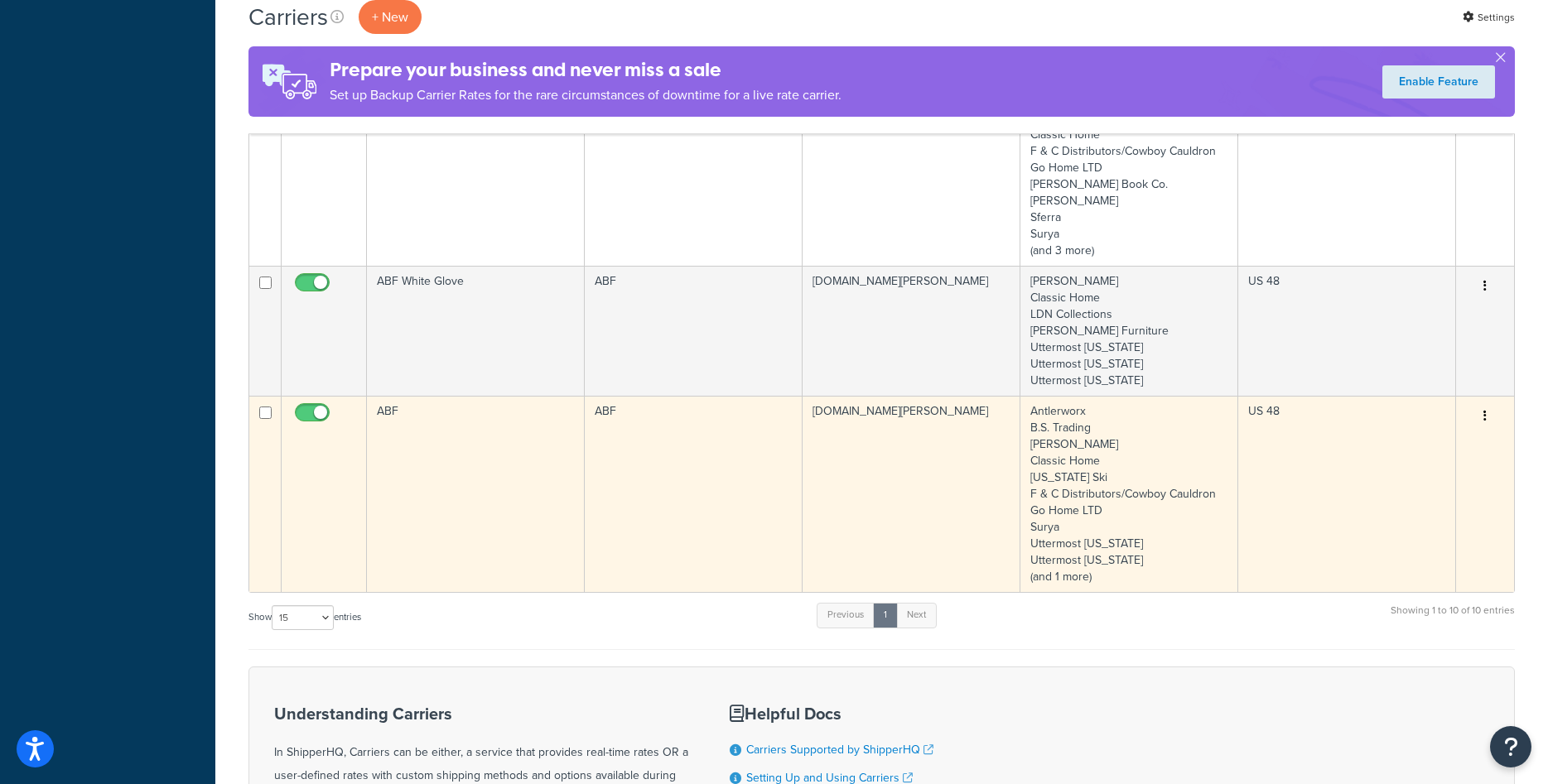
click at [1128, 441] on td "Antlerworx B.S. Trading [PERSON_NAME] Classic Home [US_STATE] Ski F & C Distrib…" at bounding box center [1129, 494] width 218 height 196
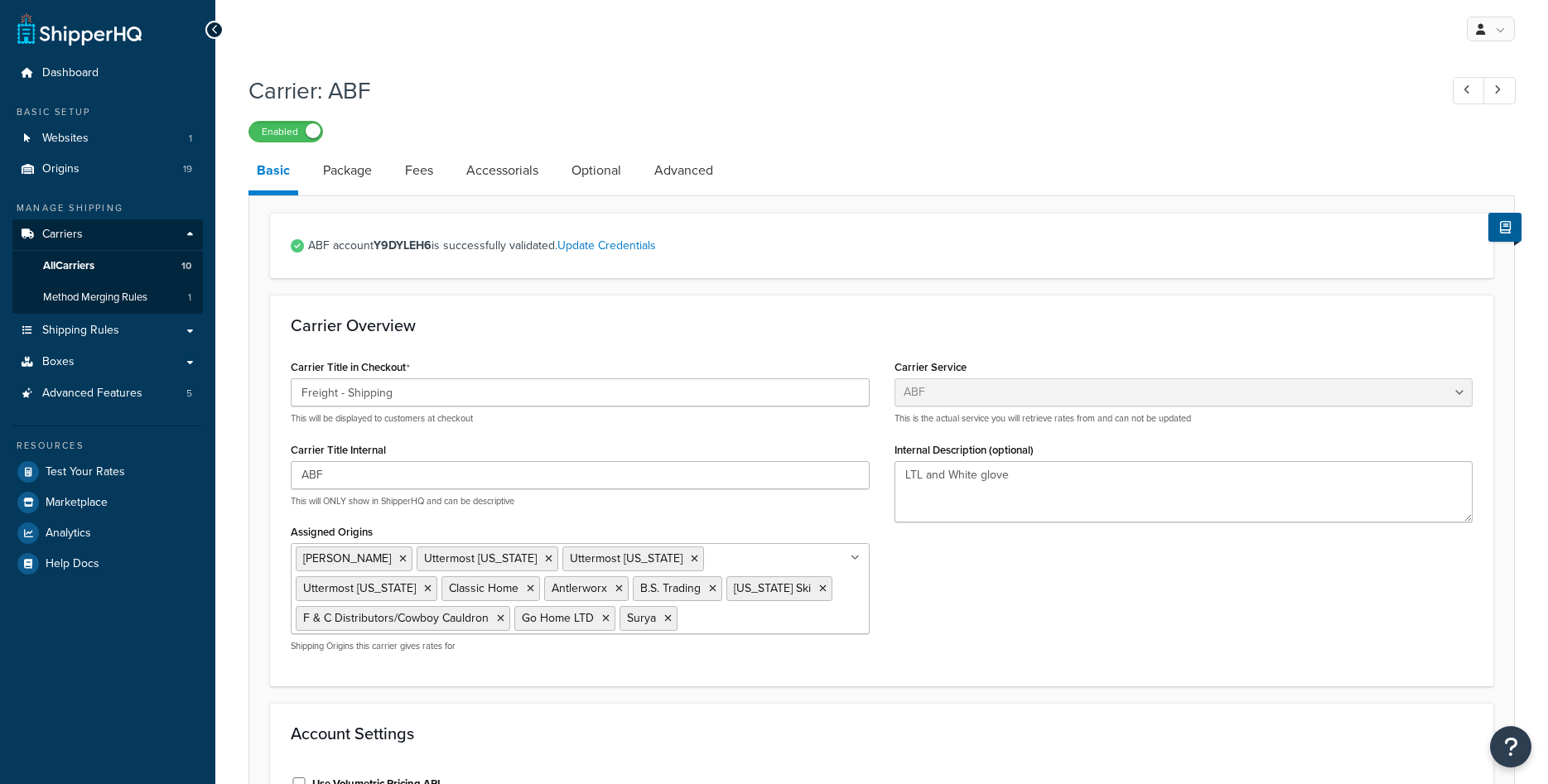
select select "abfFreight"
click at [399, 561] on icon at bounding box center [403, 559] width 7 height 10
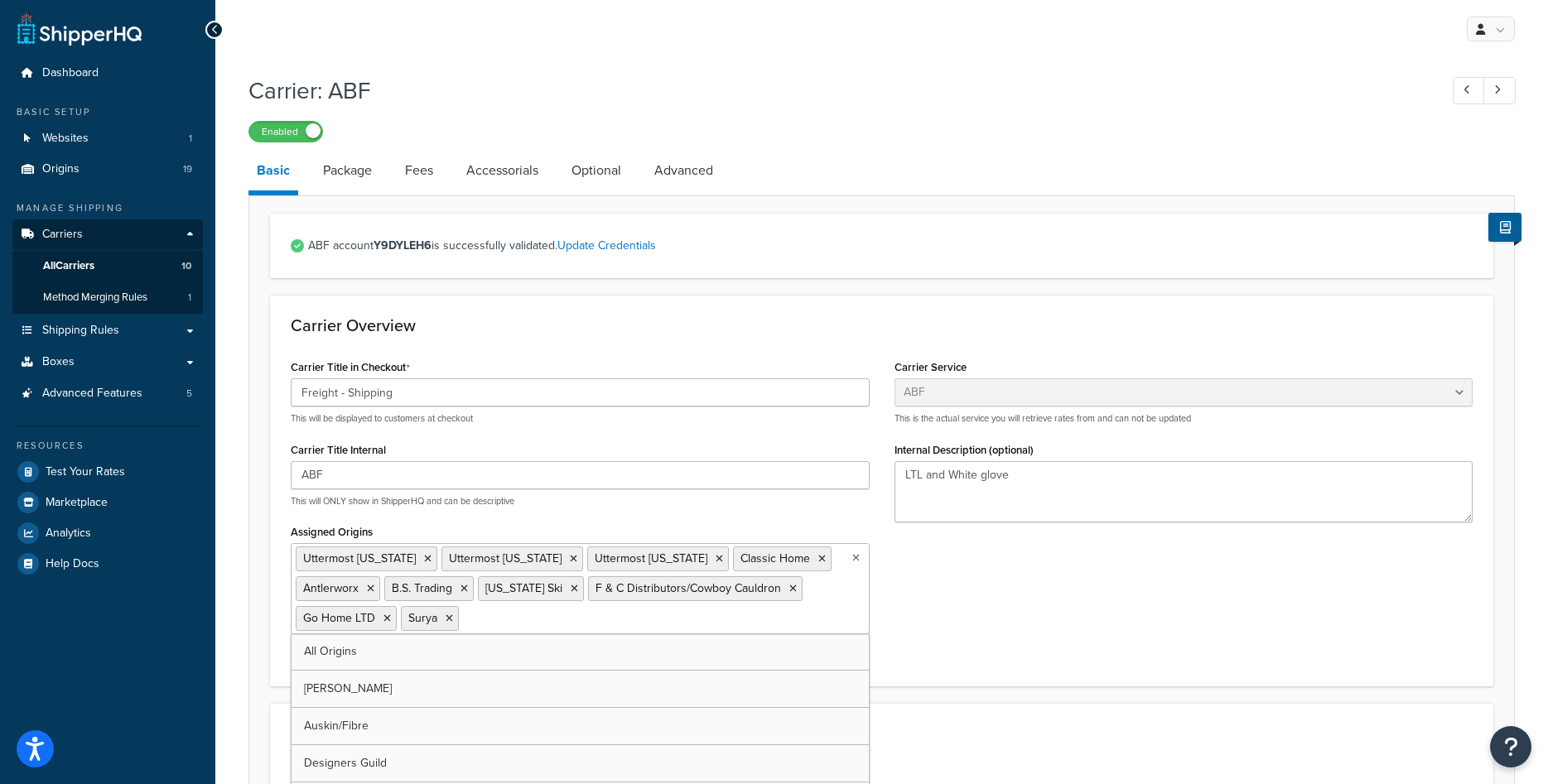
click at [1120, 608] on div "Carrier Title in Checkout Freight - Shipping This will be displayed to customer…" at bounding box center [881, 510] width 1206 height 310
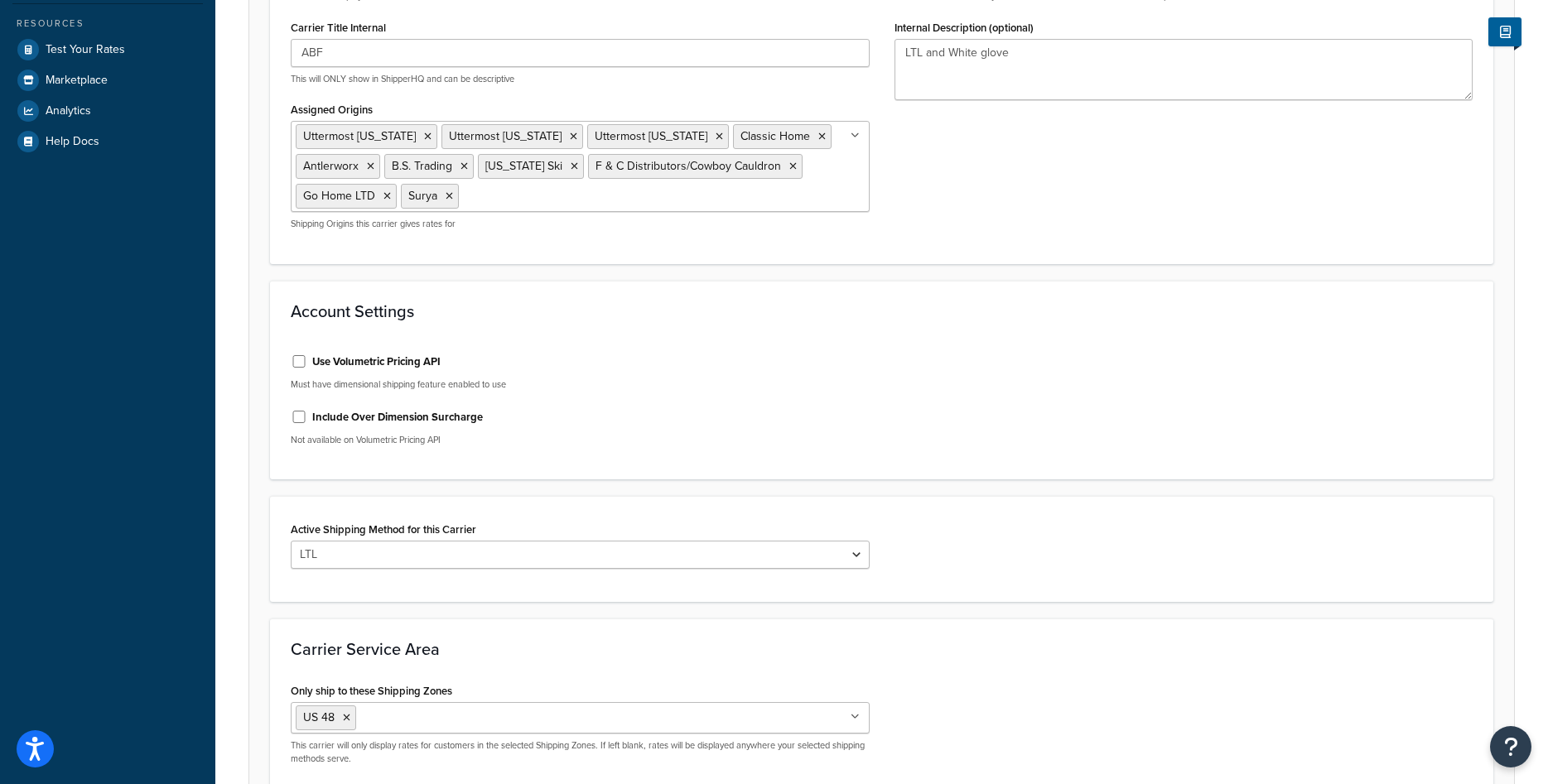
scroll to position [589, 0]
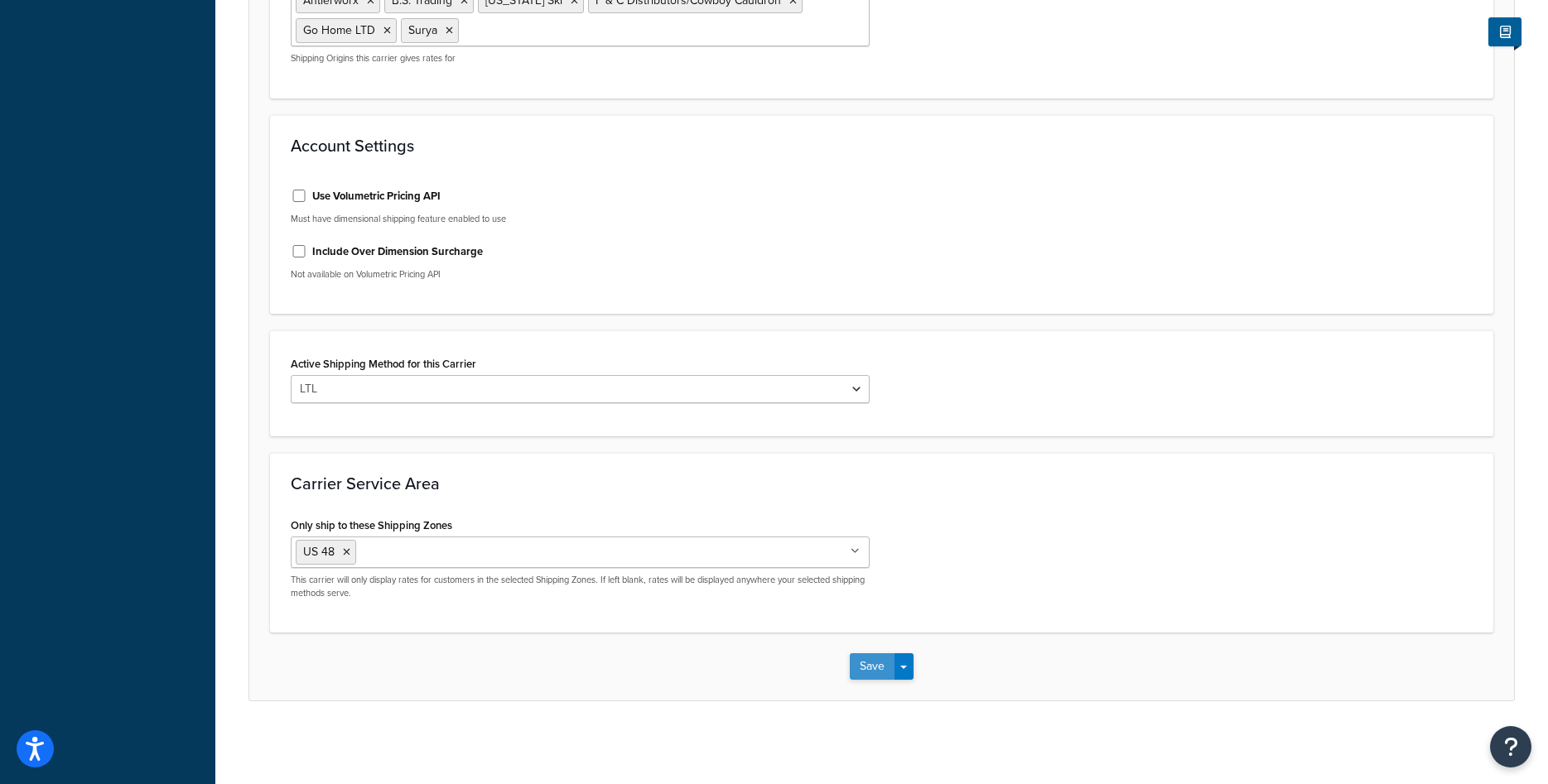
click at [872, 662] on button "Save" at bounding box center [872, 666] width 45 height 27
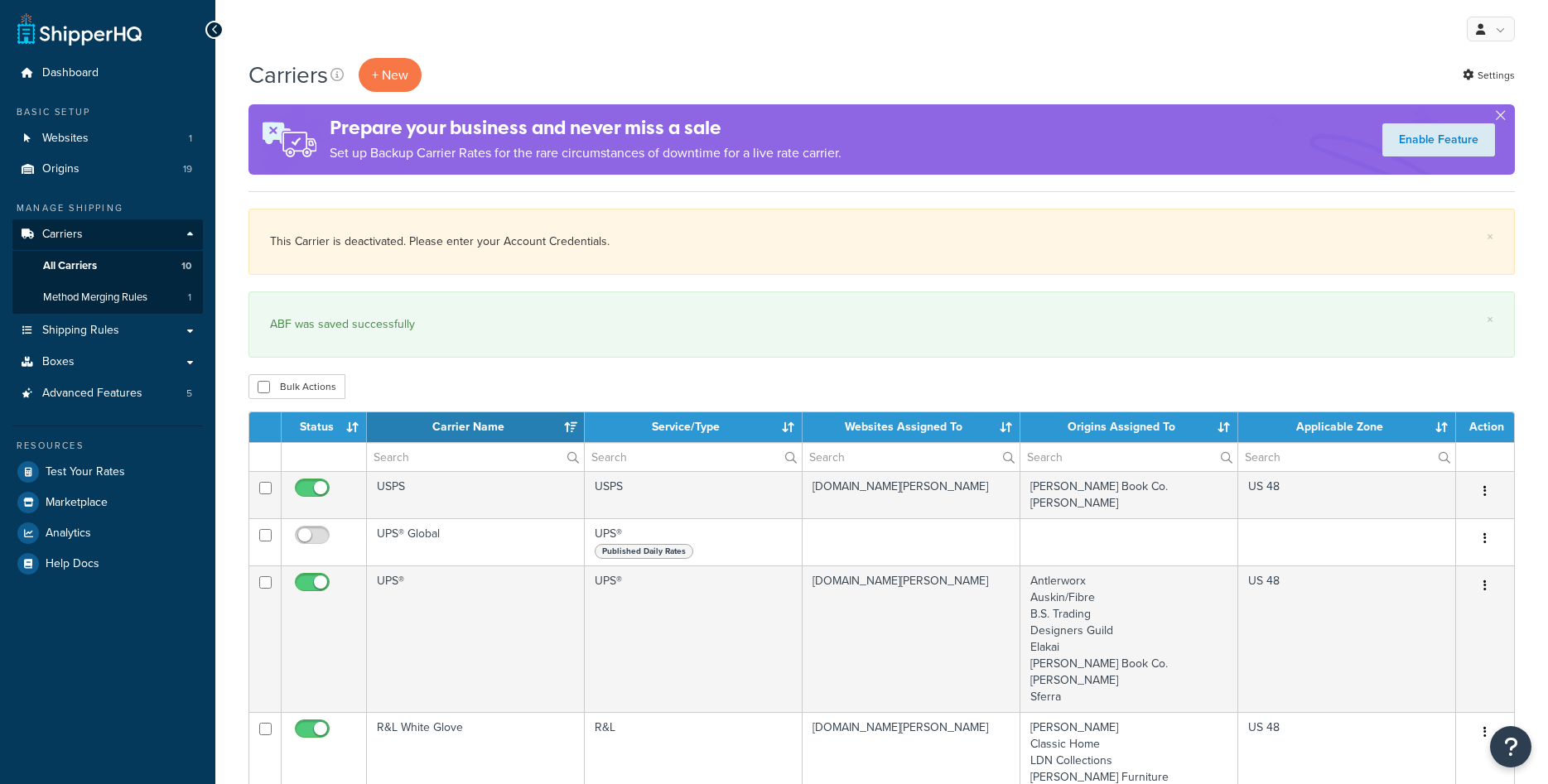
select select "15"
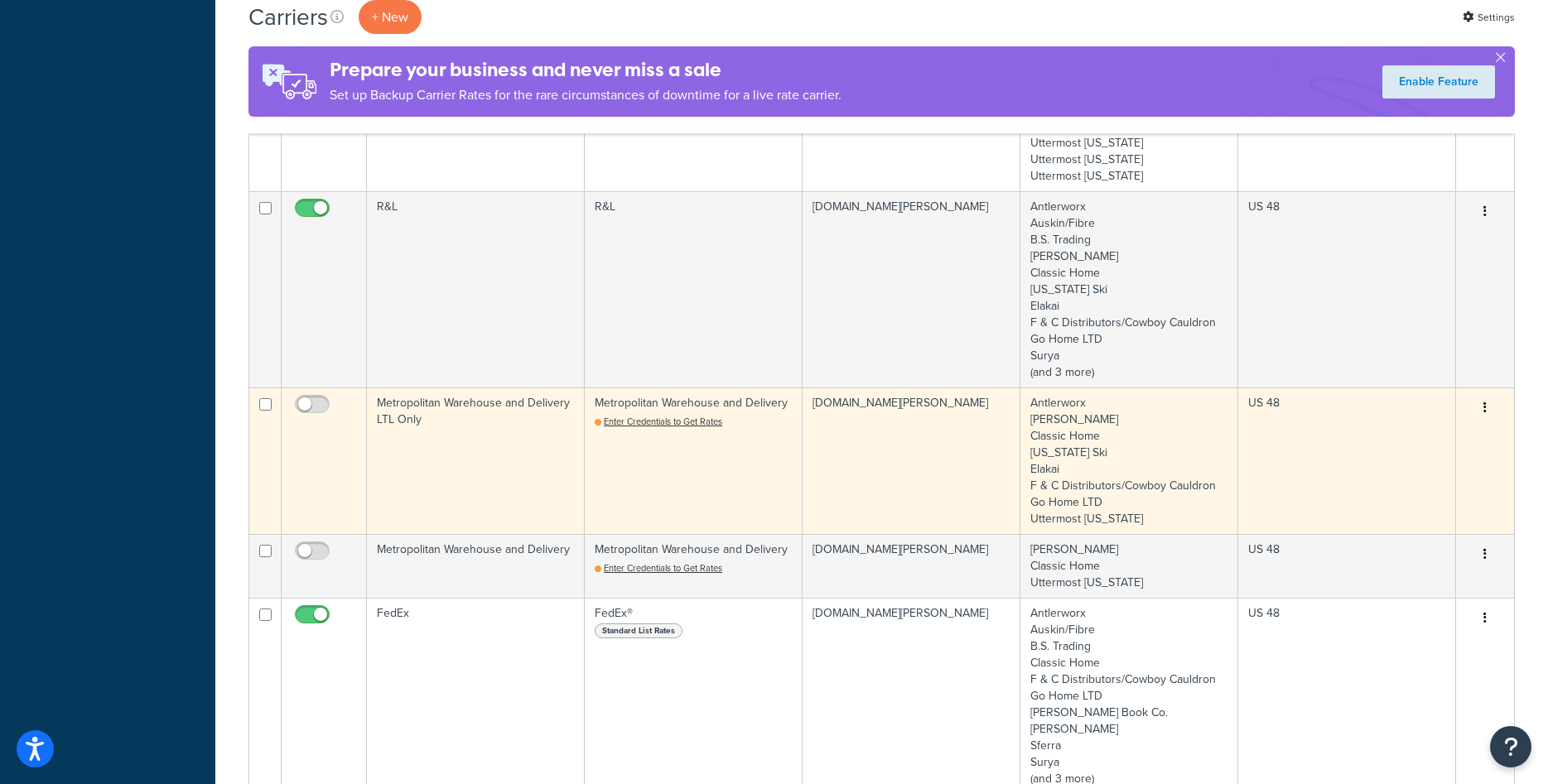
scroll to position [930, 0]
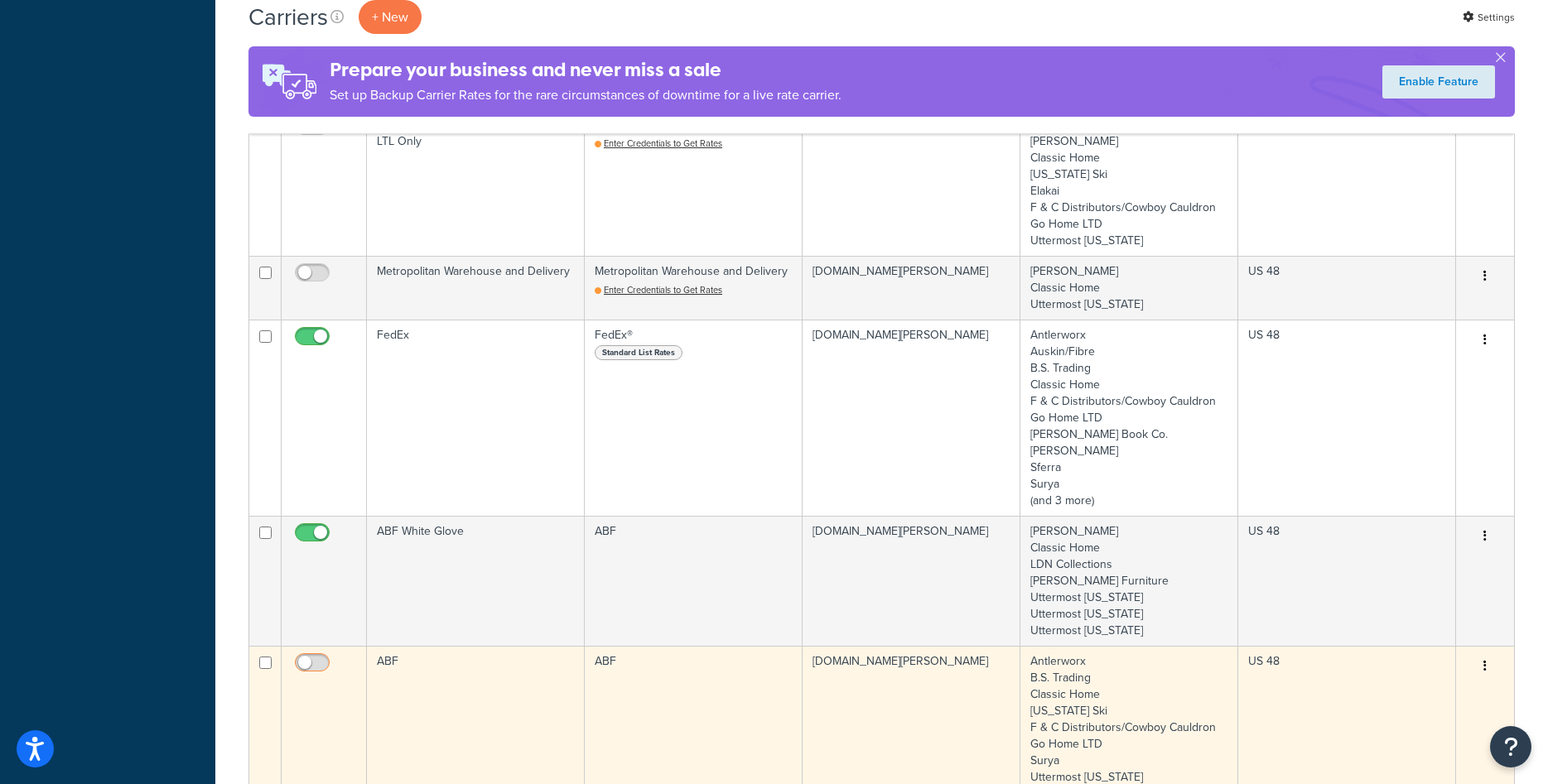
click at [324, 659] on input "checkbox" at bounding box center [314, 667] width 46 height 21
checkbox input "true"
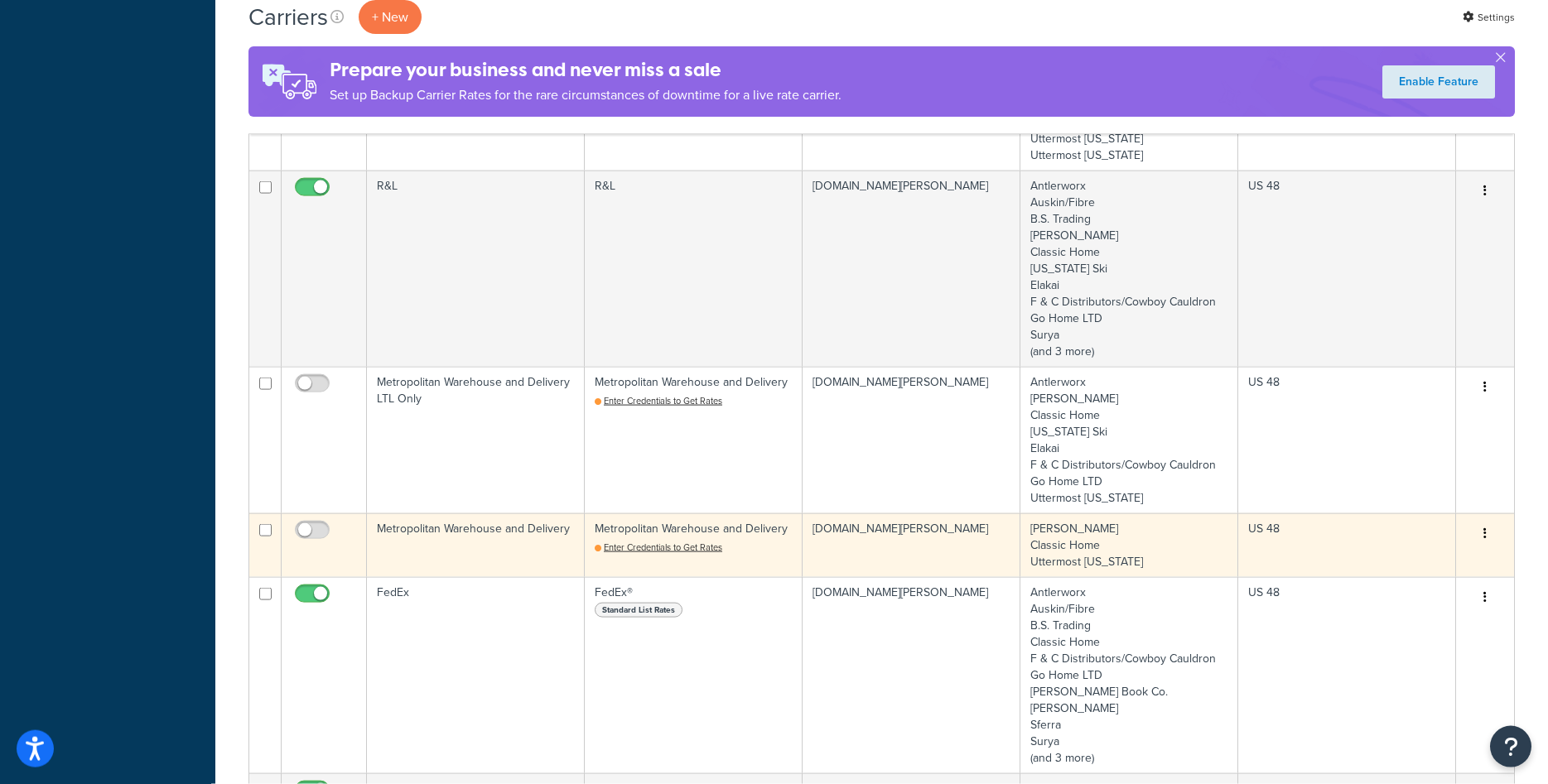
scroll to position [760, 0]
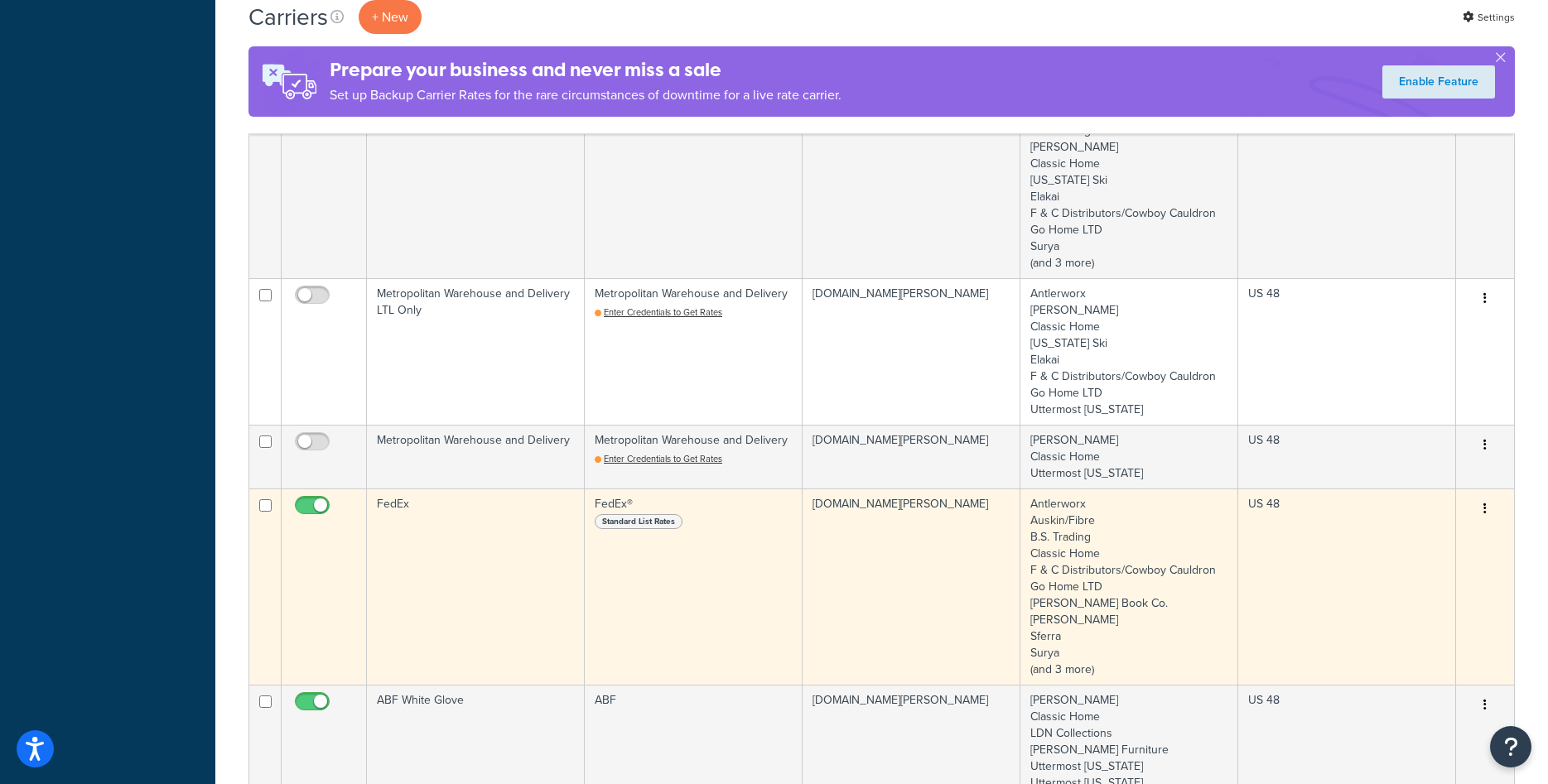
click at [1131, 601] on td "Antlerworx Auskin/Fibre B.S. Trading Classic Home F & C Distributors/Cowboy Cau…" at bounding box center [1129, 586] width 218 height 196
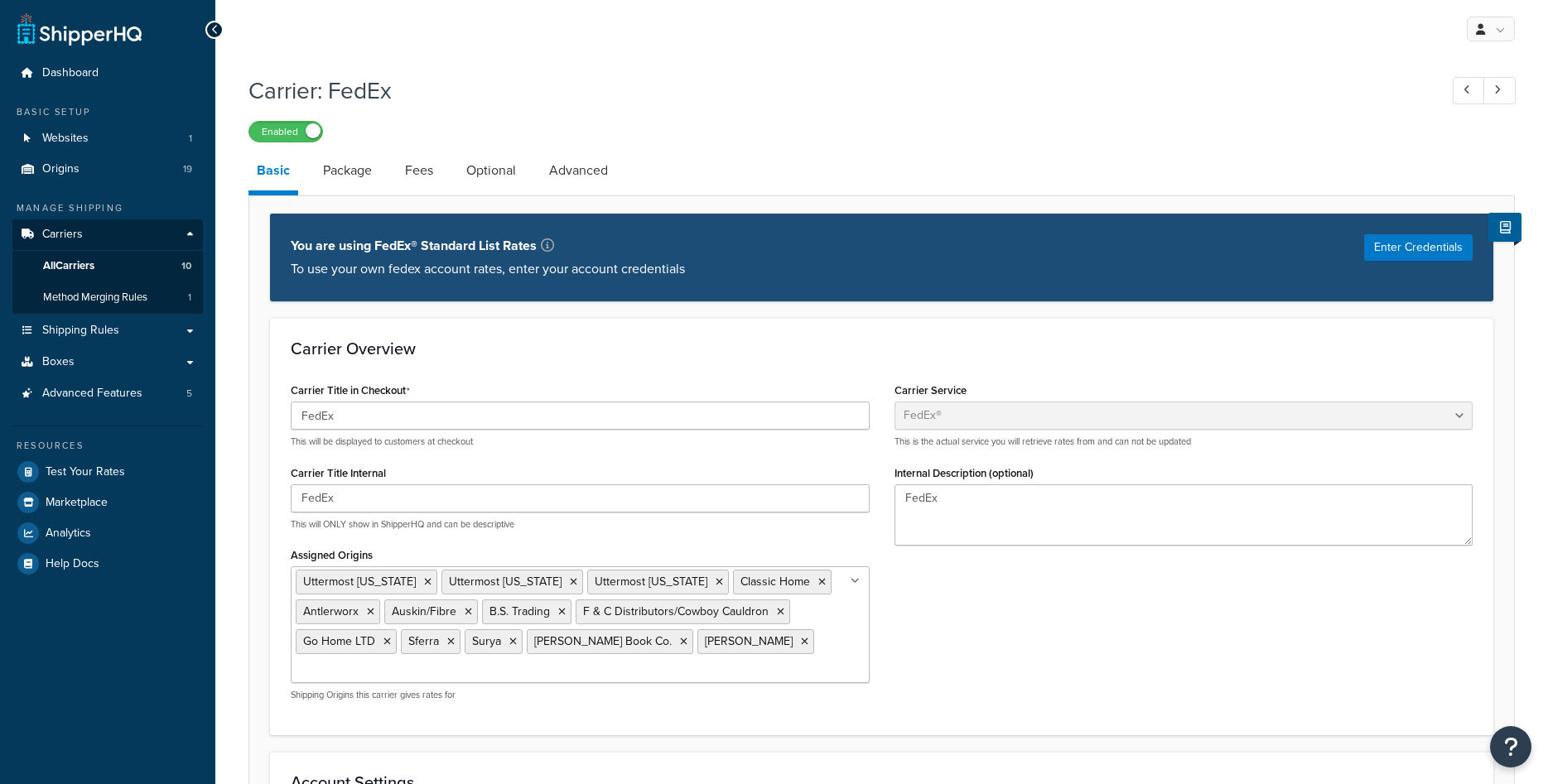
select select "fedEx"
select select "REGULAR_PICKUP"
select select "YOUR_PACKAGING"
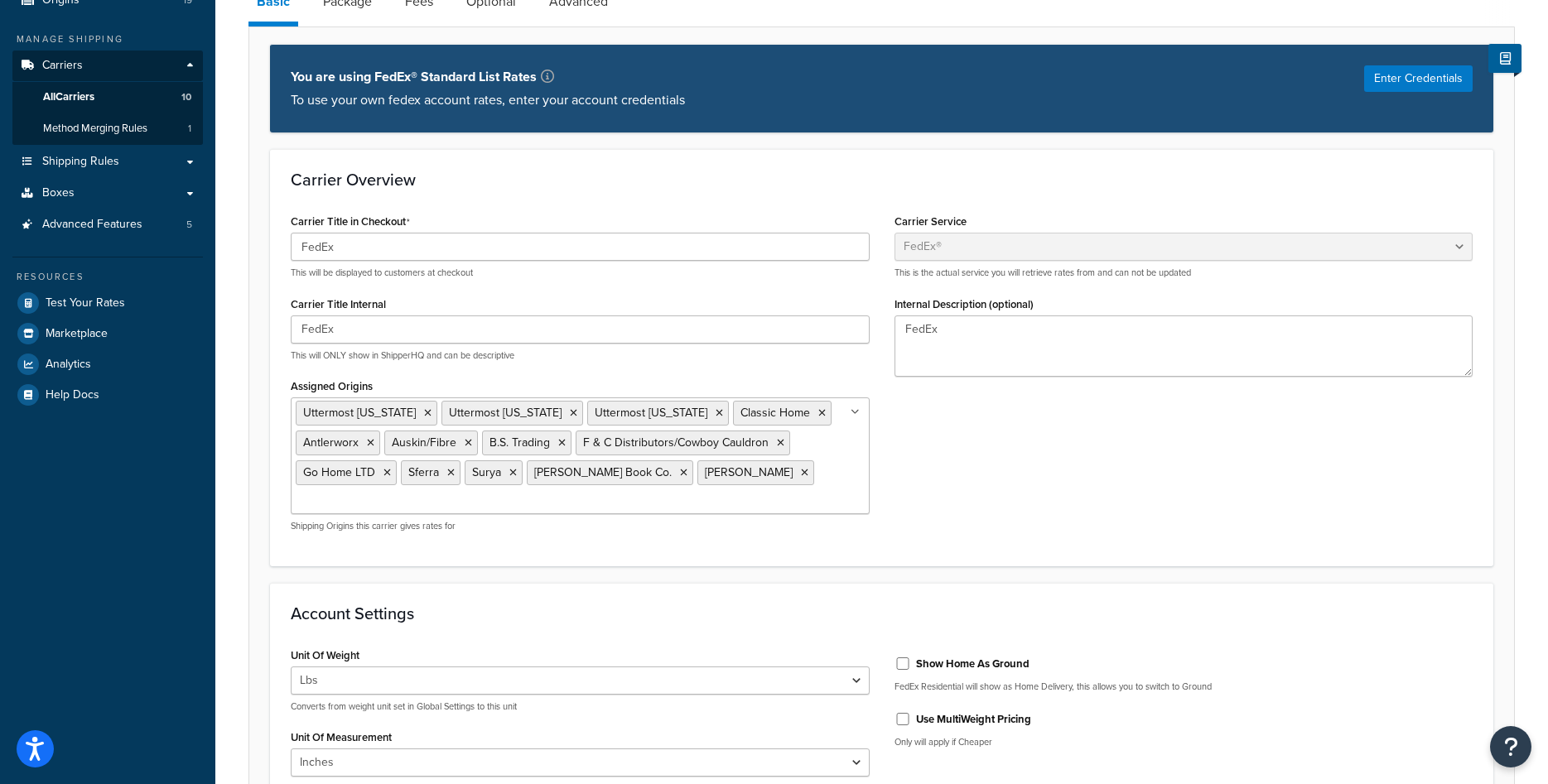
scroll to position [84, 0]
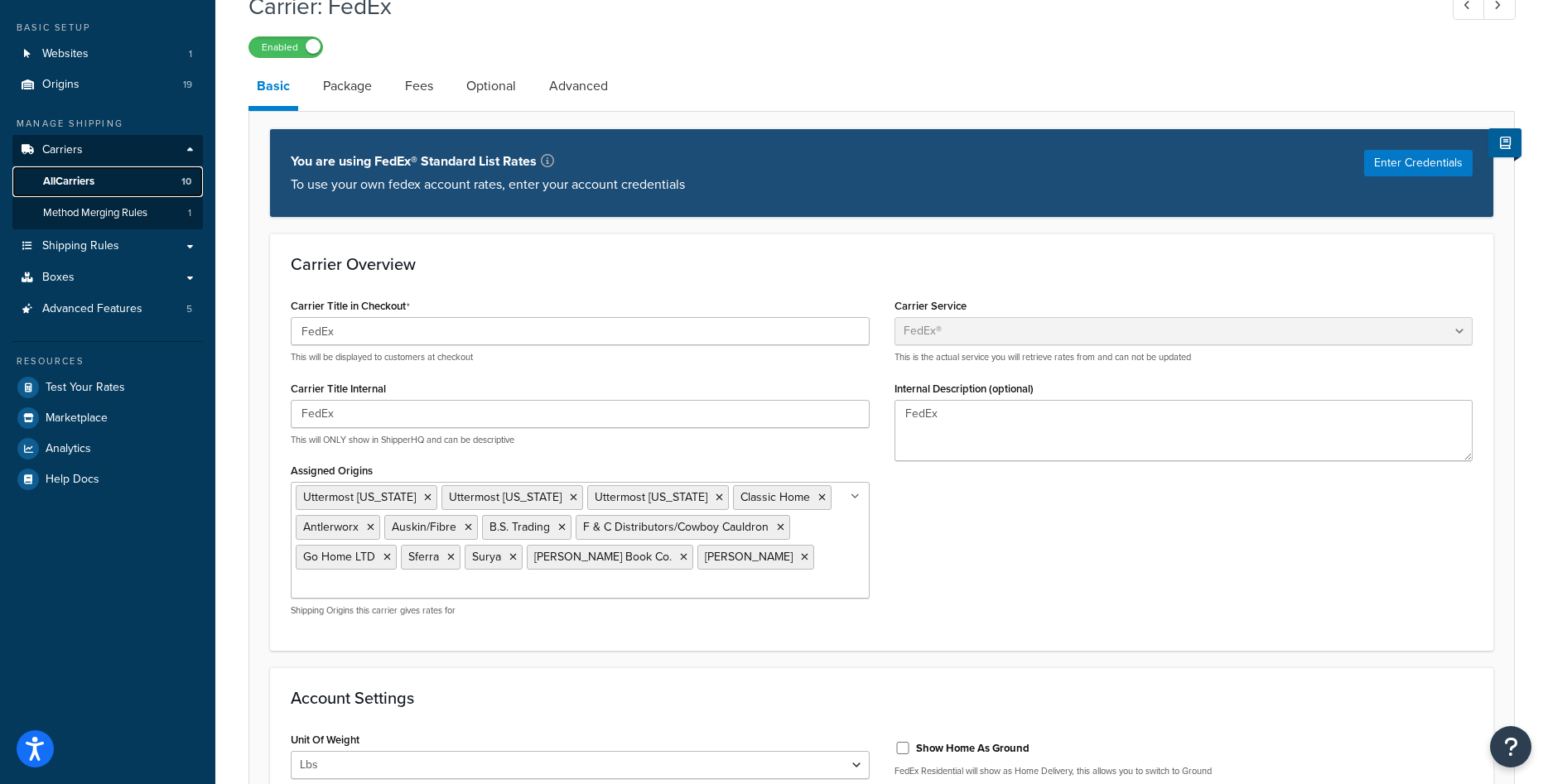
click at [82, 173] on link "All Carriers 10" at bounding box center [108, 181] width 191 height 30
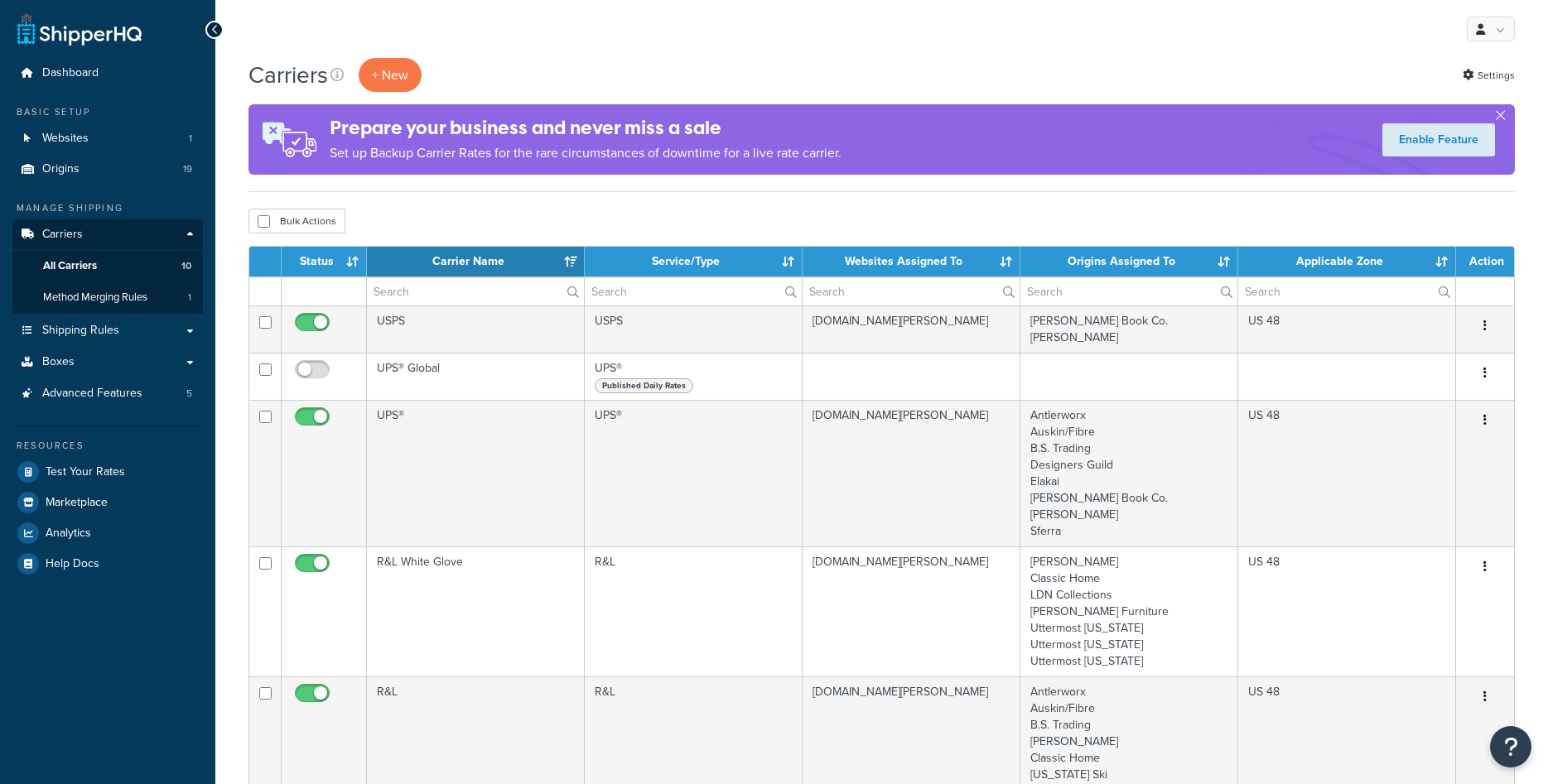
select select "15"
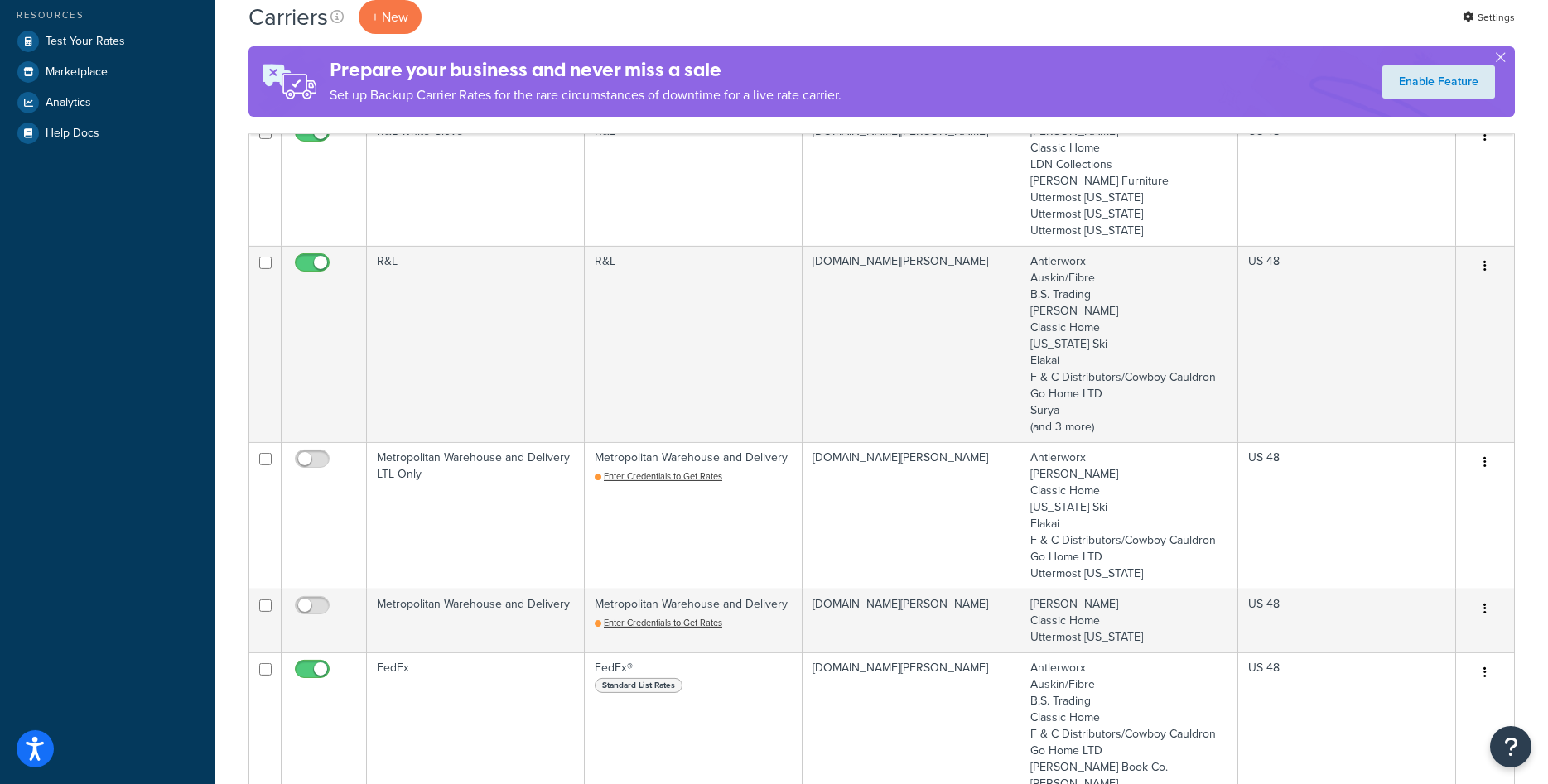
scroll to position [422, 0]
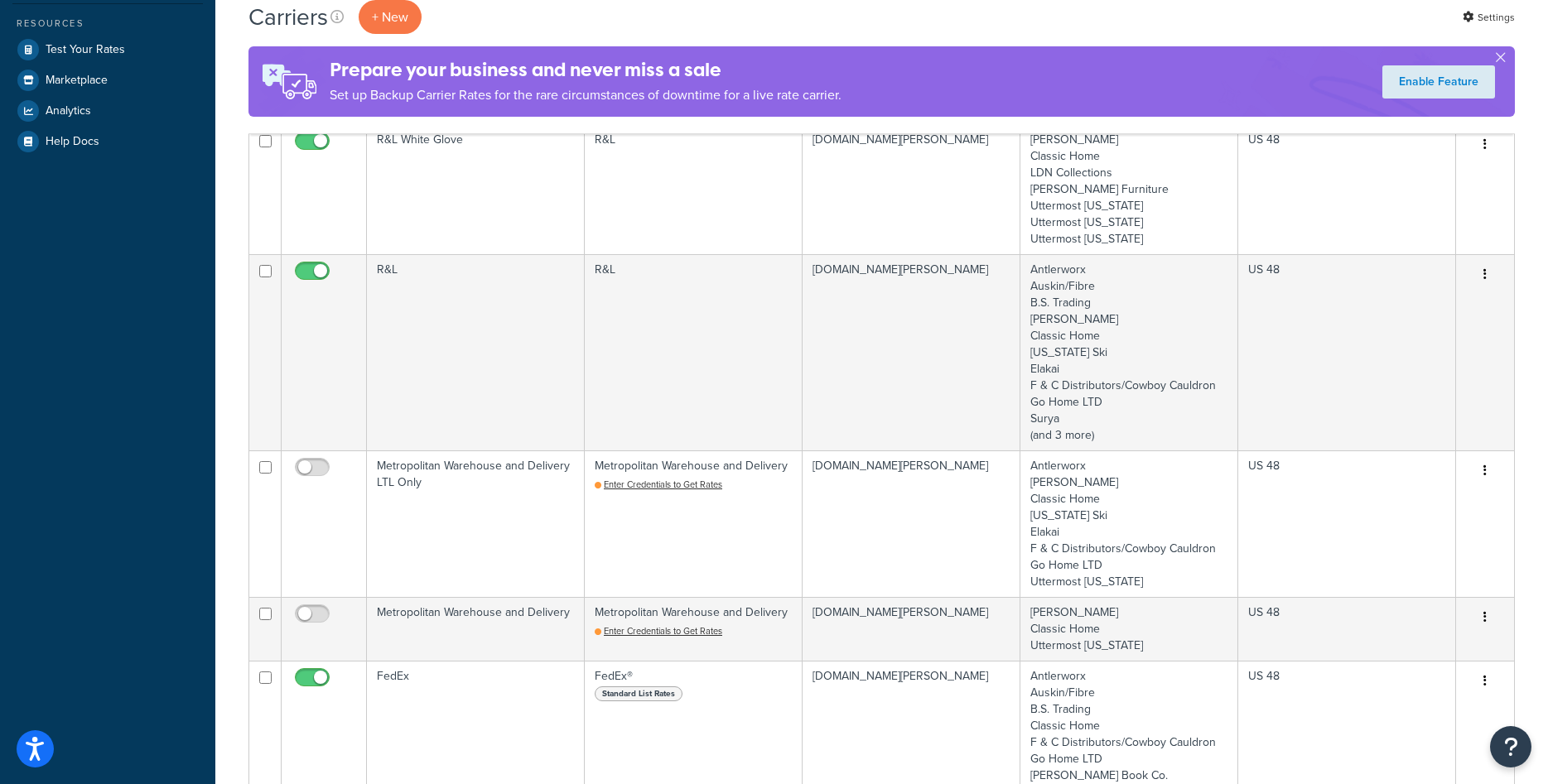
click at [921, 356] on td "[DOMAIN_NAME][PERSON_NAME]" at bounding box center [911, 353] width 218 height 196
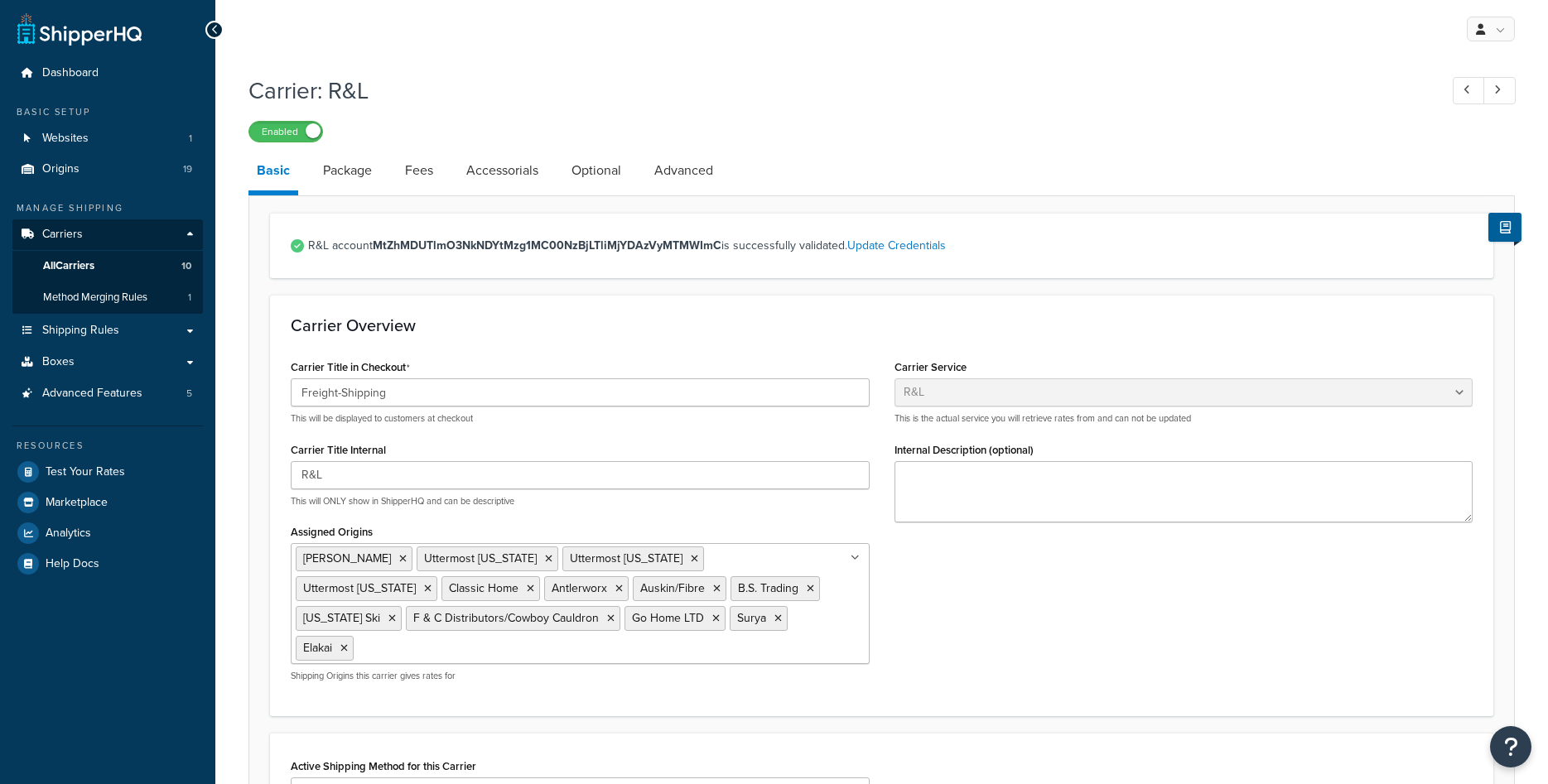
select select "rlFreight"
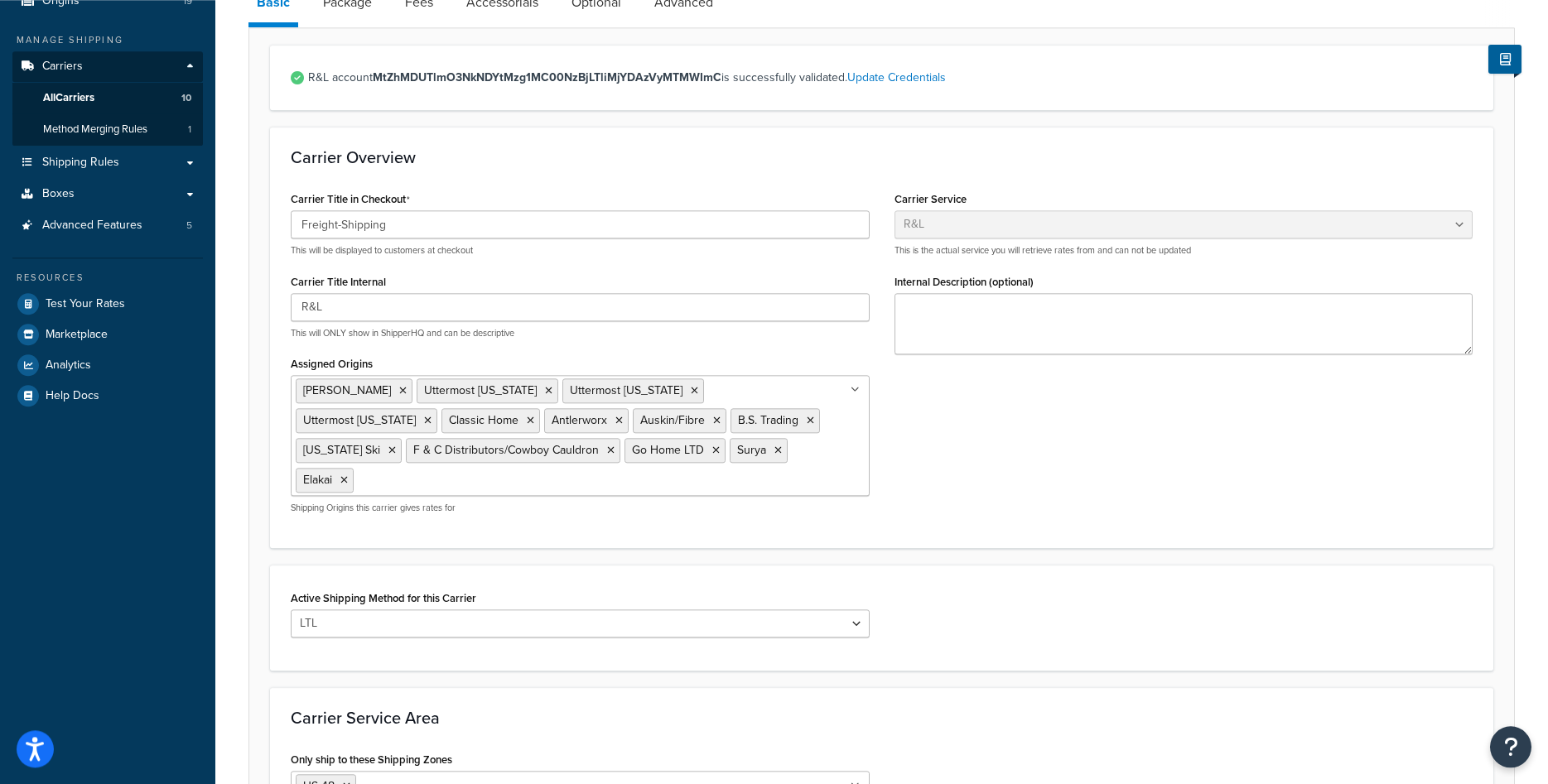
scroll to position [169, 0]
click at [399, 390] on icon at bounding box center [403, 389] width 7 height 10
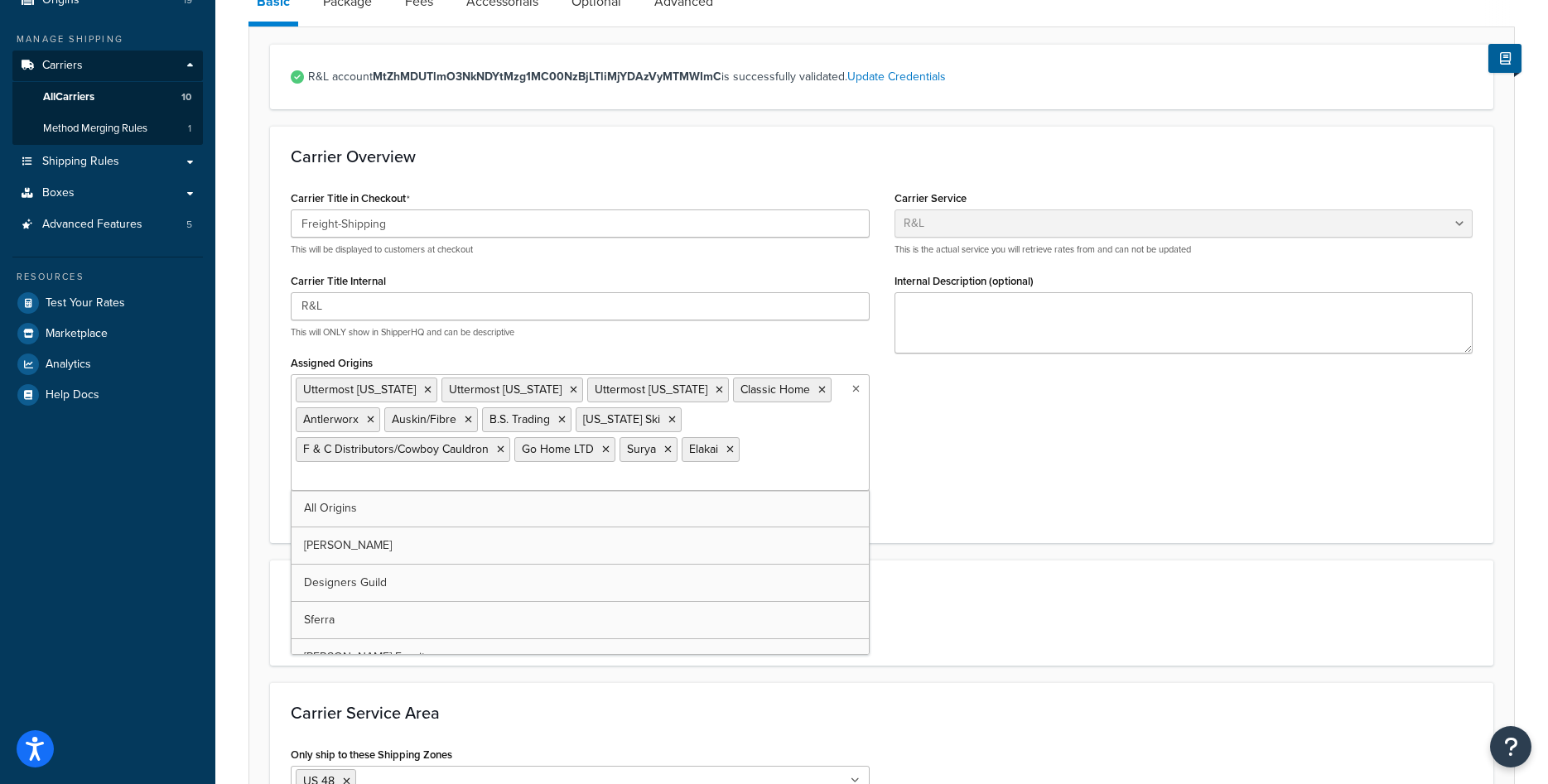
click at [1222, 539] on div "Carrier Overview Carrier Title in Checkout Freight-Shipping This will be displa…" at bounding box center [882, 333] width 1224 height 417
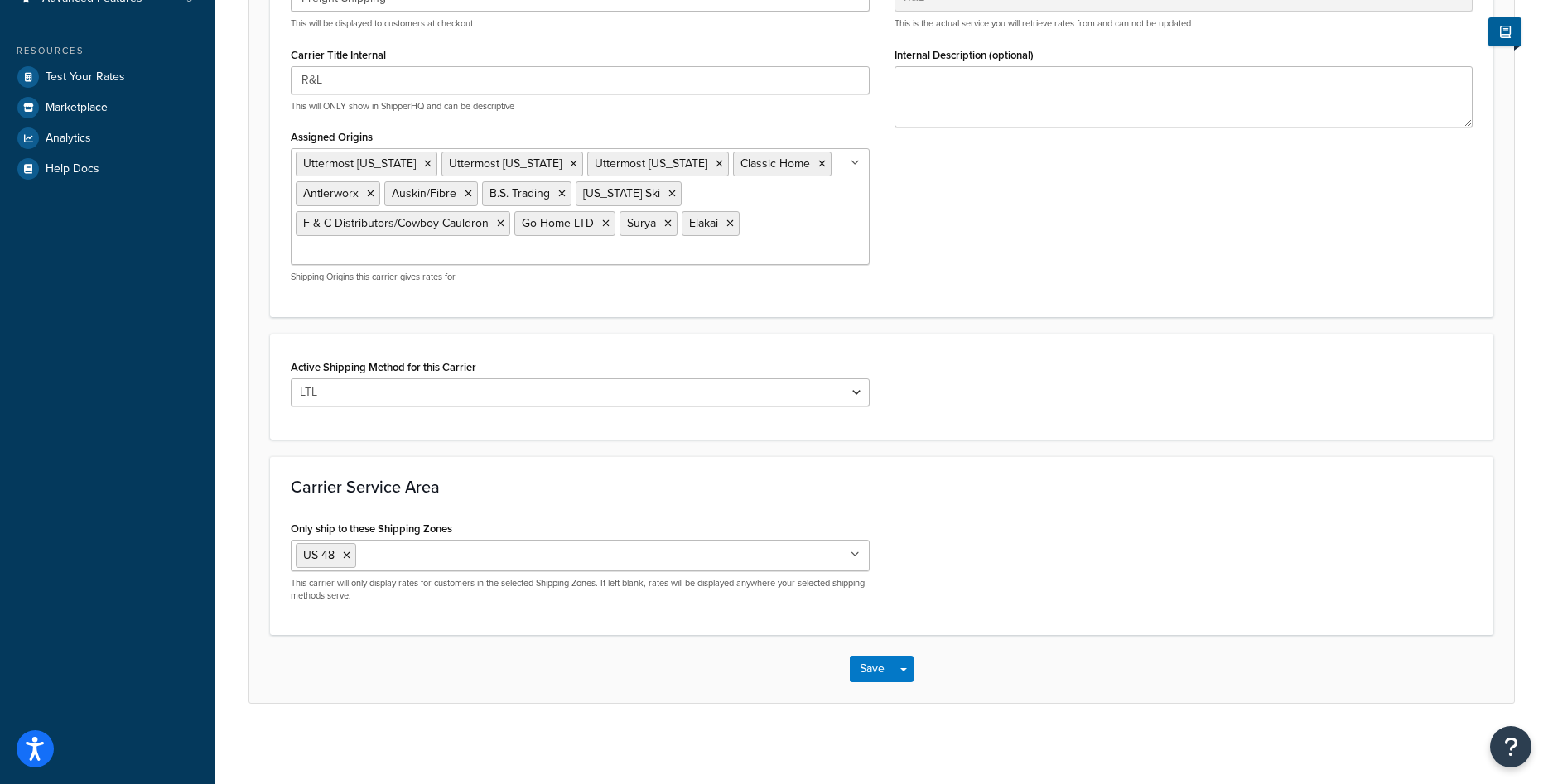
scroll to position [399, 0]
click at [868, 672] on button "Save" at bounding box center [872, 666] width 45 height 27
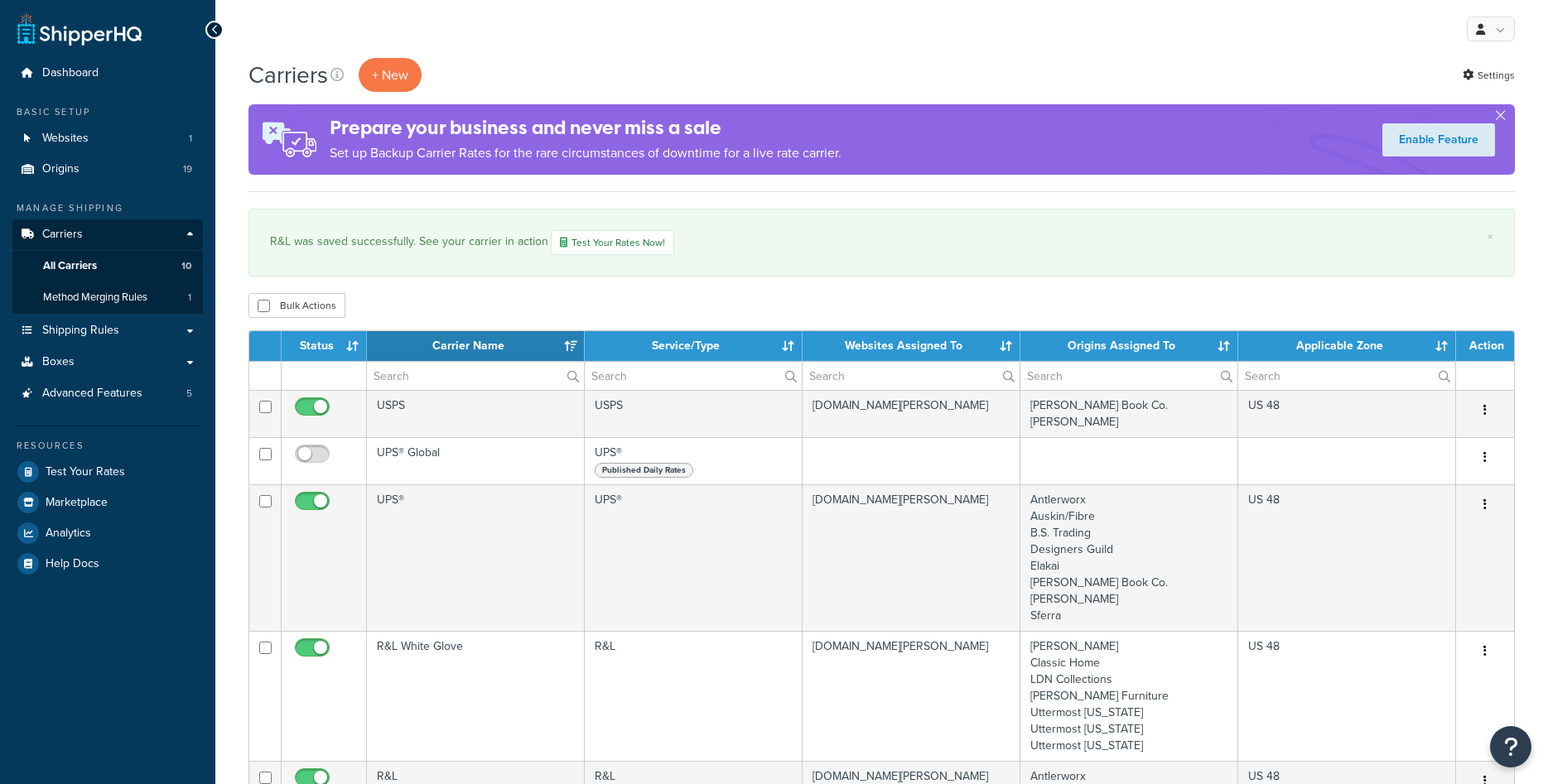
select select "15"
click at [86, 330] on span "Shipping Rules" at bounding box center [81, 331] width 77 height 14
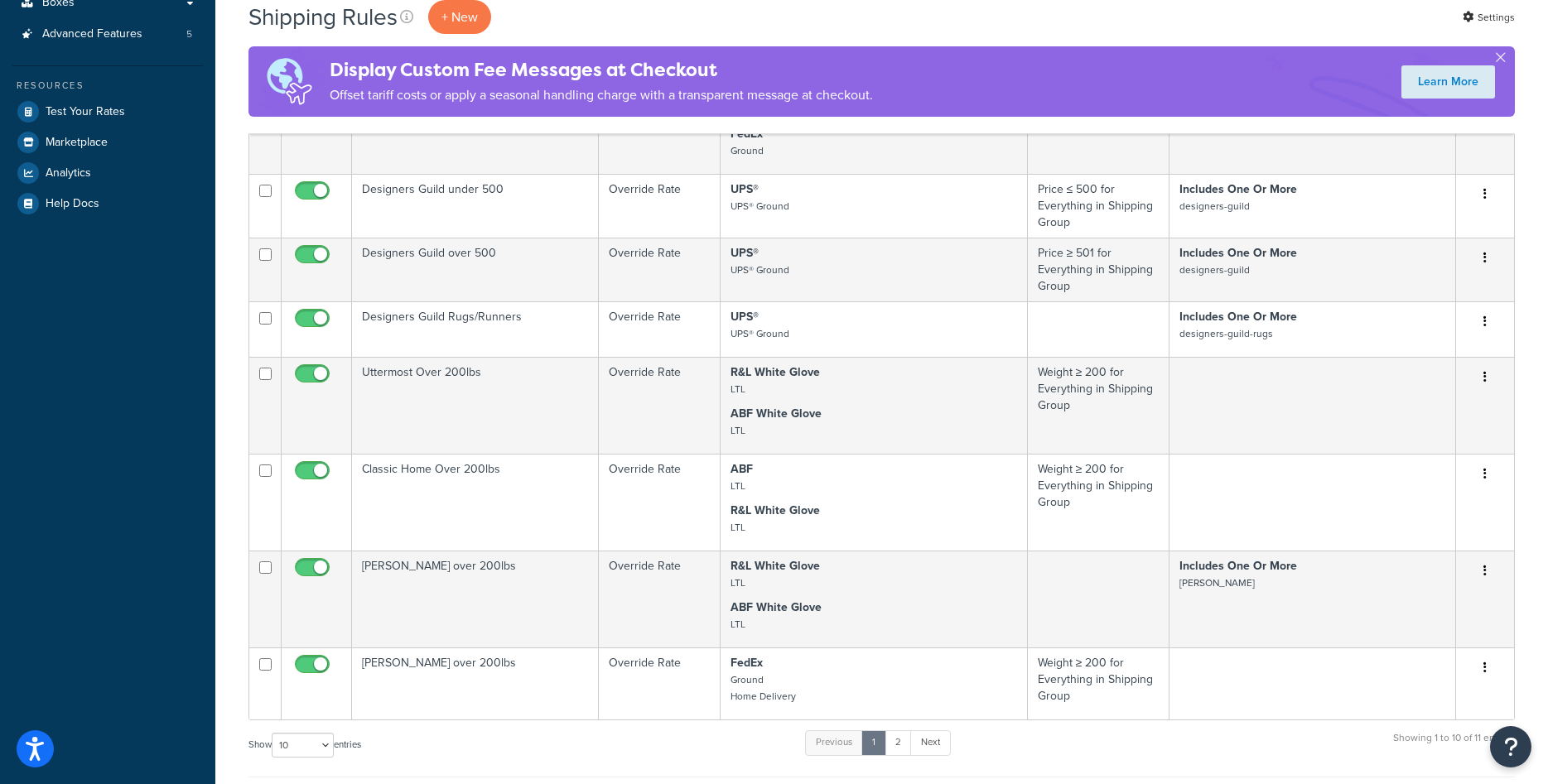
scroll to position [422, 0]
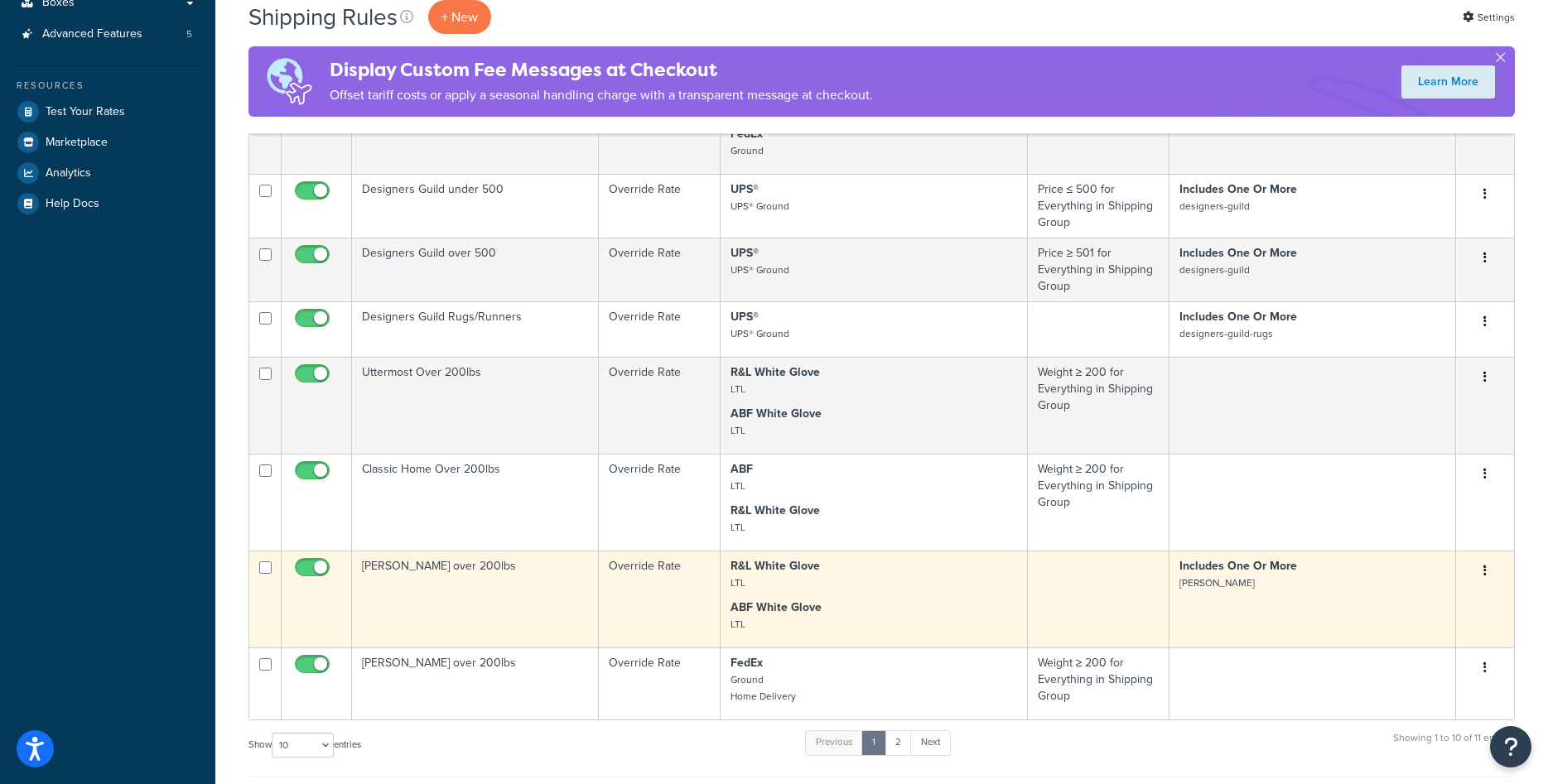
click at [446, 566] on td "[PERSON_NAME] over 200lbs" at bounding box center [474, 599] width 246 height 97
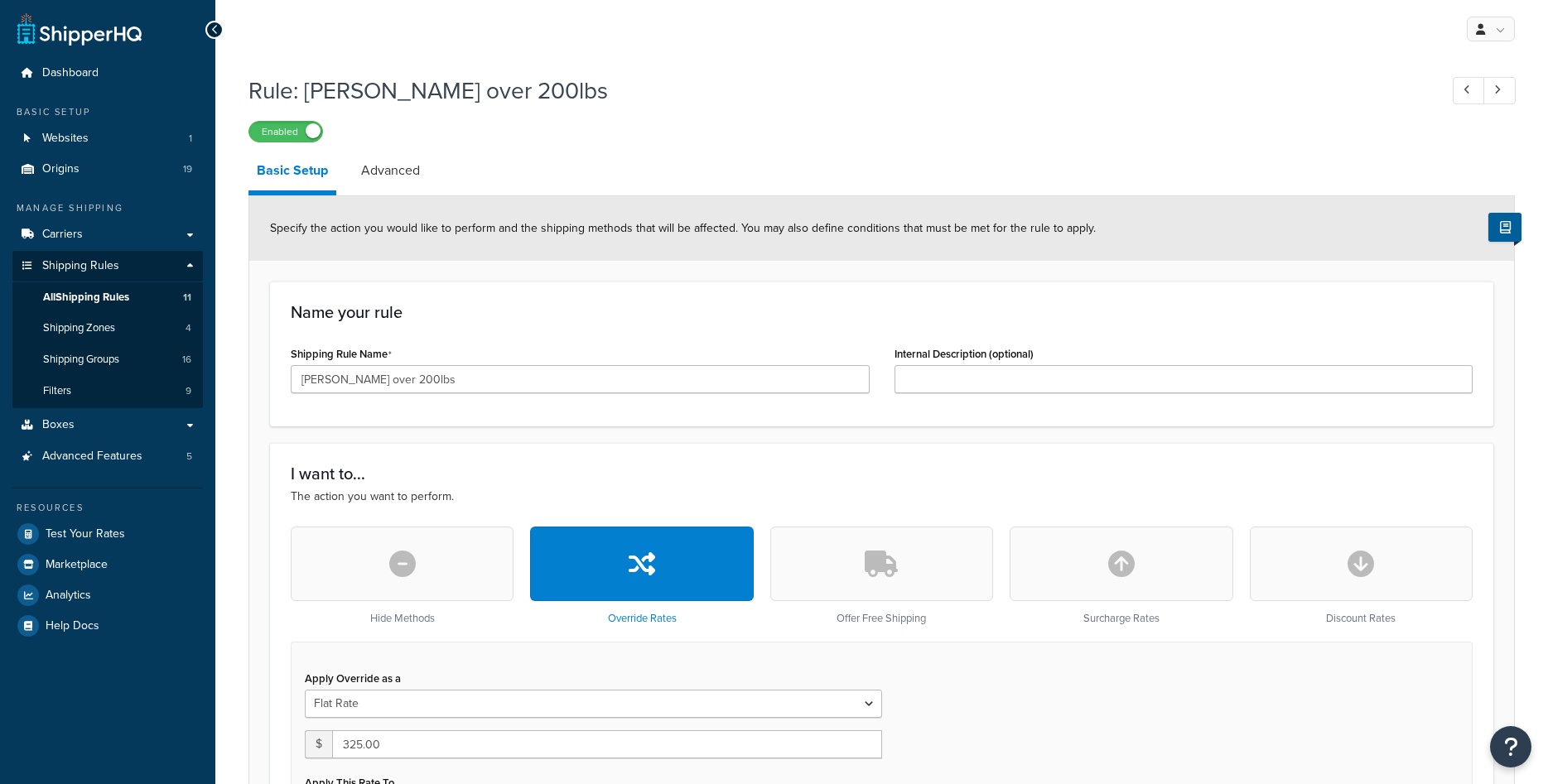
select select "ITEM"
drag, startPoint x: 360, startPoint y: 384, endPoint x: 430, endPoint y: 374, distance: 70.7
click at [430, 374] on input "[PERSON_NAME] over 200lbs" at bounding box center [580, 379] width 579 height 28
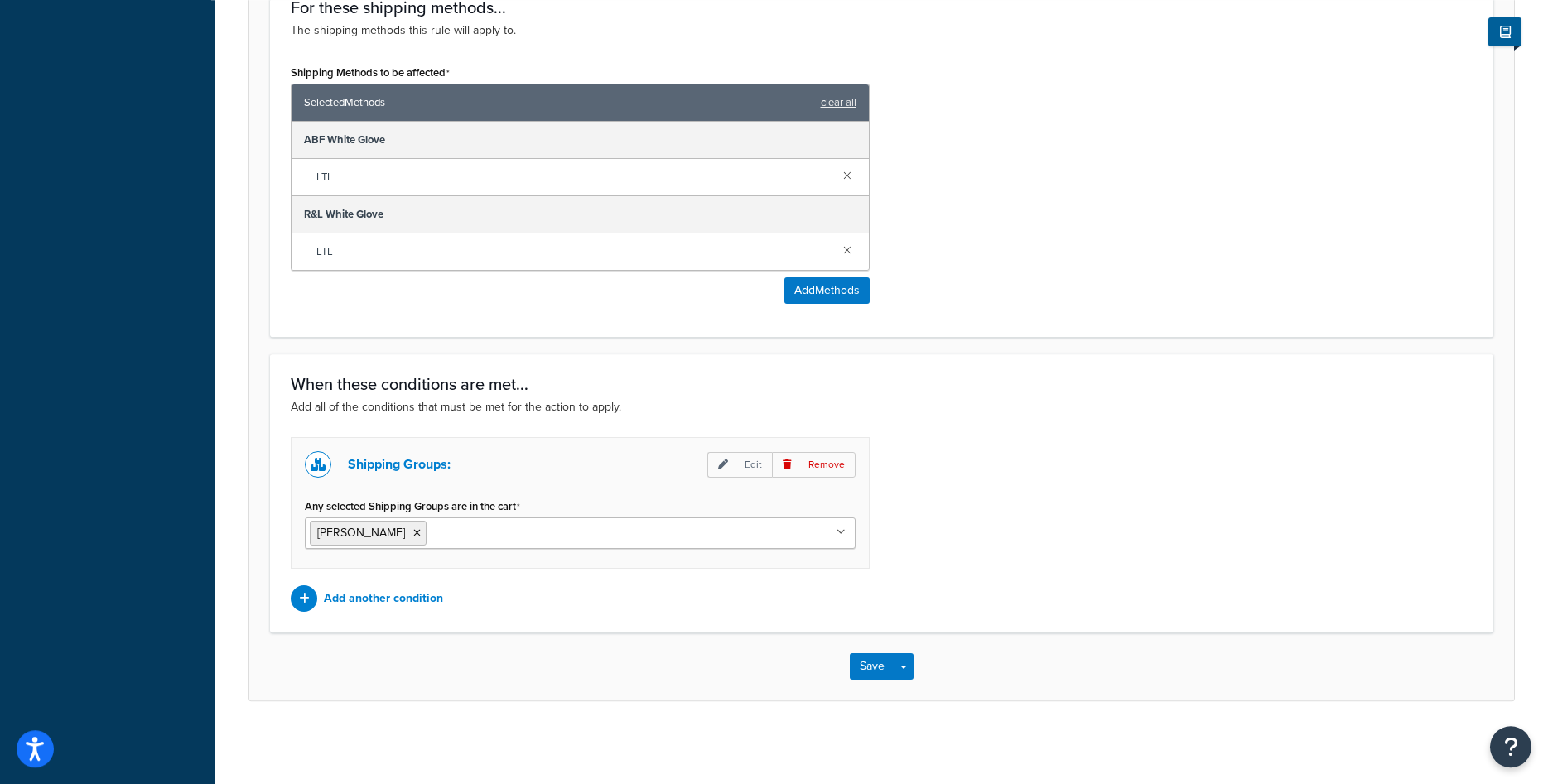
scroll to position [1019, 0]
type input "[PERSON_NAME] 325 each"
click at [869, 660] on button "Save" at bounding box center [872, 666] width 45 height 27
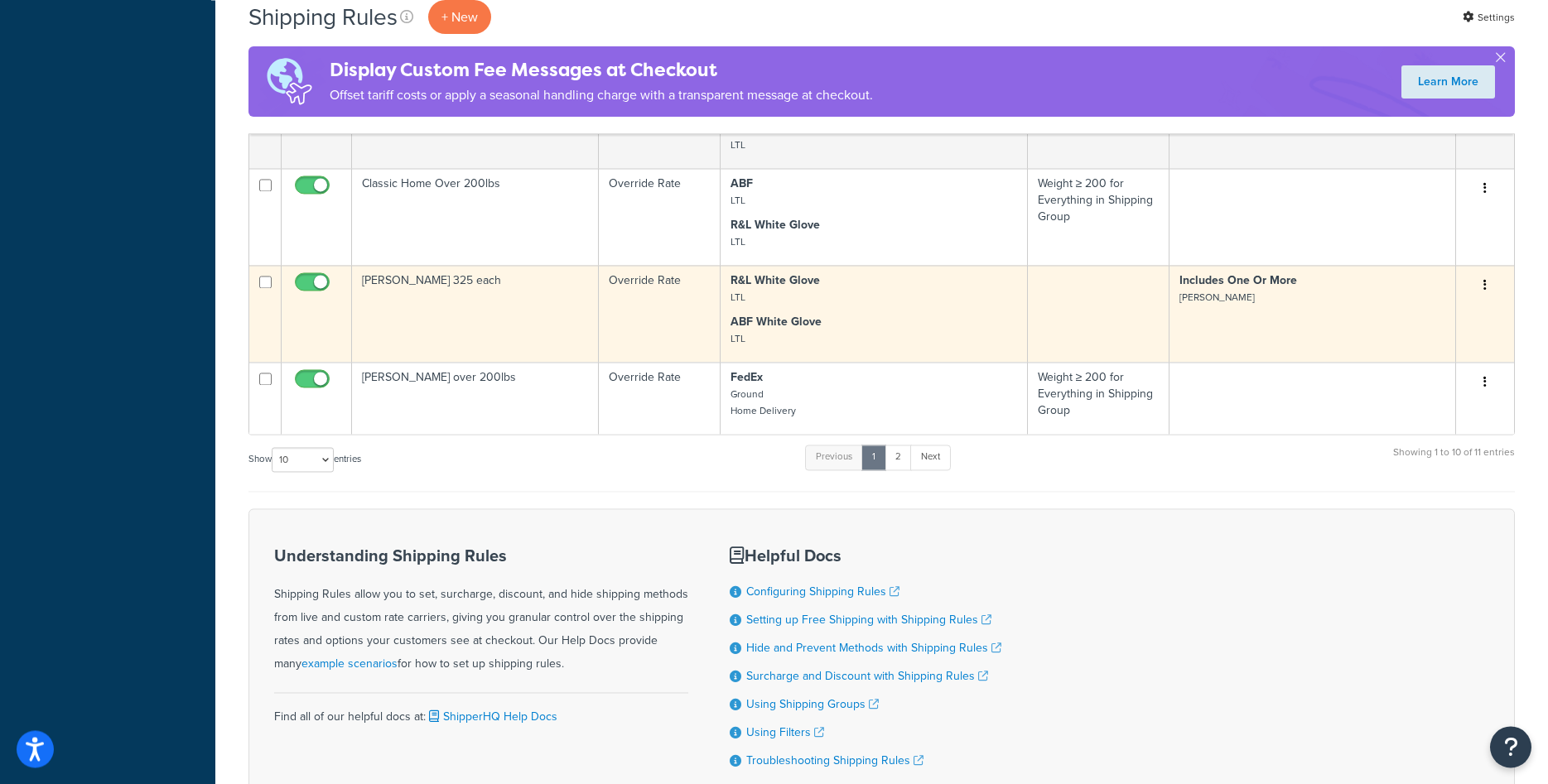
scroll to position [844, 0]
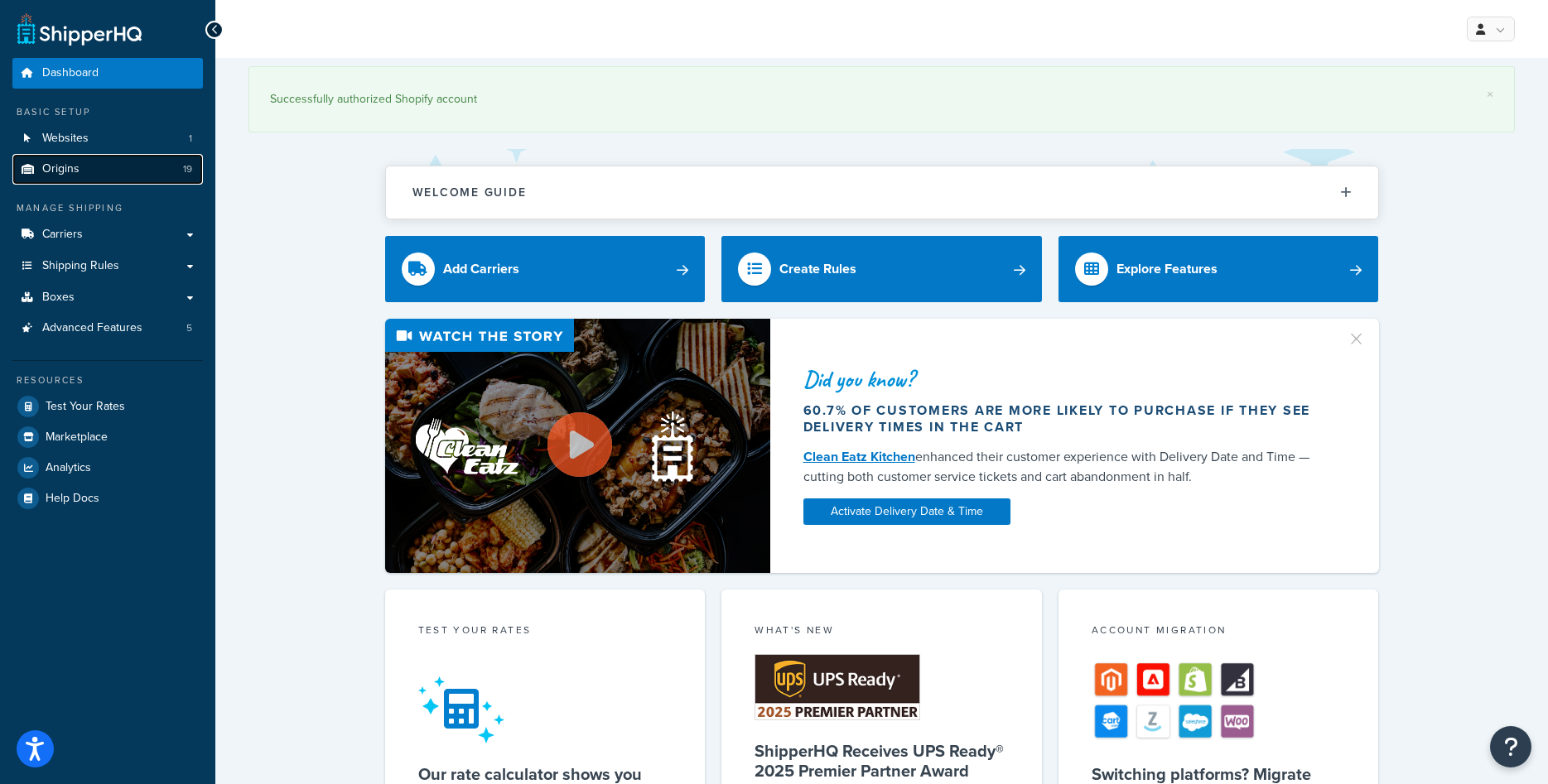
click at [151, 161] on link "Origins 19" at bounding box center [108, 169] width 191 height 30
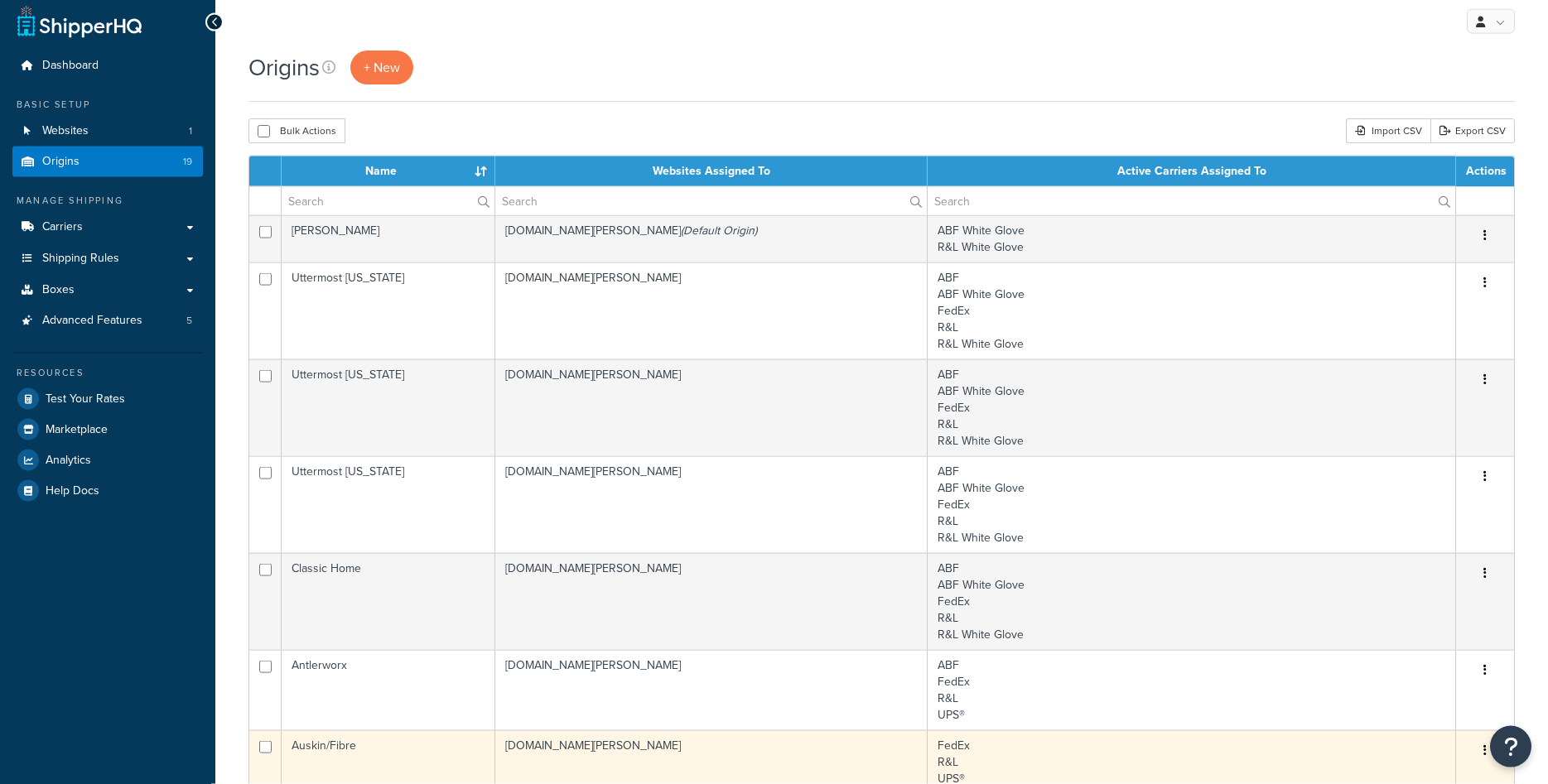
scroll to position [422, 0]
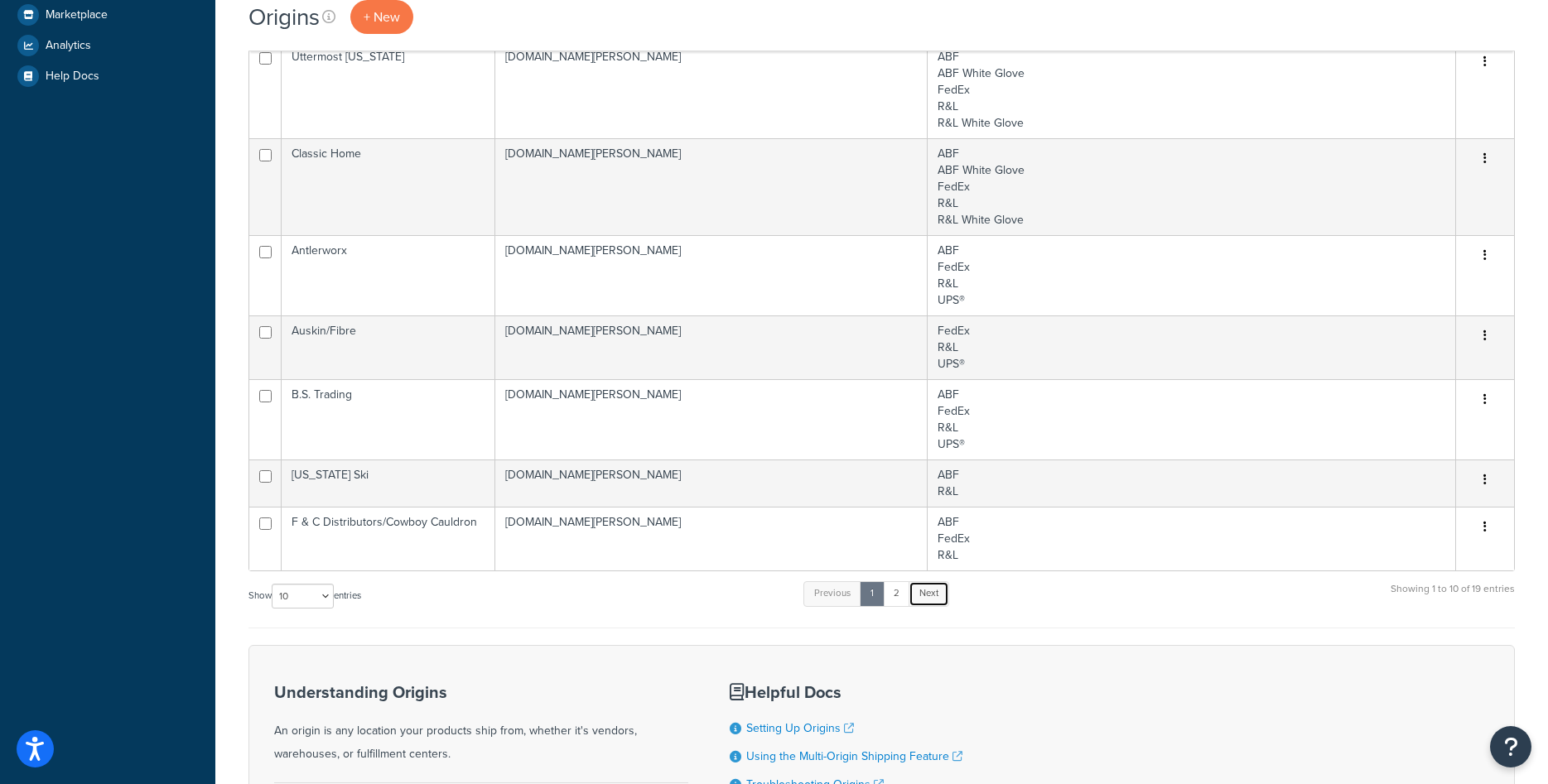
click at [916, 596] on link "Next" at bounding box center [929, 593] width 40 height 25
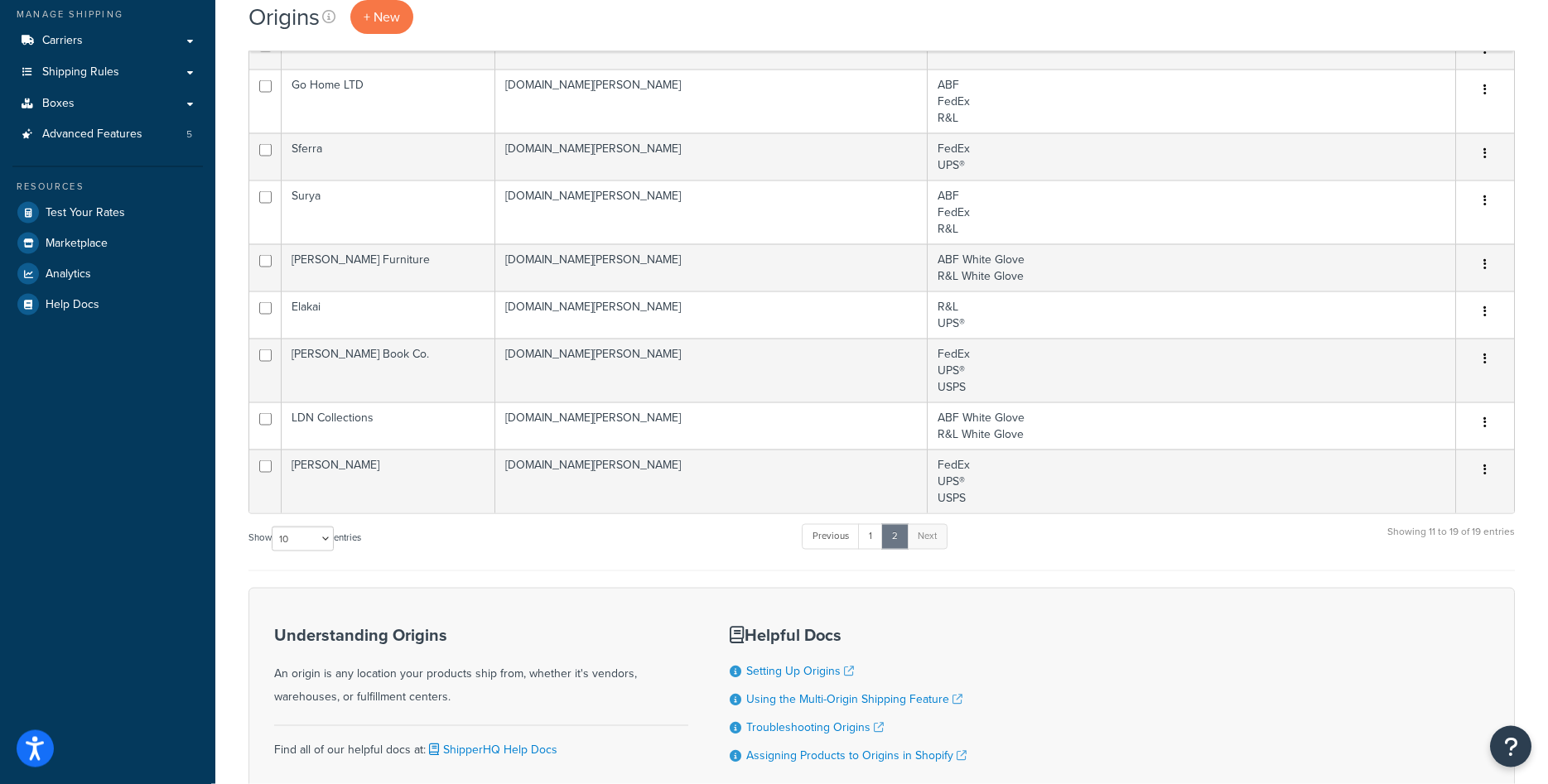
scroll to position [68, 0]
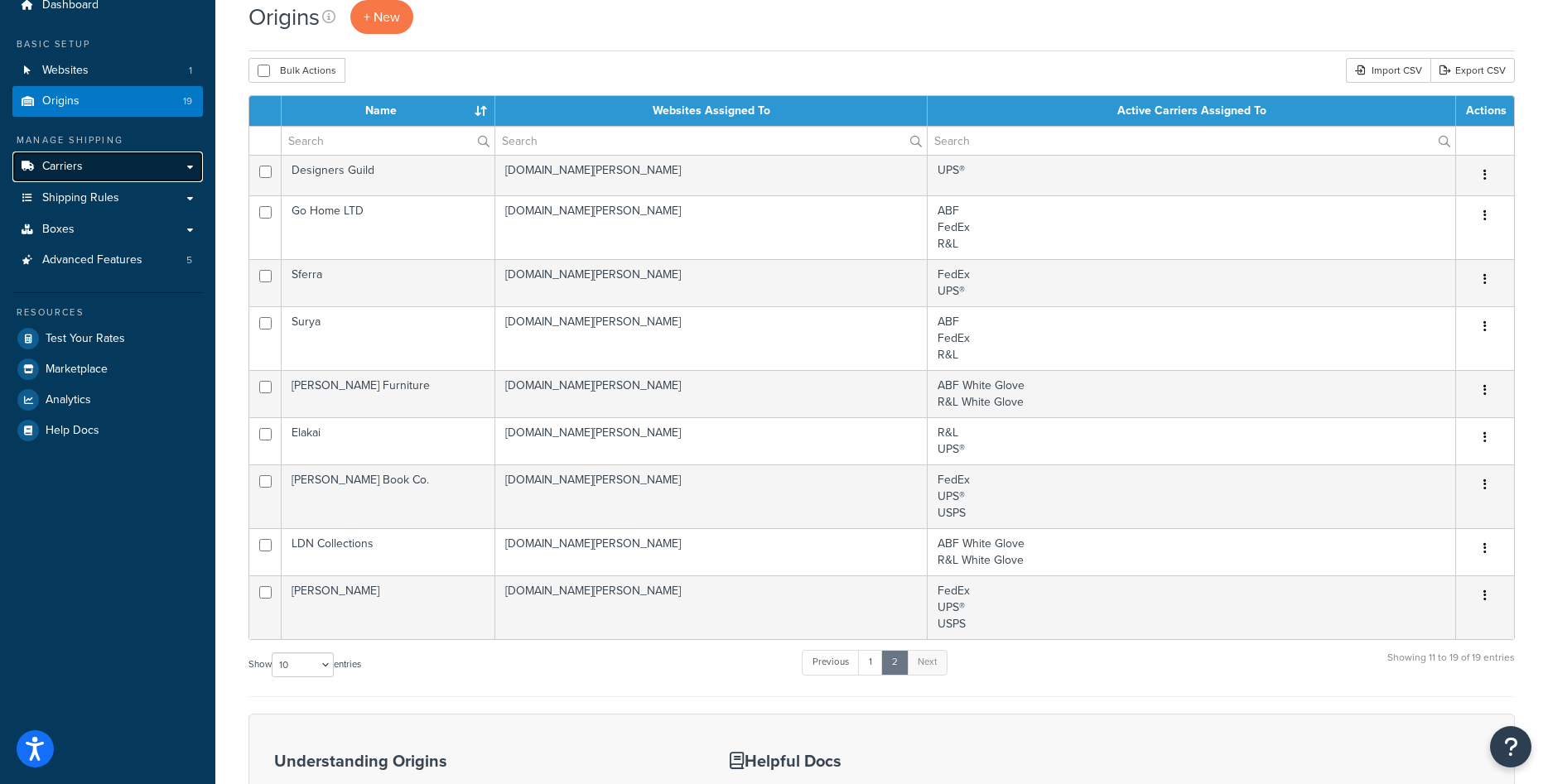
click at [100, 174] on link "Carriers" at bounding box center [108, 166] width 191 height 30
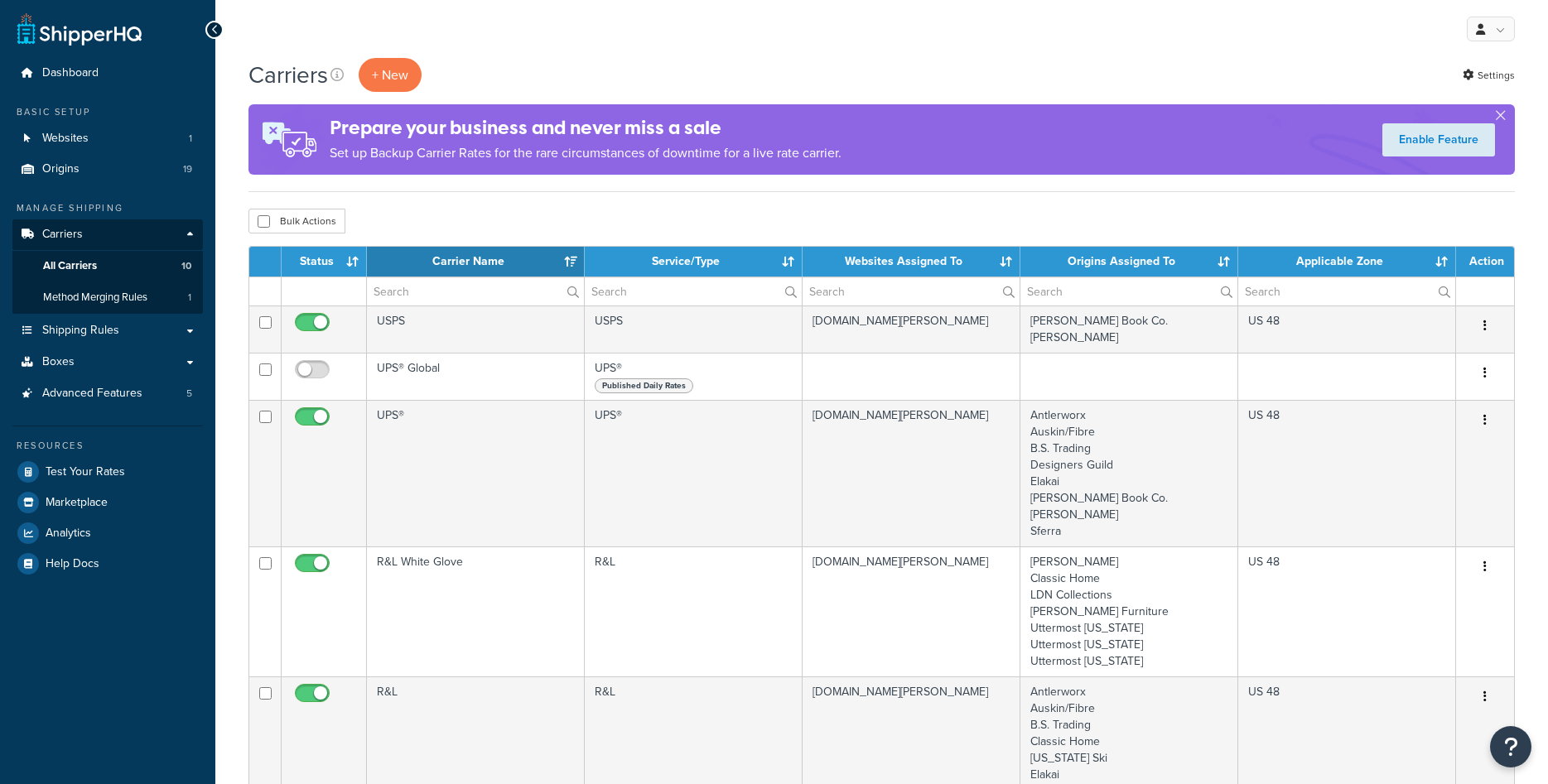
select select "15"
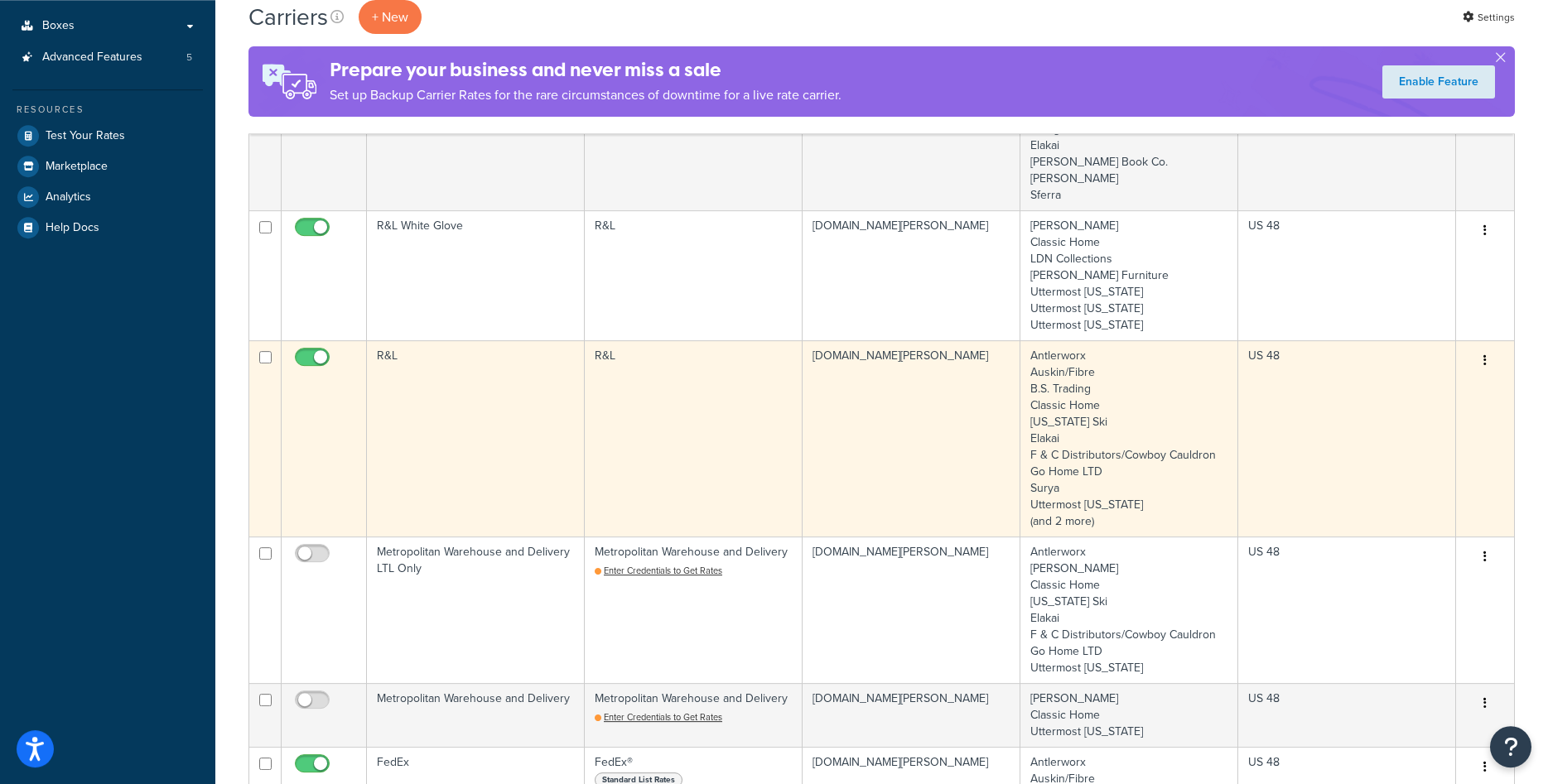
scroll to position [338, 0]
click at [1155, 482] on td "Antlerworx Auskin/Fibre B.S. Trading Classic Home Colorado Ski Elakai F & C Dis…" at bounding box center [1129, 437] width 218 height 196
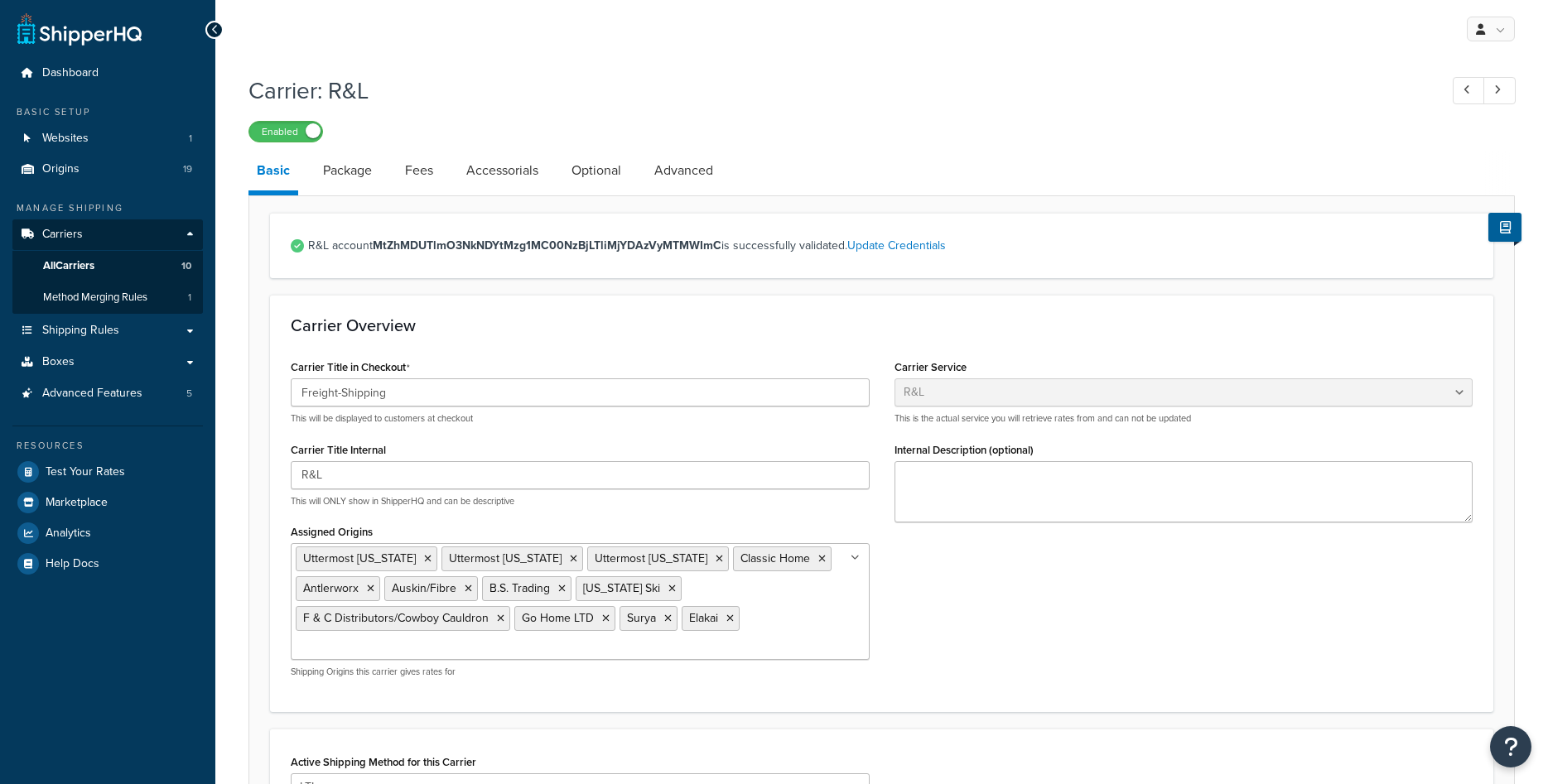
select select "rlFreight"
click at [91, 329] on span "Shipping Rules" at bounding box center [81, 331] width 77 height 14
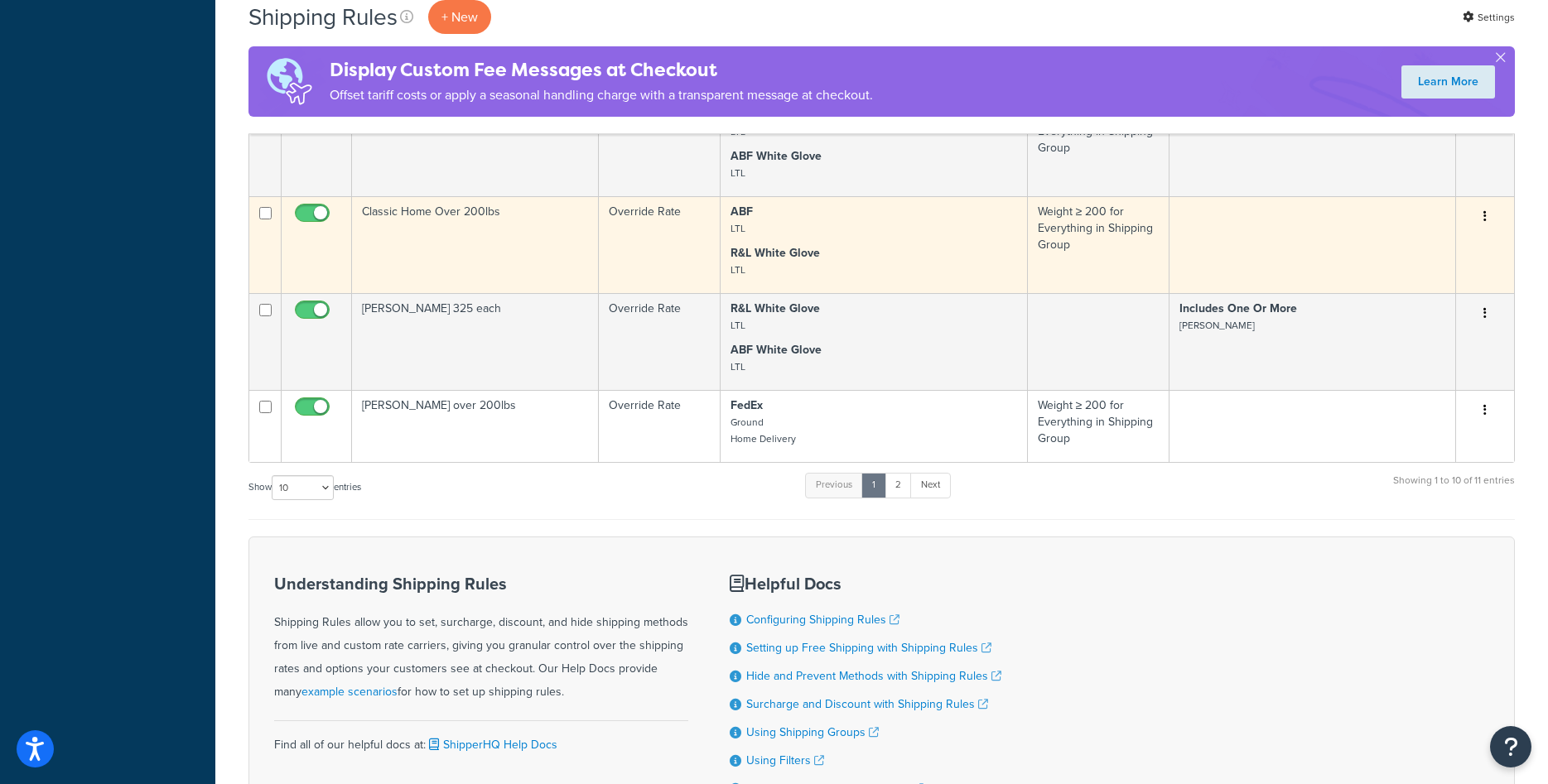
scroll to position [660, 0]
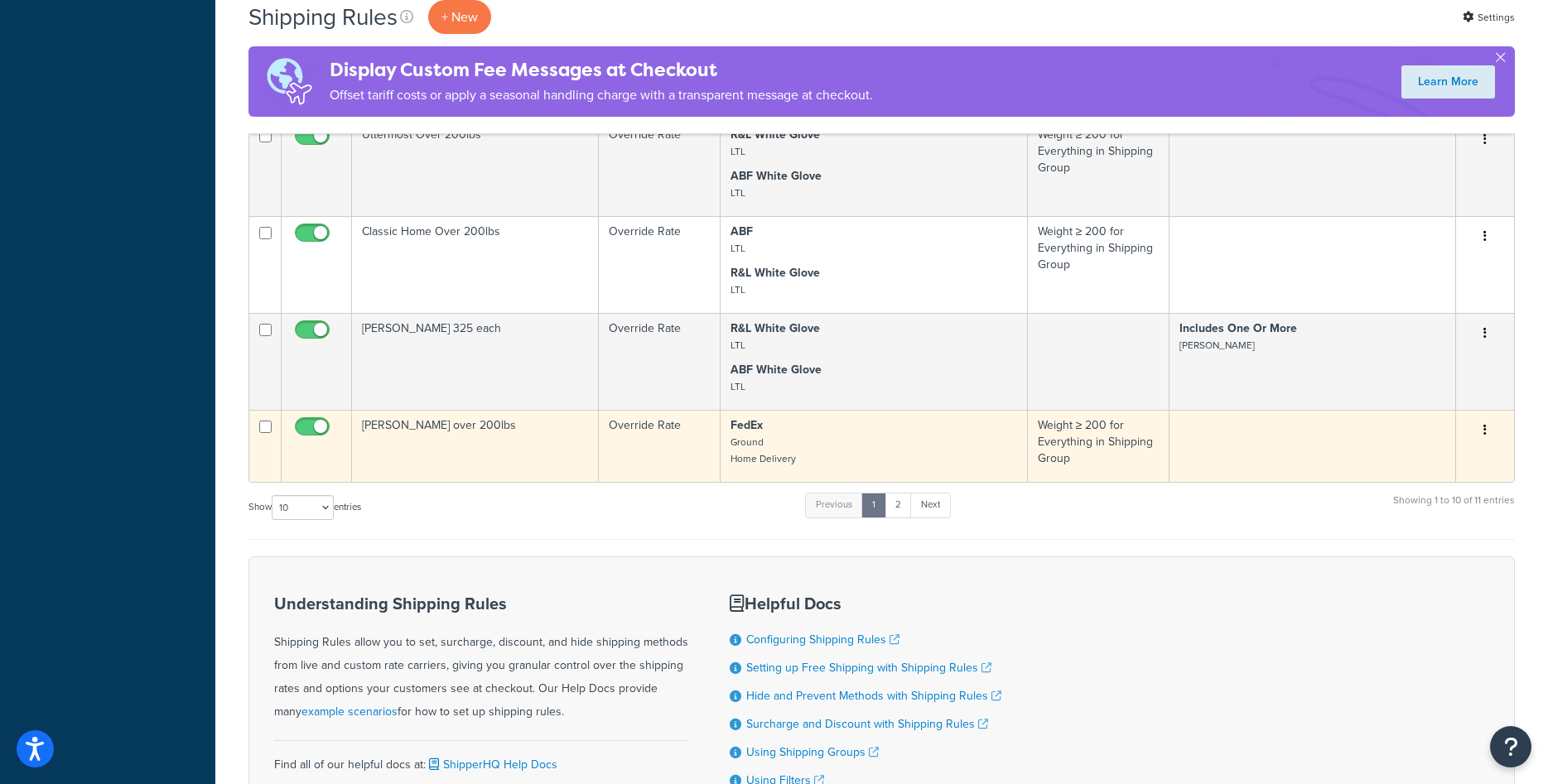
click at [494, 447] on td "Rowe over 200lbs" at bounding box center [474, 446] width 246 height 72
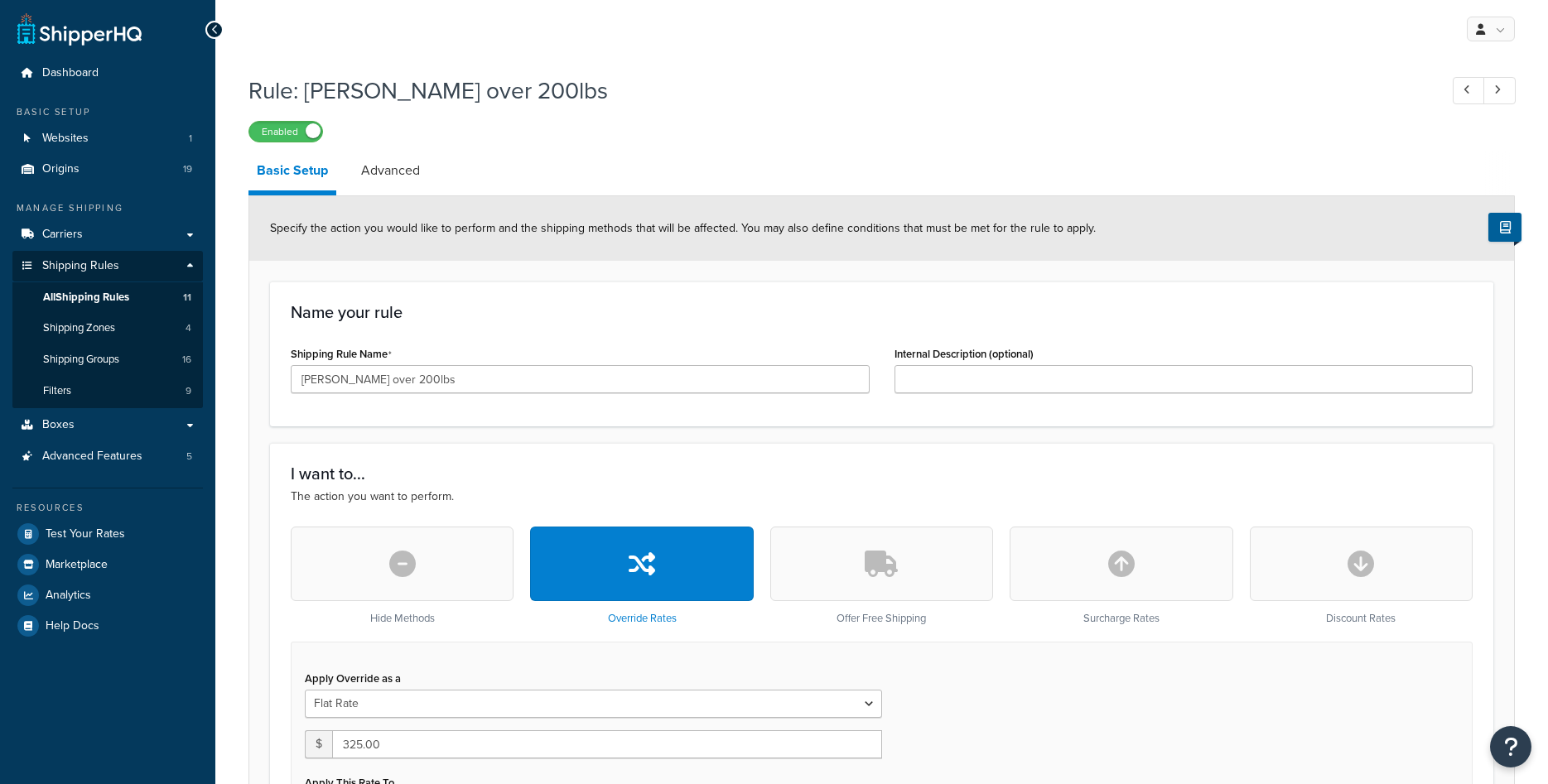
select select "ITEM"
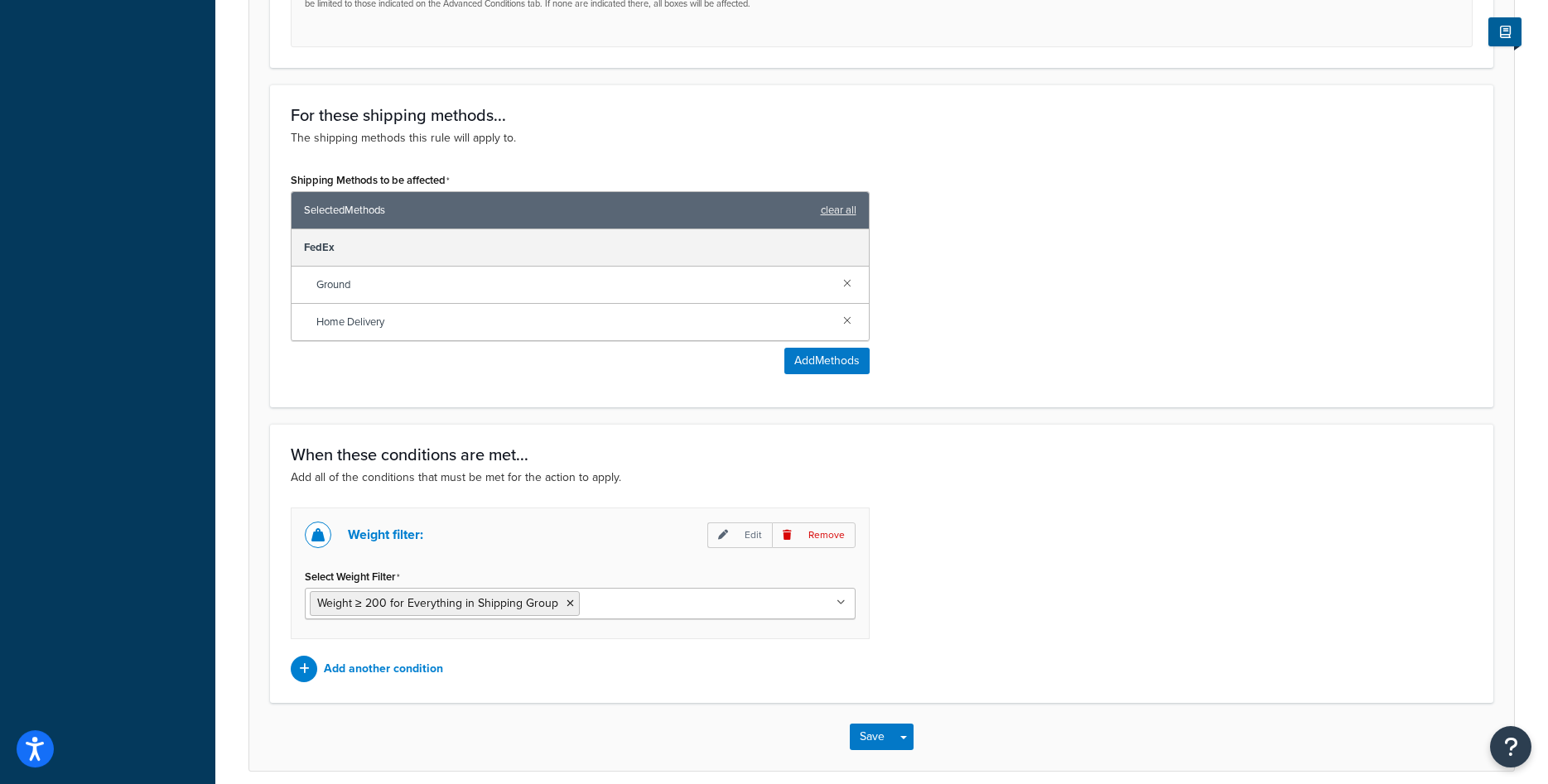
scroll to position [982, 0]
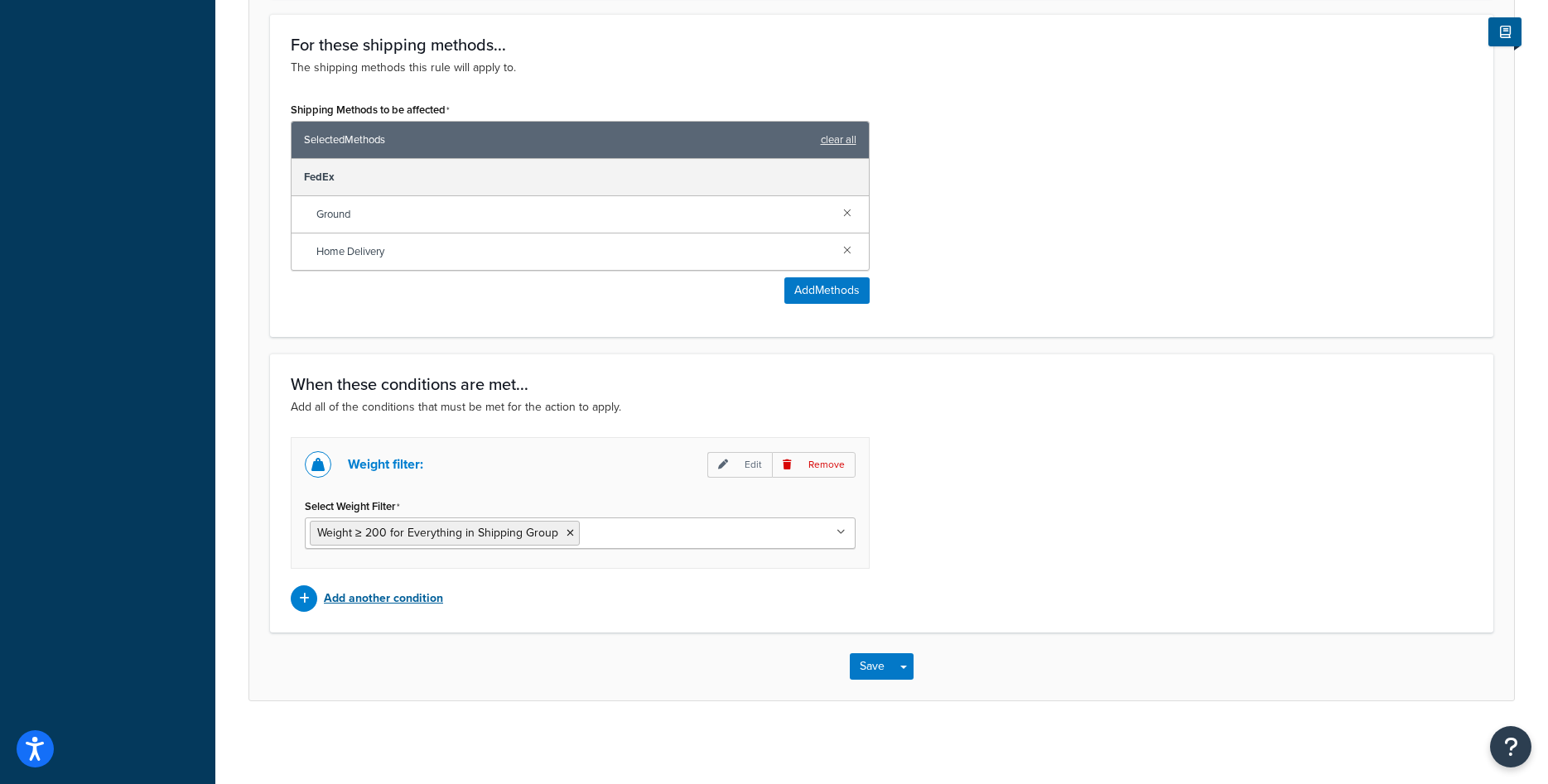
click at [425, 604] on p "Add another condition" at bounding box center [384, 598] width 119 height 23
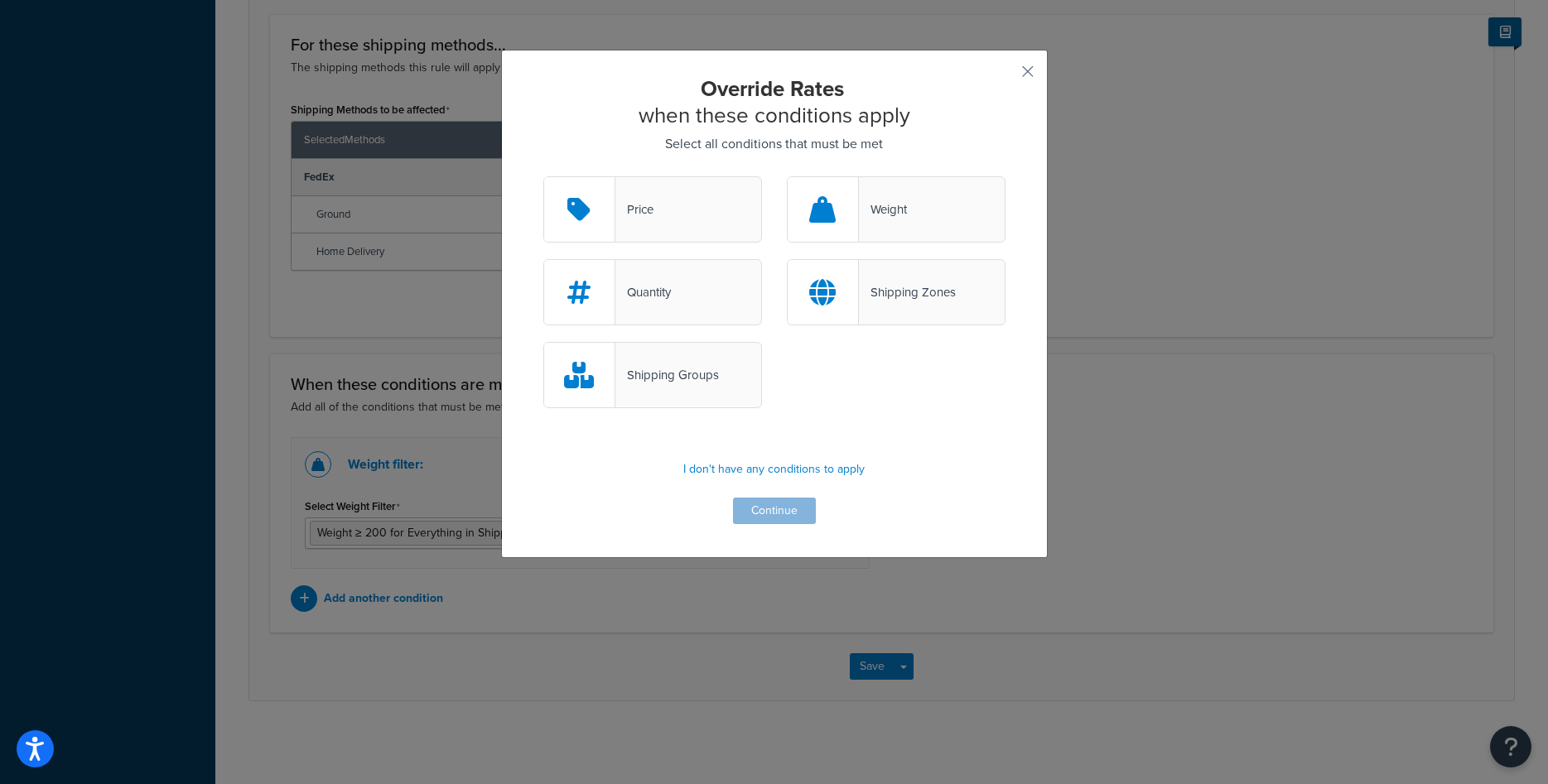
click at [693, 382] on div "Shipping Groups" at bounding box center [667, 375] width 104 height 23
click at [0, 0] on input "Shipping Groups" at bounding box center [0, 0] width 0 height 0
click at [747, 523] on button "Continue" at bounding box center [774, 510] width 82 height 27
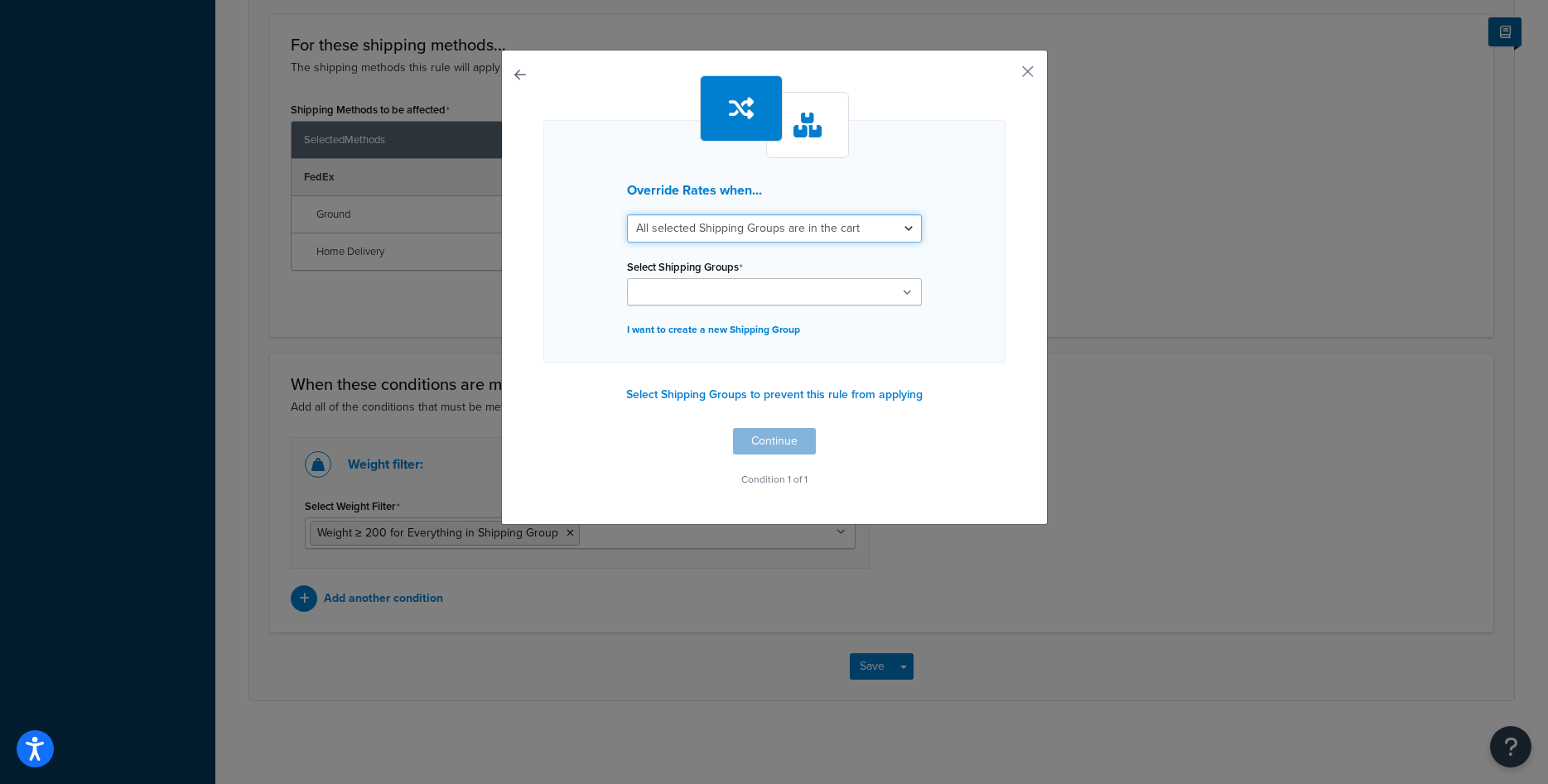
select select "any"
click option "Any selected Shipping Groups are in the cart" at bounding box center [0, 0] width 0 height 0
click at [906, 285] on ul at bounding box center [775, 292] width 295 height 27
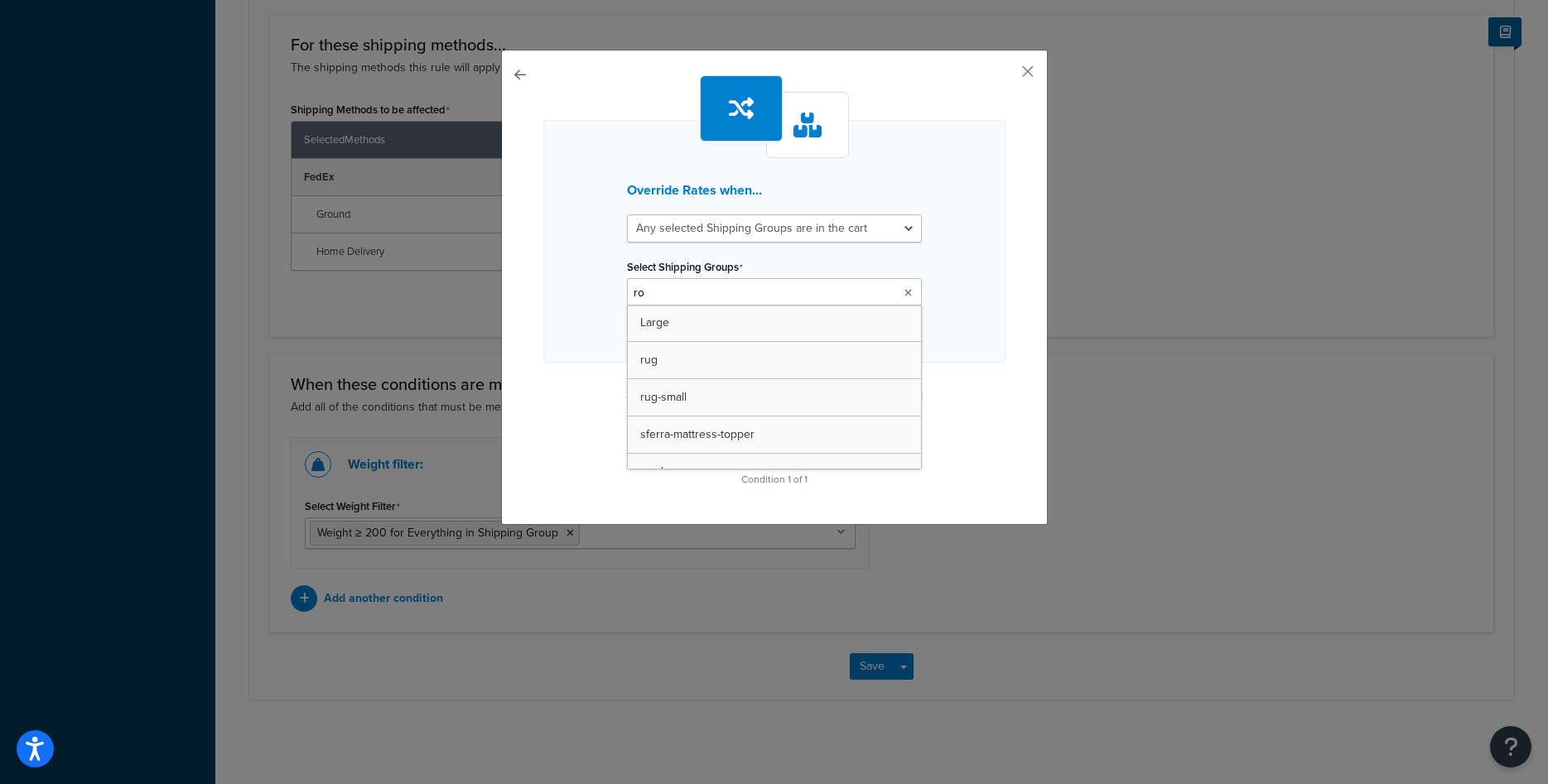
type input "row"
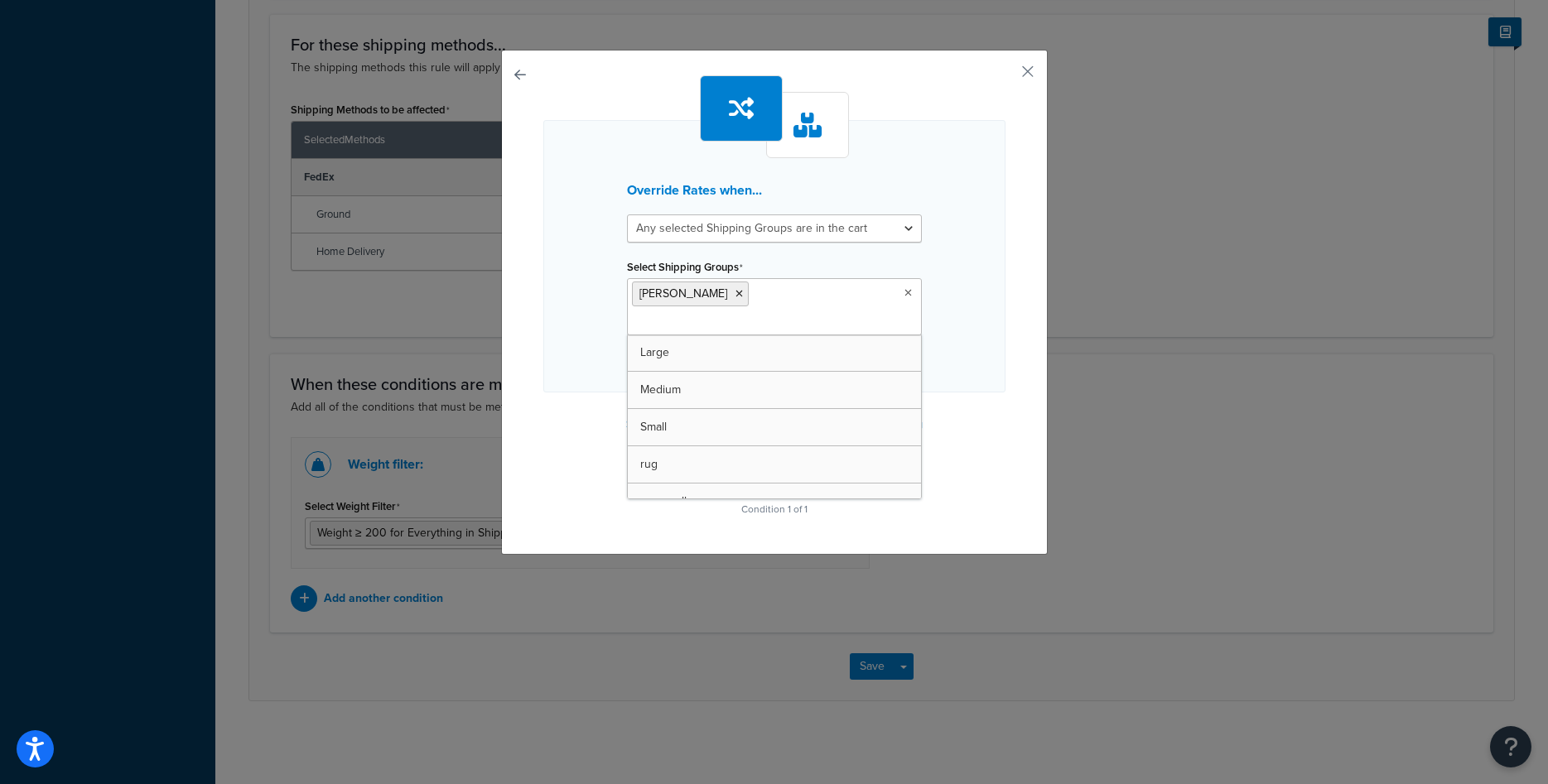
click at [938, 272] on div "Override Rates when... All selected Shipping Groups are in the cart Any selecte…" at bounding box center [774, 256] width 463 height 272
click at [778, 458] on button "Continue" at bounding box center [774, 471] width 82 height 27
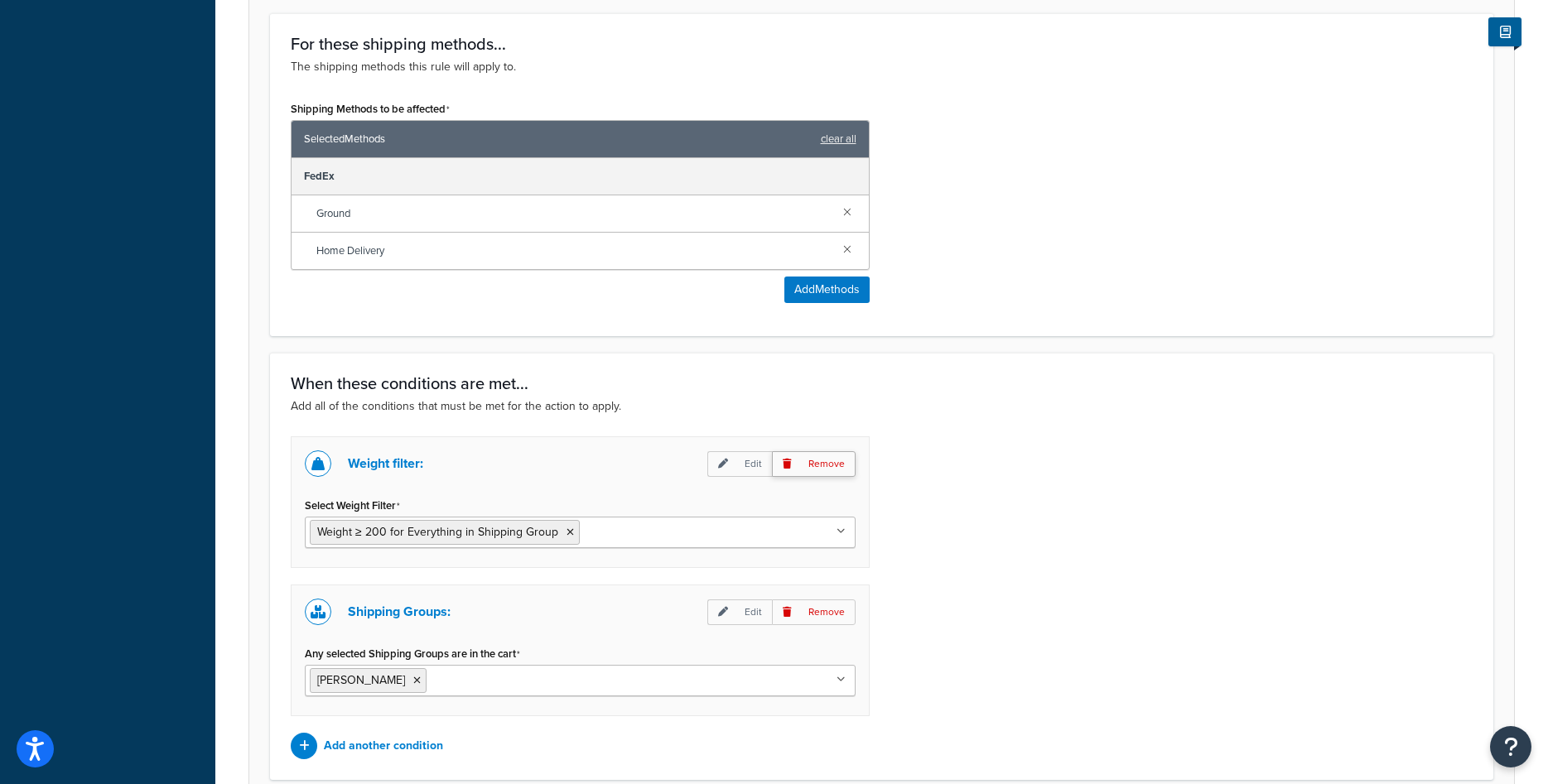
click at [820, 472] on p "Remove" at bounding box center [813, 464] width 83 height 26
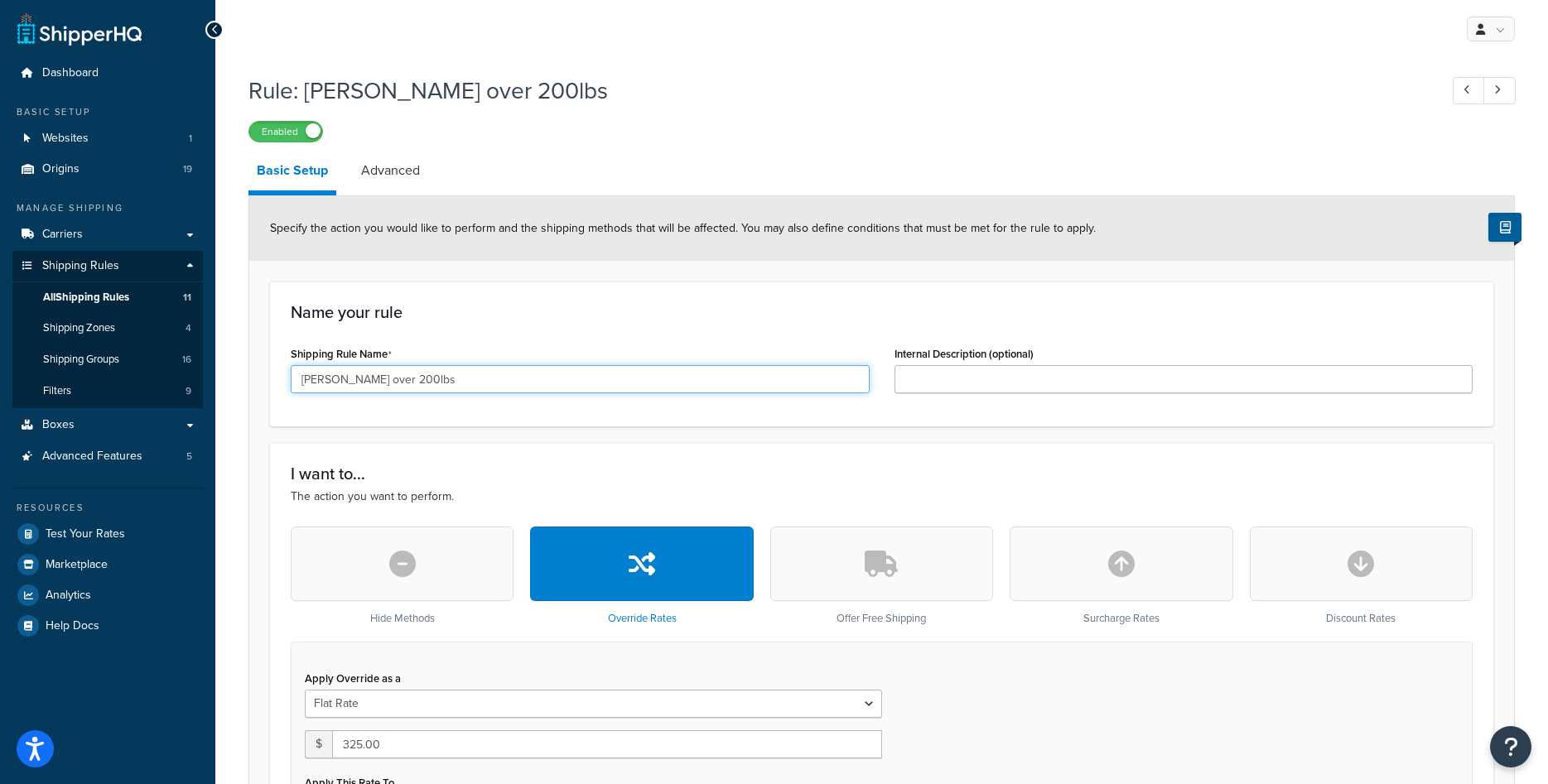
drag, startPoint x: 332, startPoint y: 385, endPoint x: 422, endPoint y: 390, distance: 90.1
click at [422, 390] on input "[PERSON_NAME] over 200lbs" at bounding box center [580, 379] width 579 height 28
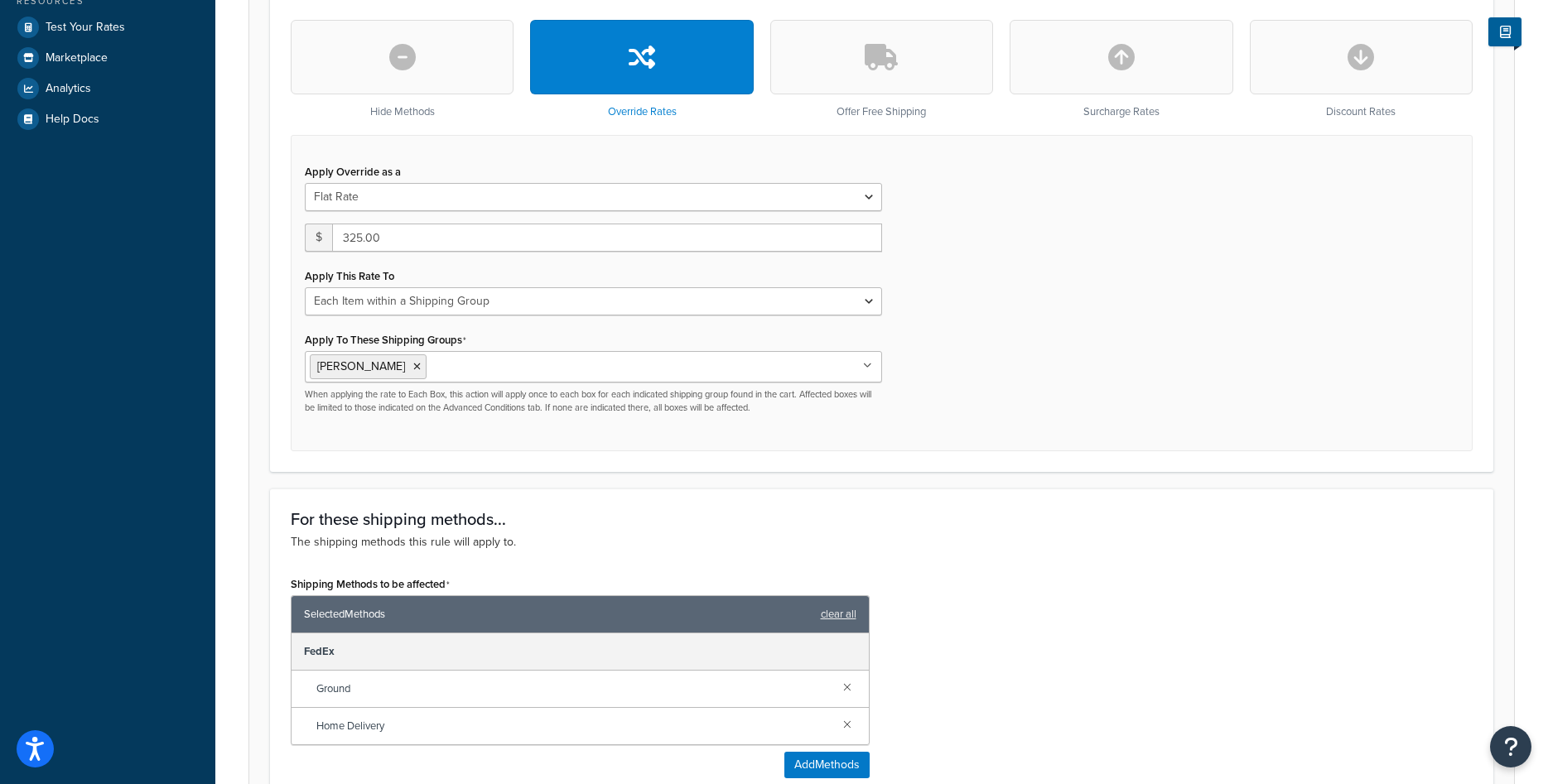
scroll to position [982, 0]
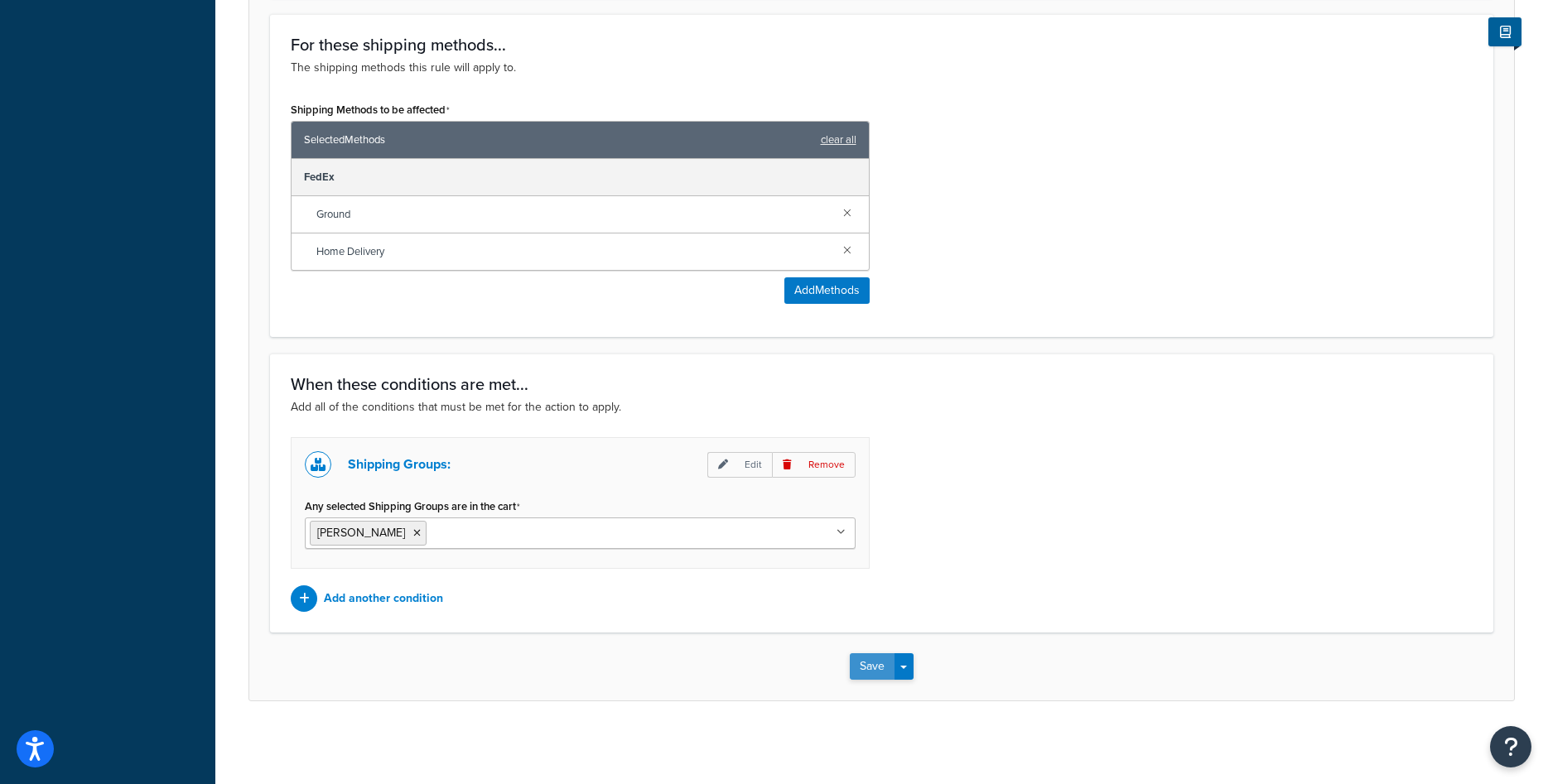
type input "[PERSON_NAME] 325 each"
click at [867, 668] on button "Save" at bounding box center [872, 666] width 45 height 27
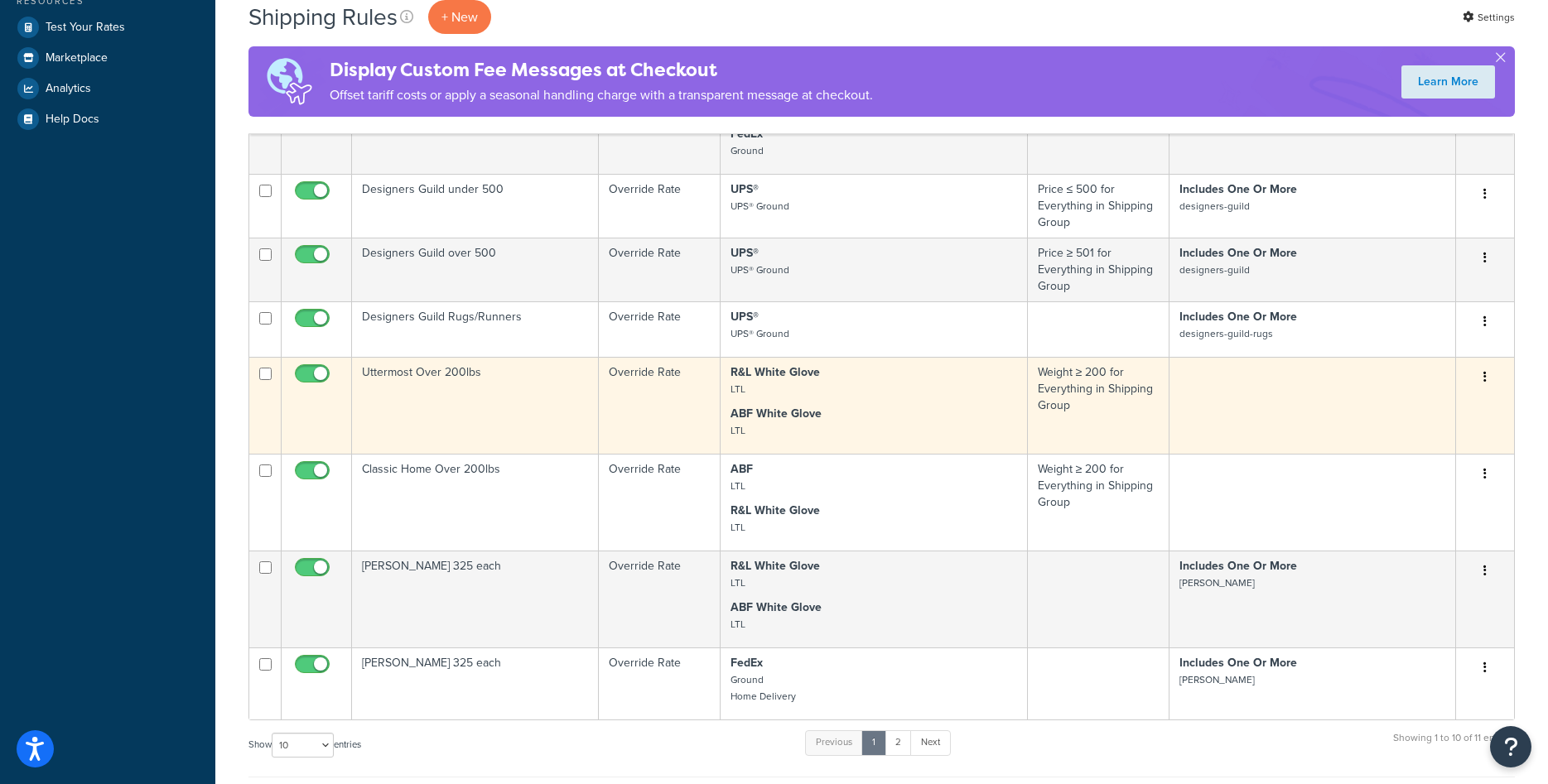
scroll to position [844, 0]
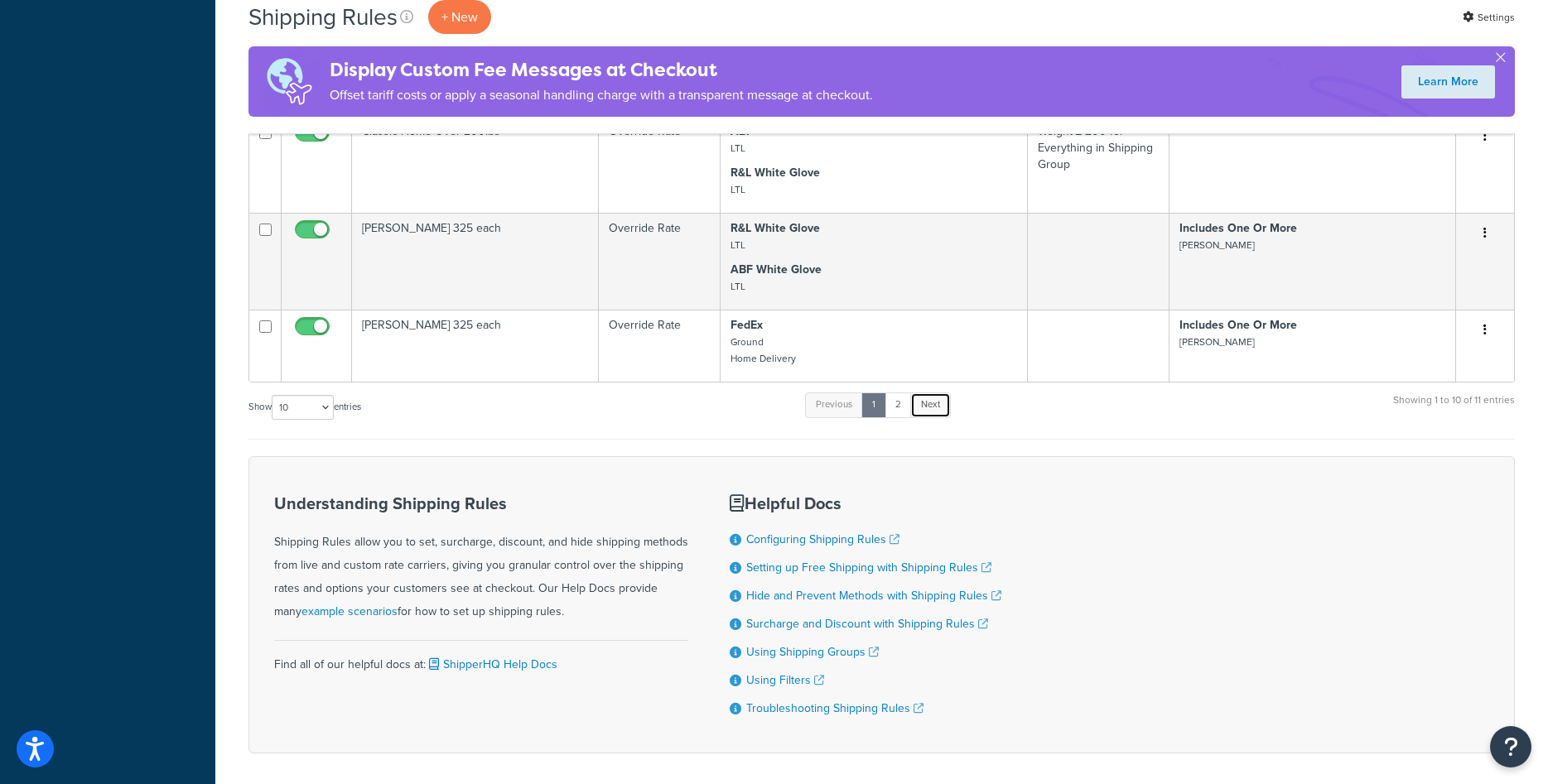
click at [925, 407] on link "Next" at bounding box center [931, 405] width 40 height 25
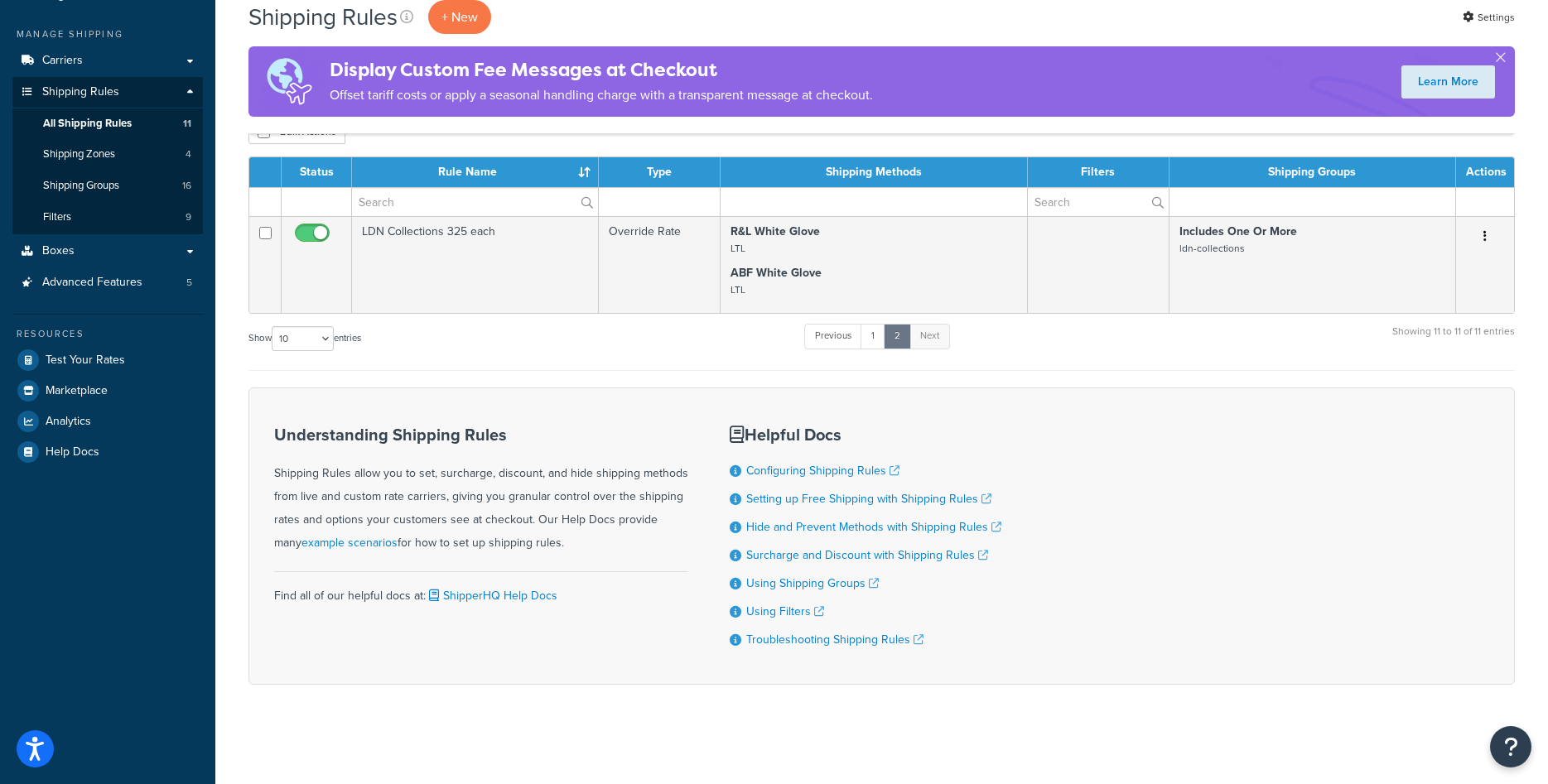
scroll to position [174, 0]
click at [855, 335] on link "Previous" at bounding box center [833, 336] width 58 height 25
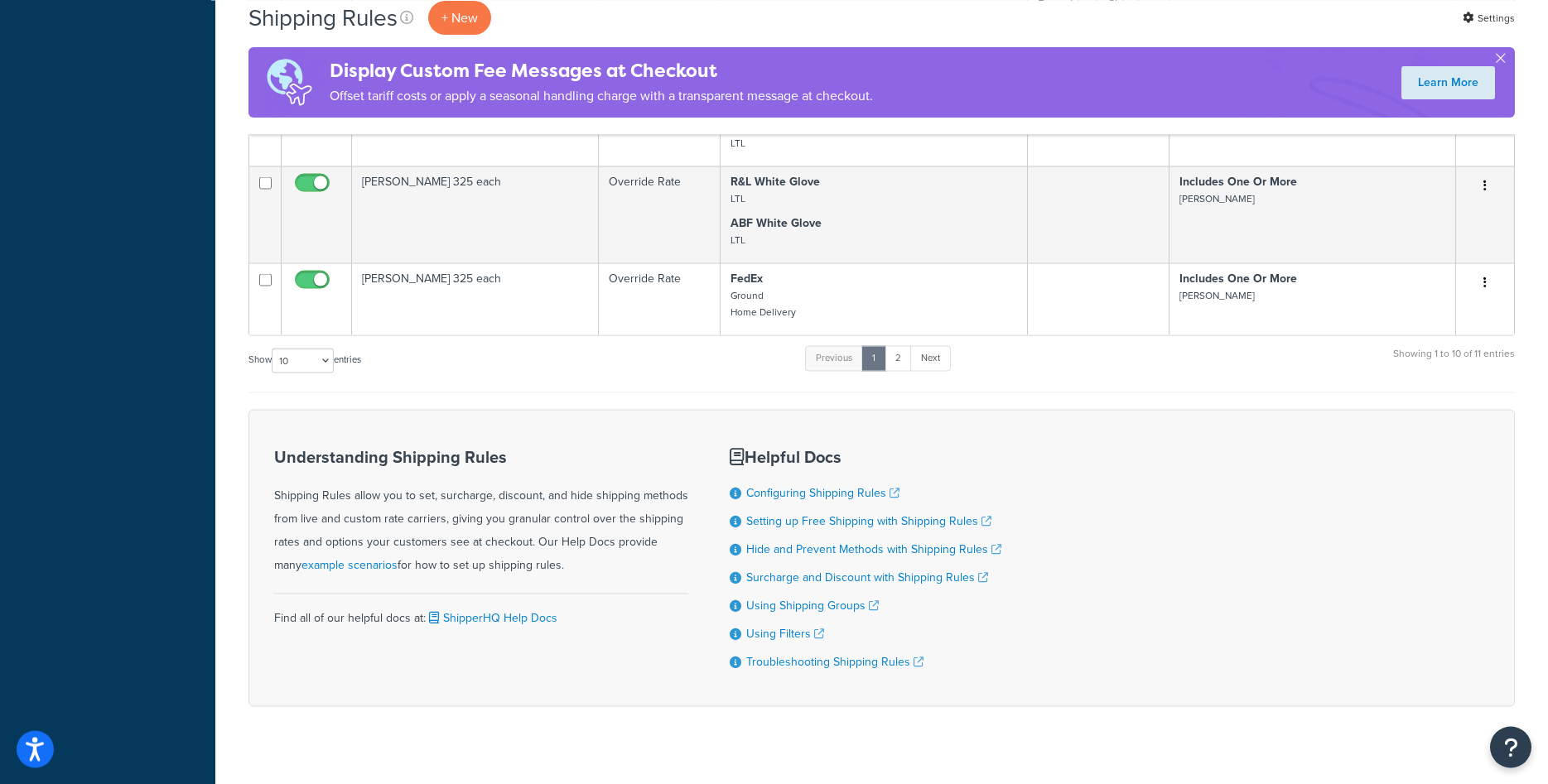
scroll to position [913, 0]
